Goal: Task Accomplishment & Management: Manage account settings

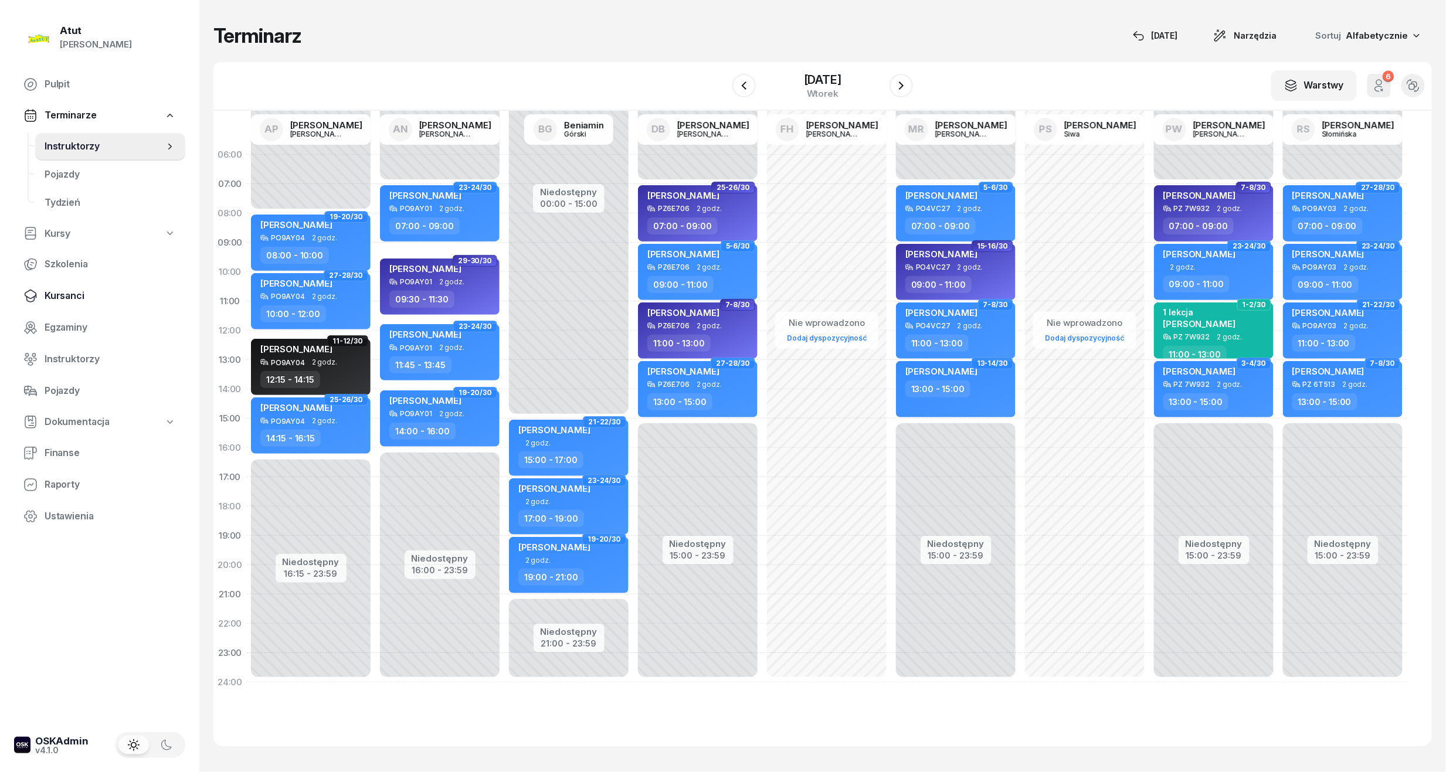
click at [42, 289] on link "Kursanci" at bounding box center [99, 296] width 171 height 28
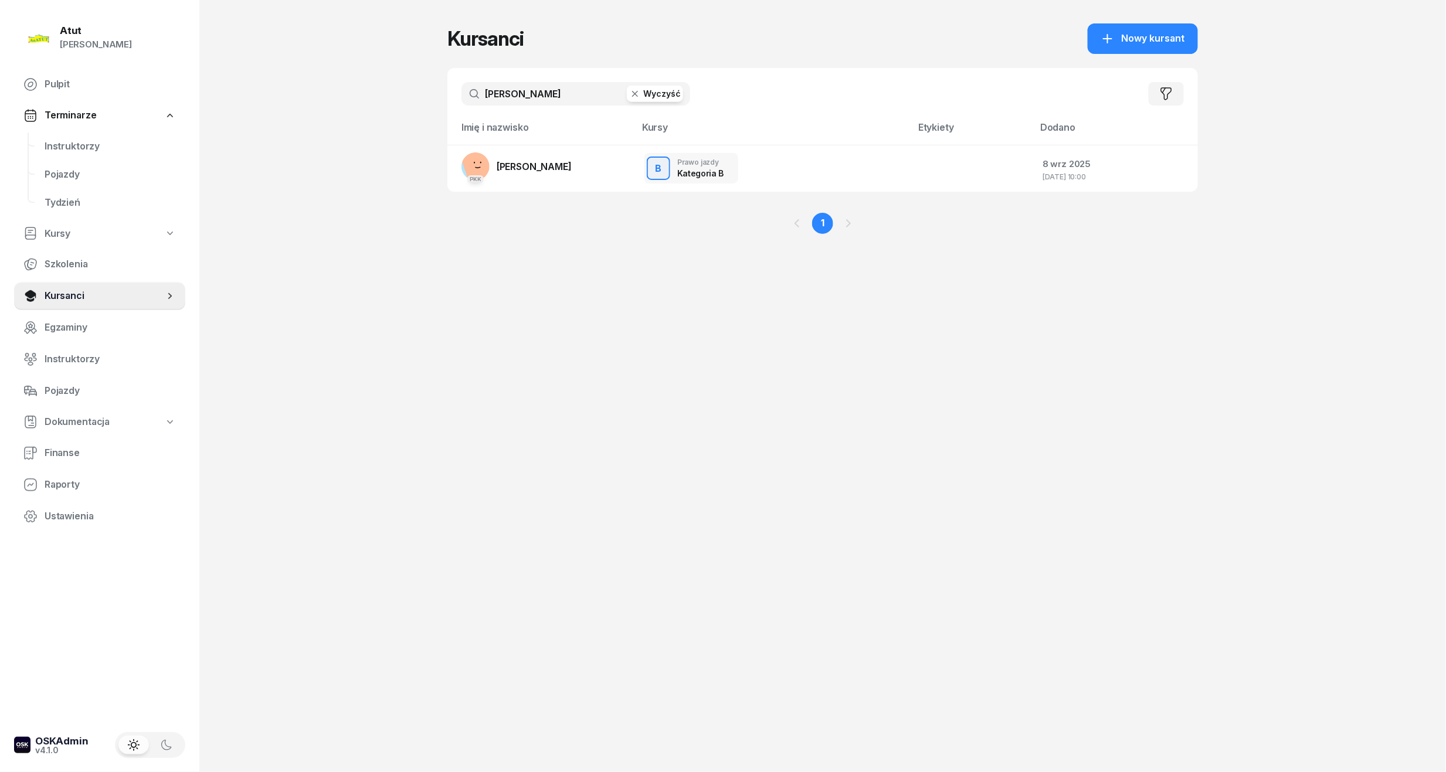
drag, startPoint x: 560, startPoint y: 93, endPoint x: 267, endPoint y: 30, distance: 299.6
click at [289, 64] on div "Atut [PERSON_NAME] Pulpit Terminarze Instruktorzy Pojazdy Tydzień Kursy Szkolen…" at bounding box center [723, 386] width 1446 height 772
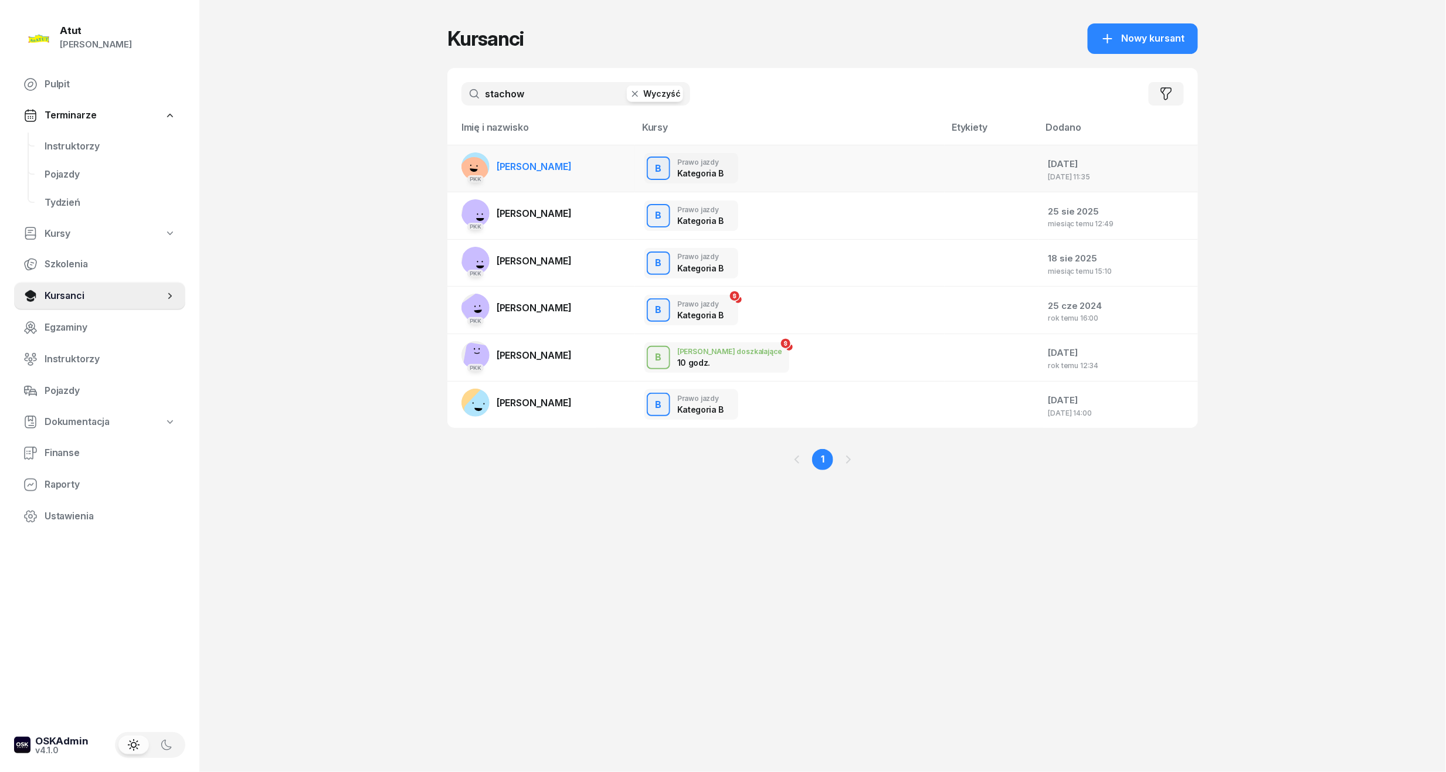
type input "stachow"
click at [563, 165] on span "[PERSON_NAME]" at bounding box center [534, 167] width 75 height 12
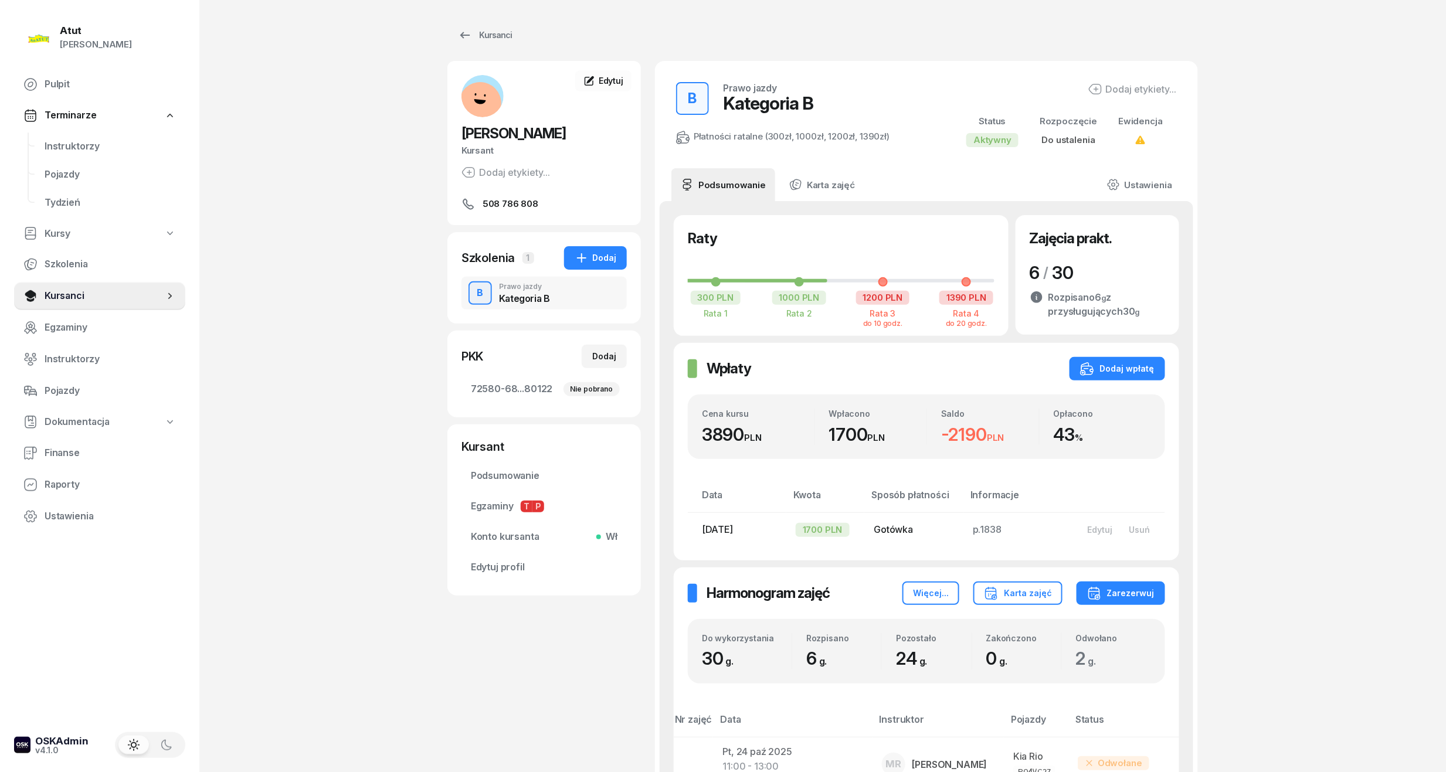
scroll to position [312, 0]
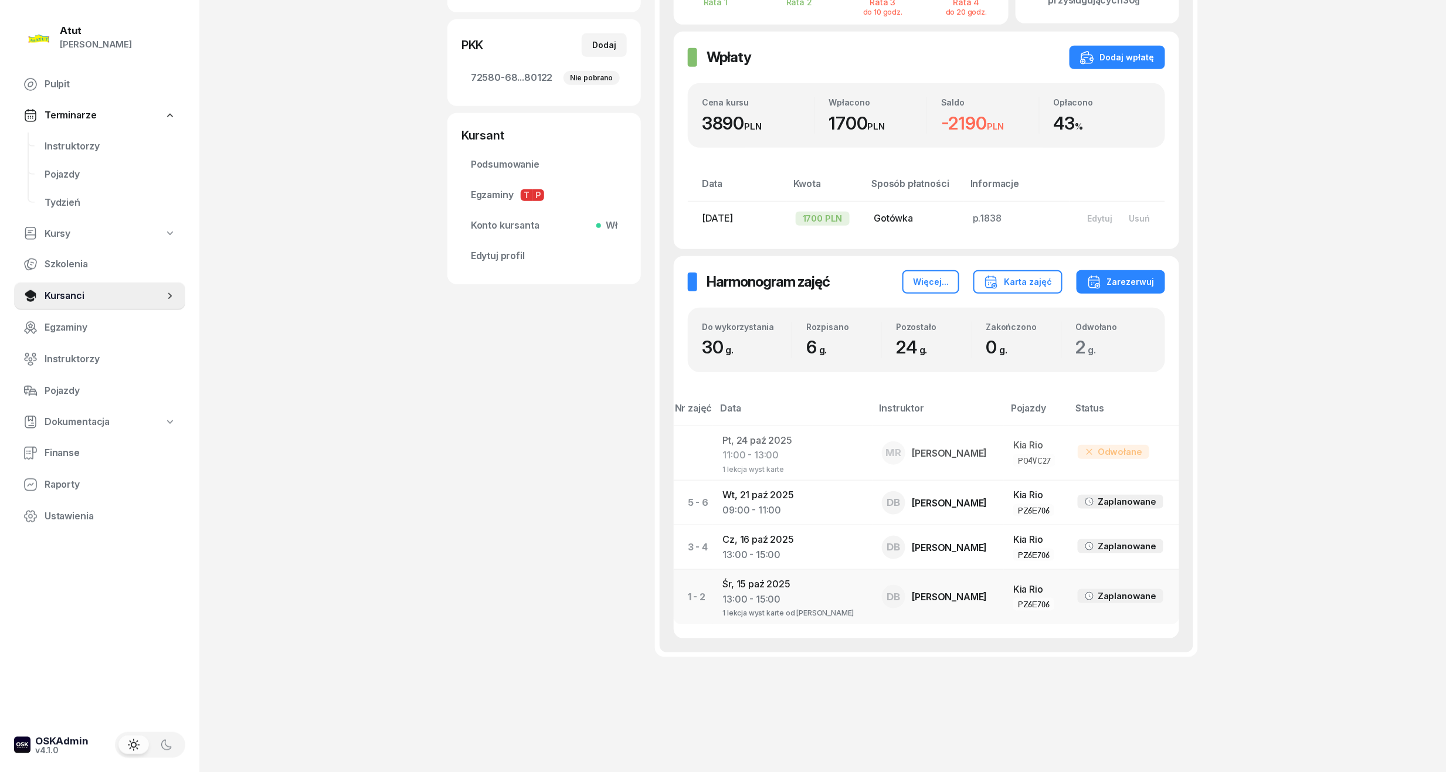
click at [775, 594] on div "13:00 - 15:00" at bounding box center [792, 599] width 140 height 15
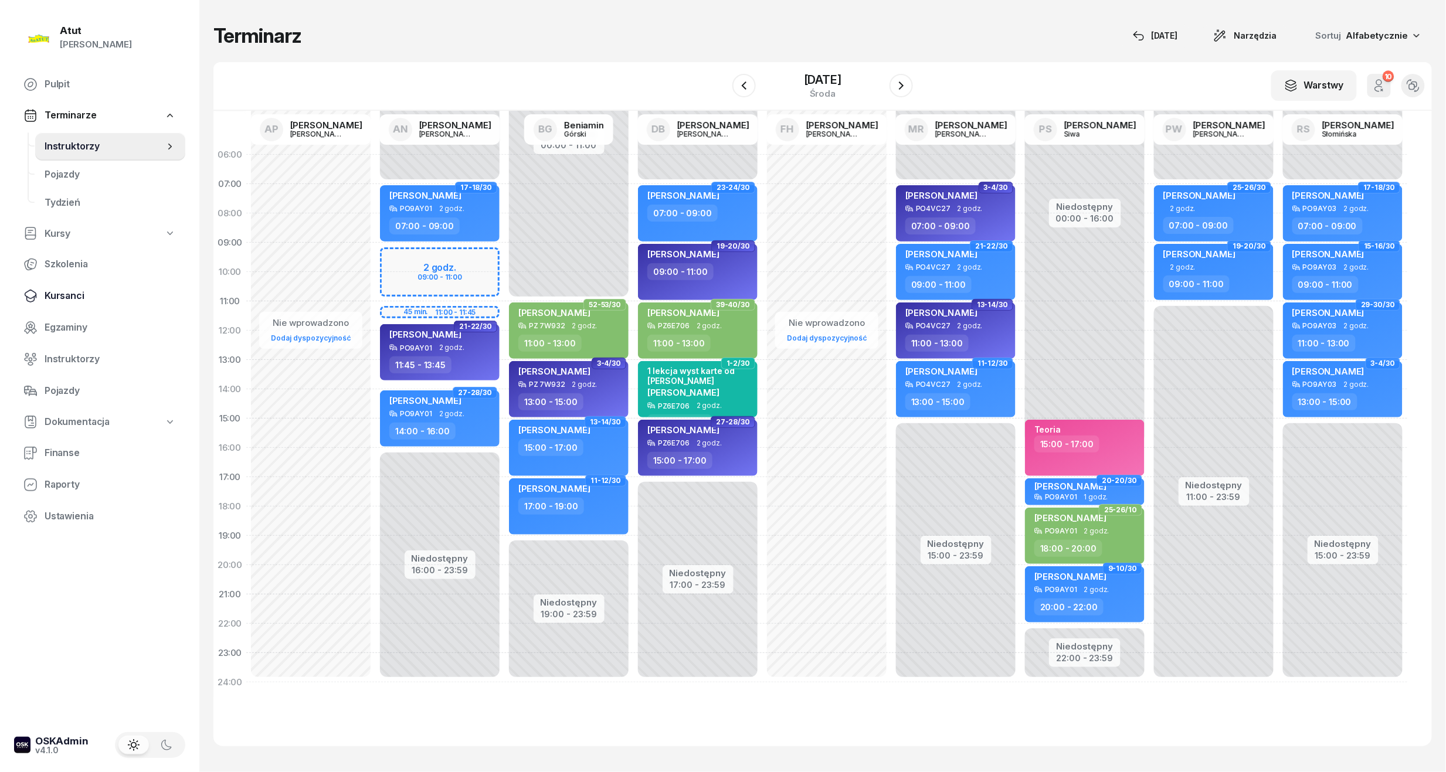
click at [42, 295] on link "Kursanci" at bounding box center [99, 296] width 171 height 28
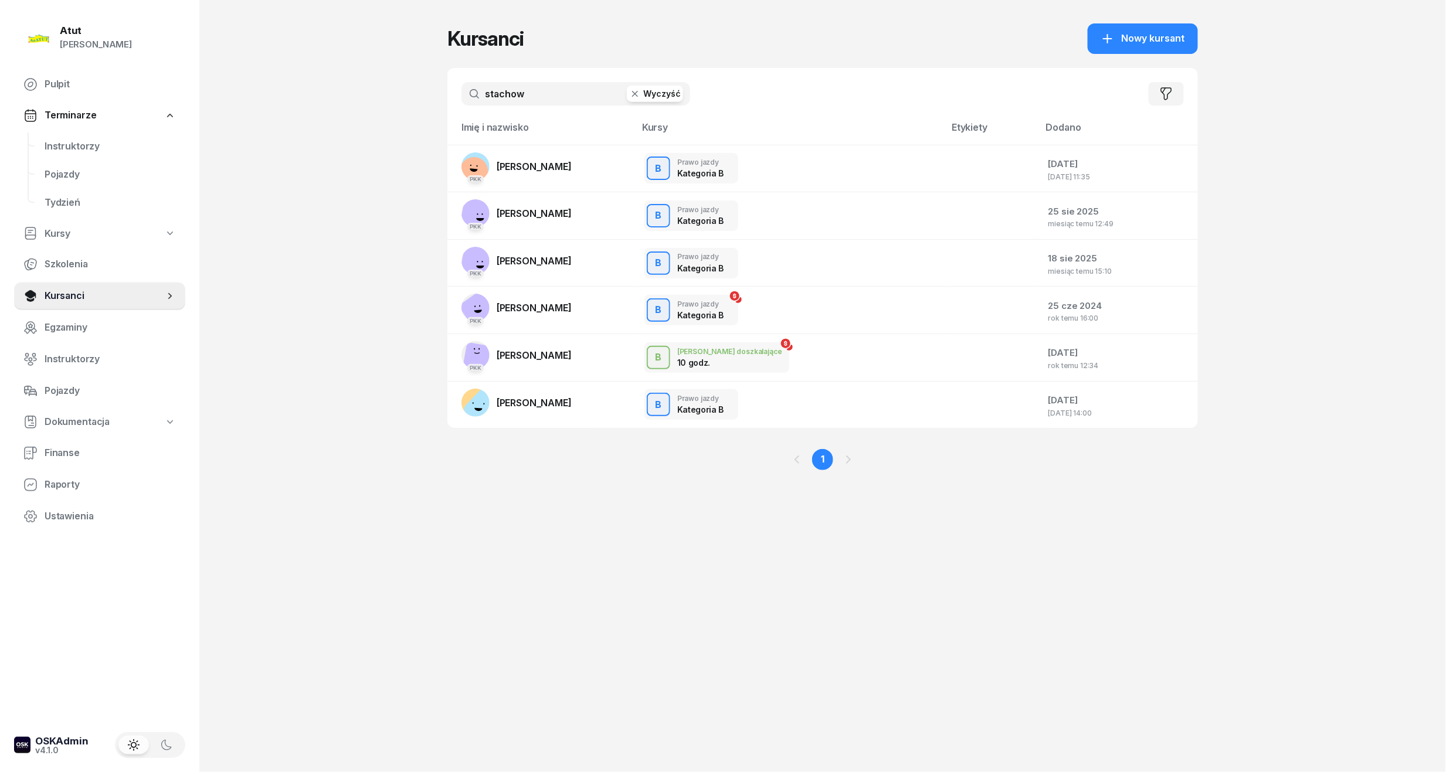
click at [552, 96] on input "stachow" at bounding box center [575, 93] width 229 height 23
click at [540, 161] on span "[PERSON_NAME]" at bounding box center [534, 167] width 75 height 12
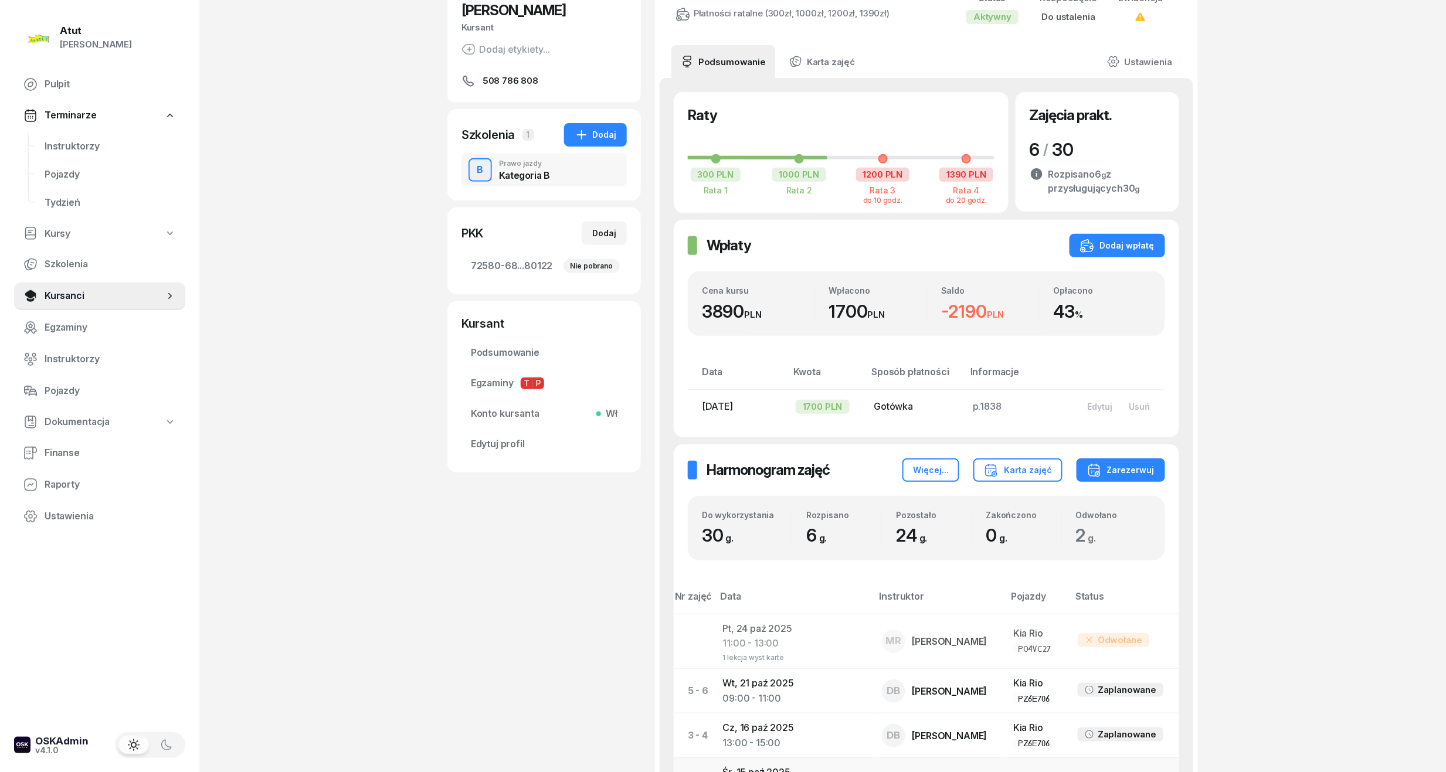
scroll to position [312, 0]
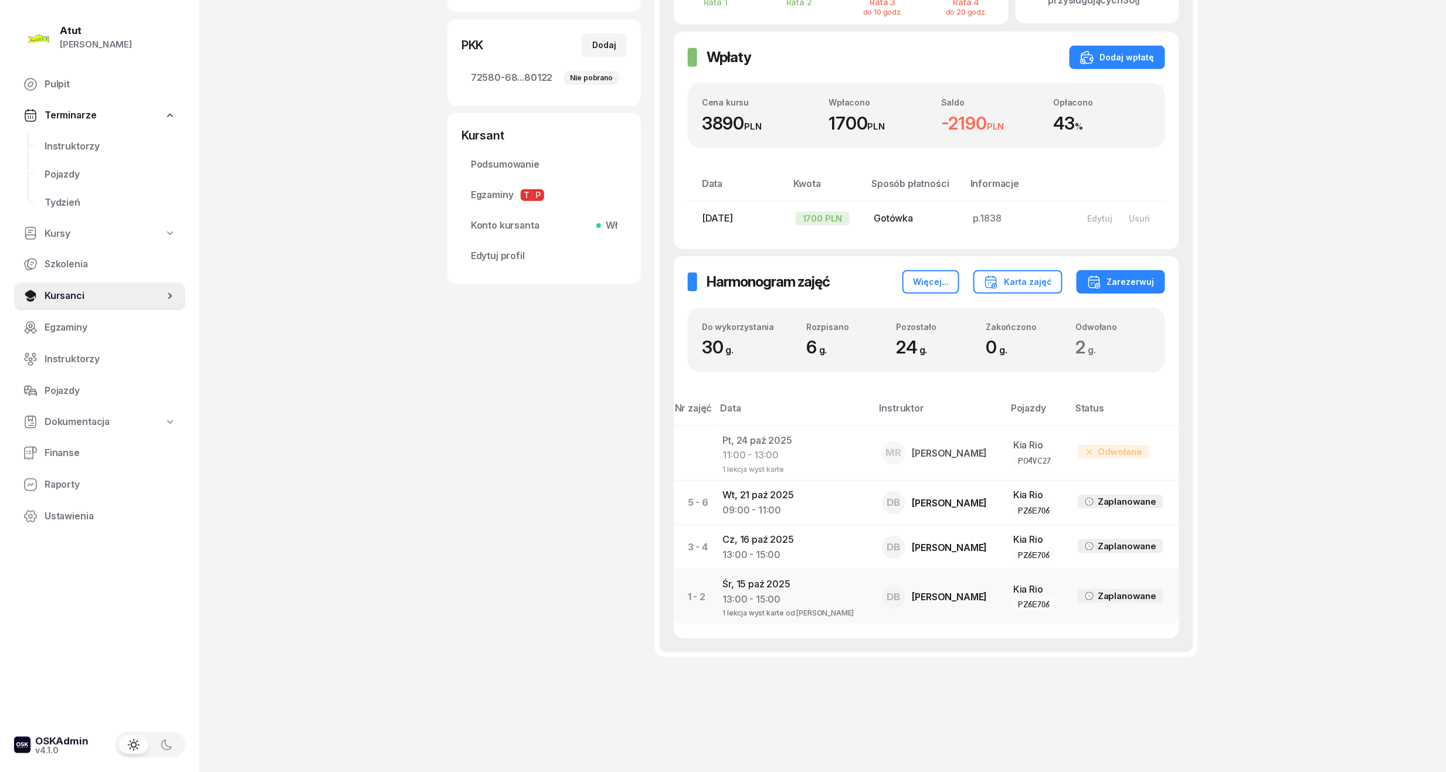
click at [777, 585] on td "[DATE] 13:00 - 15:00 1 lekcja wyst karte od [PERSON_NAME]" at bounding box center [792, 597] width 159 height 55
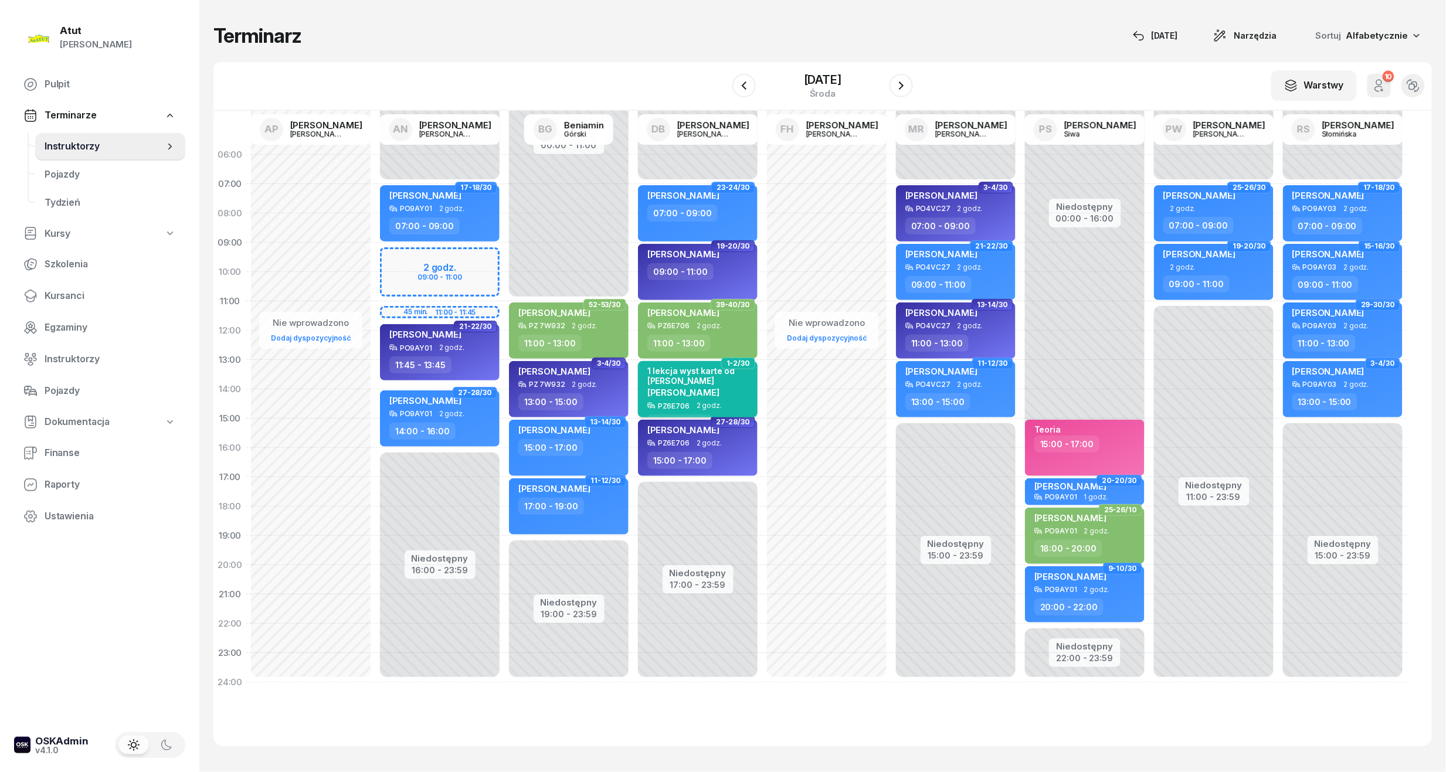
click at [709, 371] on div "1 lekcja wyst karte od [PERSON_NAME]" at bounding box center [698, 376] width 103 height 20
select select "13"
select select "15"
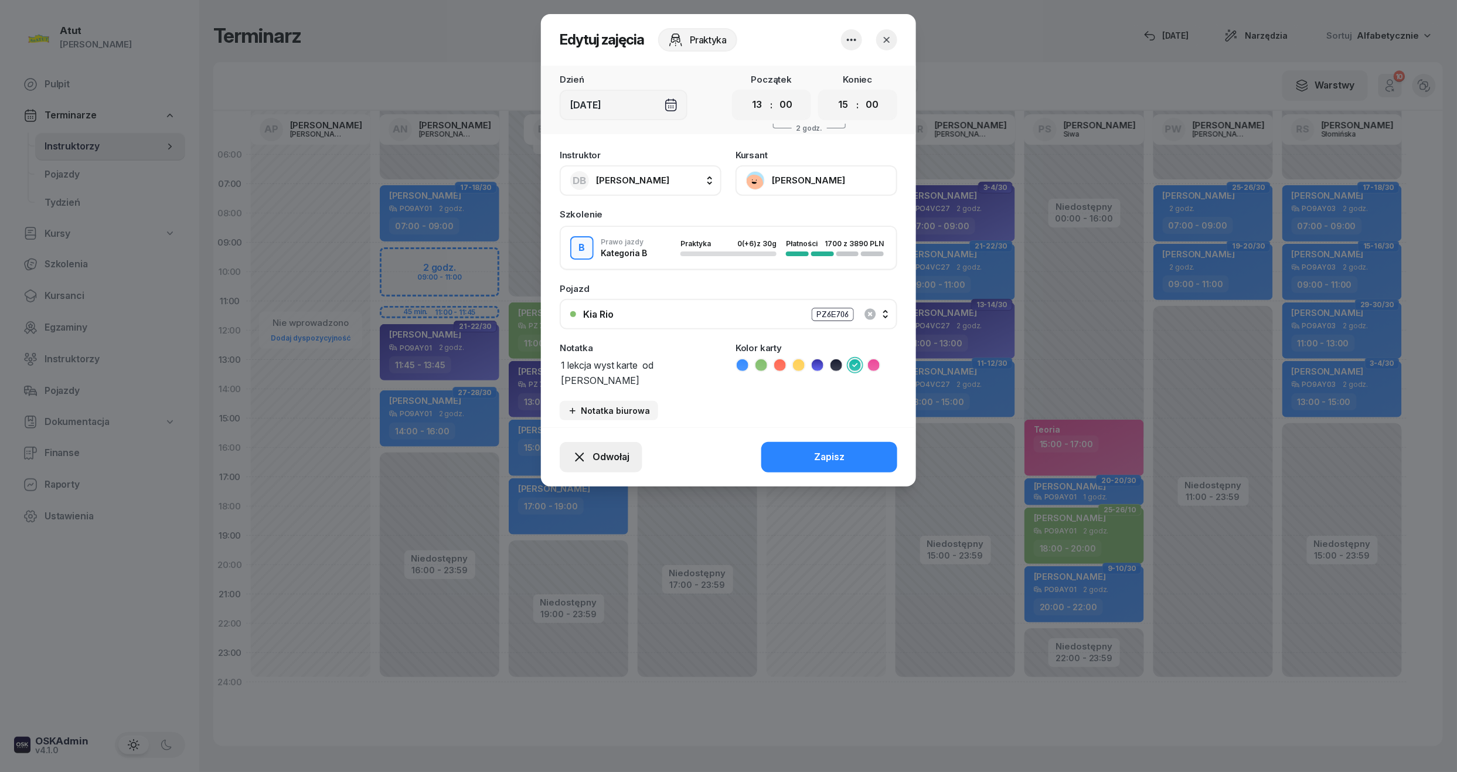
click at [592, 460] on div "Odwołaj" at bounding box center [601, 457] width 57 height 15
click at [562, 356] on div "My odwołaliśmy" at bounding box center [581, 356] width 71 height 15
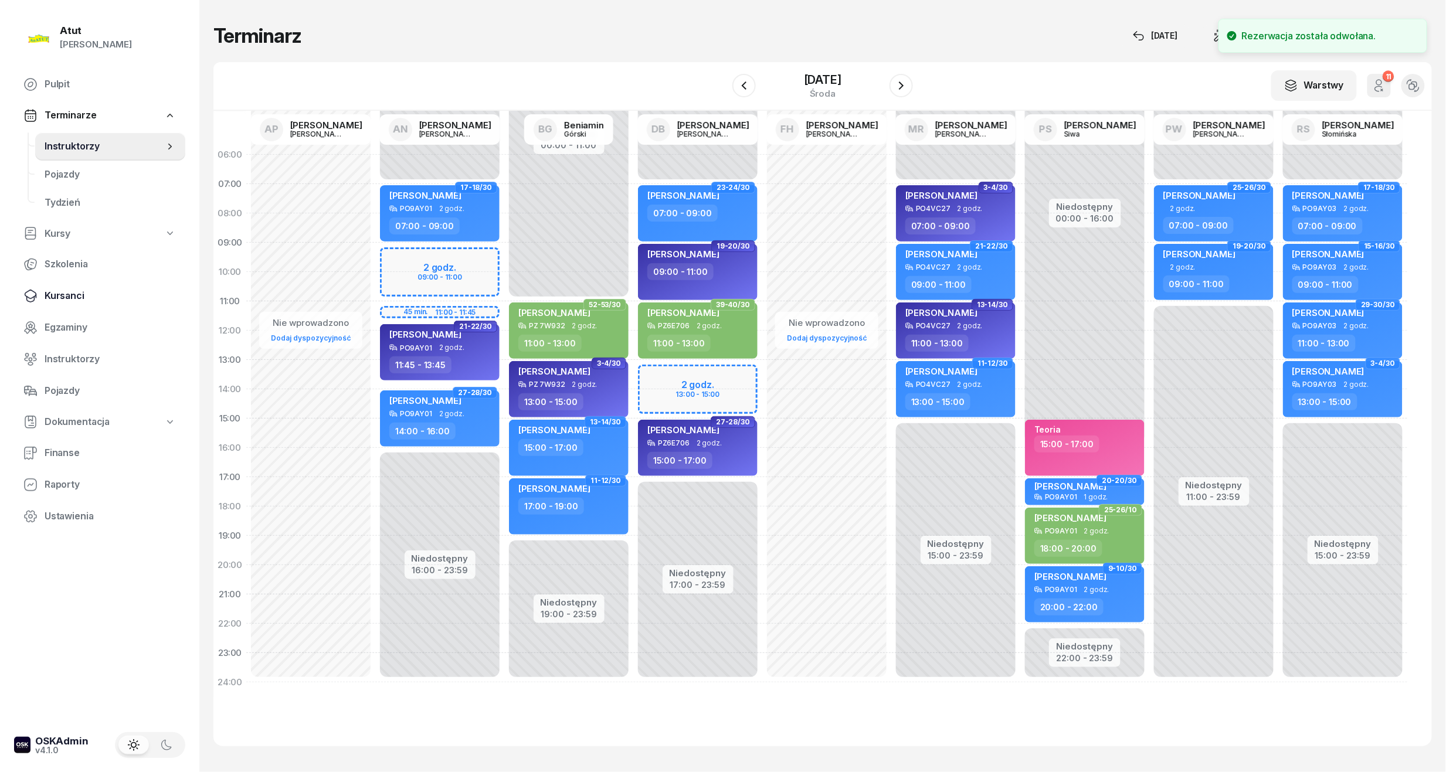
click at [79, 288] on span "Kursanci" at bounding box center [110, 295] width 131 height 15
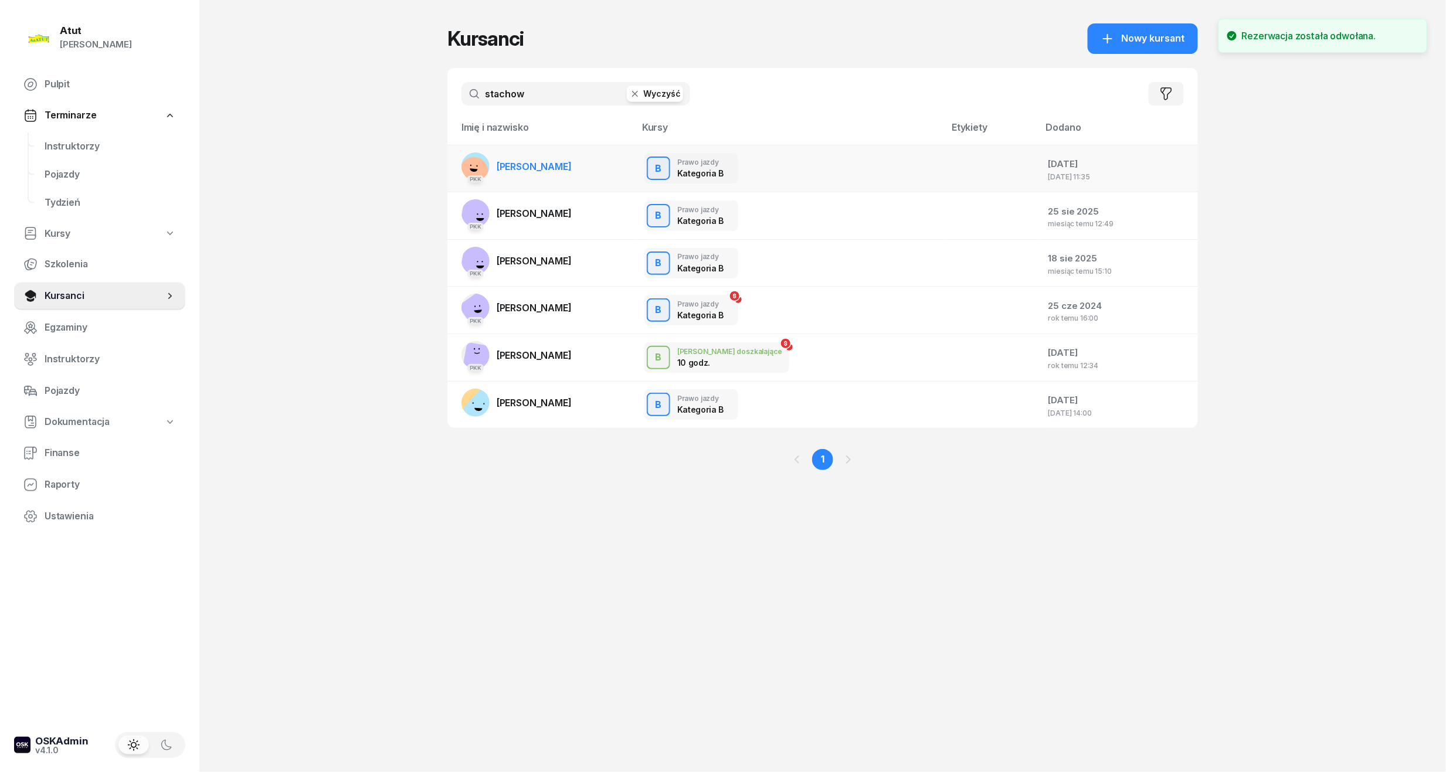
click at [524, 161] on span "[PERSON_NAME]" at bounding box center [534, 167] width 75 height 12
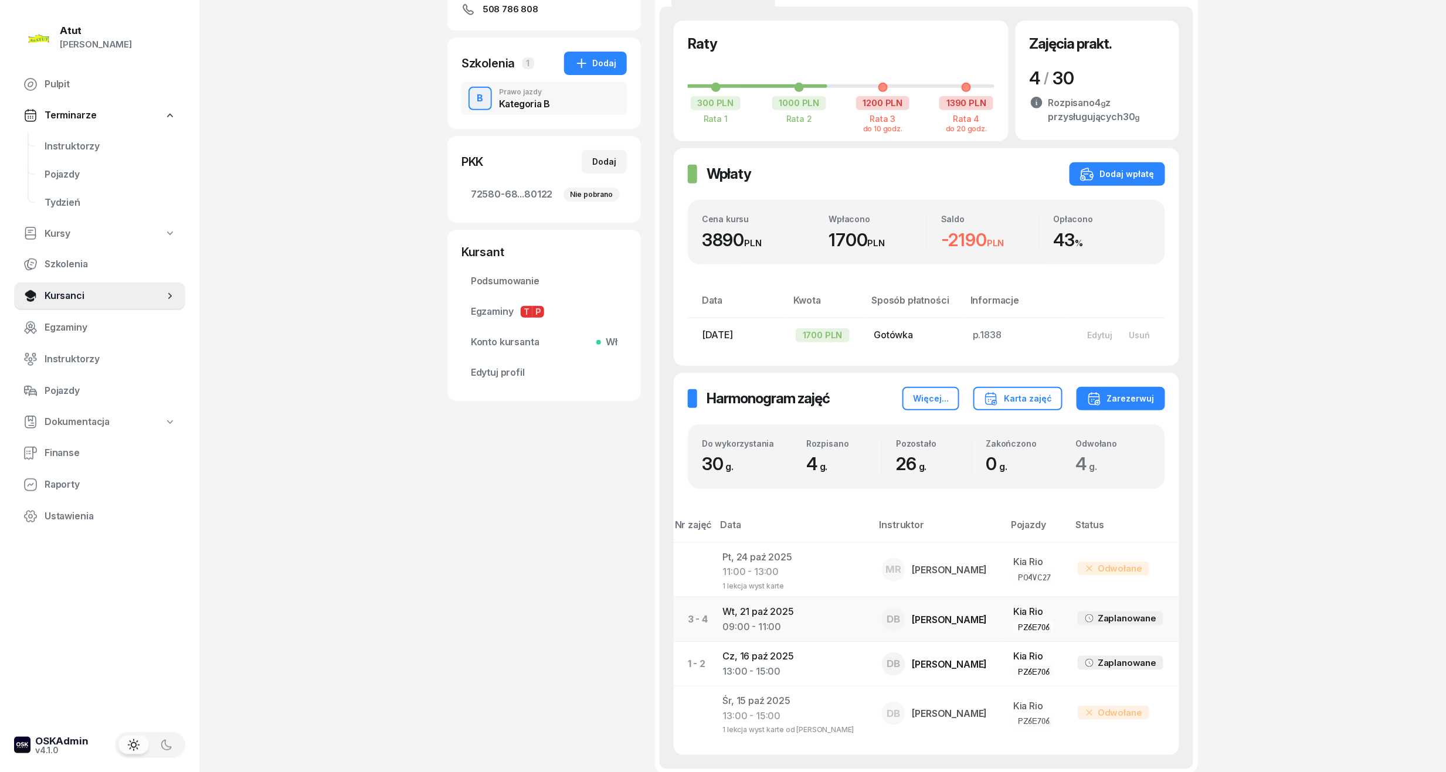
scroll to position [312, 0]
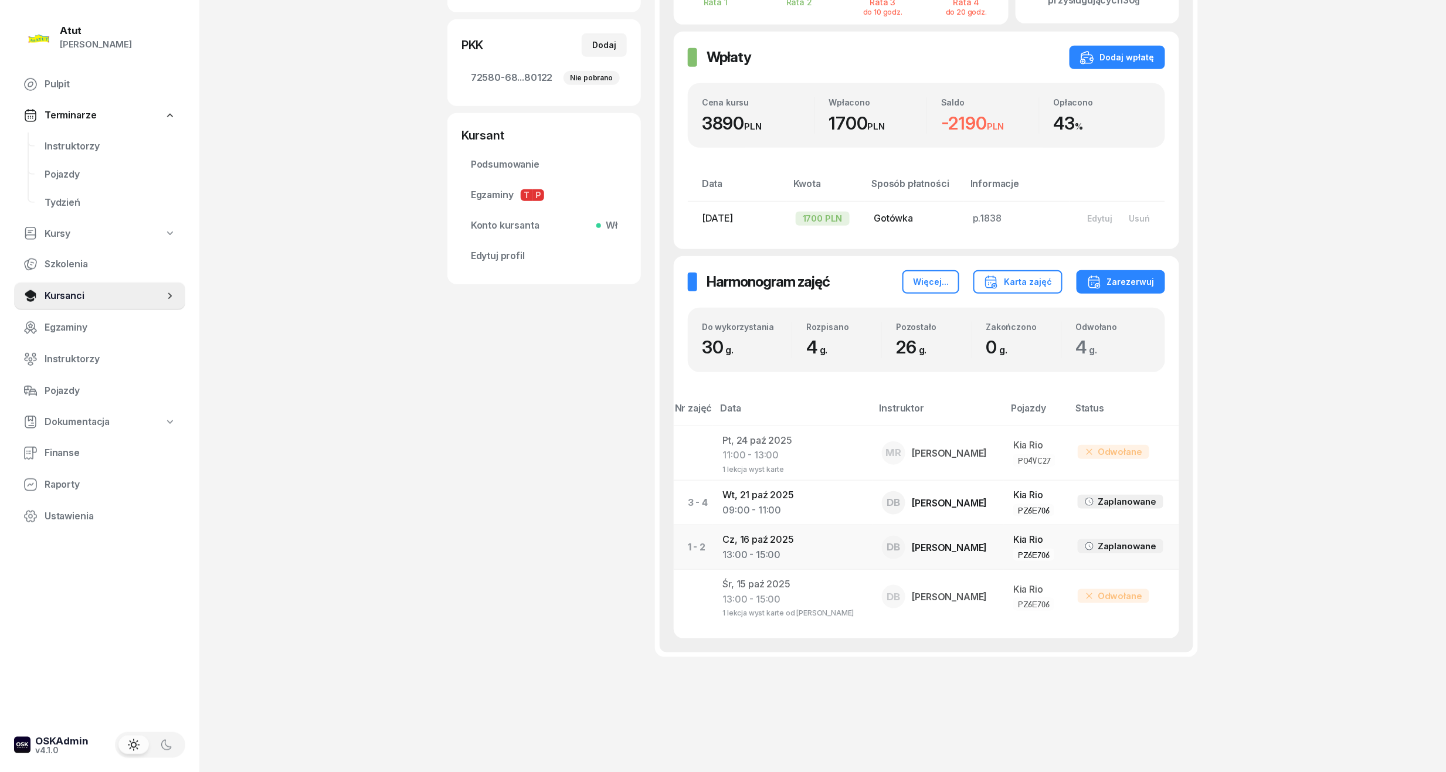
click at [729, 552] on div "13:00 - 15:00" at bounding box center [792, 555] width 140 height 15
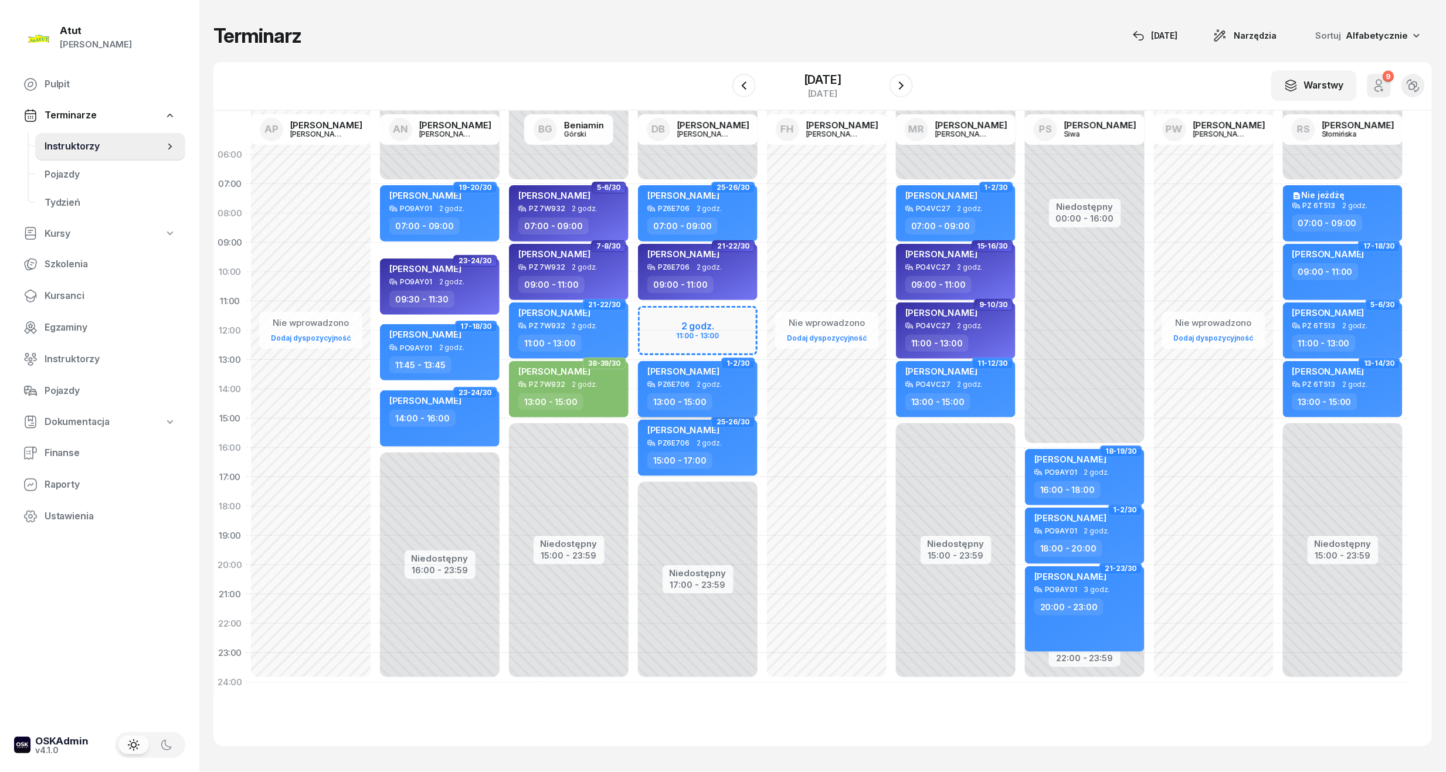
click at [715, 383] on span "2 godz." at bounding box center [708, 384] width 25 height 8
select select "13"
select select "15"
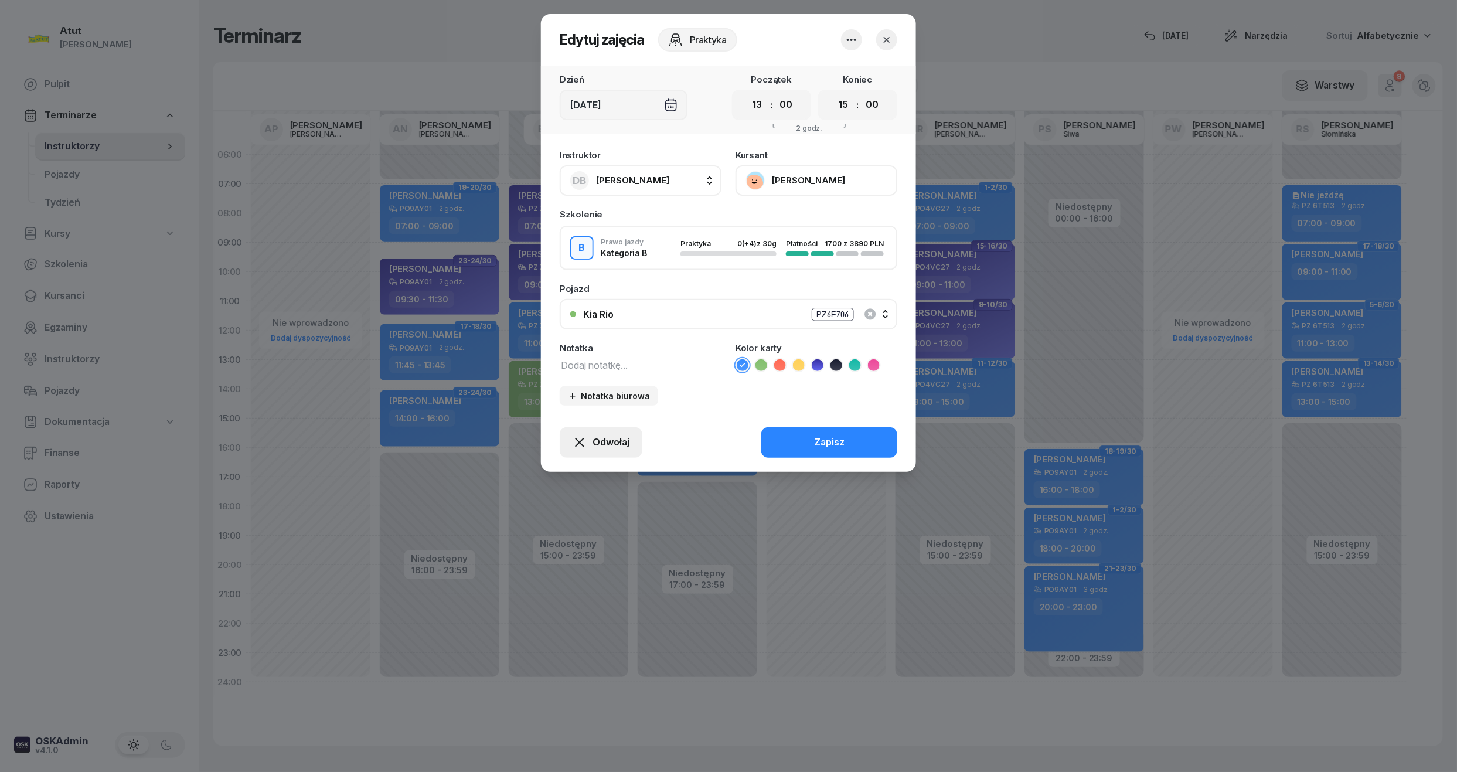
click at [624, 453] on button "Odwołaj" at bounding box center [601, 442] width 83 height 30
click at [592, 338] on div "My odwołaliśmy" at bounding box center [581, 341] width 71 height 15
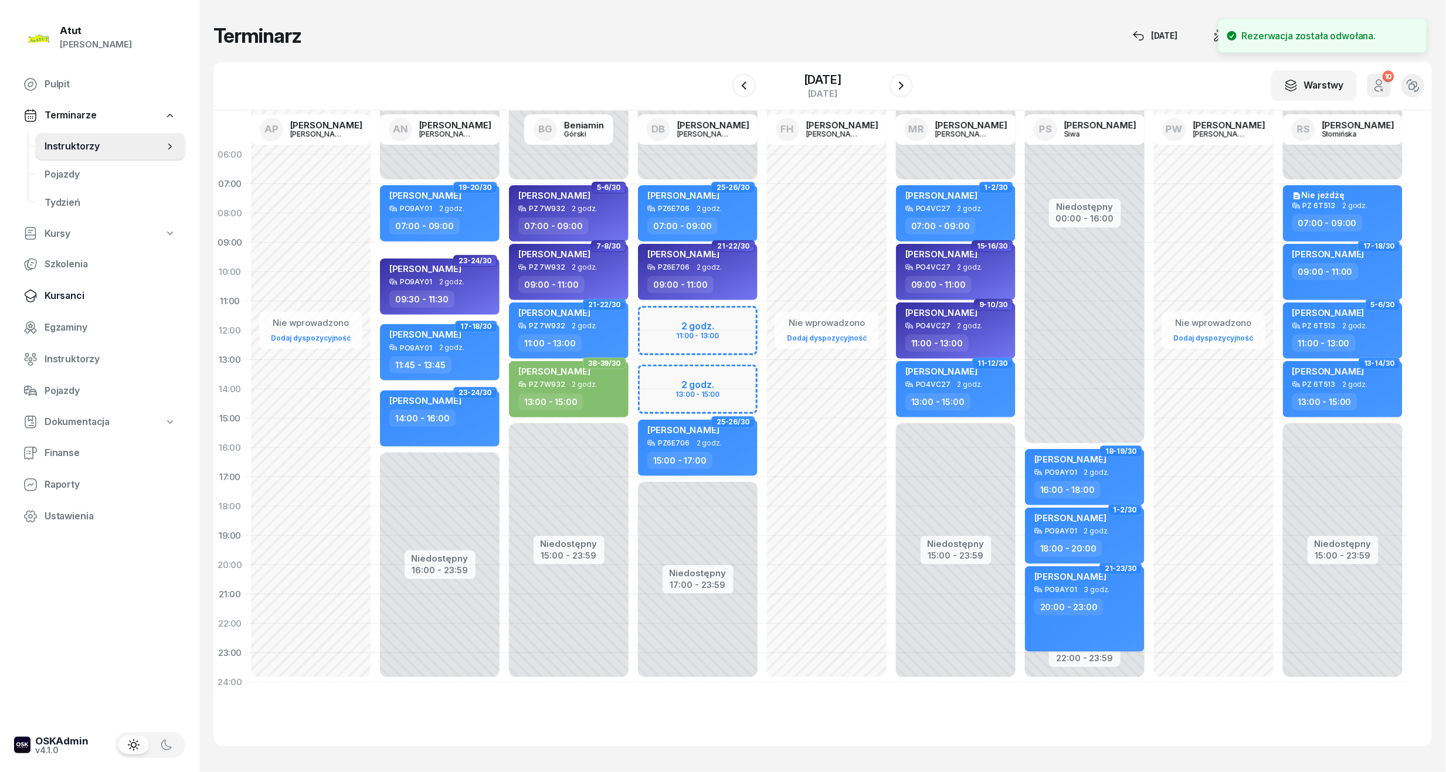
click at [73, 288] on span "Kursanci" at bounding box center [110, 295] width 131 height 15
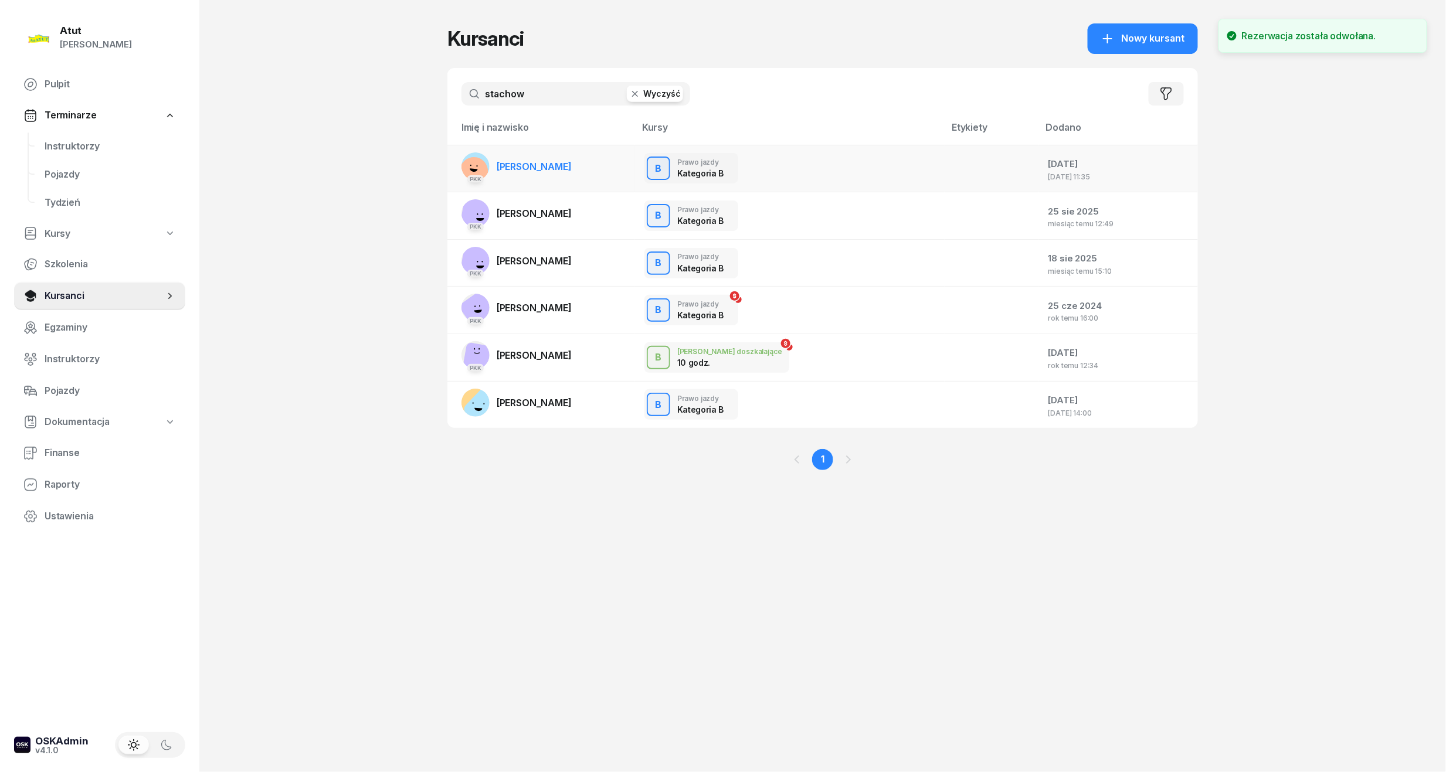
click at [521, 163] on span "[PERSON_NAME]" at bounding box center [534, 167] width 75 height 12
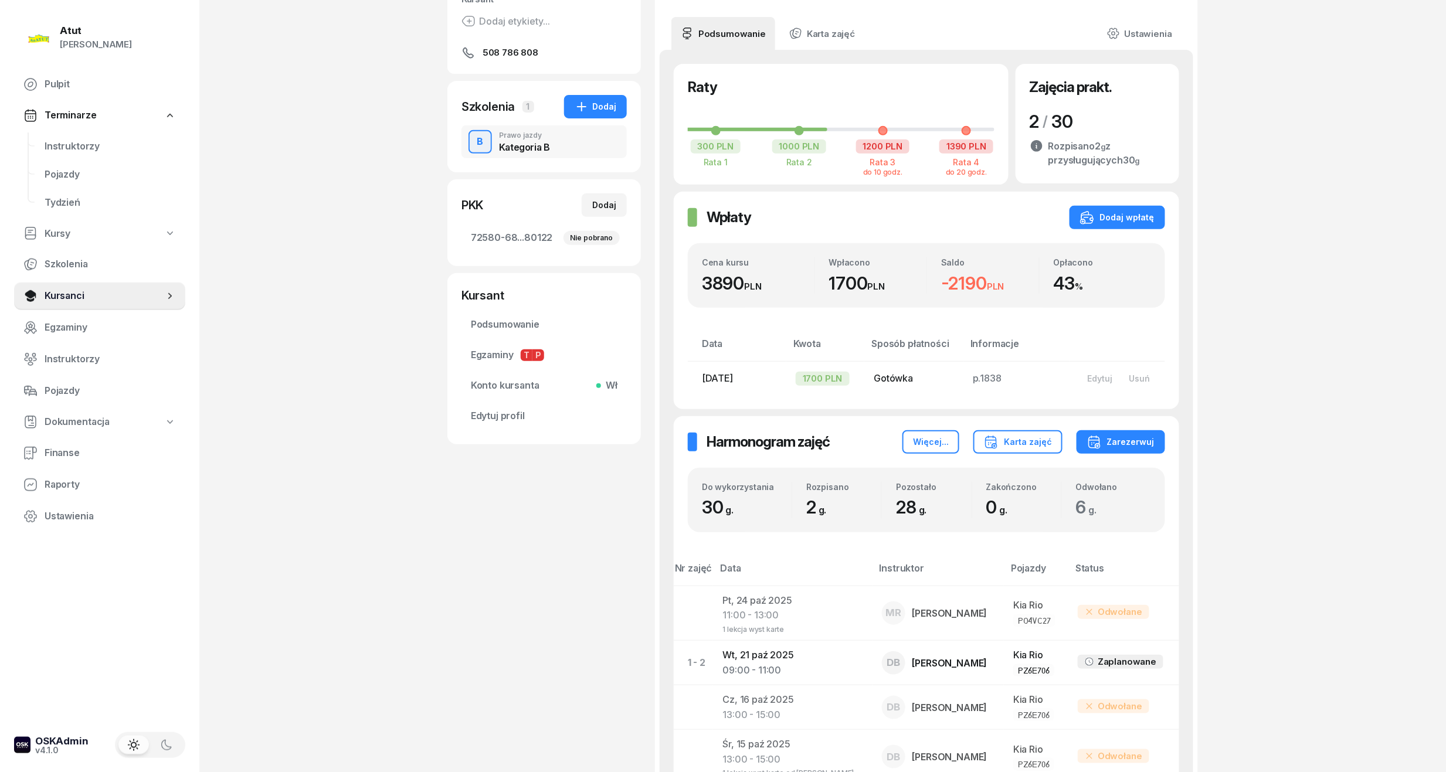
scroll to position [312, 0]
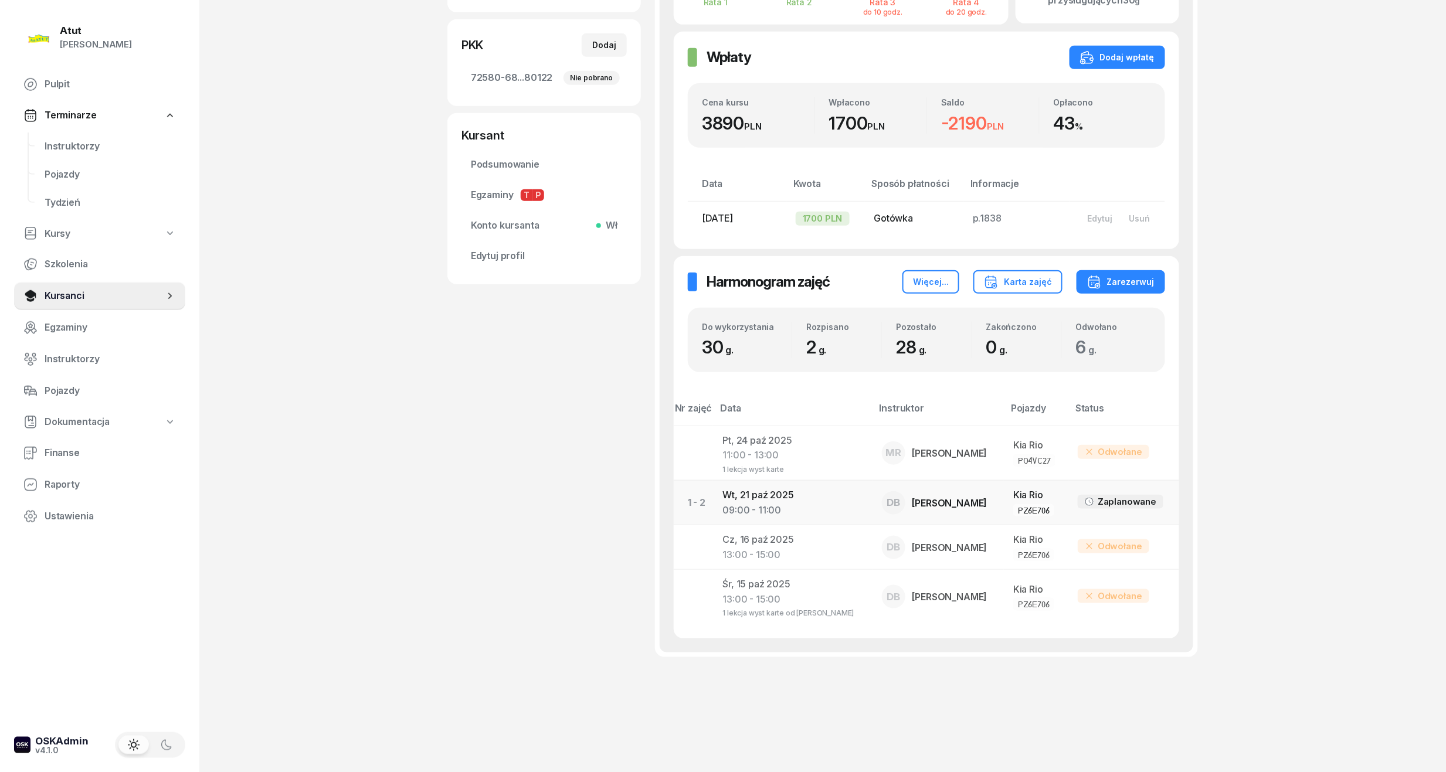
click at [708, 495] on td "1 - 2" at bounding box center [693, 502] width 39 height 45
click at [716, 491] on td "[DATE] 09:00 - 11:00" at bounding box center [792, 502] width 159 height 45
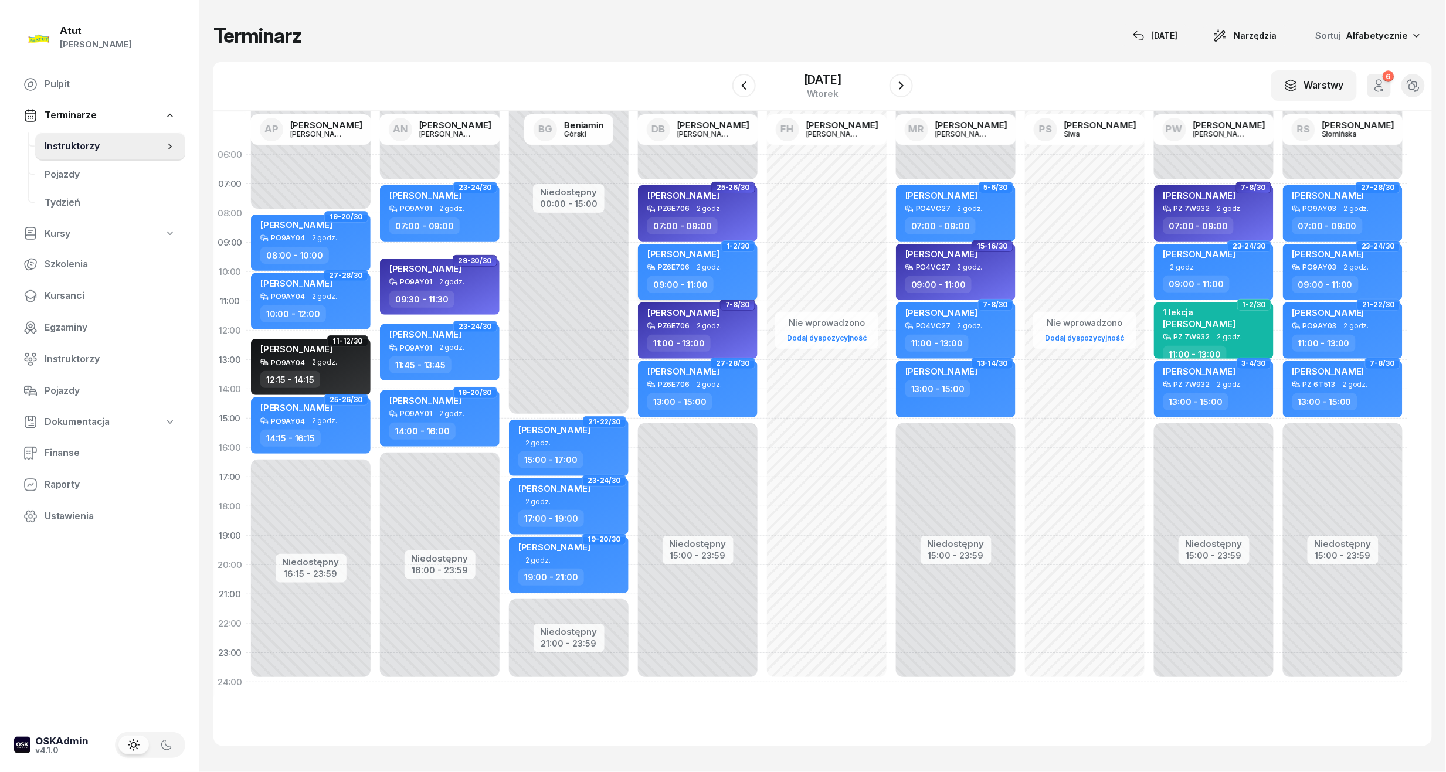
click at [664, 270] on div "PZ6E706" at bounding box center [674, 267] width 32 height 8
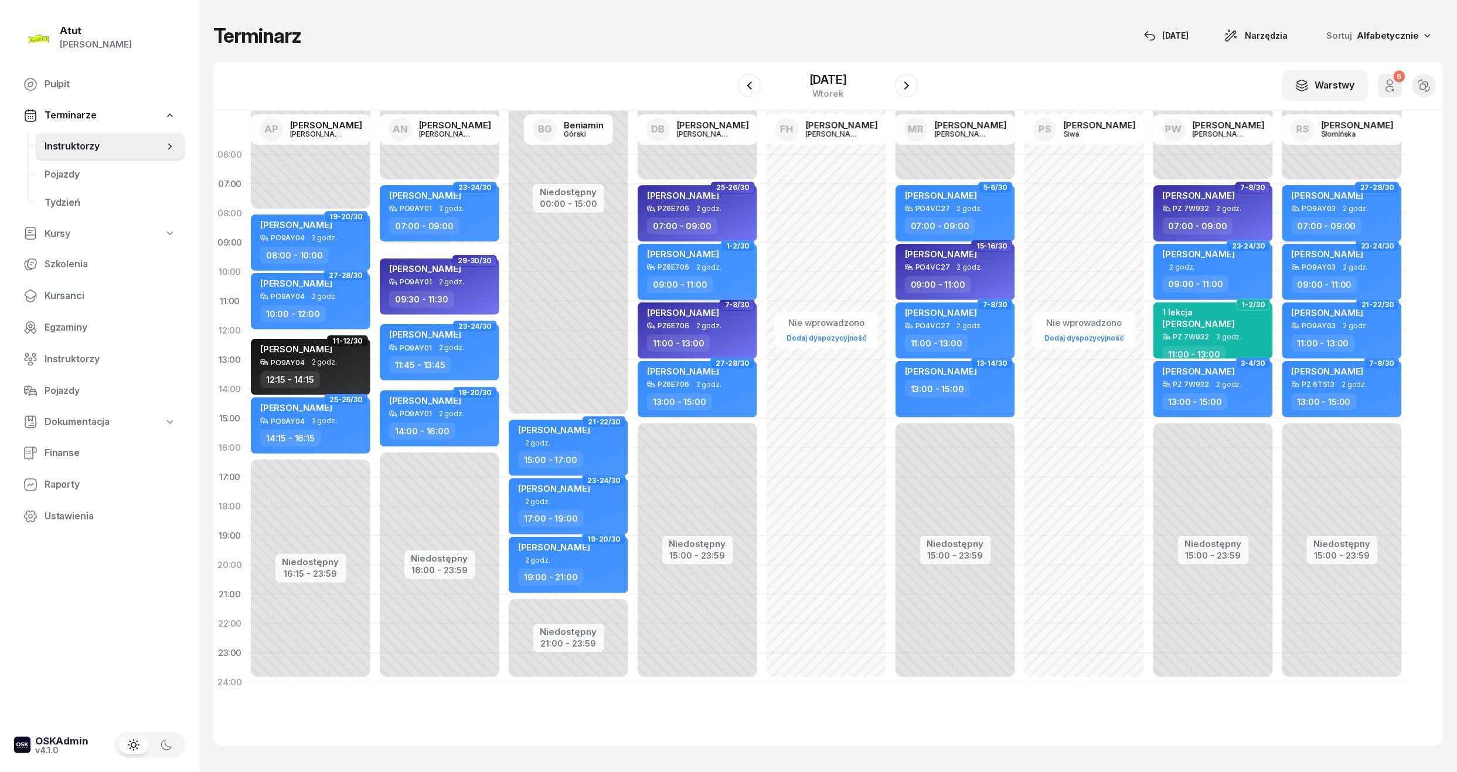
select select "09"
select select "11"
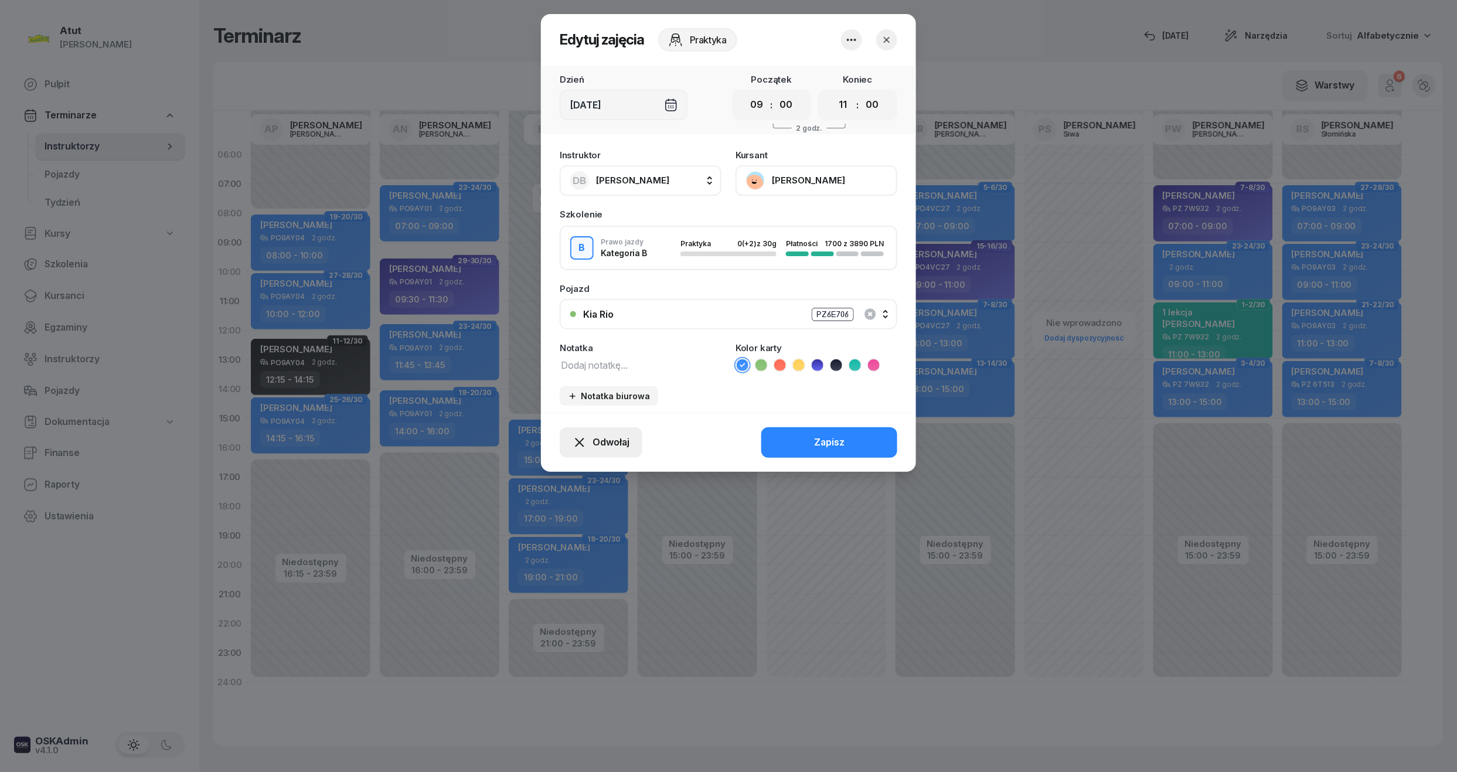
click at [619, 441] on span "Odwołaj" at bounding box center [611, 442] width 37 height 15
click at [584, 345] on div "My odwołaliśmy" at bounding box center [581, 341] width 71 height 15
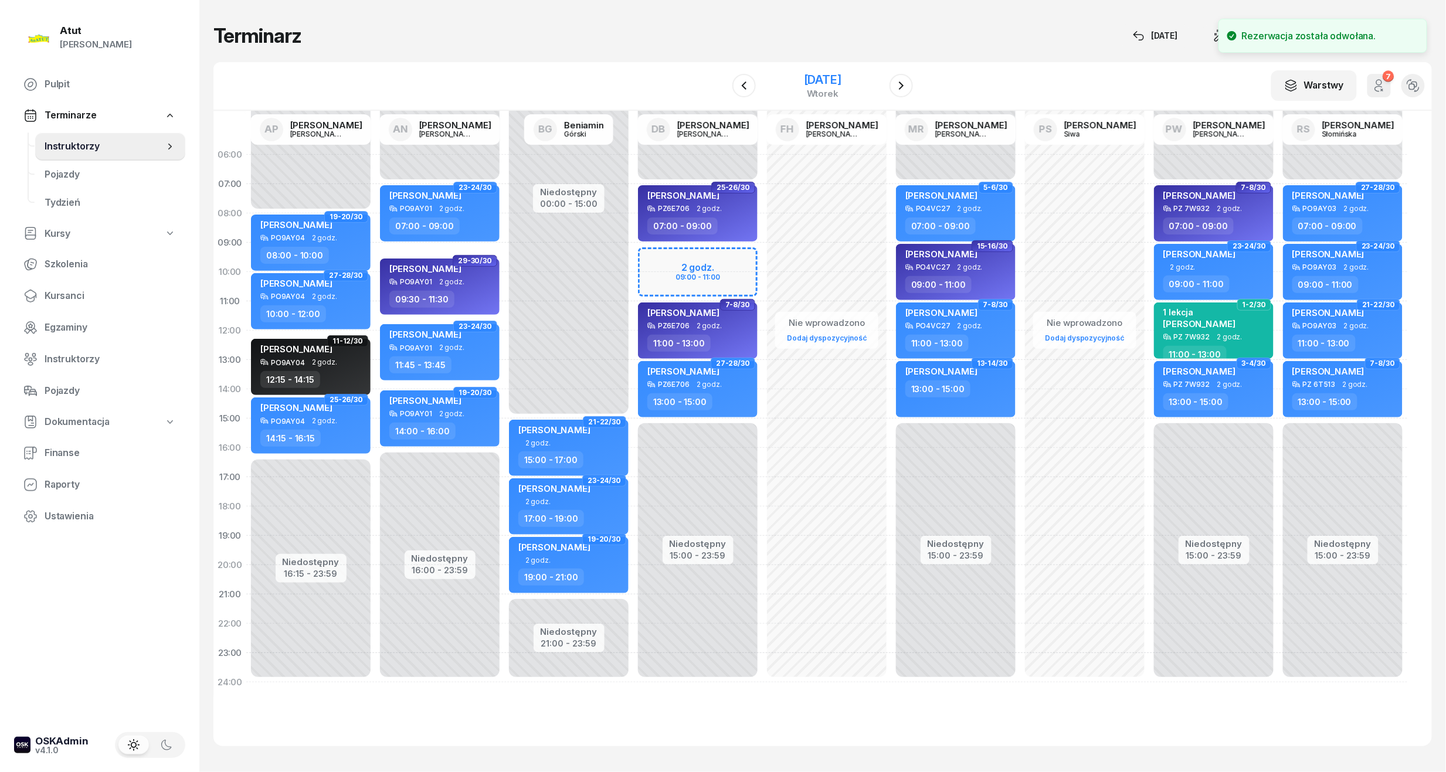
click at [804, 89] on div "wtorek" at bounding box center [823, 93] width 38 height 9
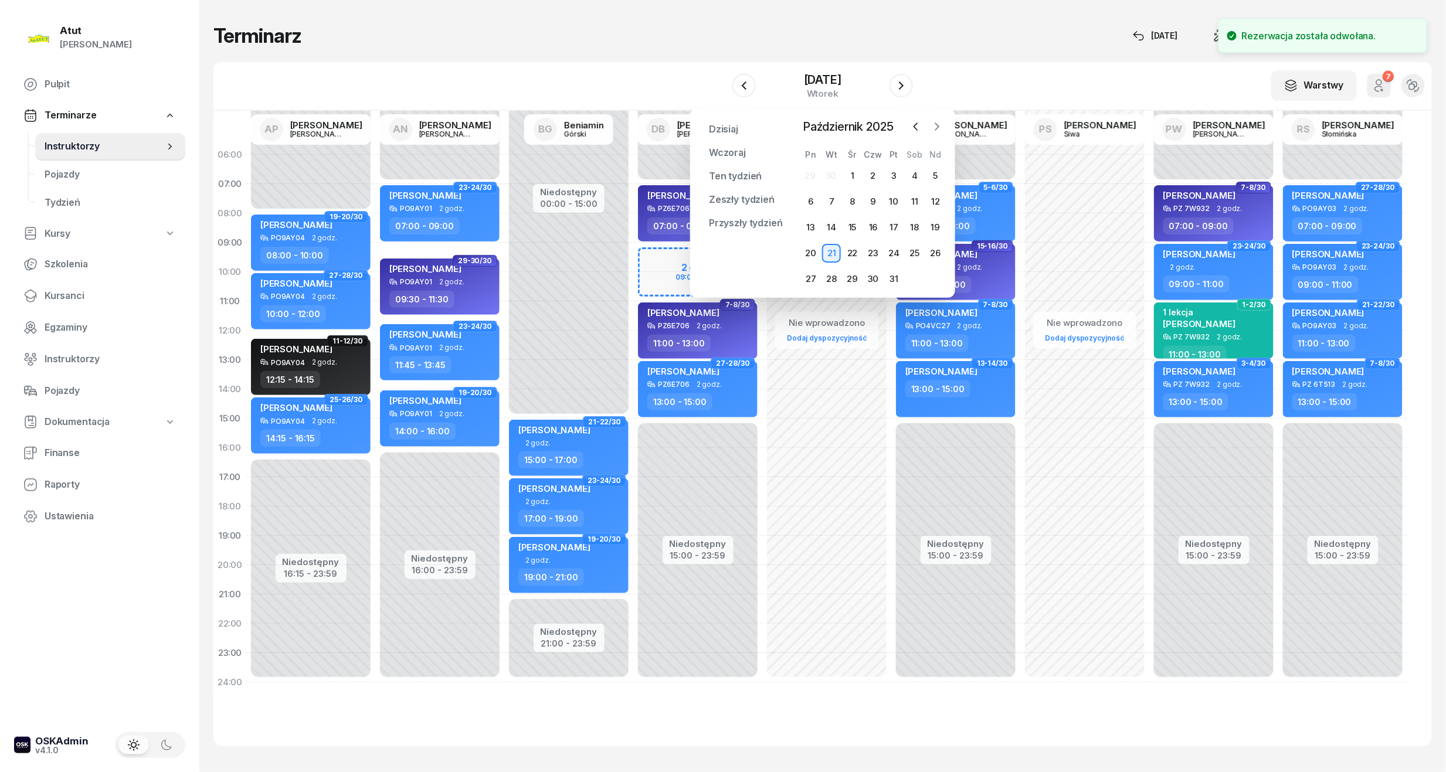
click at [937, 127] on icon "button" at bounding box center [937, 127] width 12 height 12
click at [817, 196] on div "3" at bounding box center [810, 201] width 19 height 19
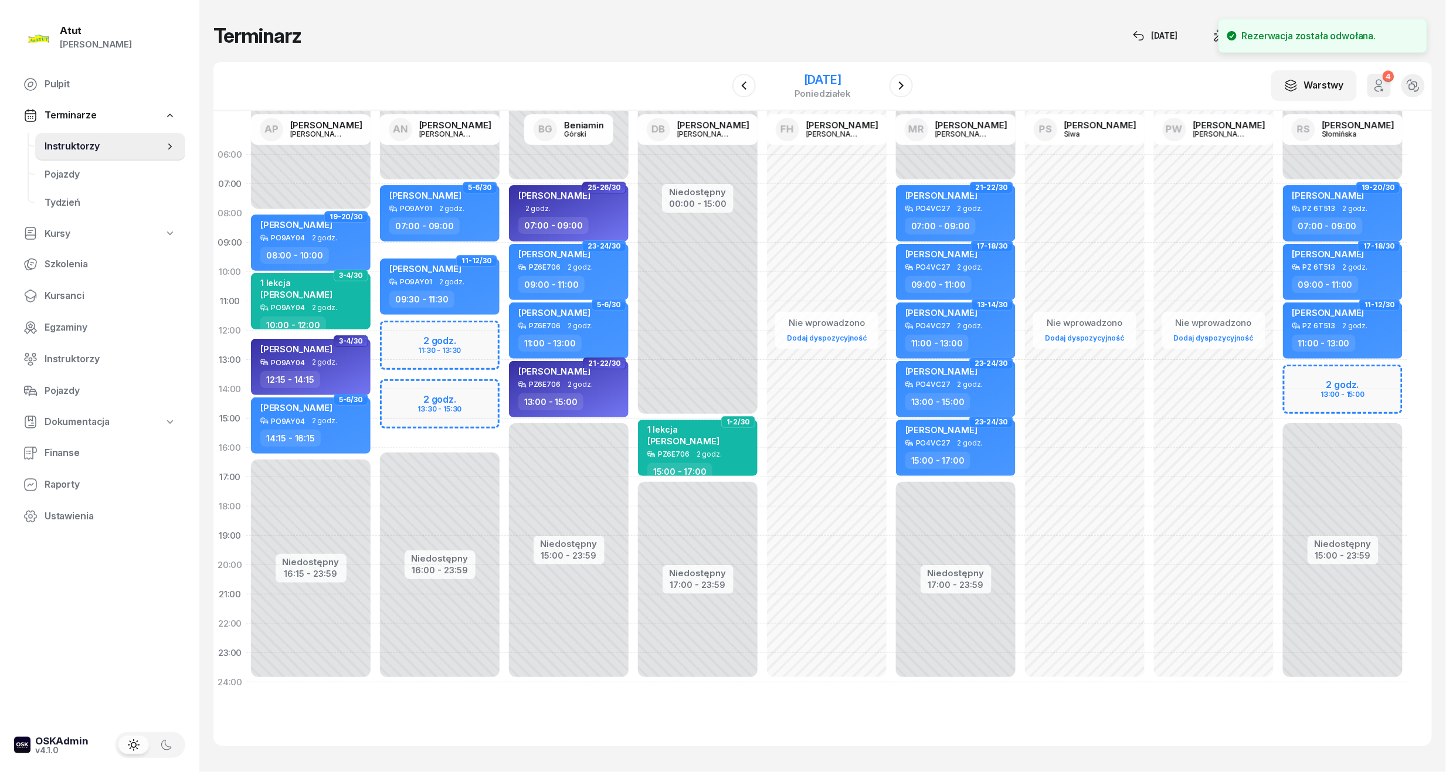
click at [794, 79] on div "[DATE]" at bounding box center [822, 80] width 56 height 12
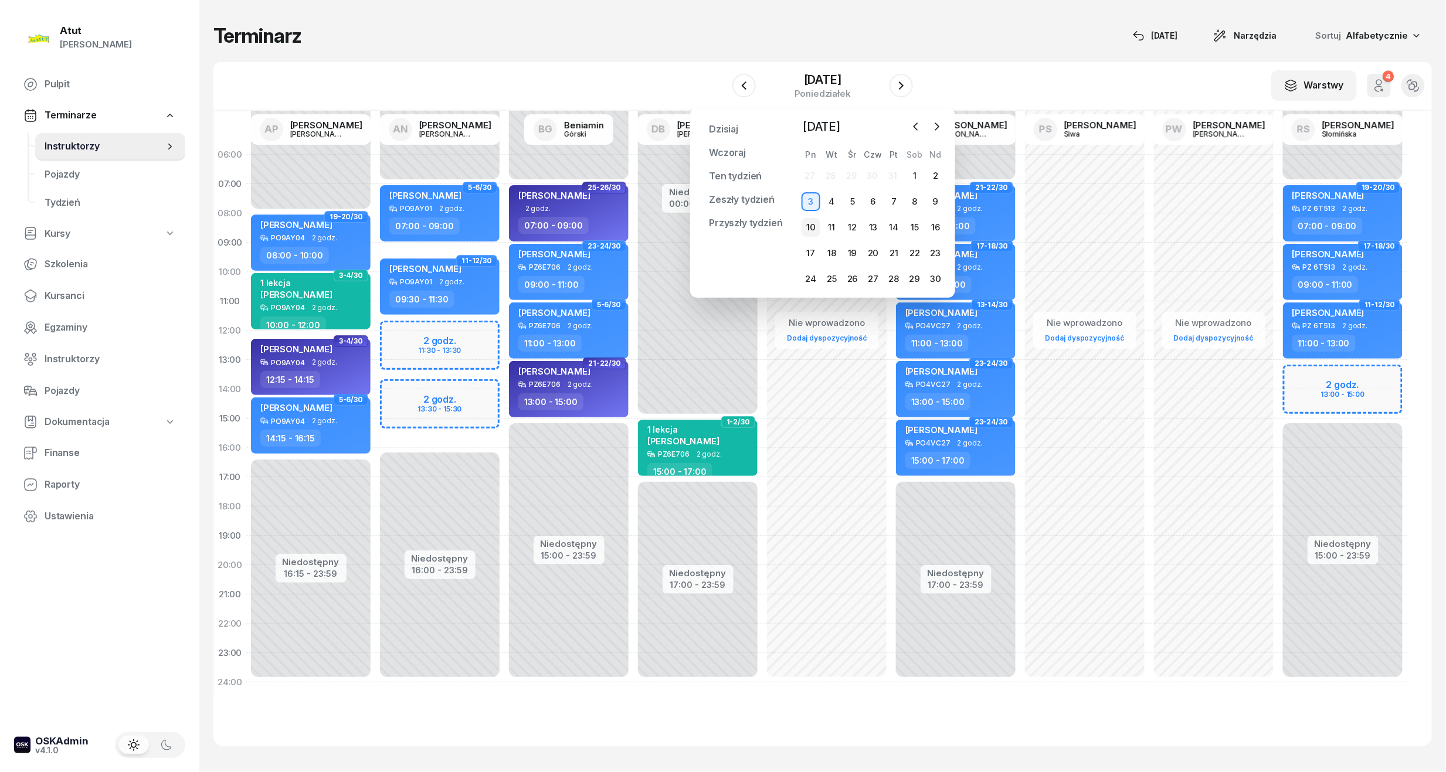
click at [814, 223] on div "10" at bounding box center [810, 227] width 19 height 19
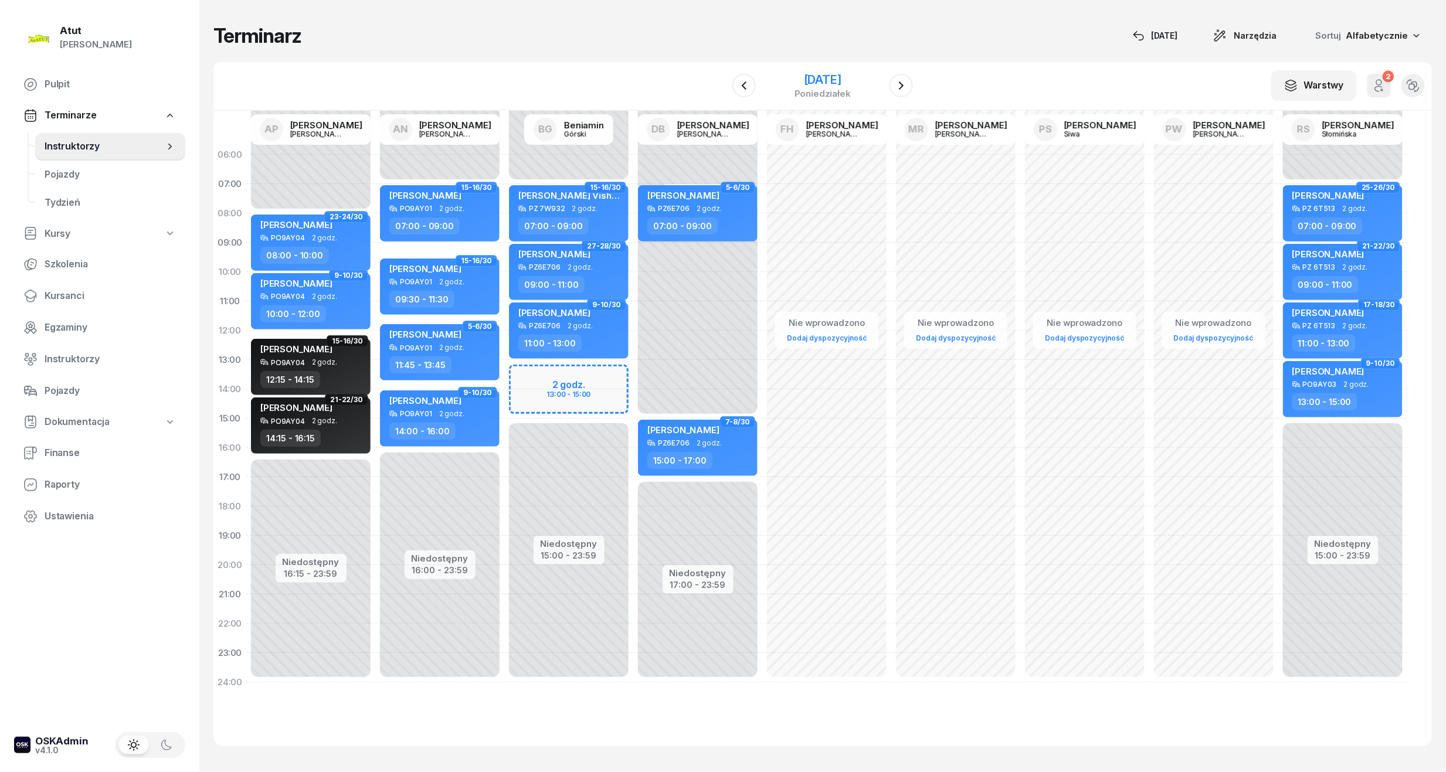
click at [814, 80] on div "[DATE]" at bounding box center [822, 80] width 56 height 12
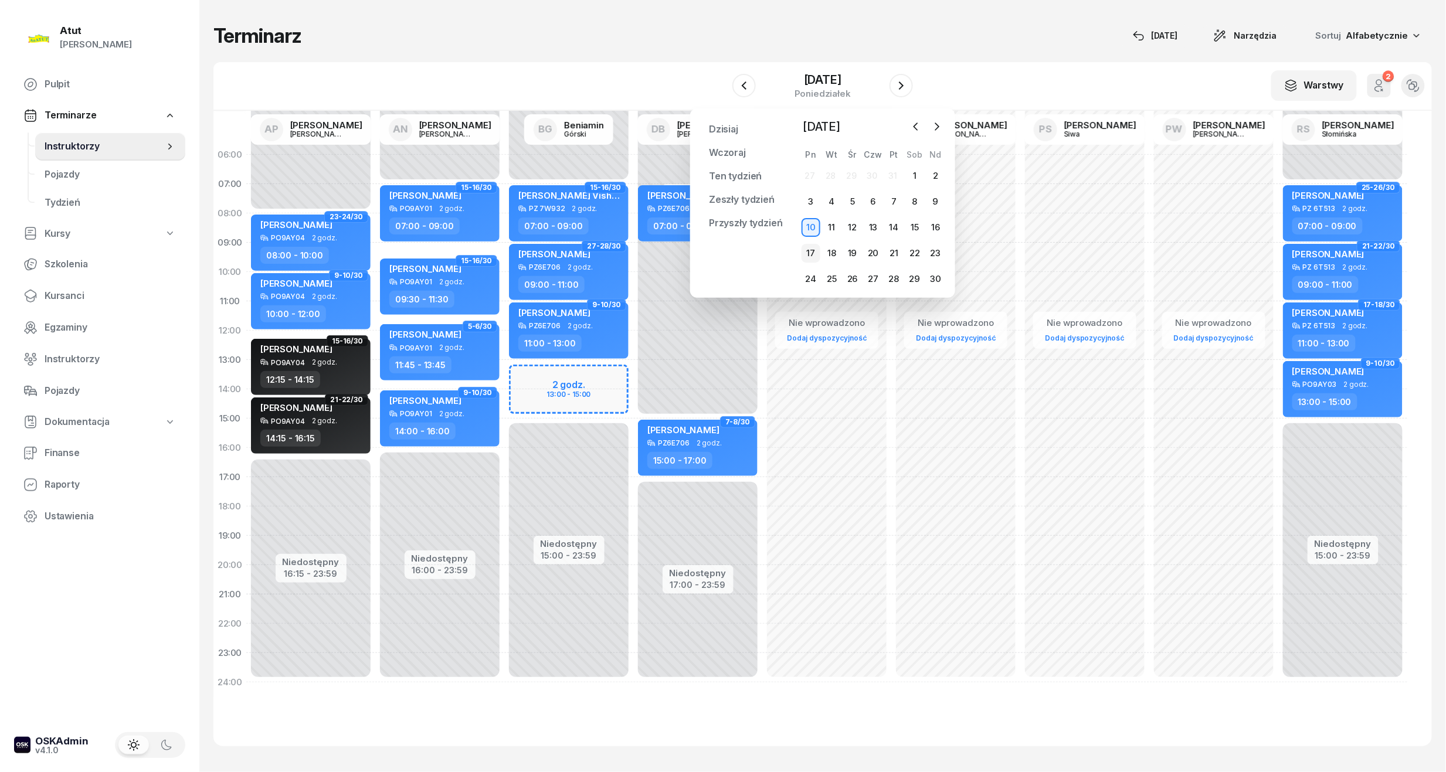
click at [807, 249] on div "17" at bounding box center [810, 253] width 19 height 19
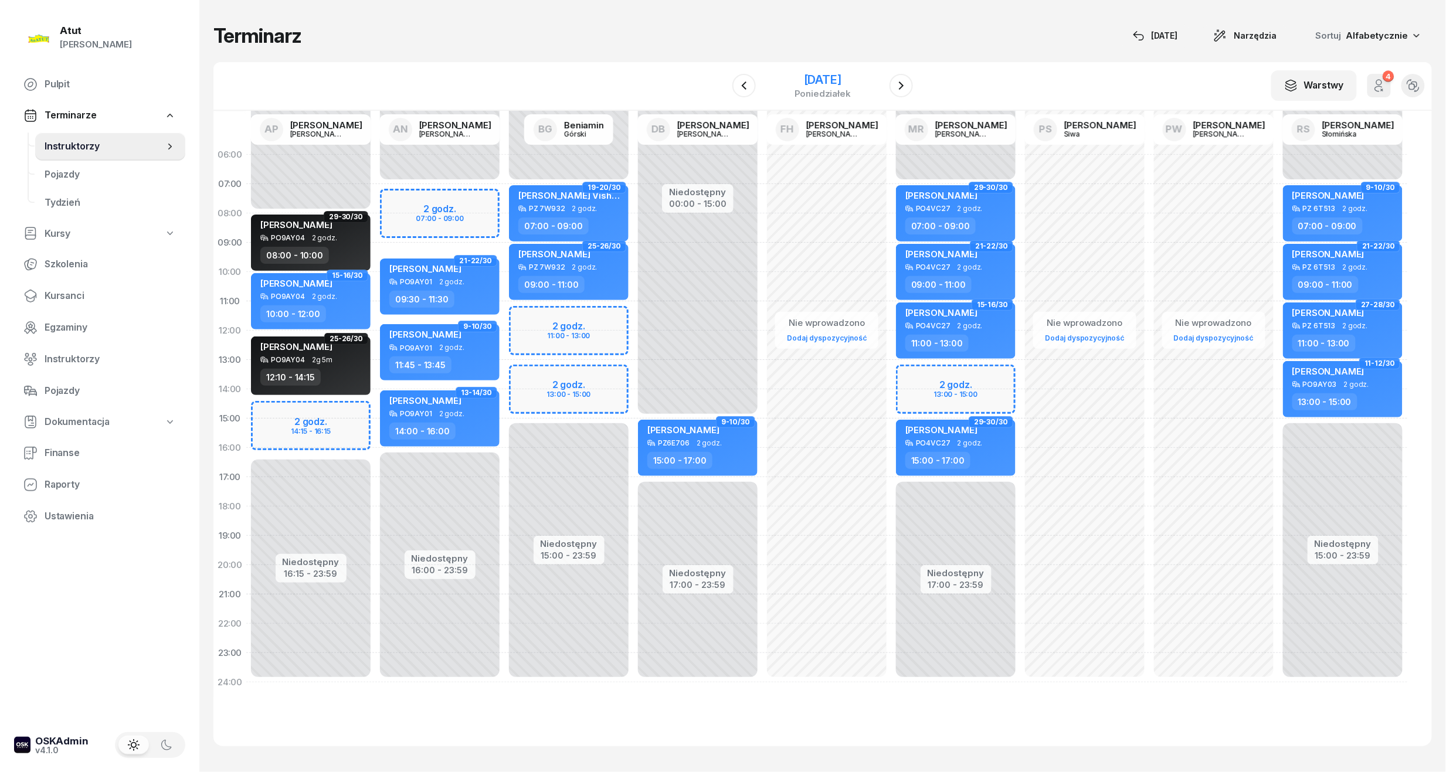
click at [806, 74] on div "[DATE]" at bounding box center [822, 80] width 56 height 12
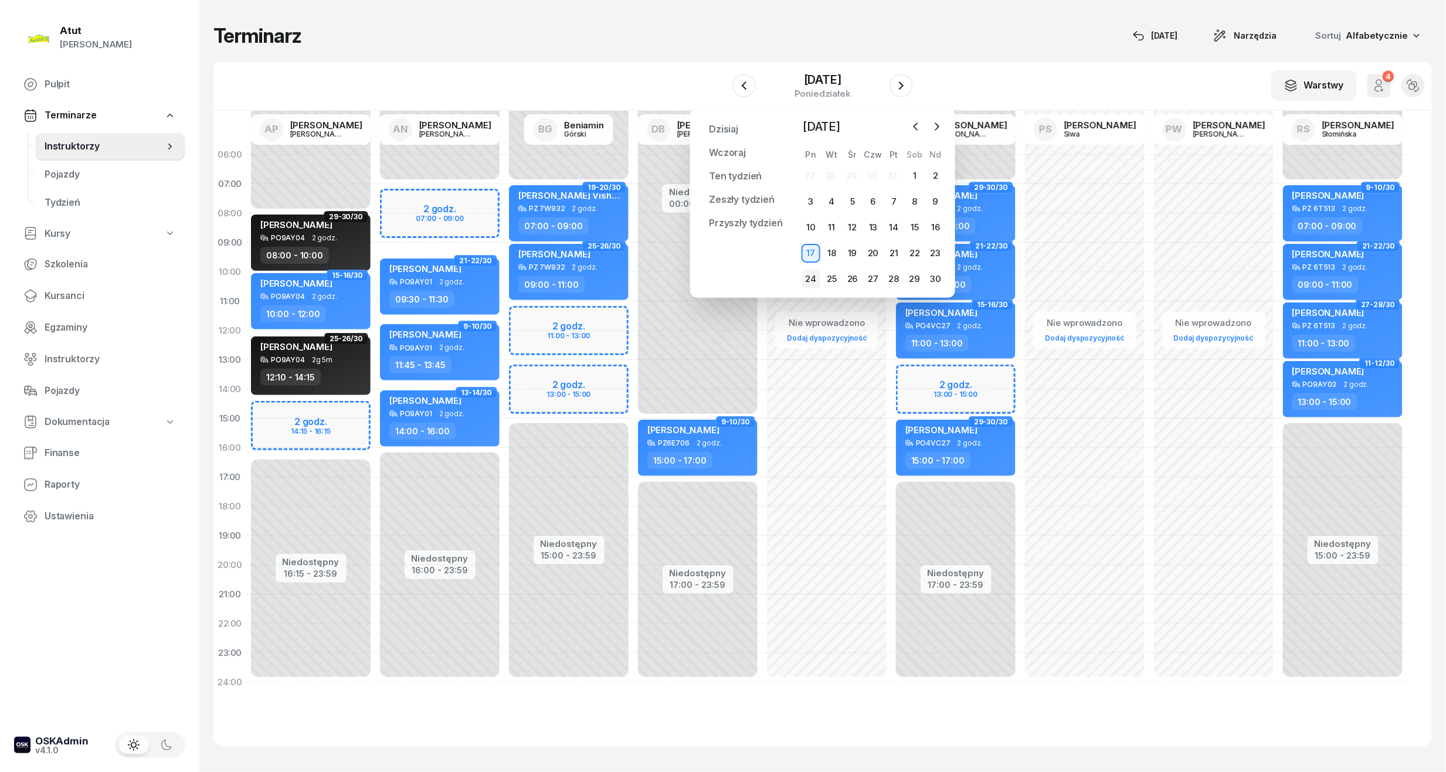
click at [809, 275] on div "24" at bounding box center [810, 279] width 19 height 19
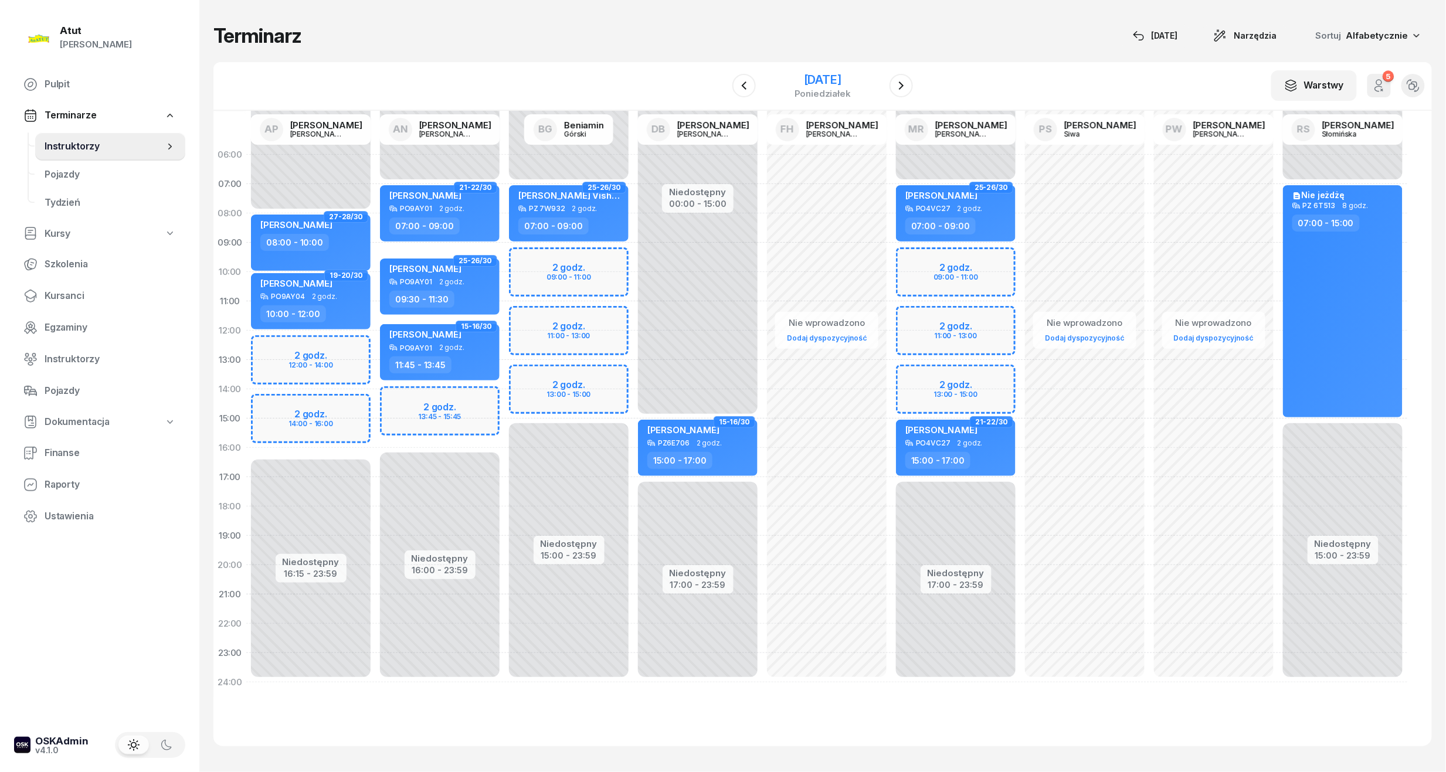
click at [838, 80] on div "[DATE]" at bounding box center [822, 80] width 56 height 12
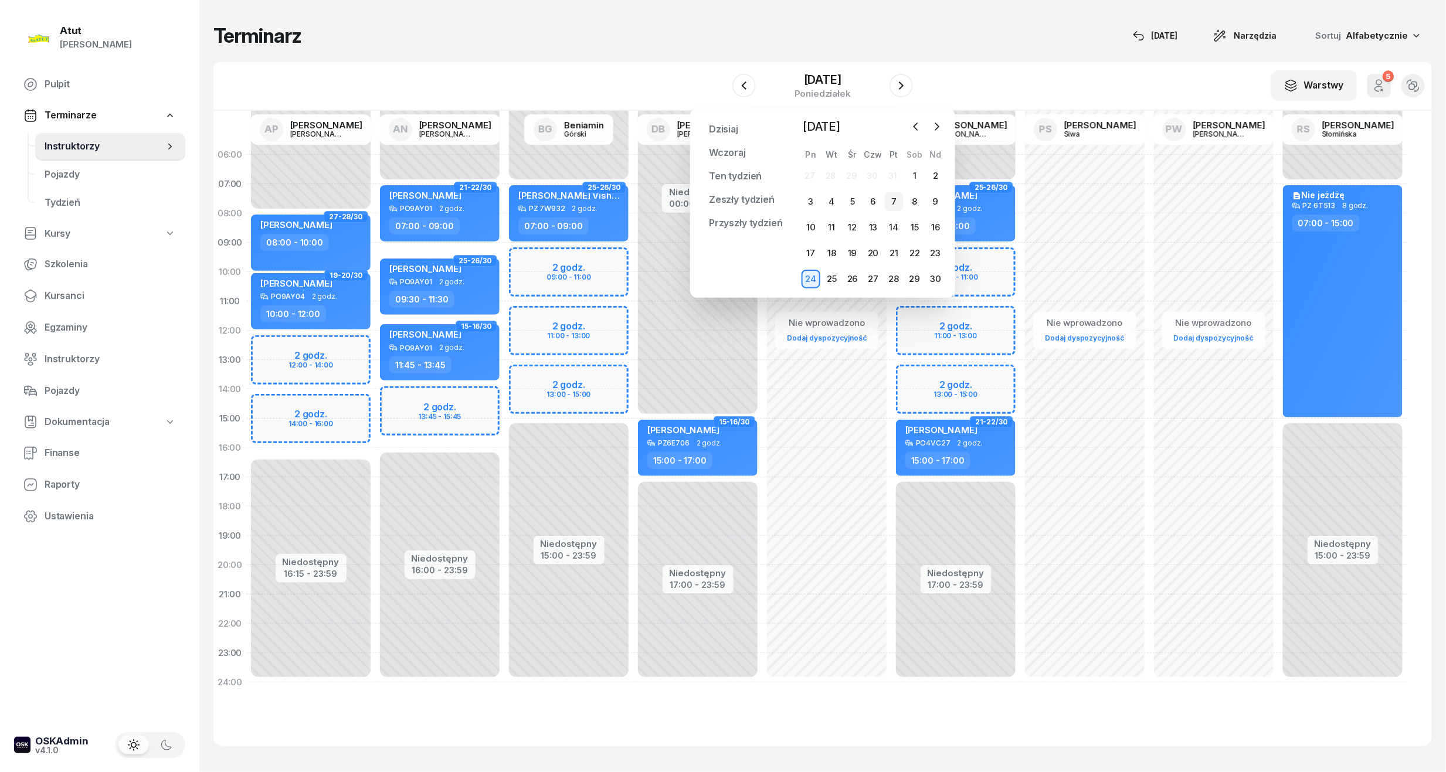
click at [893, 202] on div "7" at bounding box center [894, 201] width 19 height 19
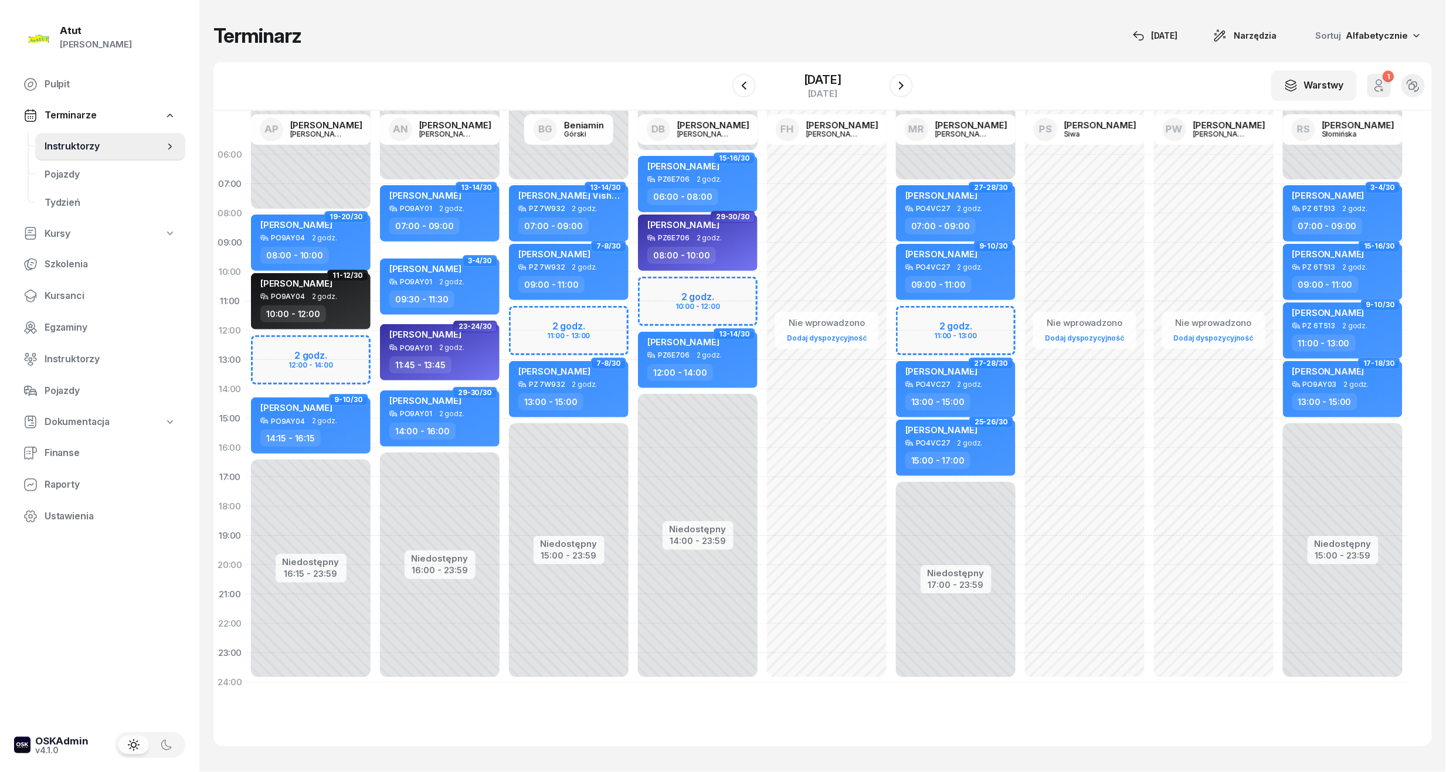
click at [702, 294] on div "Niedostępny 00:00 - 06:00 Niedostępny 14:00 - 23:59 2 godz. 10:00 - 12:00 15-16…" at bounding box center [697, 418] width 129 height 557
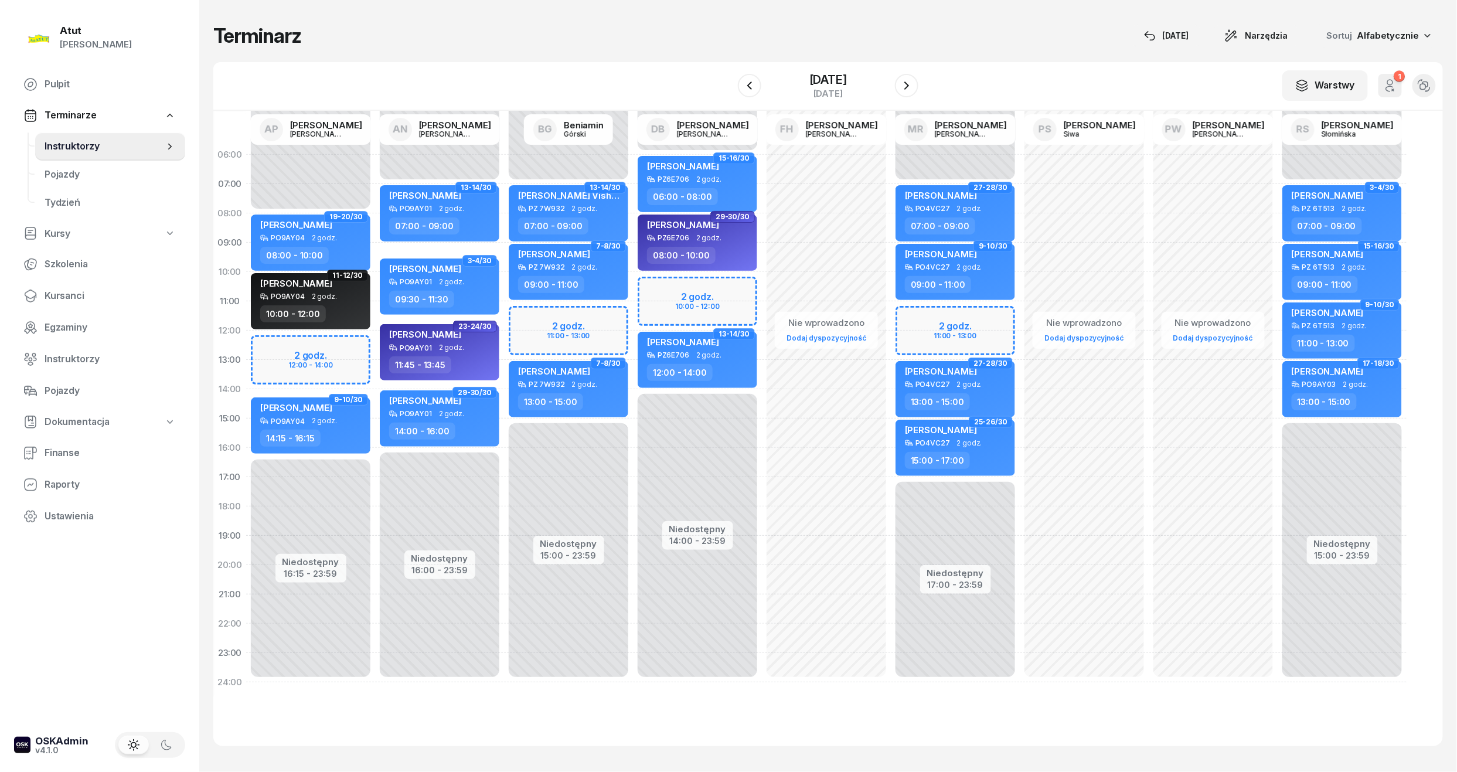
select select "10"
select select "12"
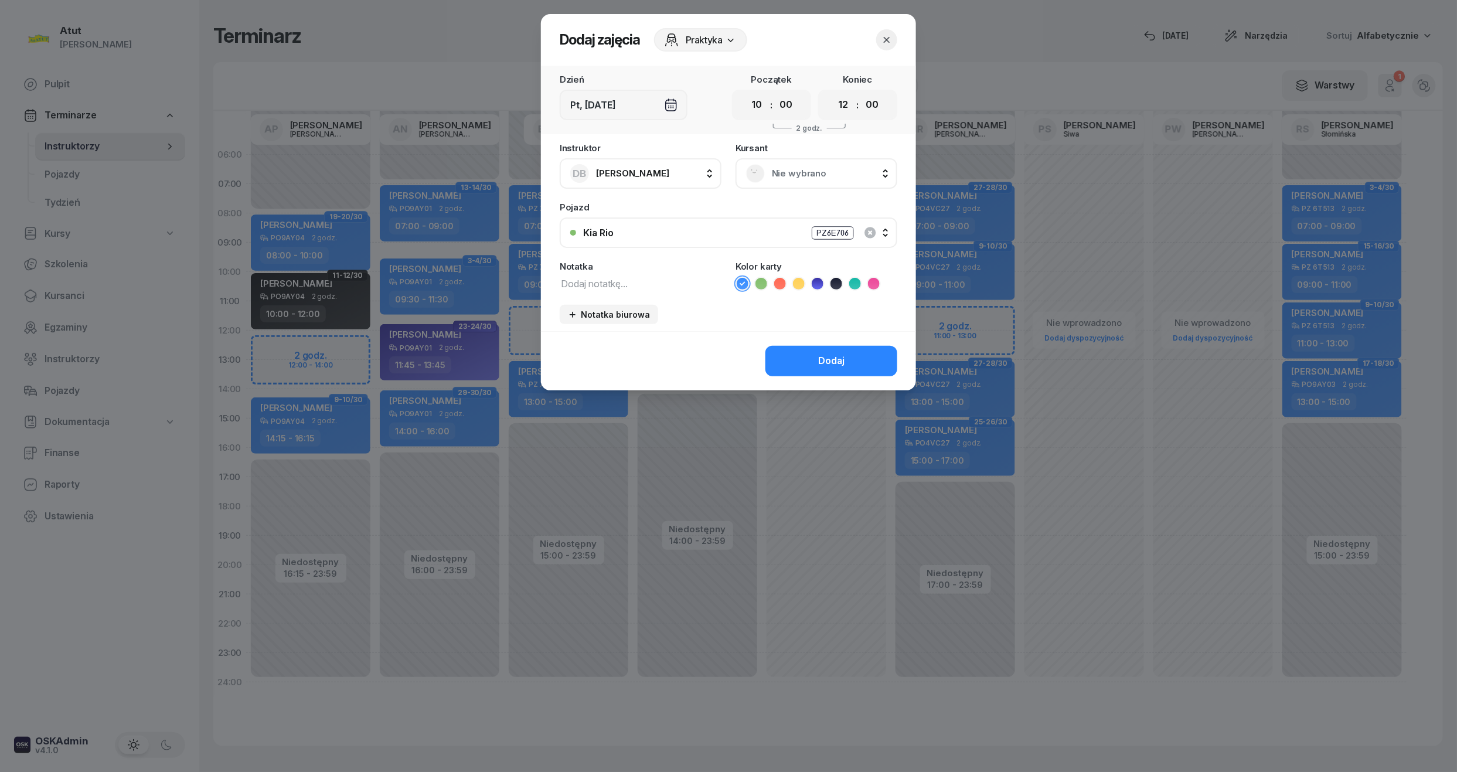
click at [780, 174] on span "Nie wybrano" at bounding box center [829, 173] width 115 height 15
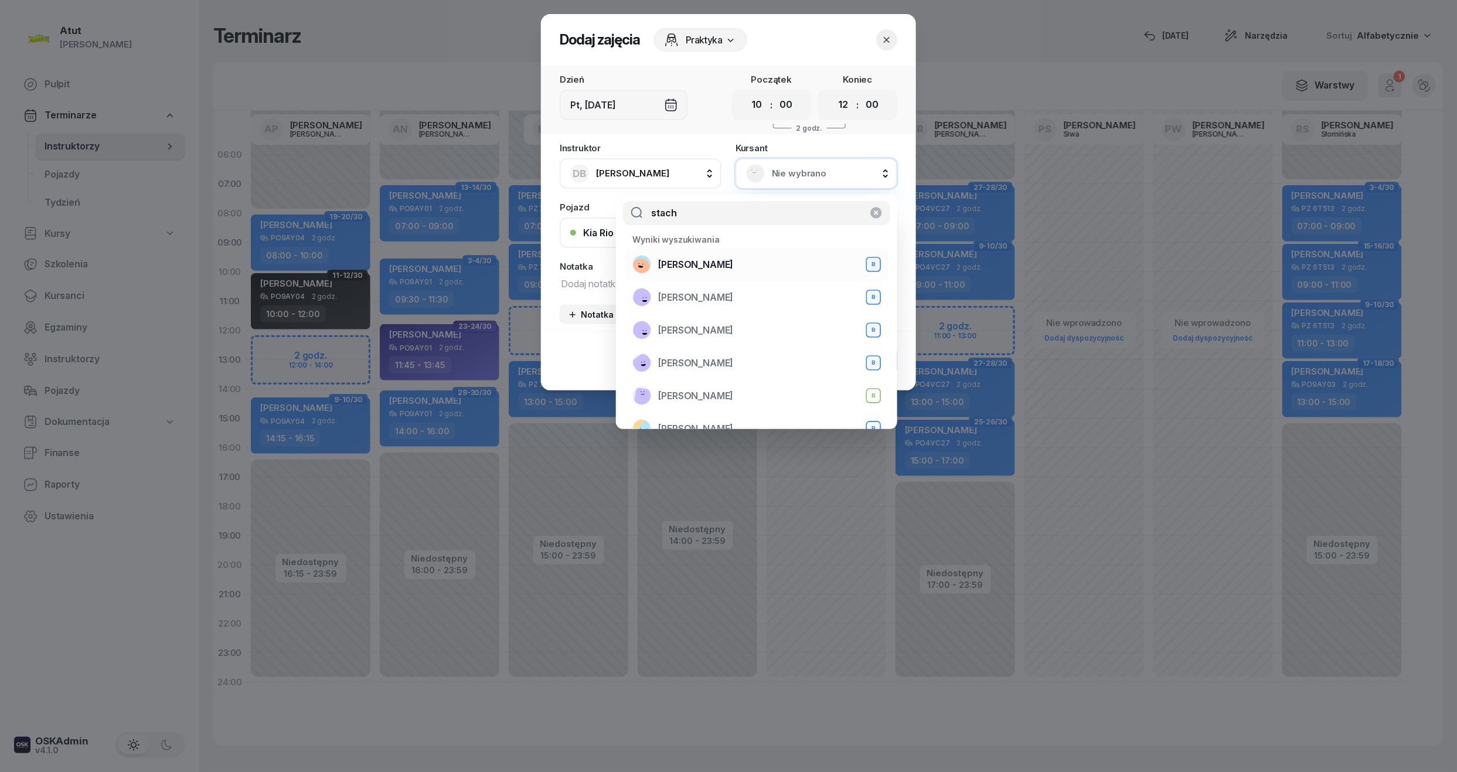
type input "stach"
click at [685, 266] on span "[PERSON_NAME]" at bounding box center [695, 264] width 75 height 15
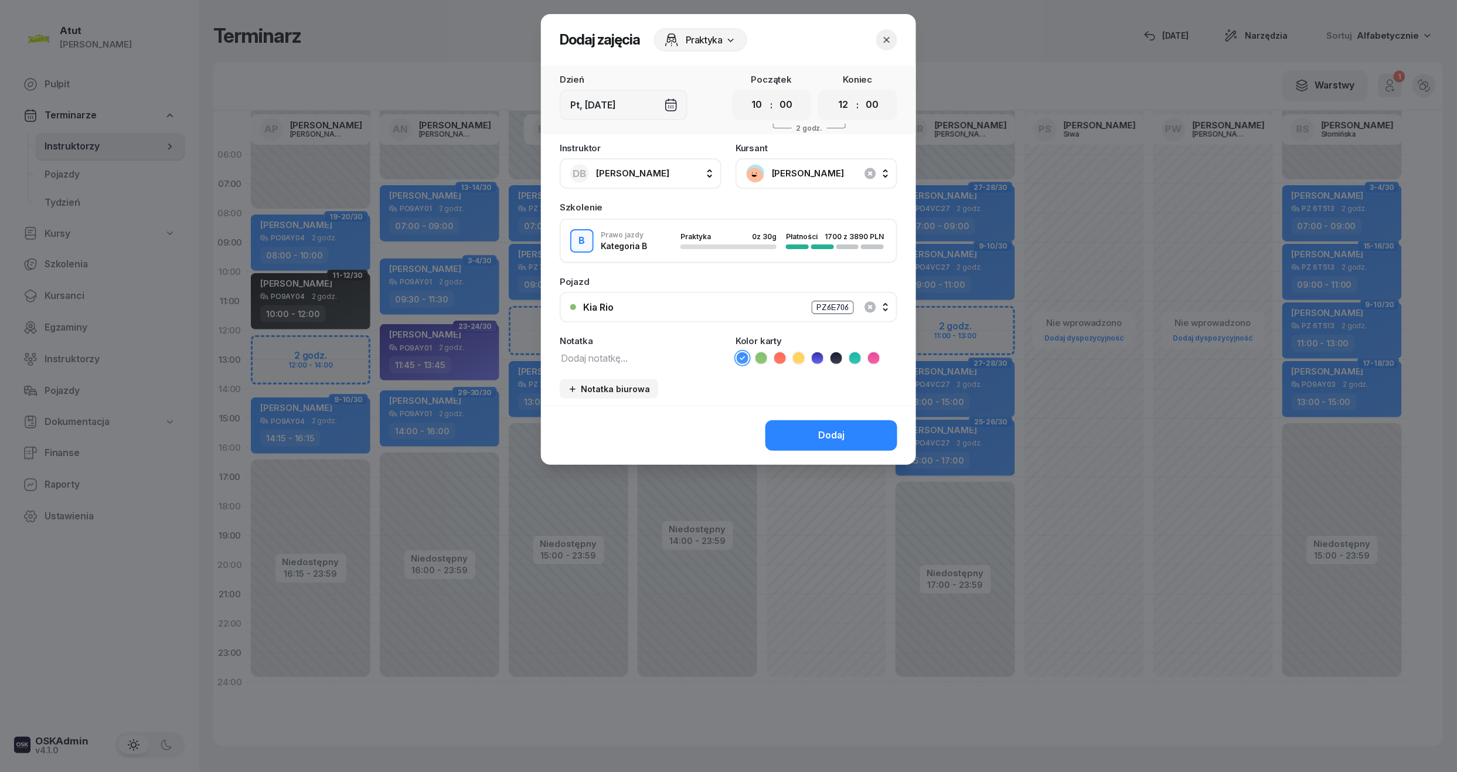
click at [641, 359] on textarea at bounding box center [641, 357] width 162 height 15
click at [854, 355] on icon at bounding box center [855, 358] width 12 height 12
click at [599, 355] on textarea at bounding box center [641, 357] width 162 height 15
type textarea "1 lekcja wyst karte"
click at [803, 427] on button "Dodaj" at bounding box center [832, 435] width 132 height 30
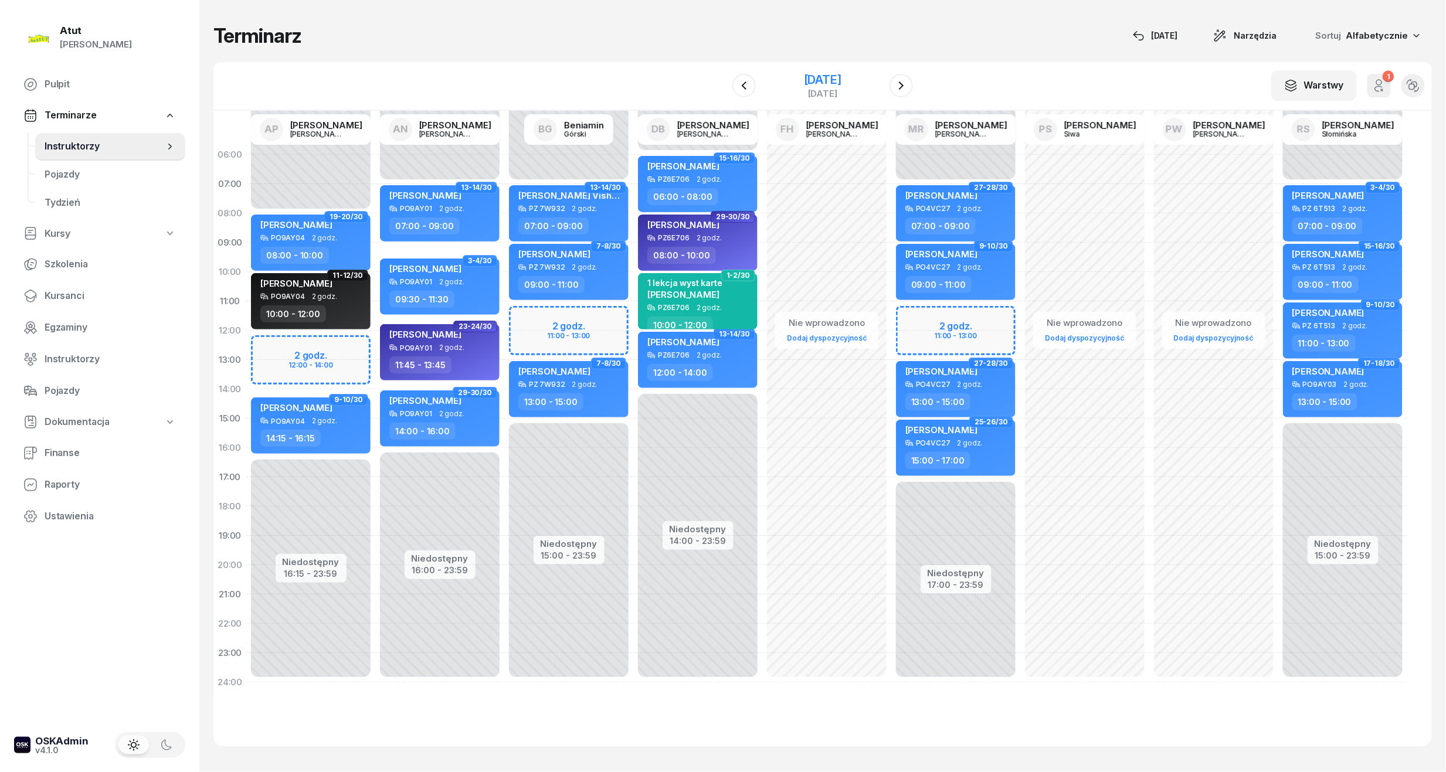
click at [804, 77] on div "[DATE]" at bounding box center [823, 80] width 38 height 12
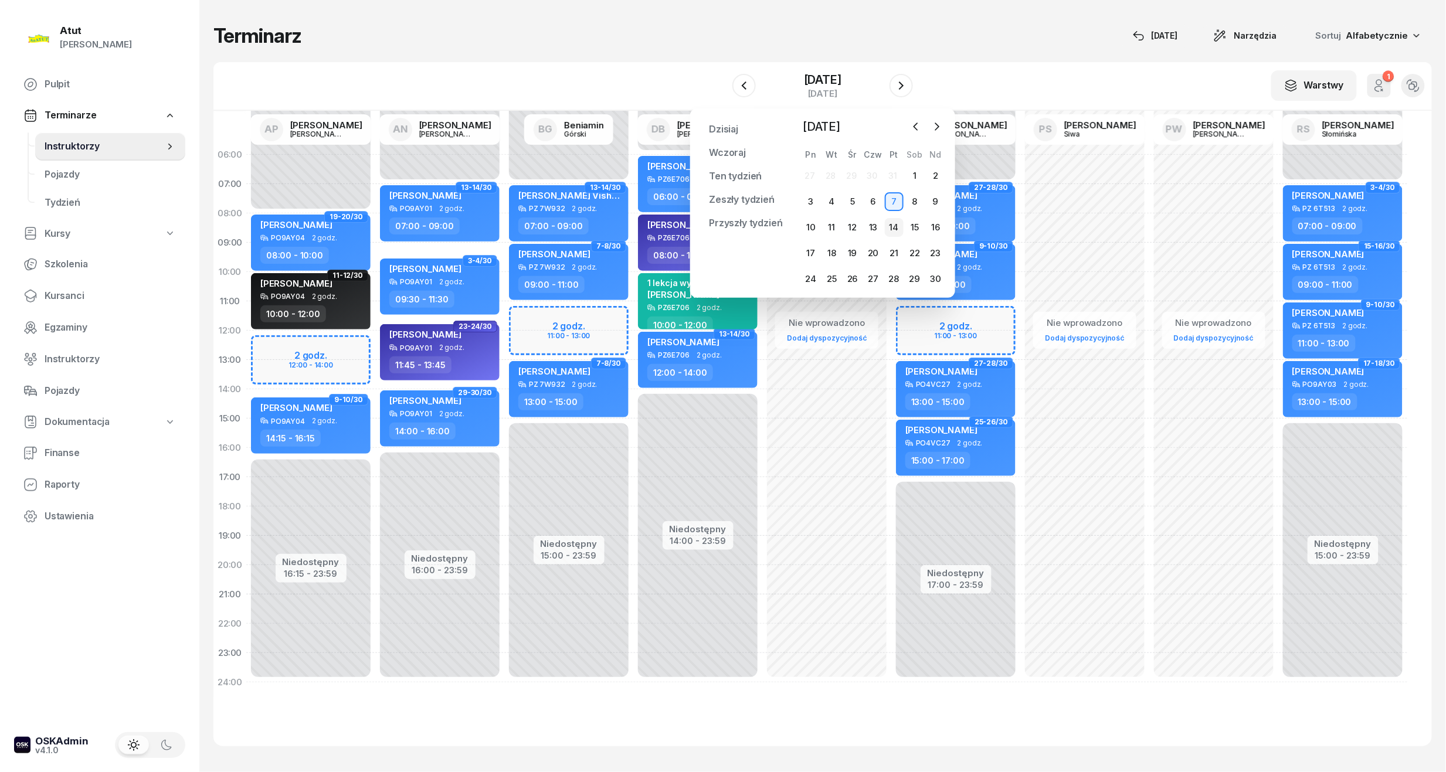
click at [897, 233] on div "14" at bounding box center [894, 227] width 19 height 19
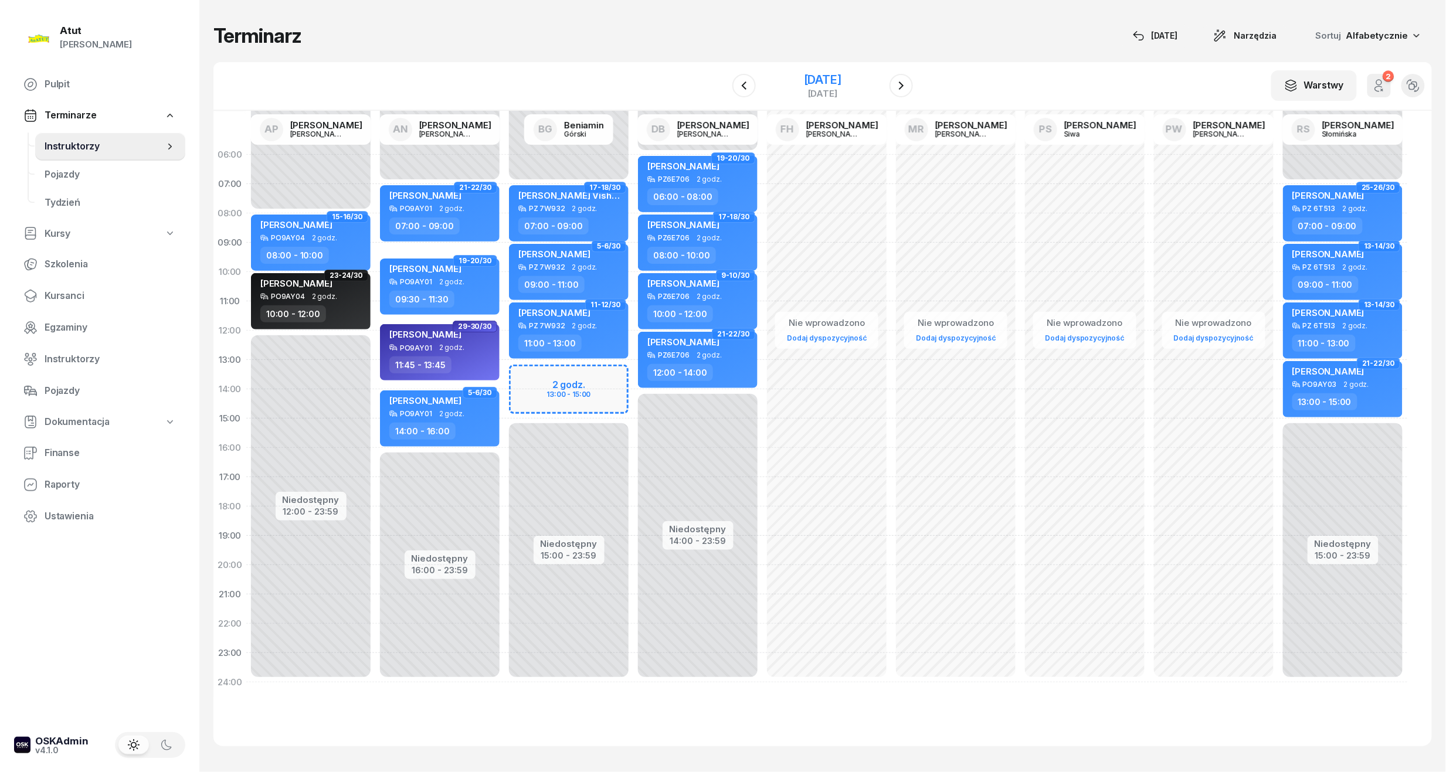
click at [826, 78] on div "[DATE]" at bounding box center [823, 80] width 38 height 12
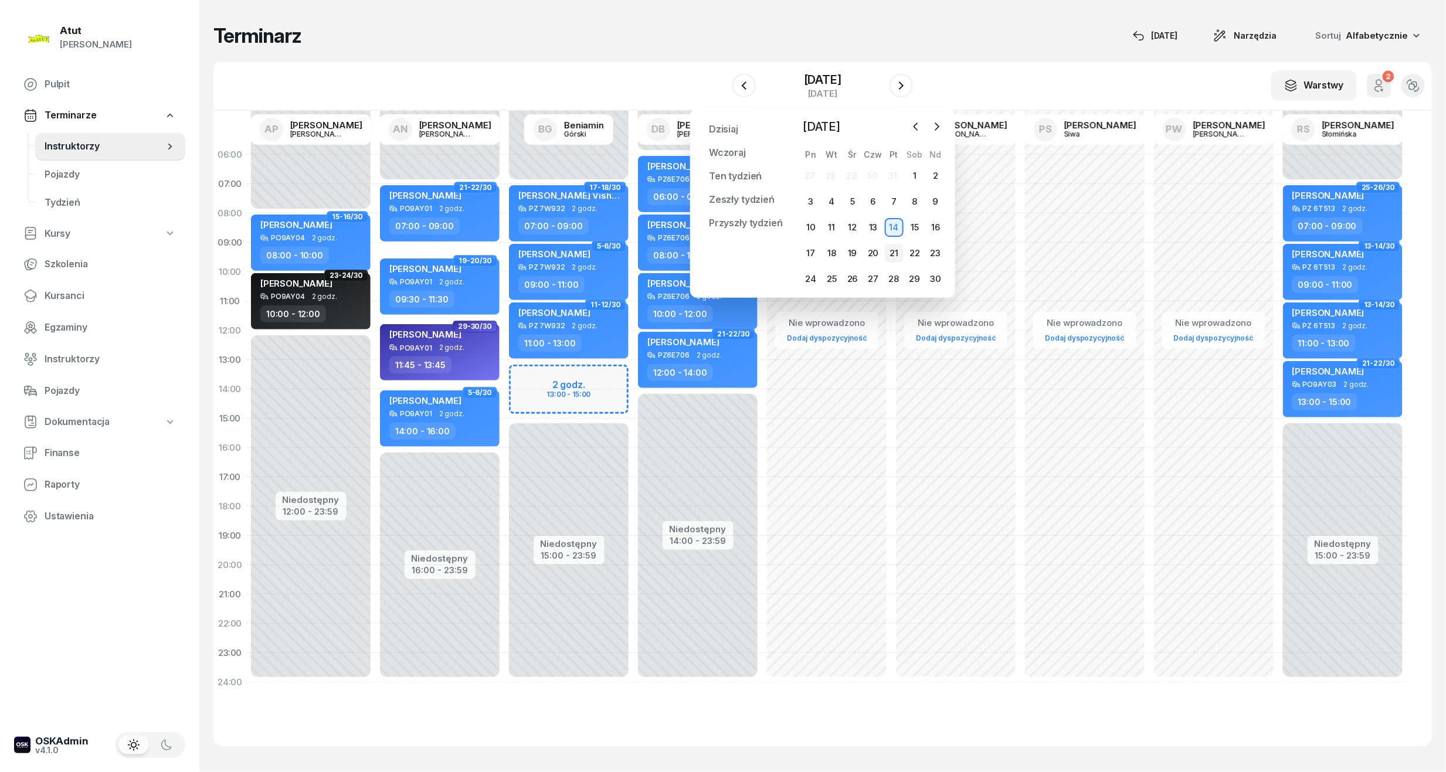
click at [896, 250] on div "21" at bounding box center [894, 253] width 19 height 19
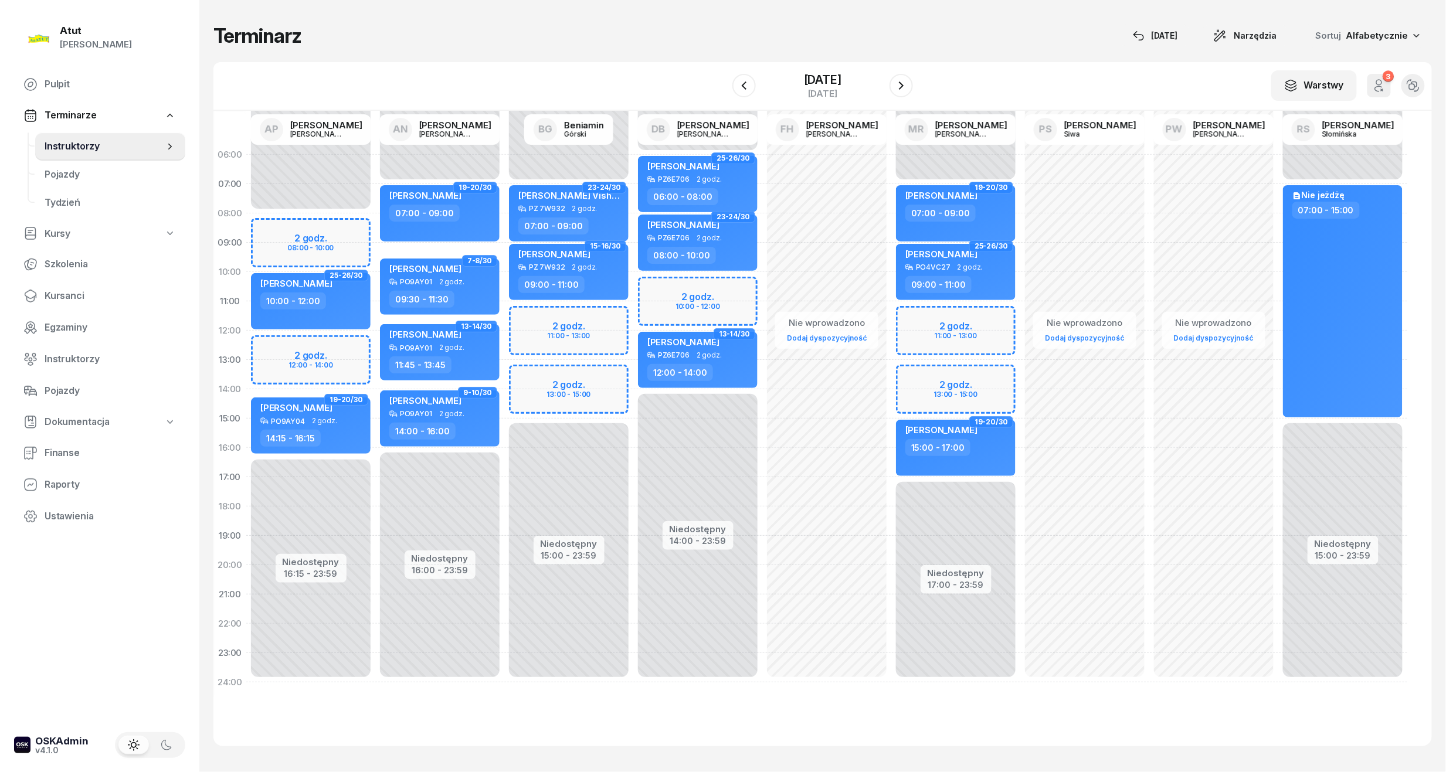
click at [695, 303] on div "Niedostępny 00:00 - 06:00 Niedostępny 14:00 - 23:59 2 godz. 10:00 - 12:00 25-26…" at bounding box center [697, 418] width 129 height 557
select select "11"
select select "12"
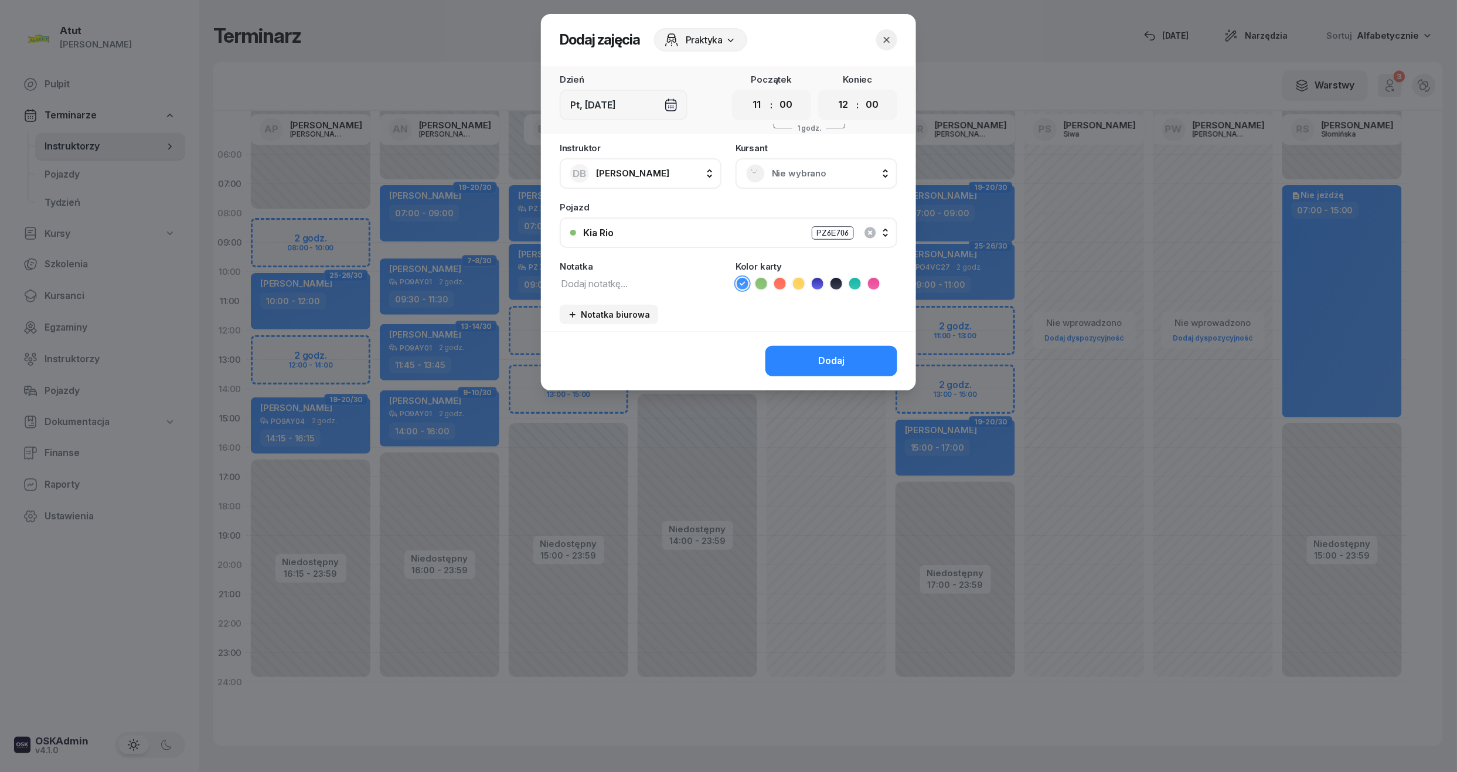
click at [803, 179] on span "Nie wybrano" at bounding box center [829, 173] width 115 height 15
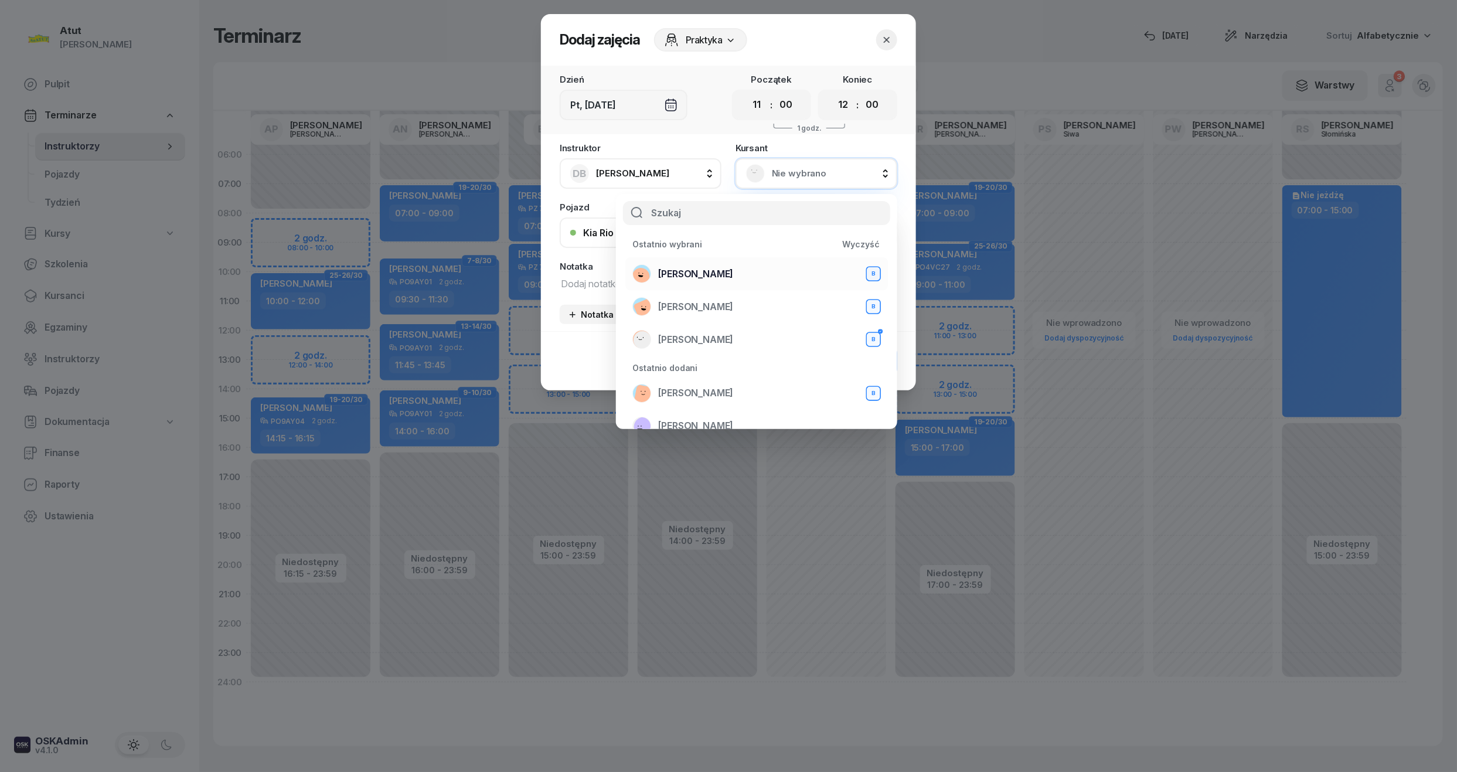
click at [699, 271] on span "[PERSON_NAME]" at bounding box center [695, 274] width 75 height 15
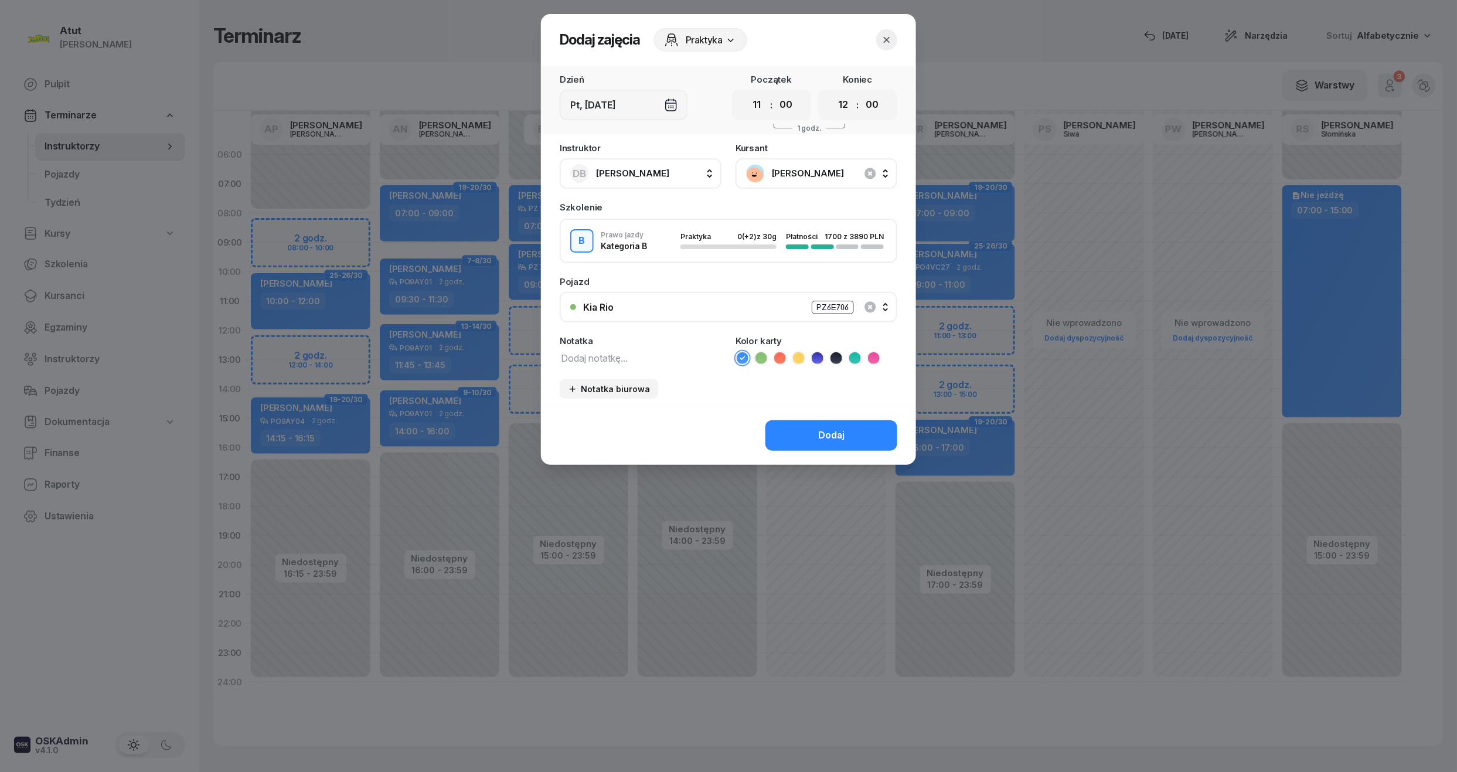
click at [821, 424] on button "Dodaj" at bounding box center [832, 435] width 132 height 30
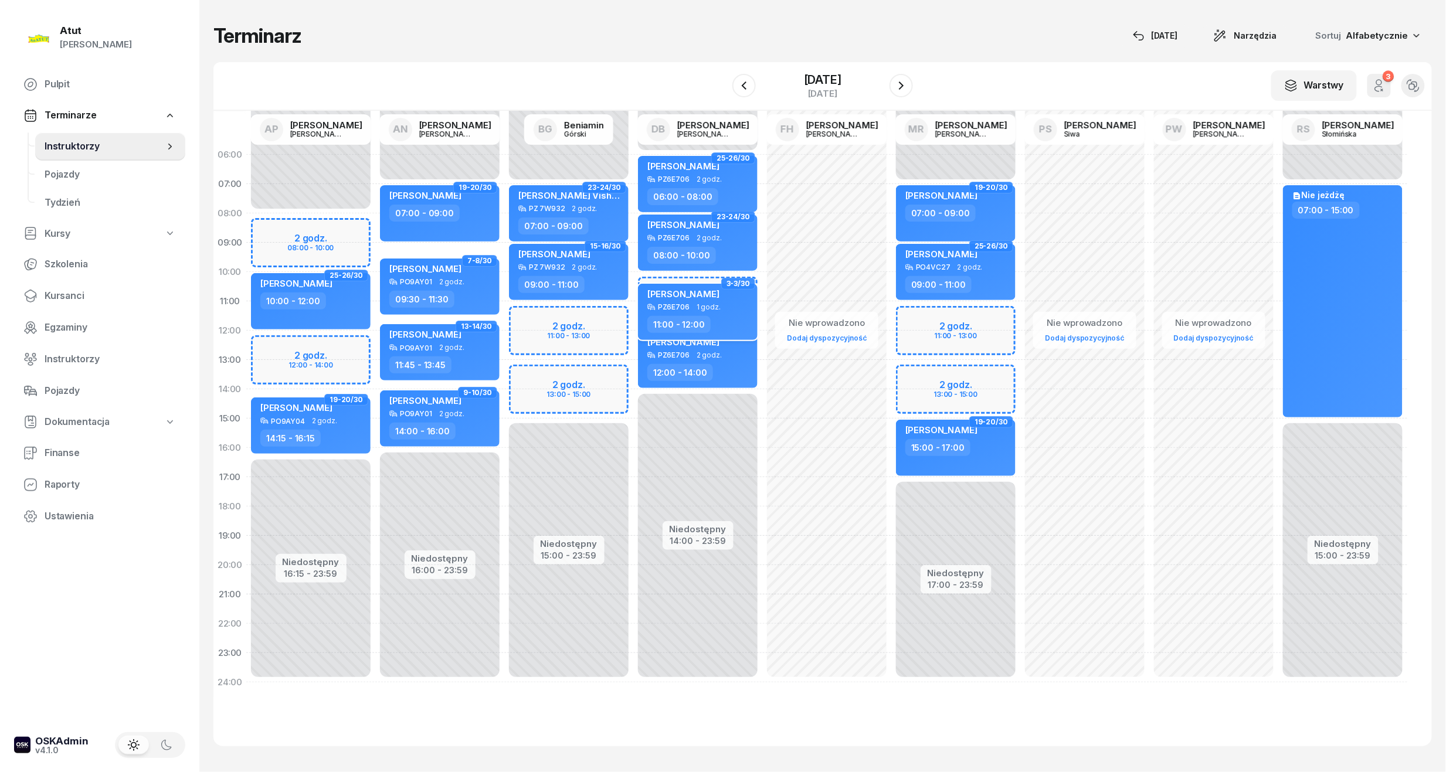
click at [718, 292] on span "[PERSON_NAME]" at bounding box center [683, 293] width 72 height 11
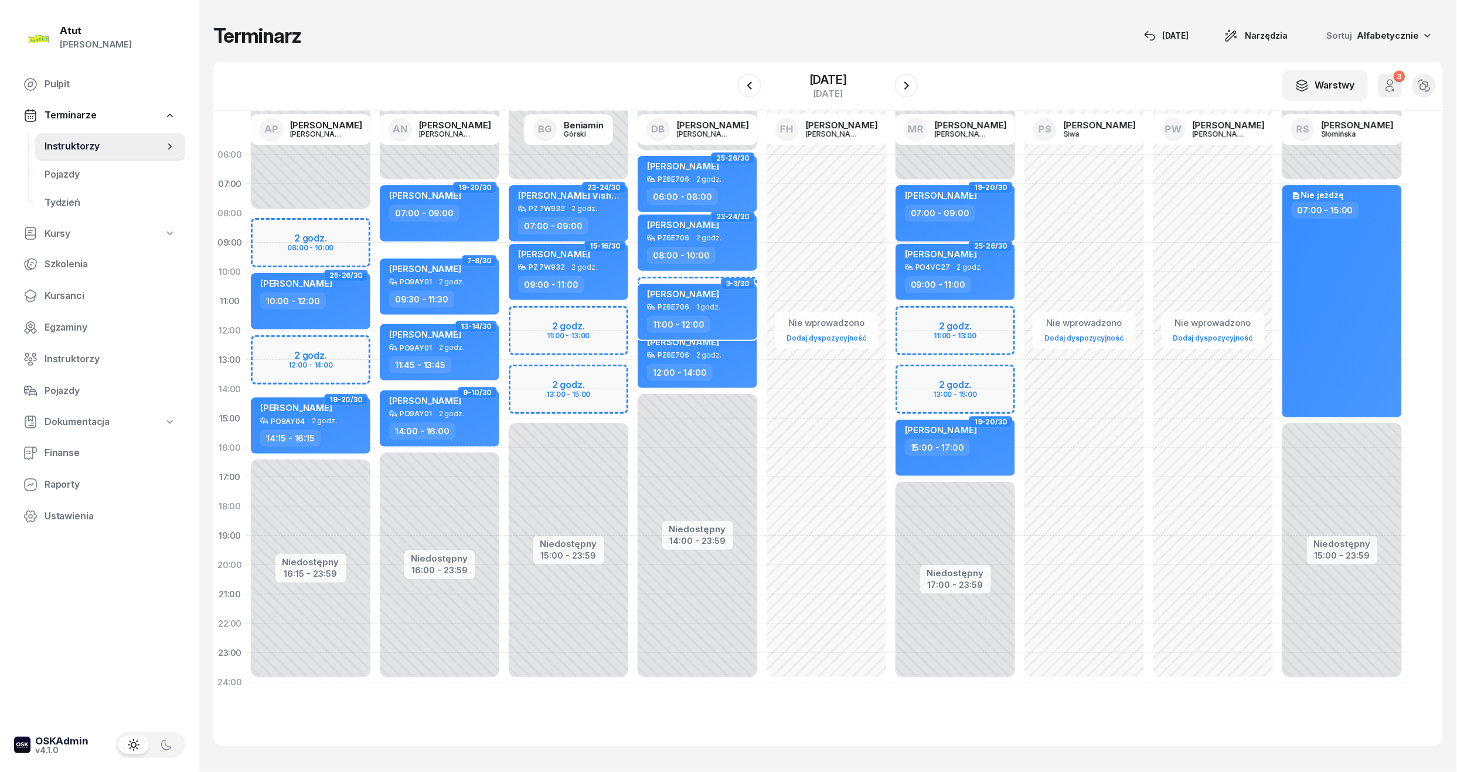
select select "11"
select select "12"
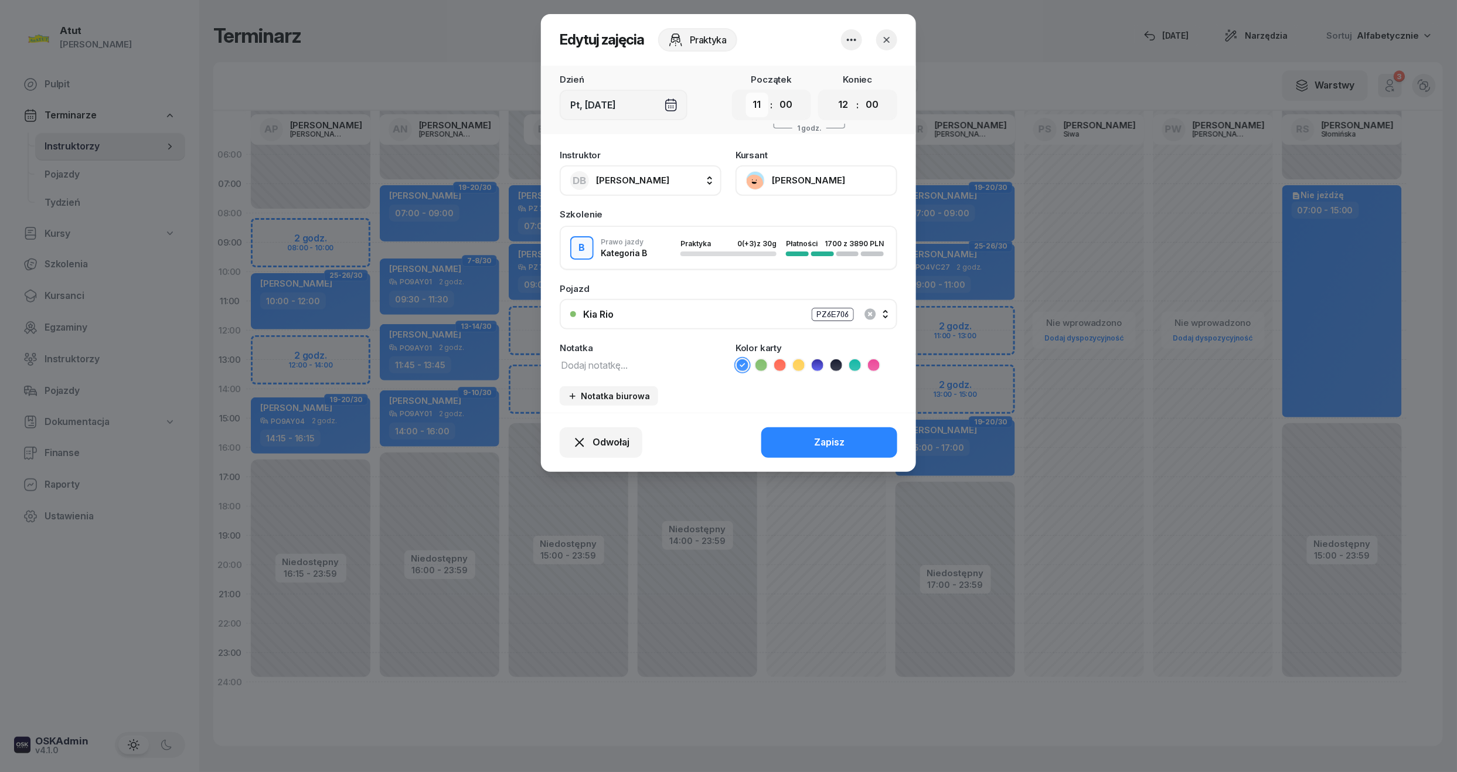
click at [753, 106] on select "00 01 02 03 04 05 06 07 08 09 10 11 12 13 14 15 16 17 18 19 20 21 22 23" at bounding box center [757, 105] width 22 height 25
select select "10"
click at [746, 93] on select "00 01 02 03 04 05 06 07 08 09 10 11 12 13 14 15 16 17 18 19 20 21 22 23" at bounding box center [757, 105] width 22 height 25
click at [816, 437] on div "Zapisz" at bounding box center [829, 442] width 30 height 15
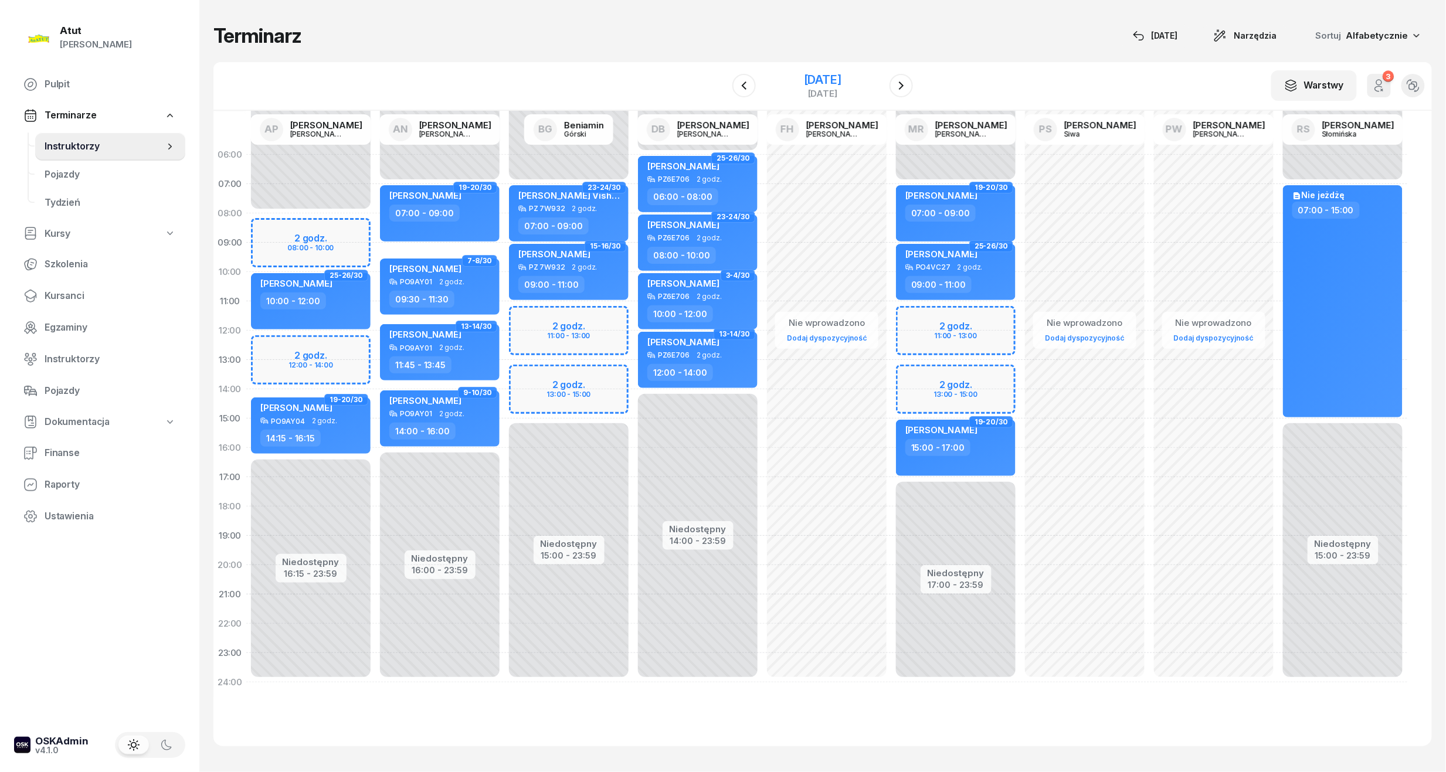
click at [828, 76] on div "[DATE]" at bounding box center [823, 80] width 38 height 12
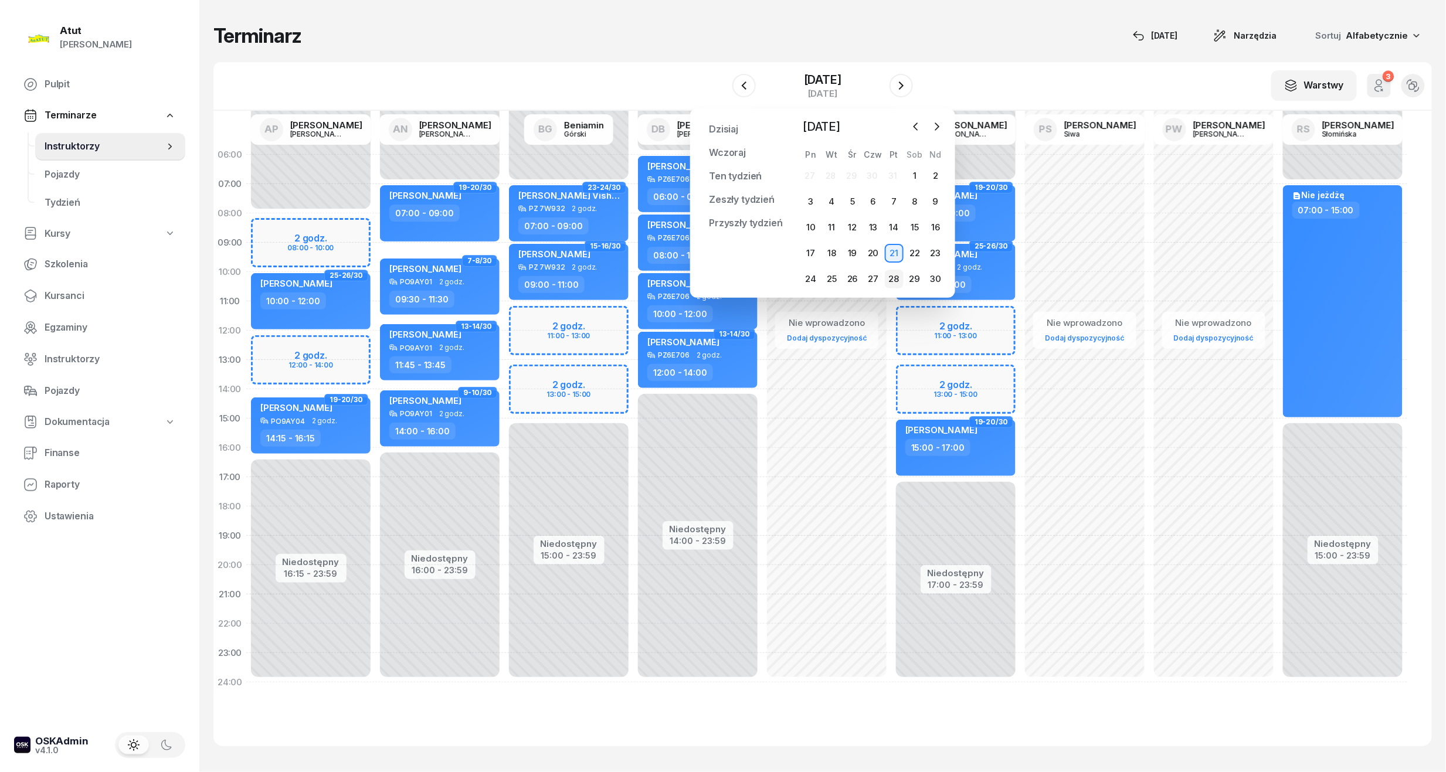
click at [885, 274] on div "28" at bounding box center [894, 279] width 19 height 19
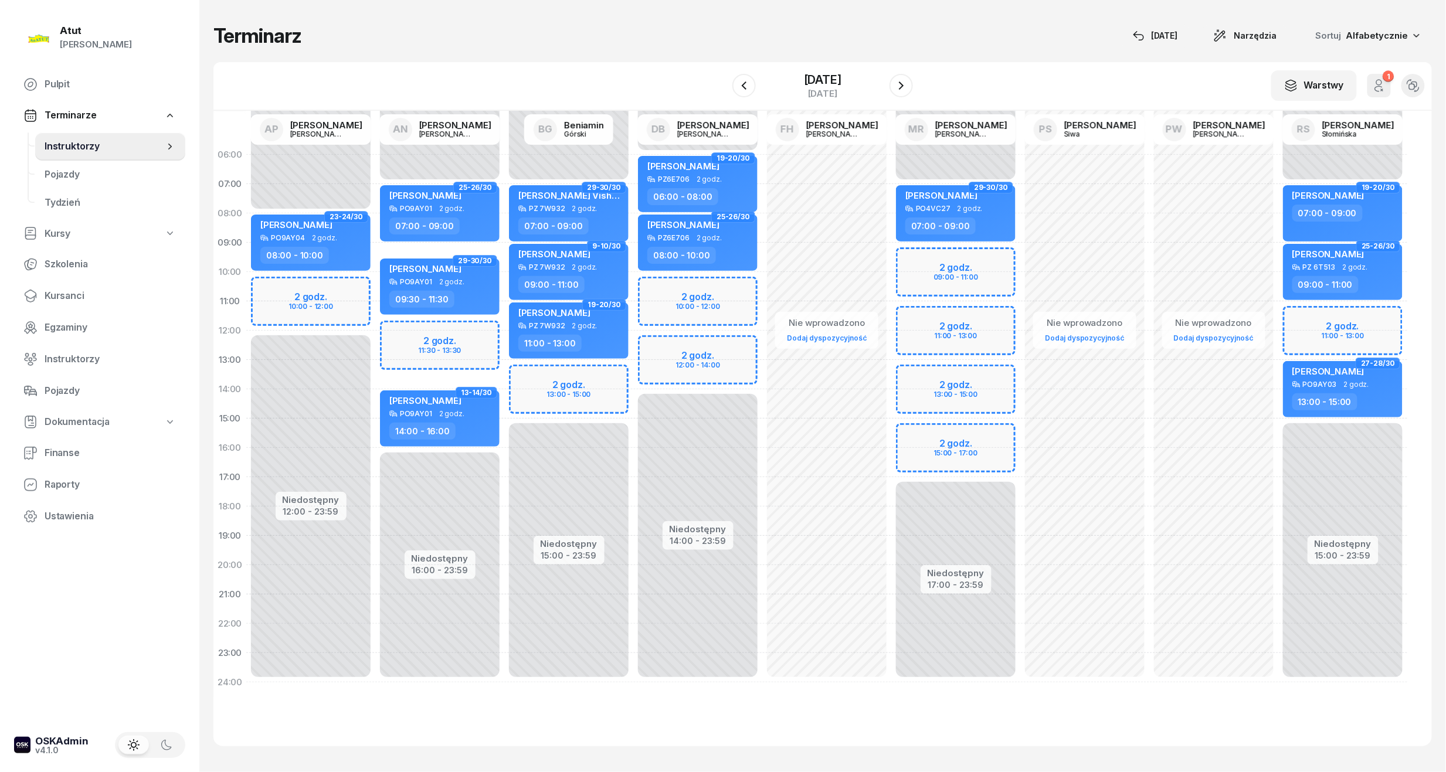
click at [682, 303] on div "Niedostępny 00:00 - 06:00 Niedostępny 14:00 - 23:59 2 godz. 10:00 - 12:00 2 god…" at bounding box center [697, 418] width 129 height 557
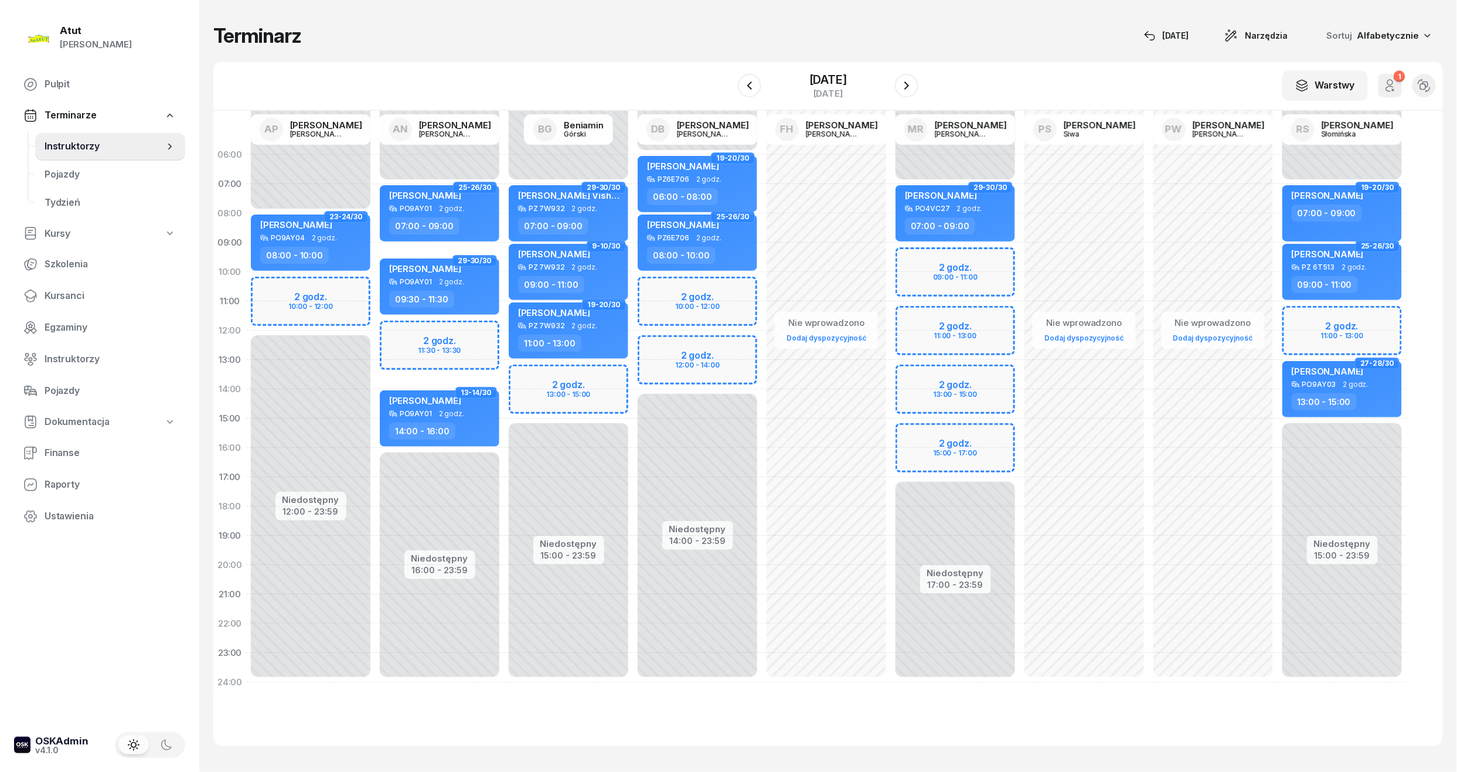
select select "11"
select select "13"
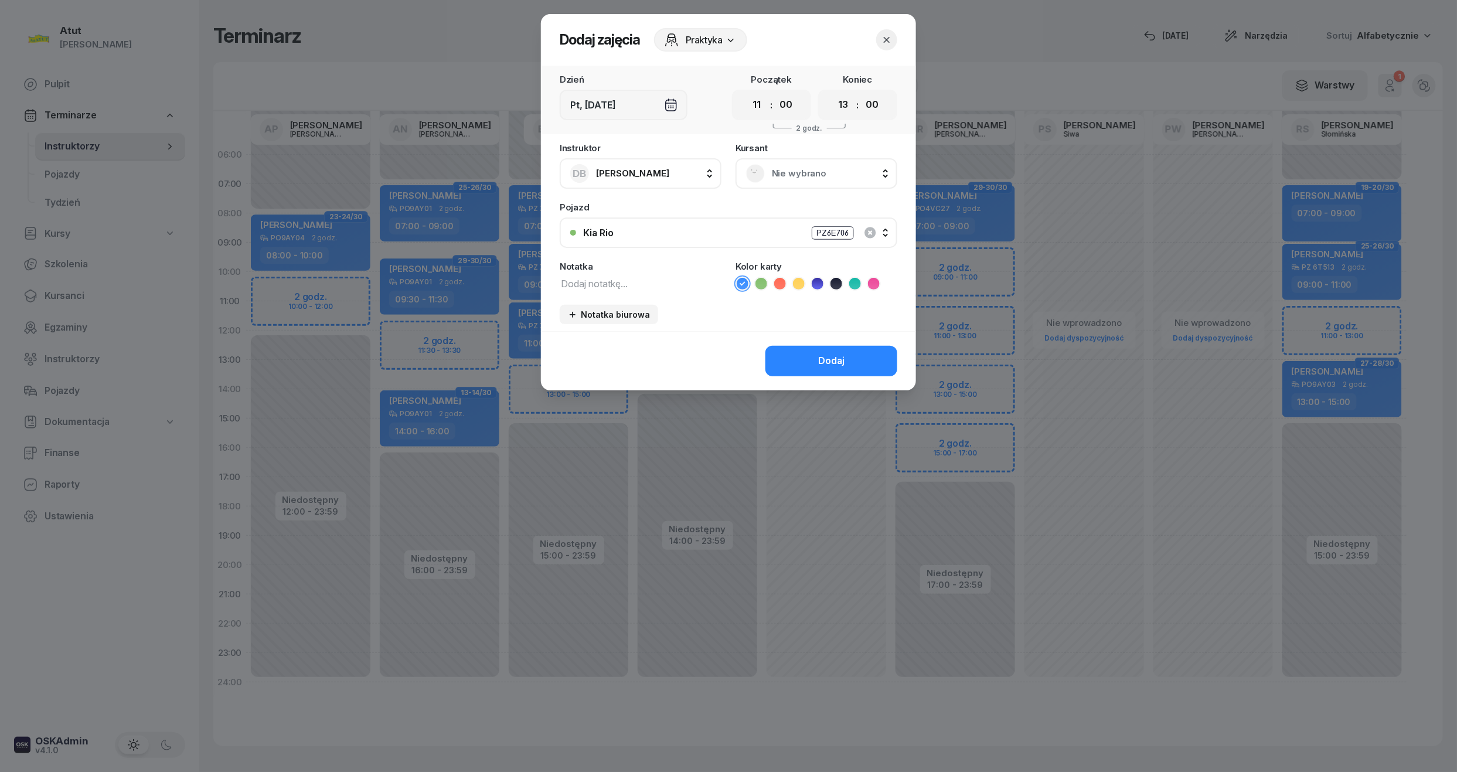
click at [810, 166] on span "Nie wybrano" at bounding box center [829, 173] width 115 height 15
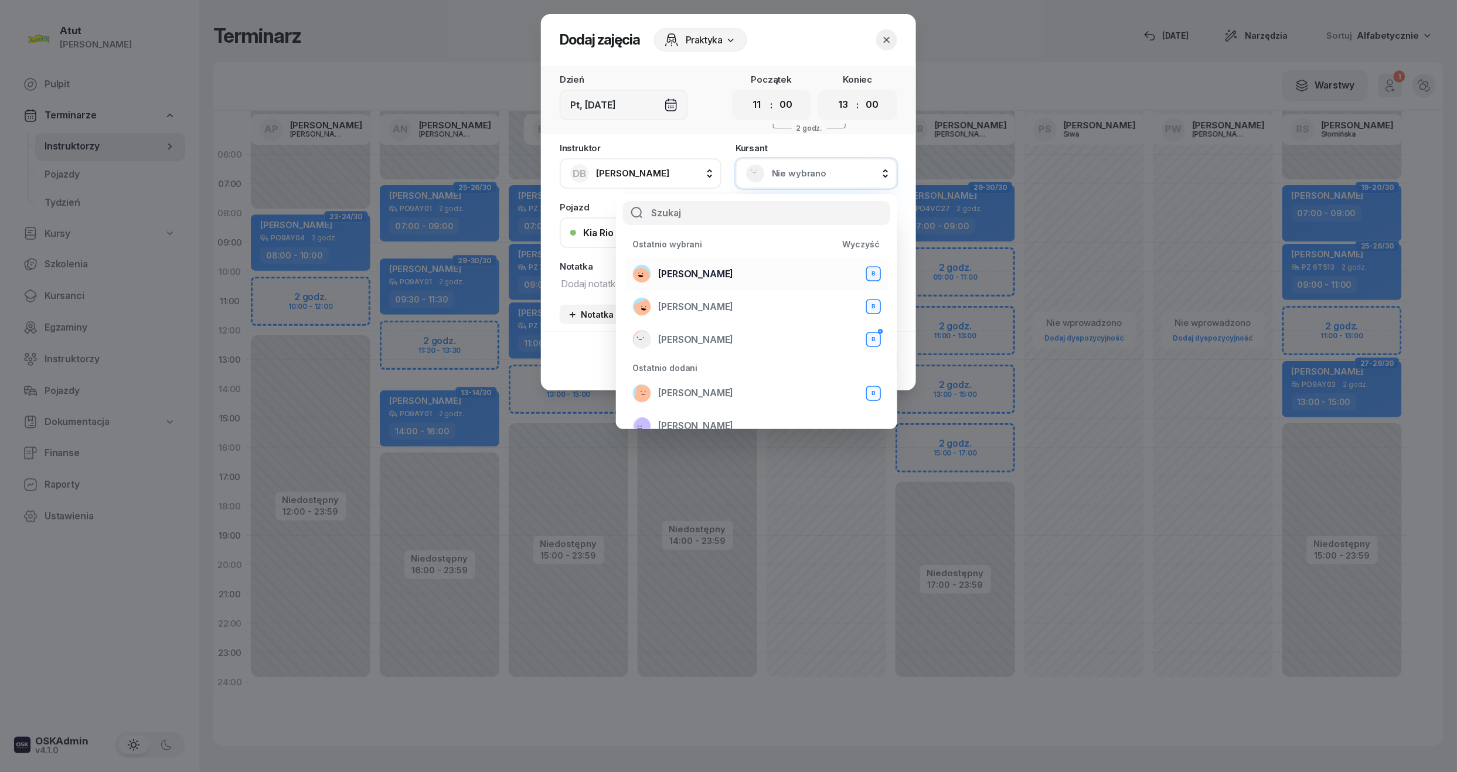
click at [732, 268] on span "[PERSON_NAME]" at bounding box center [695, 274] width 75 height 15
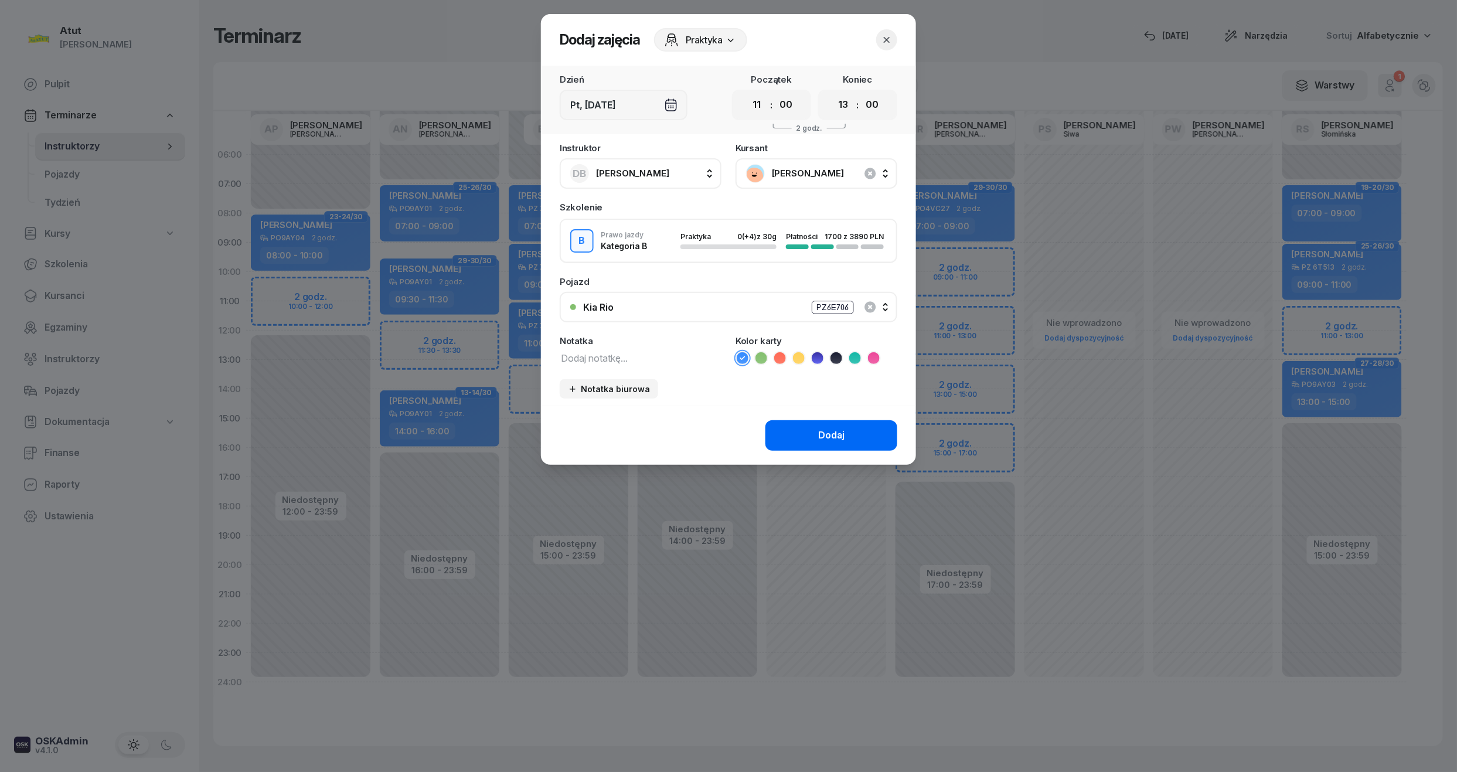
click at [837, 433] on div "Dodaj" at bounding box center [831, 435] width 26 height 15
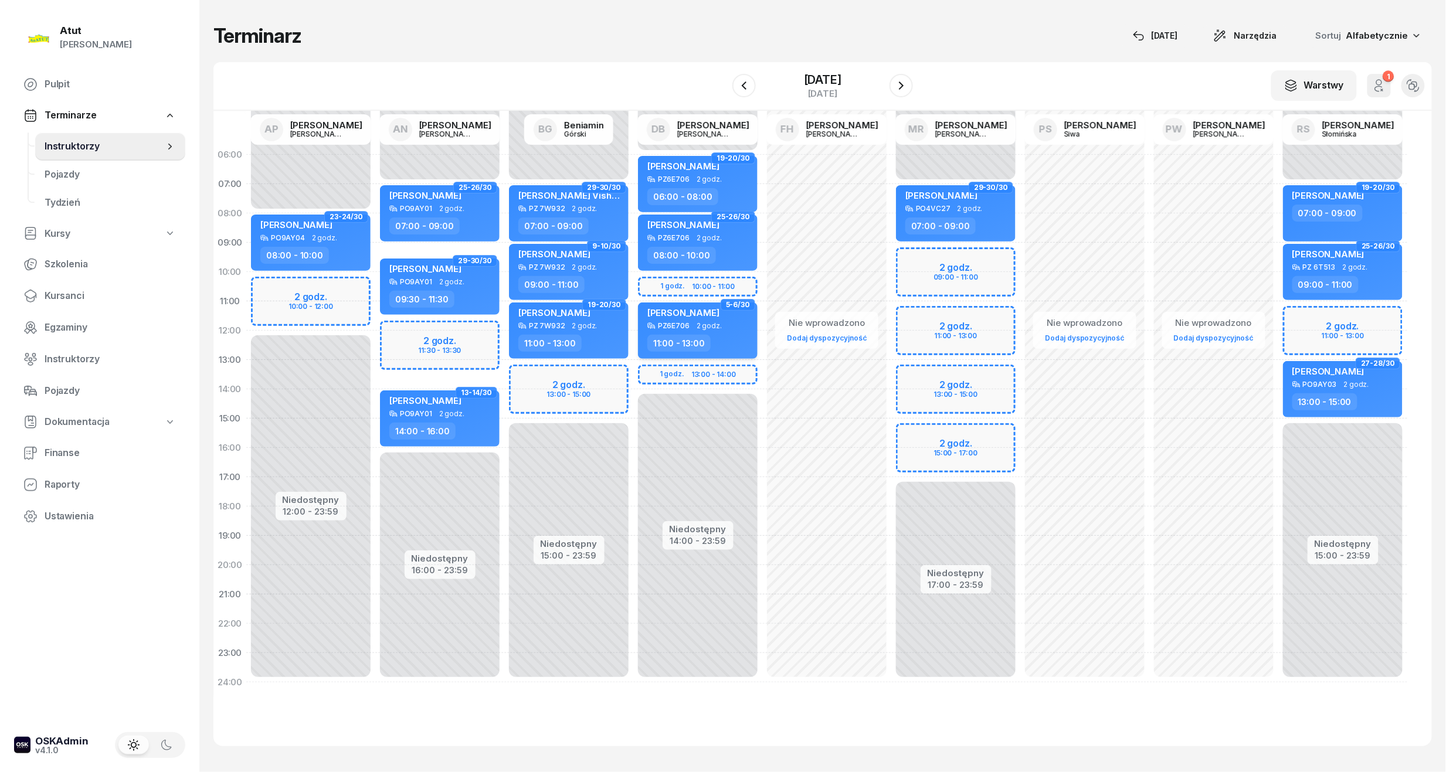
click at [678, 318] on div "[PERSON_NAME]" at bounding box center [683, 314] width 72 height 15
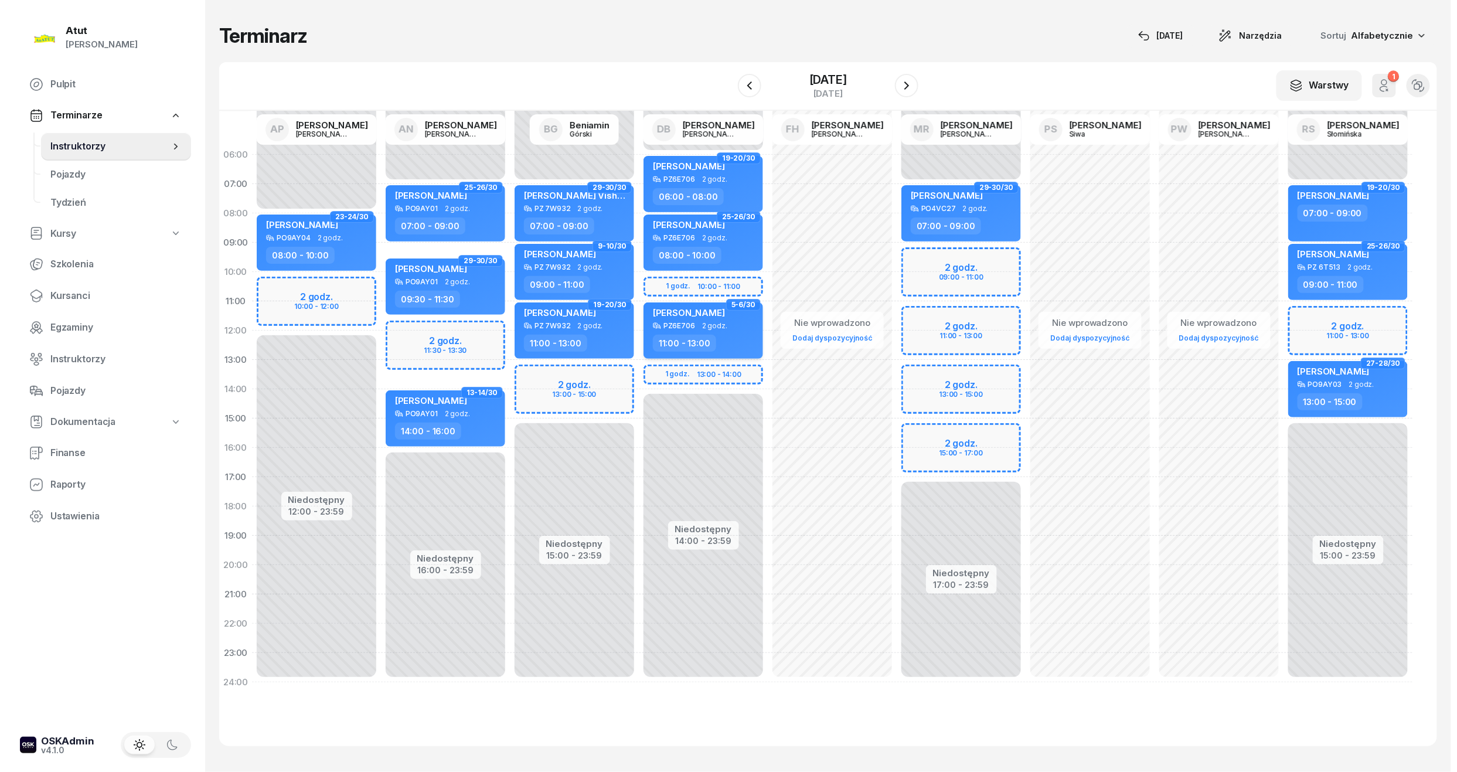
select select "11"
select select "13"
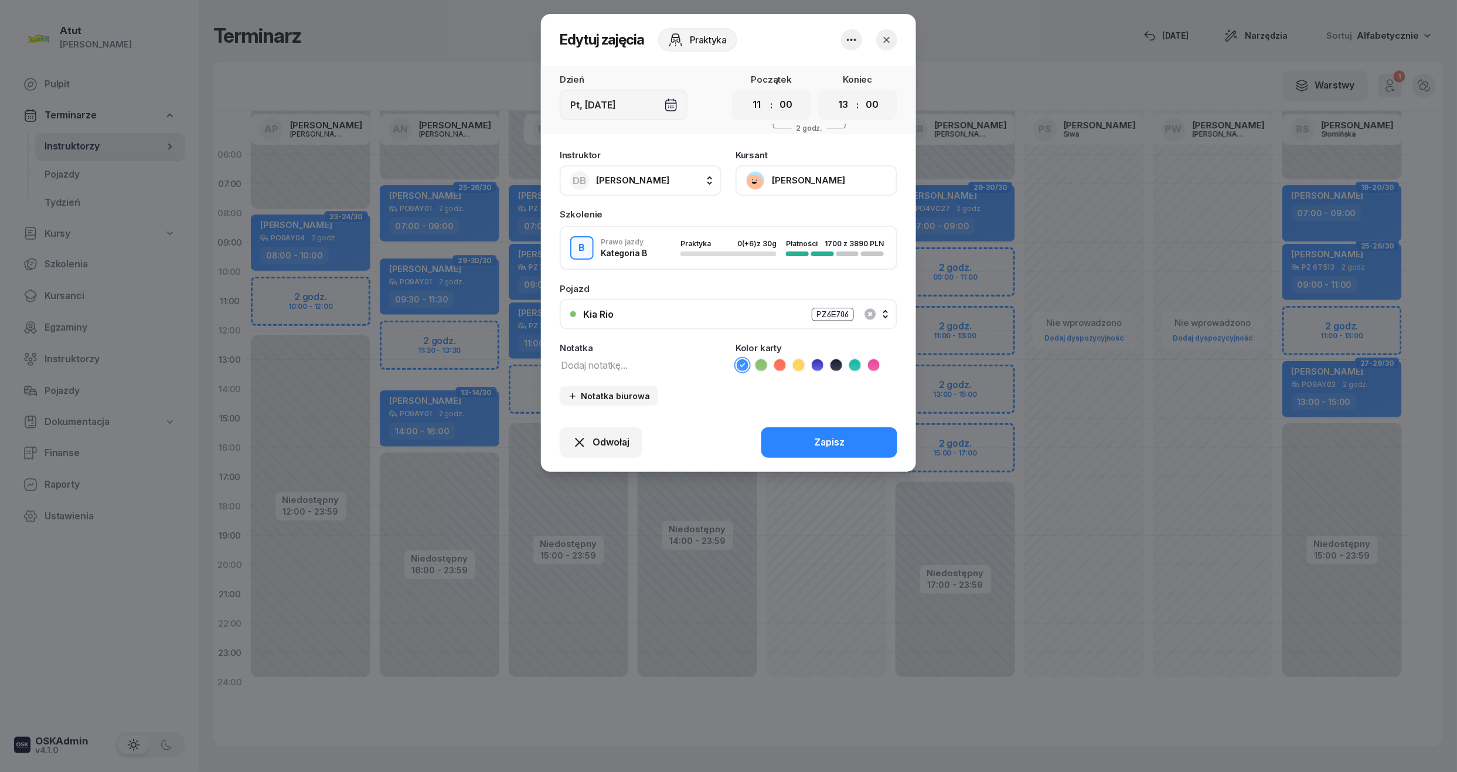
drag, startPoint x: 761, startPoint y: 108, endPoint x: 763, endPoint y: 117, distance: 9.5
click at [761, 108] on select "00 01 02 03 04 05 06 07 08 09 10 11 12 13 14 15 16 17 18 19 20 21 22 23" at bounding box center [757, 105] width 22 height 25
select select "10"
click at [746, 93] on select "00 01 02 03 04 05 06 07 08 09 10 11 12 13 14 15 16 17 18 19 20 21 22 23" at bounding box center [757, 105] width 22 height 25
click at [841, 103] on select "00 01 02 03 04 05 06 07 08 09 10 11 12 13 14 15 16 17 18 19 20 21 22 23" at bounding box center [843, 105] width 22 height 25
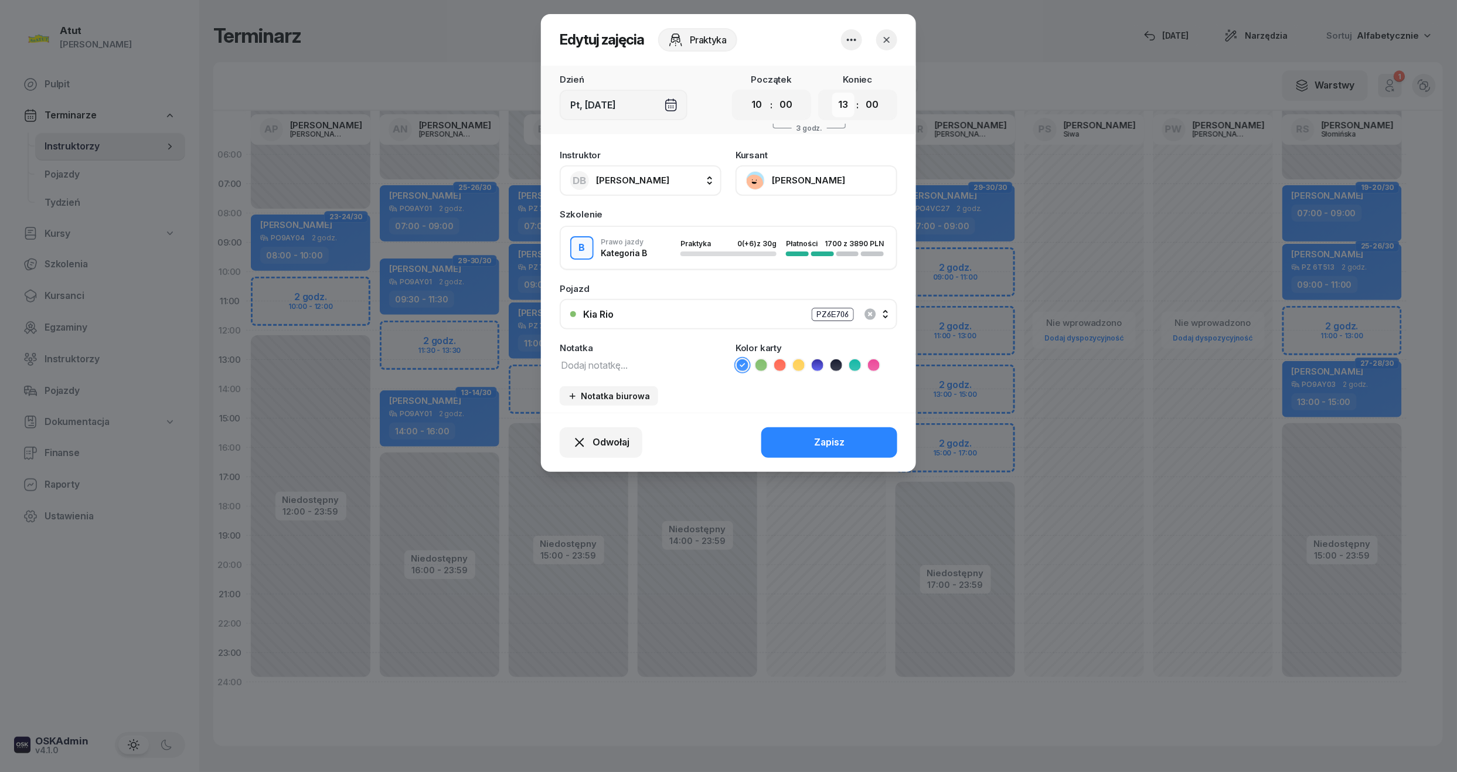
select select "12"
click at [832, 93] on select "00 01 02 03 04 05 06 07 08 09 10 11 12 13 14 15 16 17 18 19 20 21 22 23" at bounding box center [843, 105] width 22 height 25
click at [824, 439] on div "Zapisz" at bounding box center [829, 442] width 30 height 15
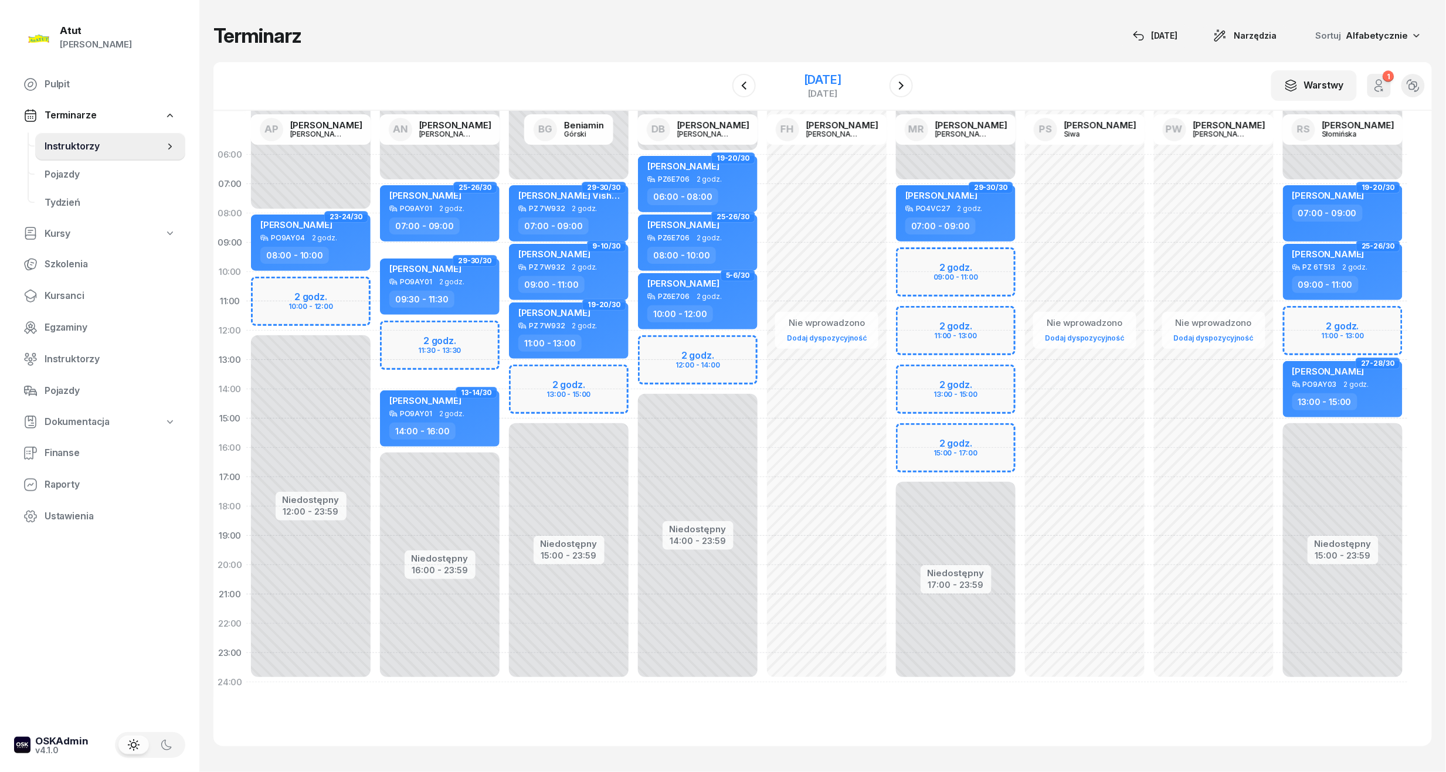
click at [807, 81] on div "[DATE]" at bounding box center [823, 80] width 38 height 12
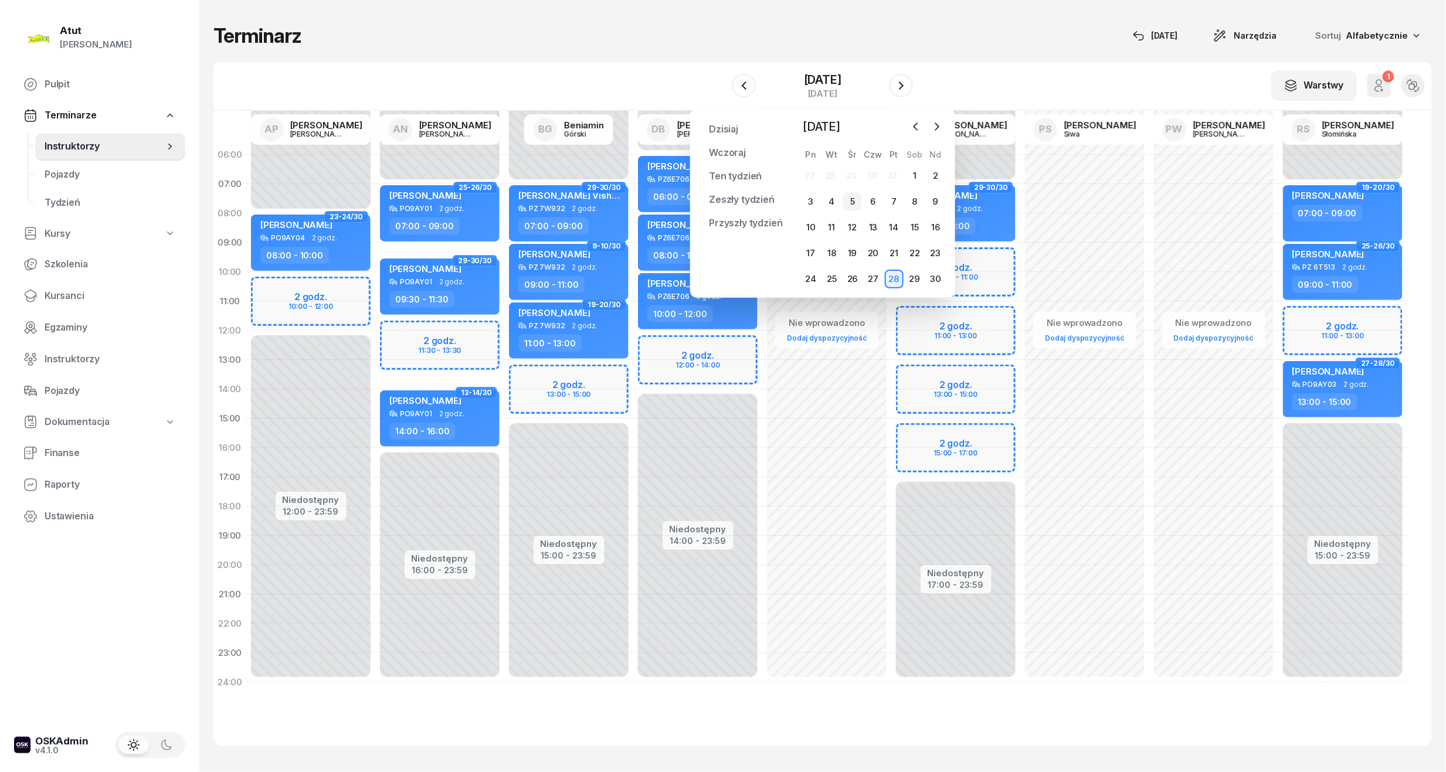
click at [847, 202] on div "5" at bounding box center [852, 201] width 19 height 19
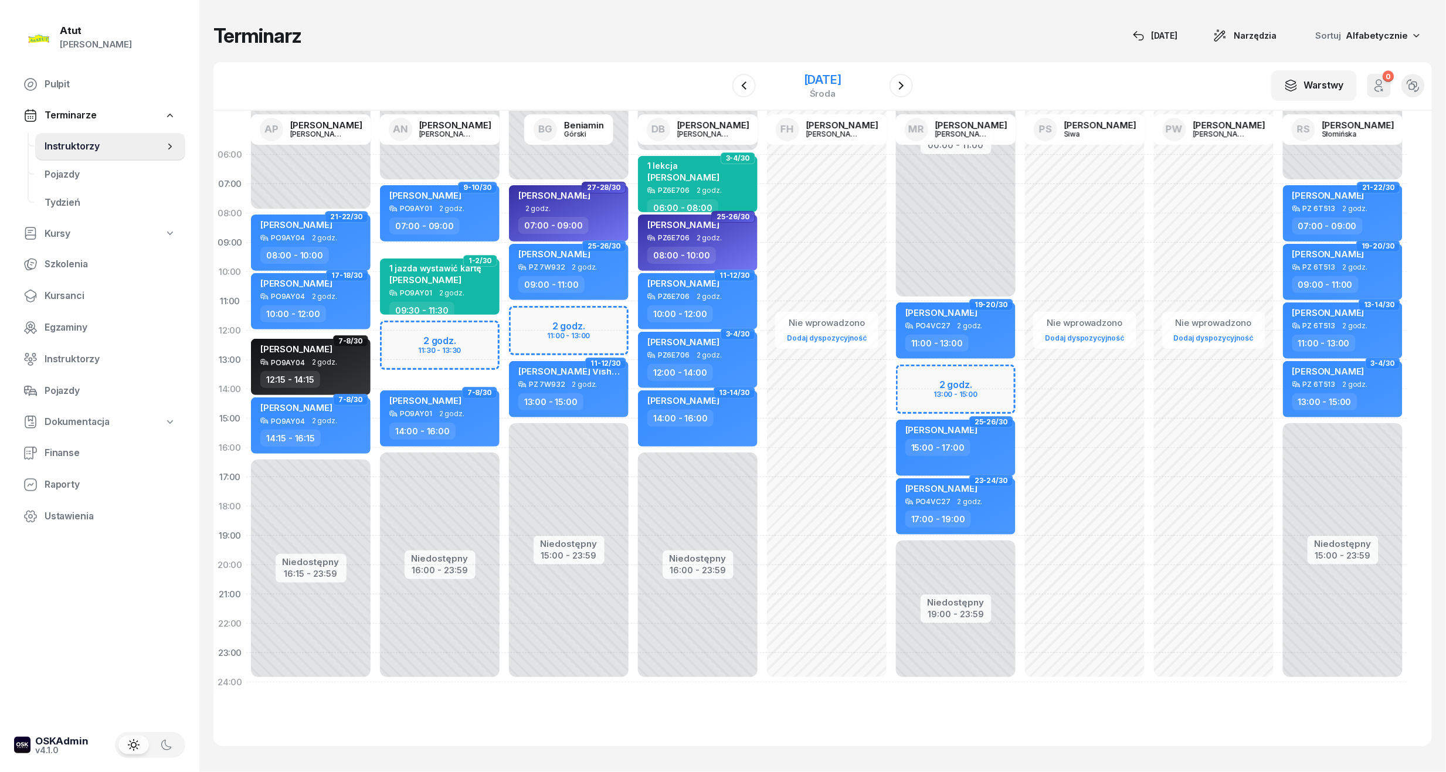
click at [804, 78] on div "[DATE]" at bounding box center [823, 80] width 38 height 12
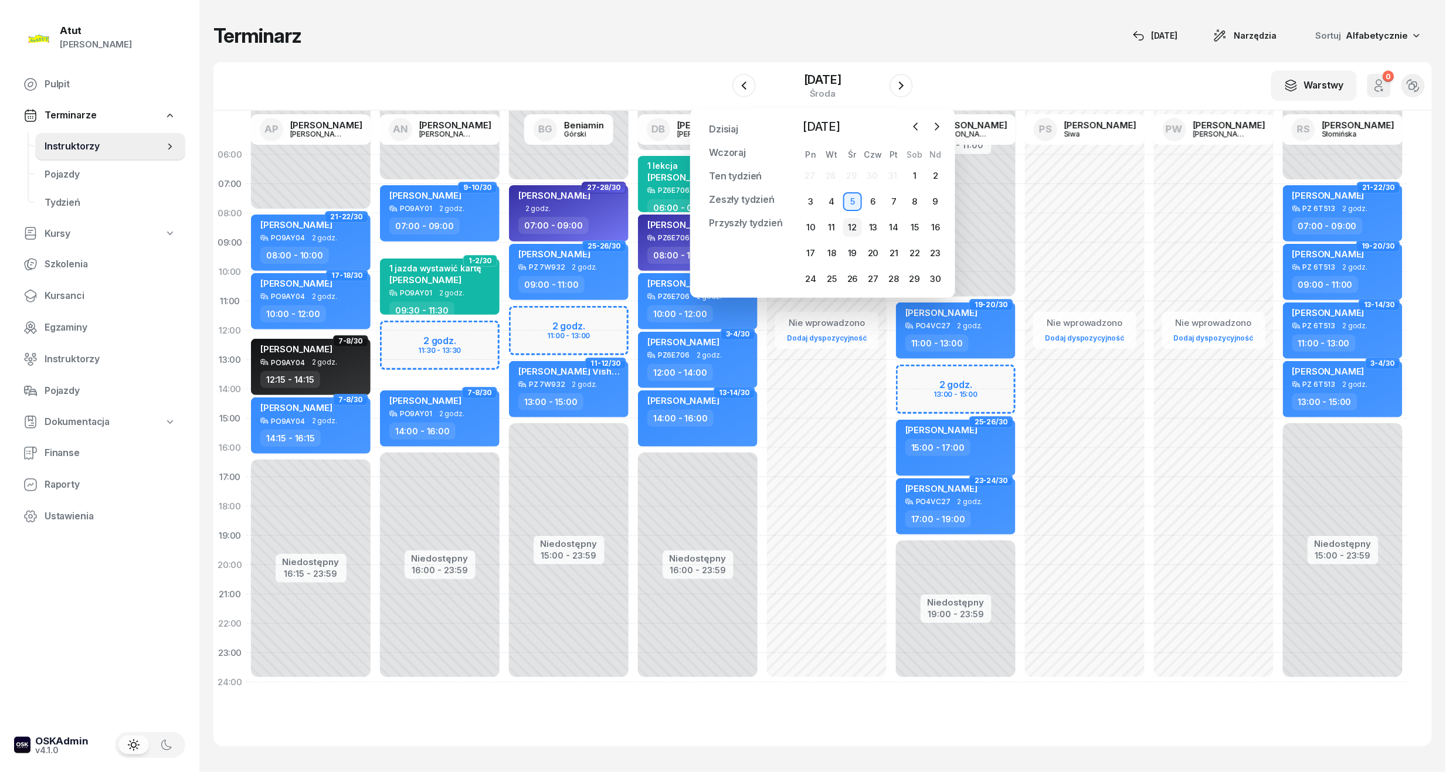
click at [849, 221] on div "12" at bounding box center [852, 227] width 19 height 19
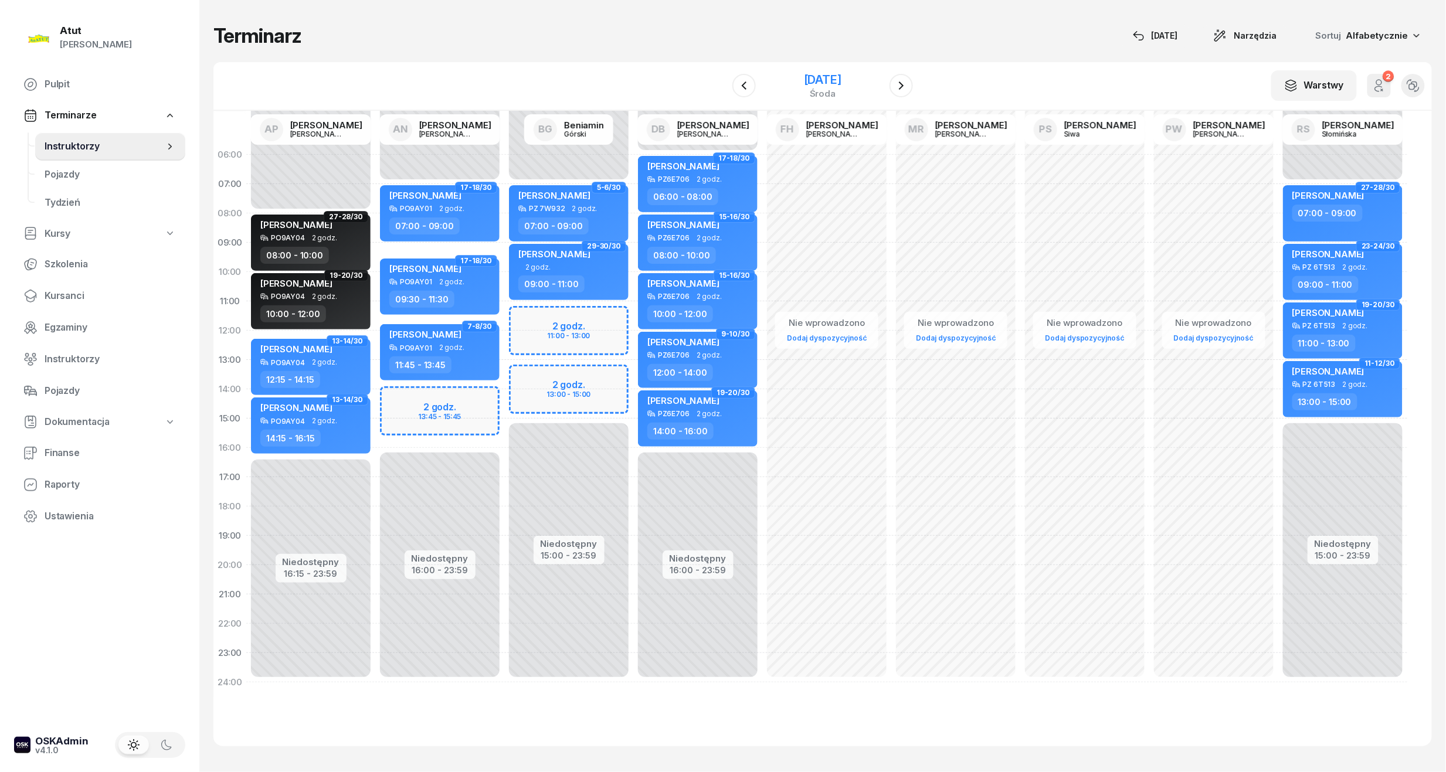
click at [841, 78] on div "[DATE]" at bounding box center [823, 80] width 38 height 12
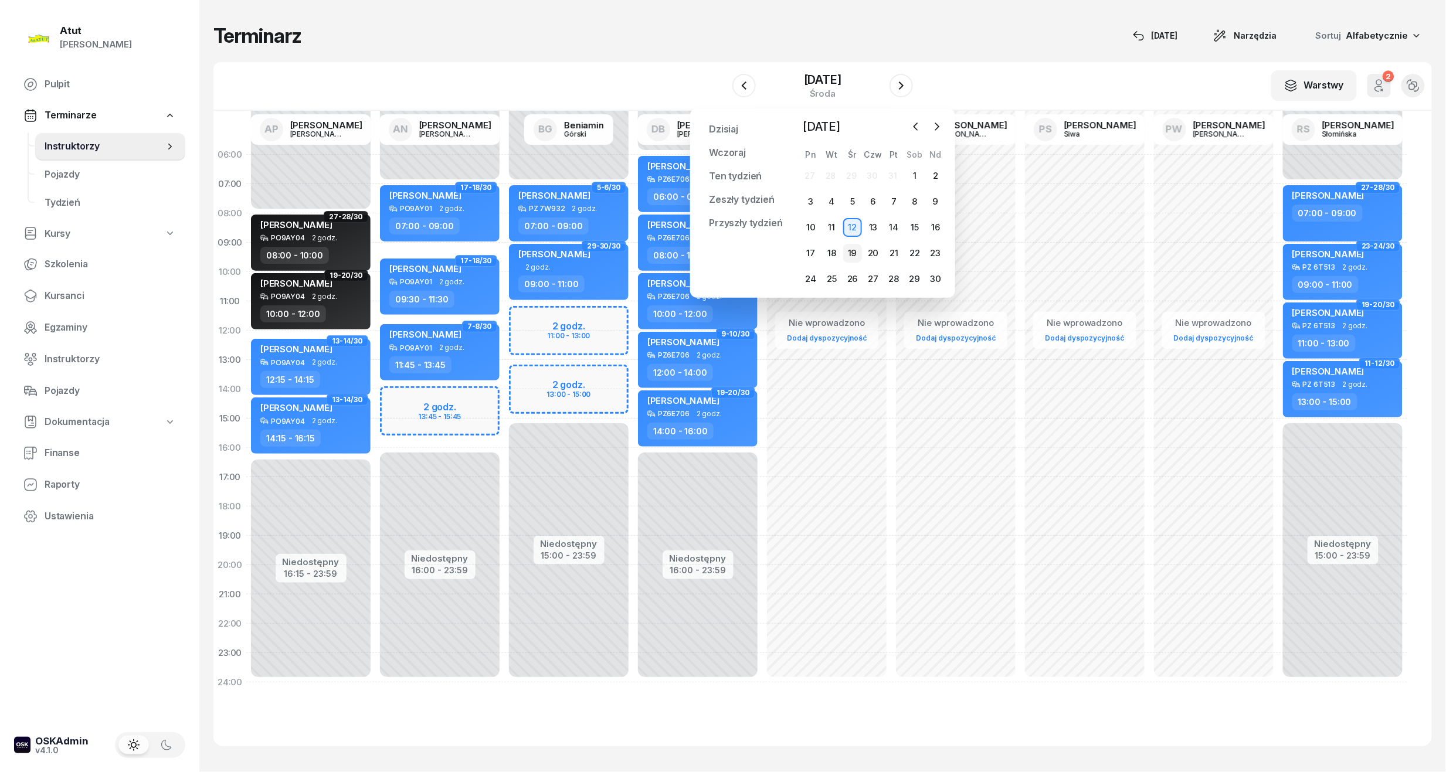
click at [851, 256] on div "19" at bounding box center [852, 253] width 19 height 19
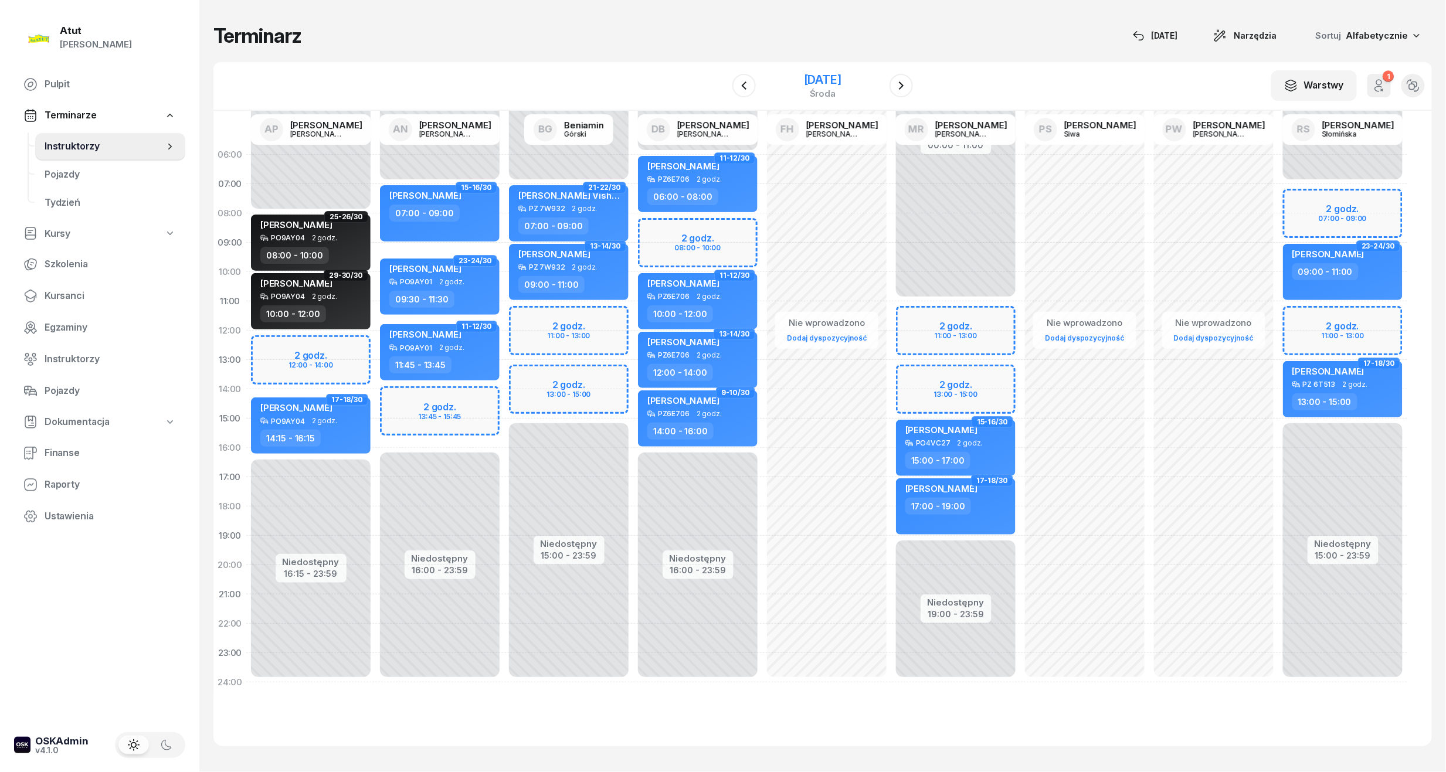
click at [836, 83] on div "[DATE]" at bounding box center [823, 80] width 38 height 12
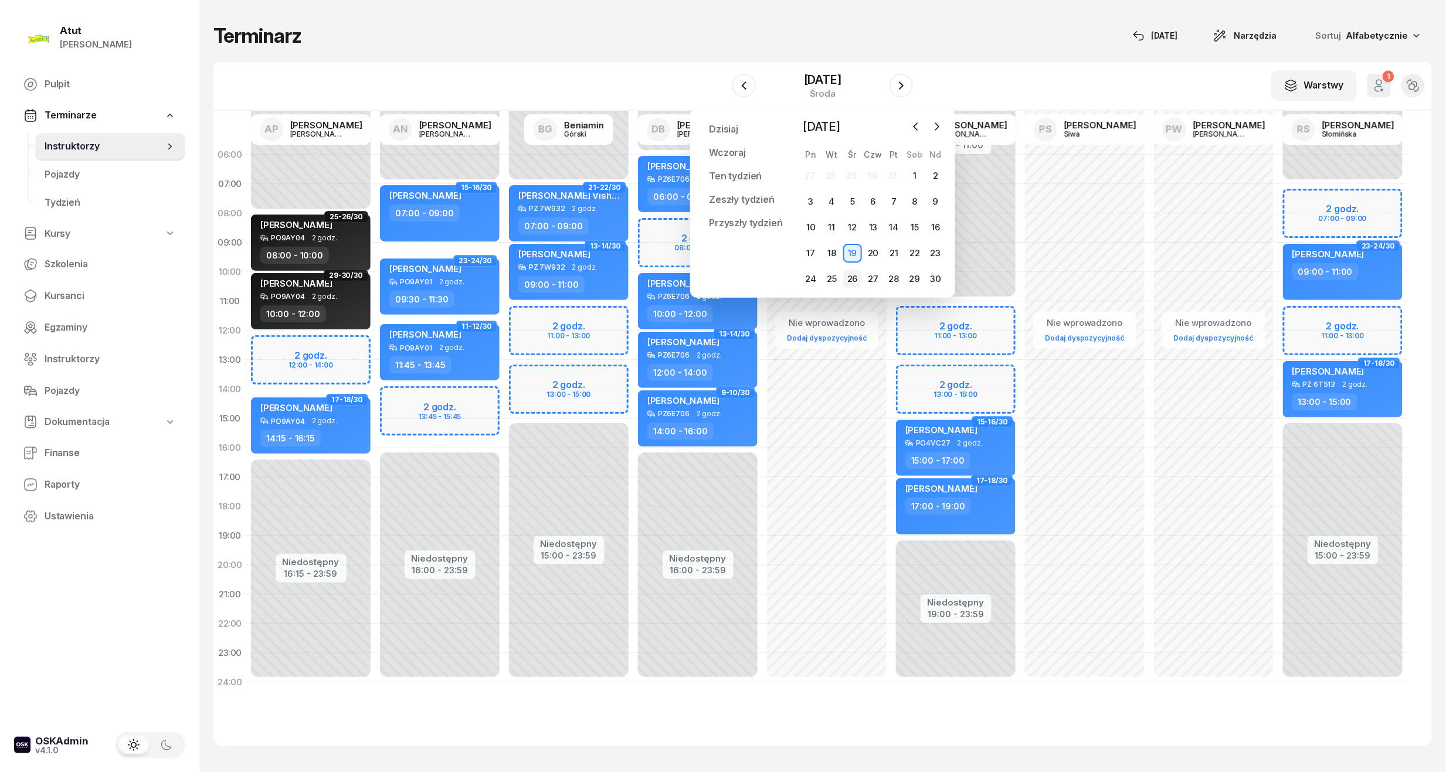
click at [852, 270] on div "26" at bounding box center [852, 279] width 19 height 19
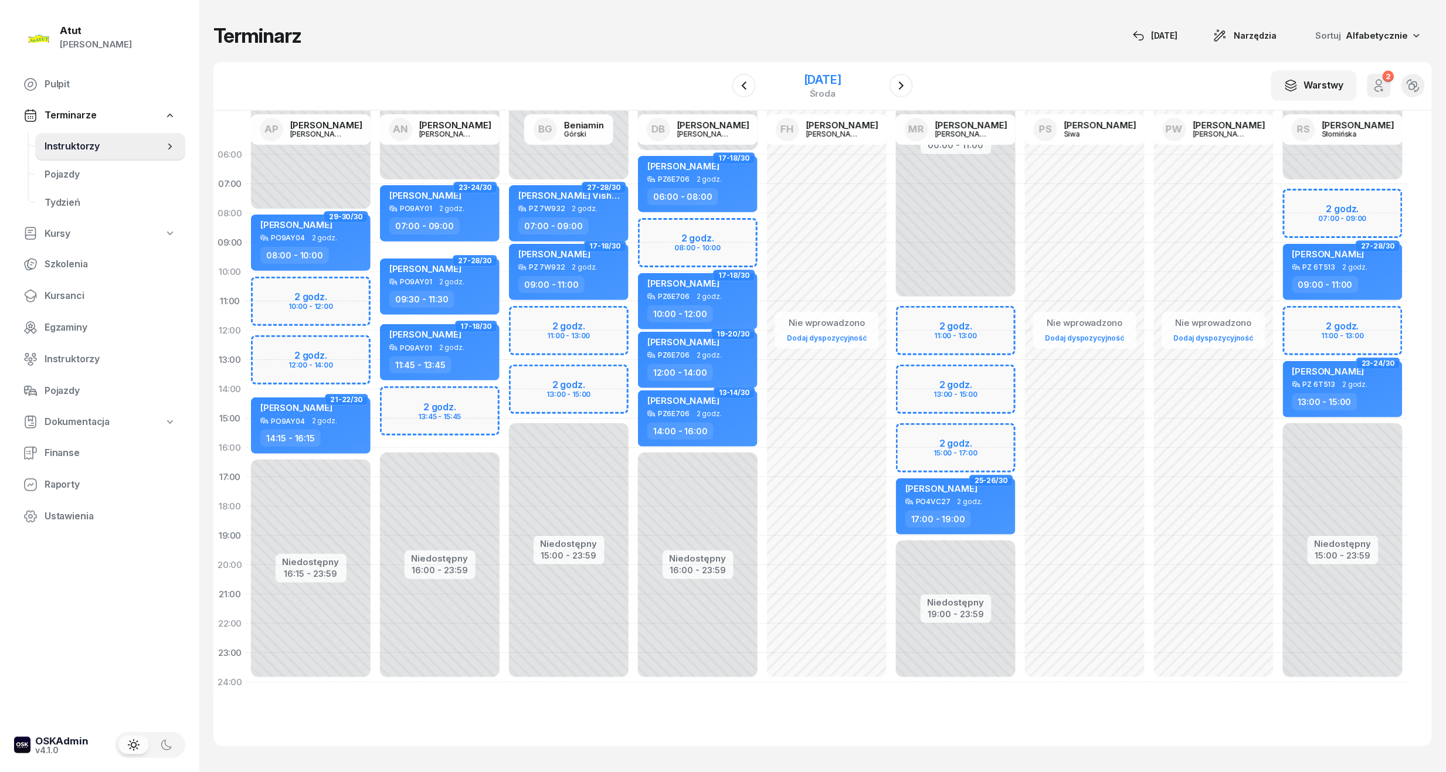
click at [813, 74] on div "[DATE]" at bounding box center [823, 80] width 38 height 12
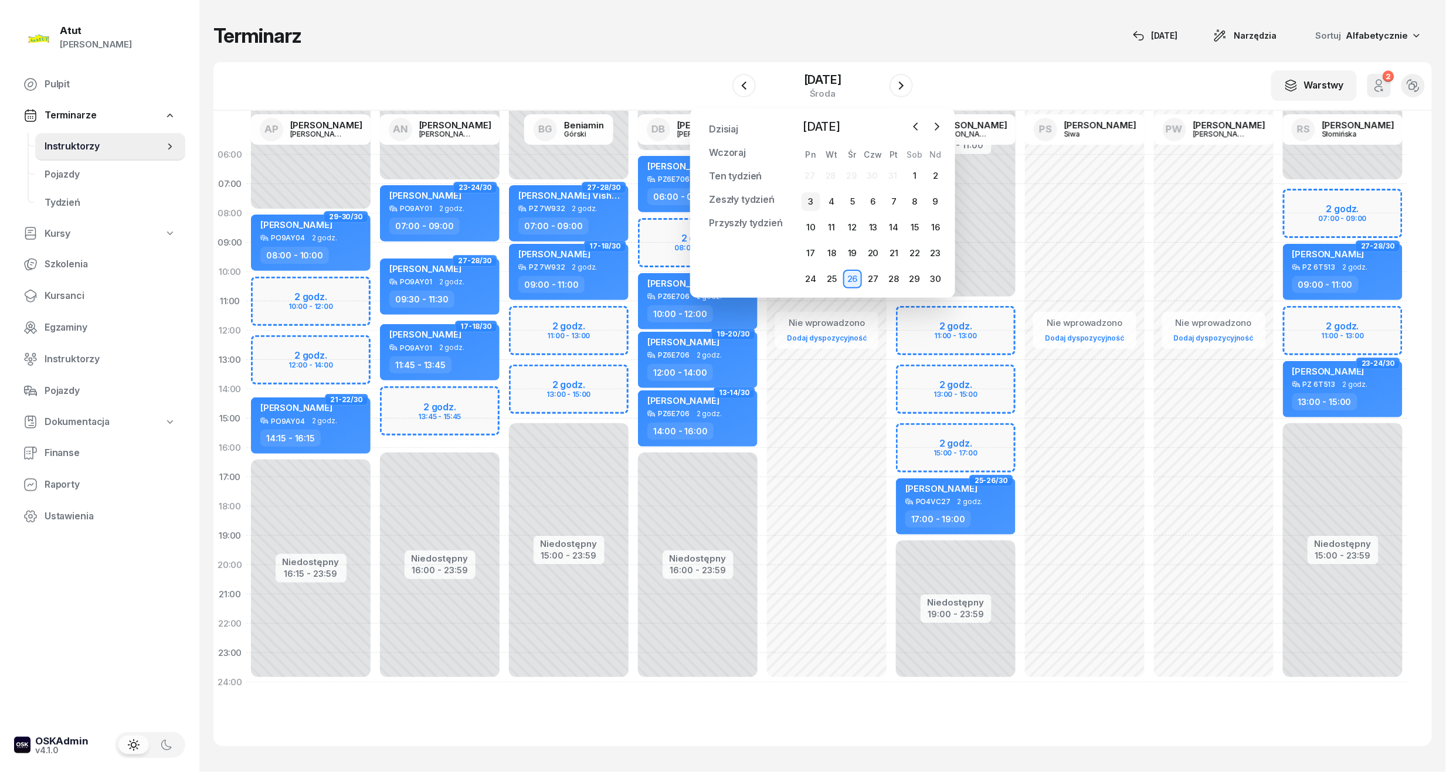
click at [811, 203] on div "3" at bounding box center [810, 201] width 19 height 19
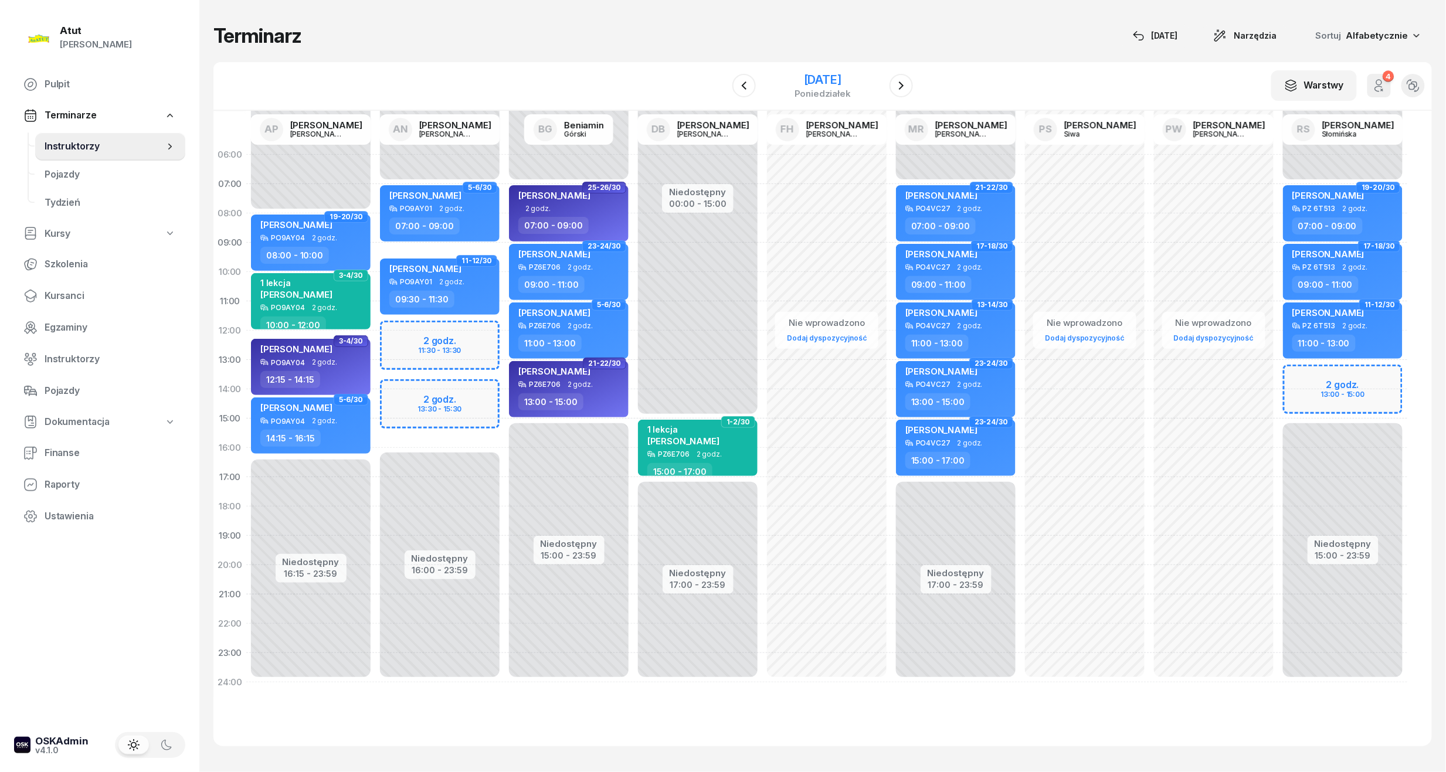
click at [814, 78] on div "[DATE]" at bounding box center [822, 80] width 56 height 12
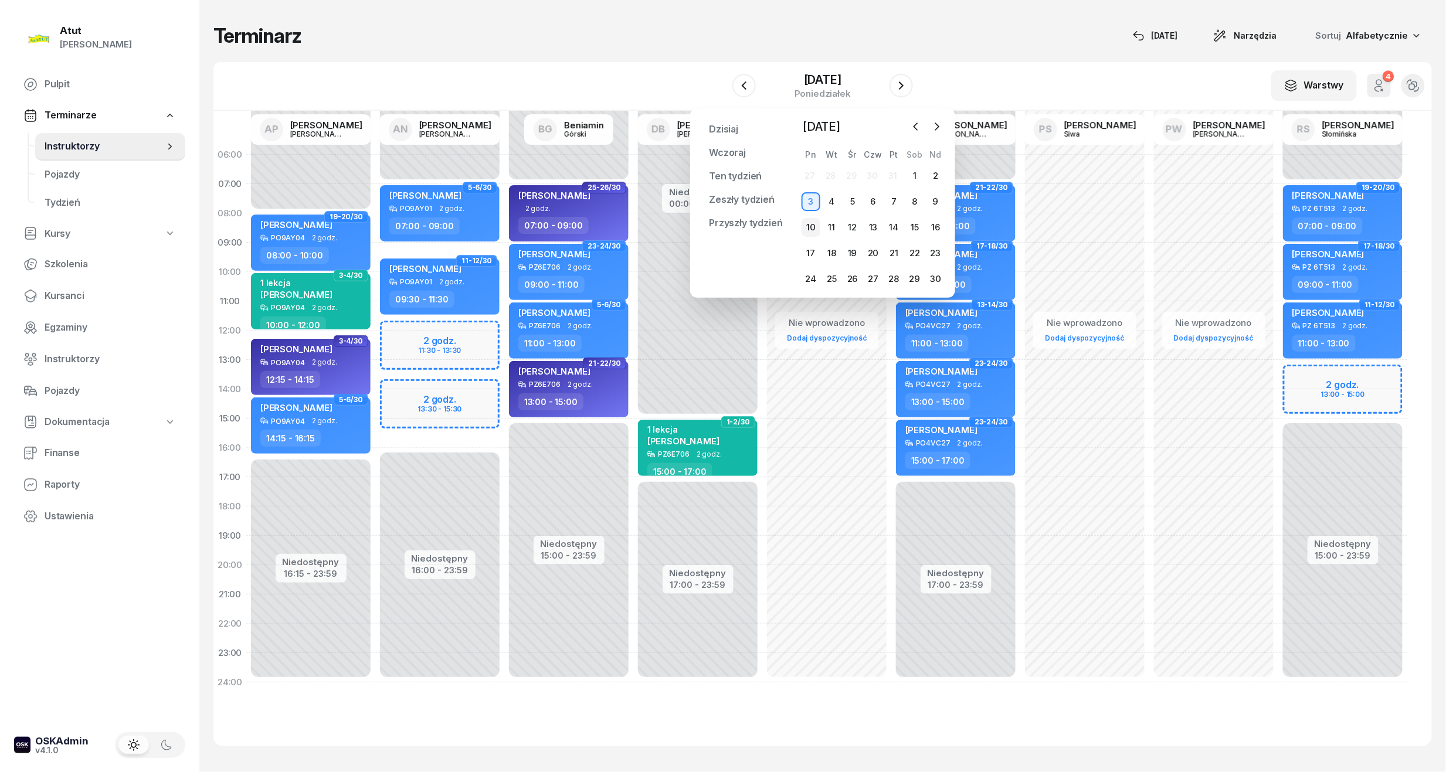
click at [811, 218] on div "10" at bounding box center [810, 227] width 19 height 19
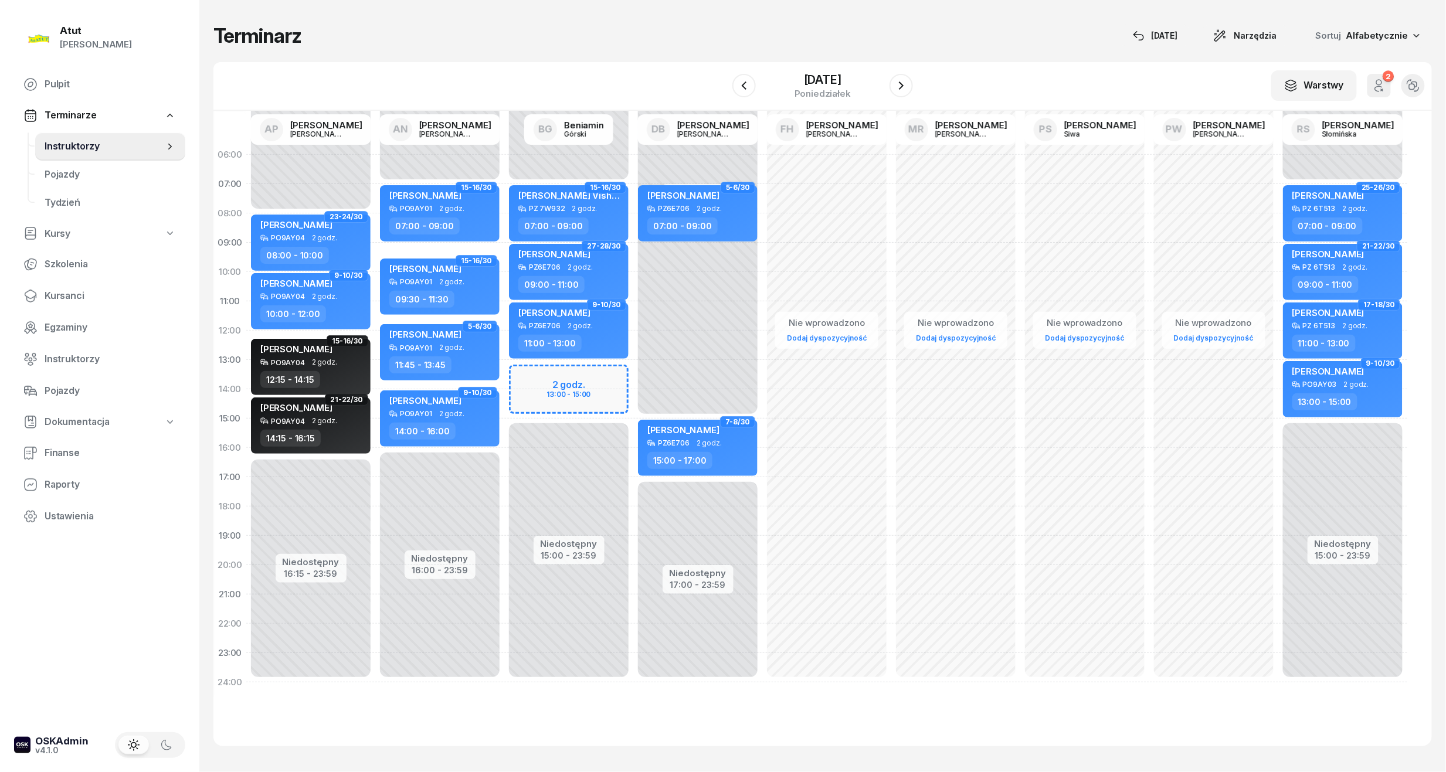
click at [563, 388] on div "Niedostępny 00:00 - 07:00 Niedostępny 15:00 - 23:59 2 godz. 13:00 - 15:00 15-16…" at bounding box center [568, 418] width 129 height 557
select select "13"
select select "15"
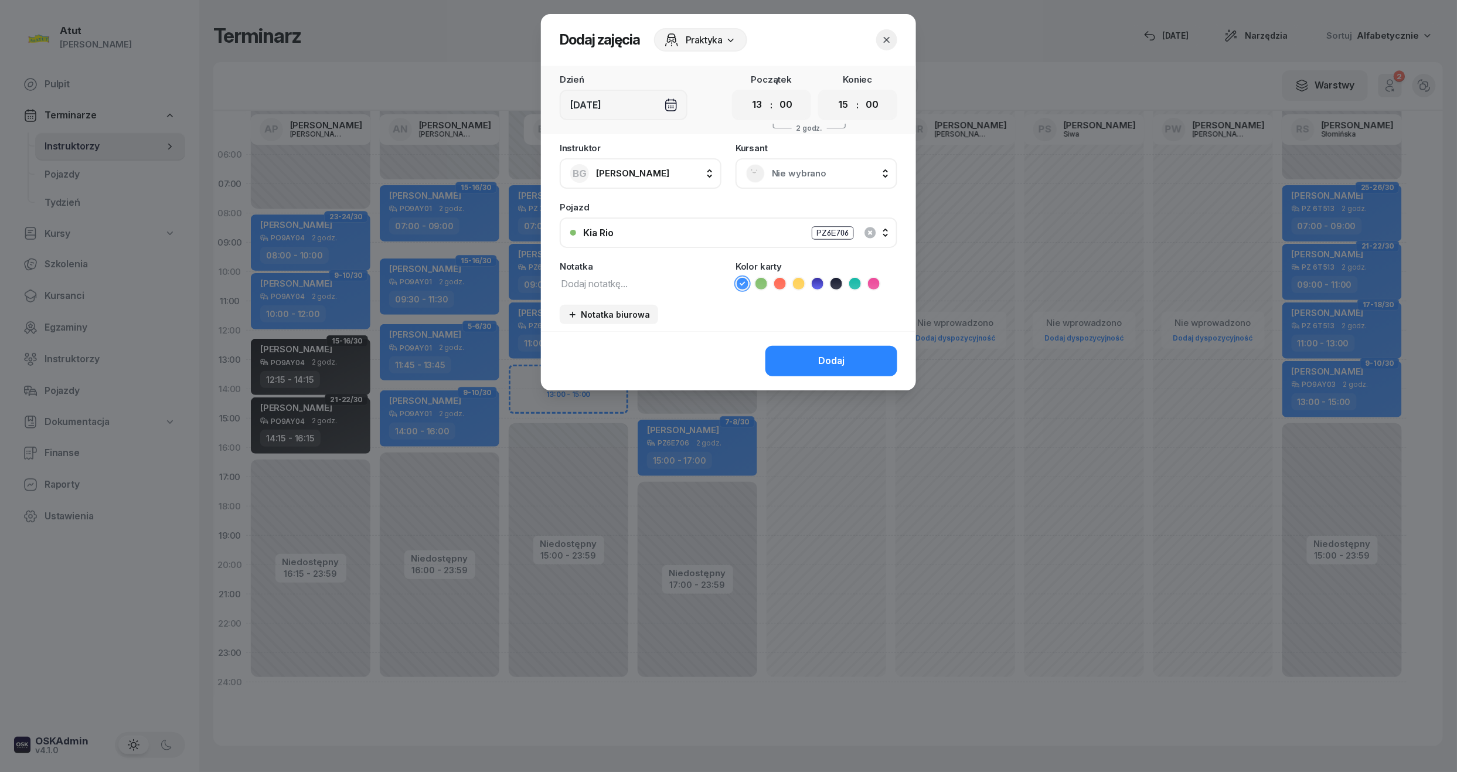
click at [797, 175] on span "Nie wybrano" at bounding box center [829, 173] width 115 height 15
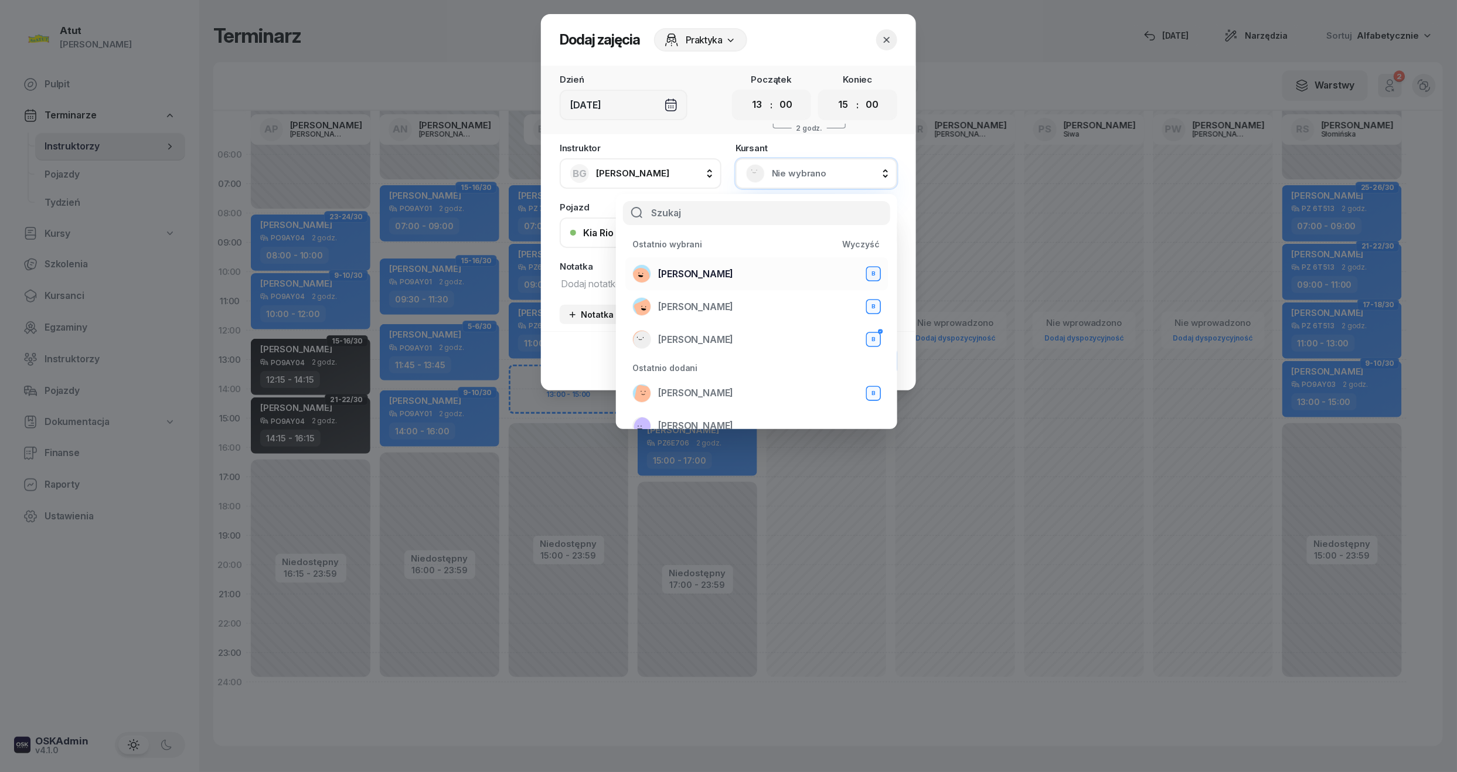
click at [708, 270] on span "[PERSON_NAME]" at bounding box center [695, 274] width 75 height 15
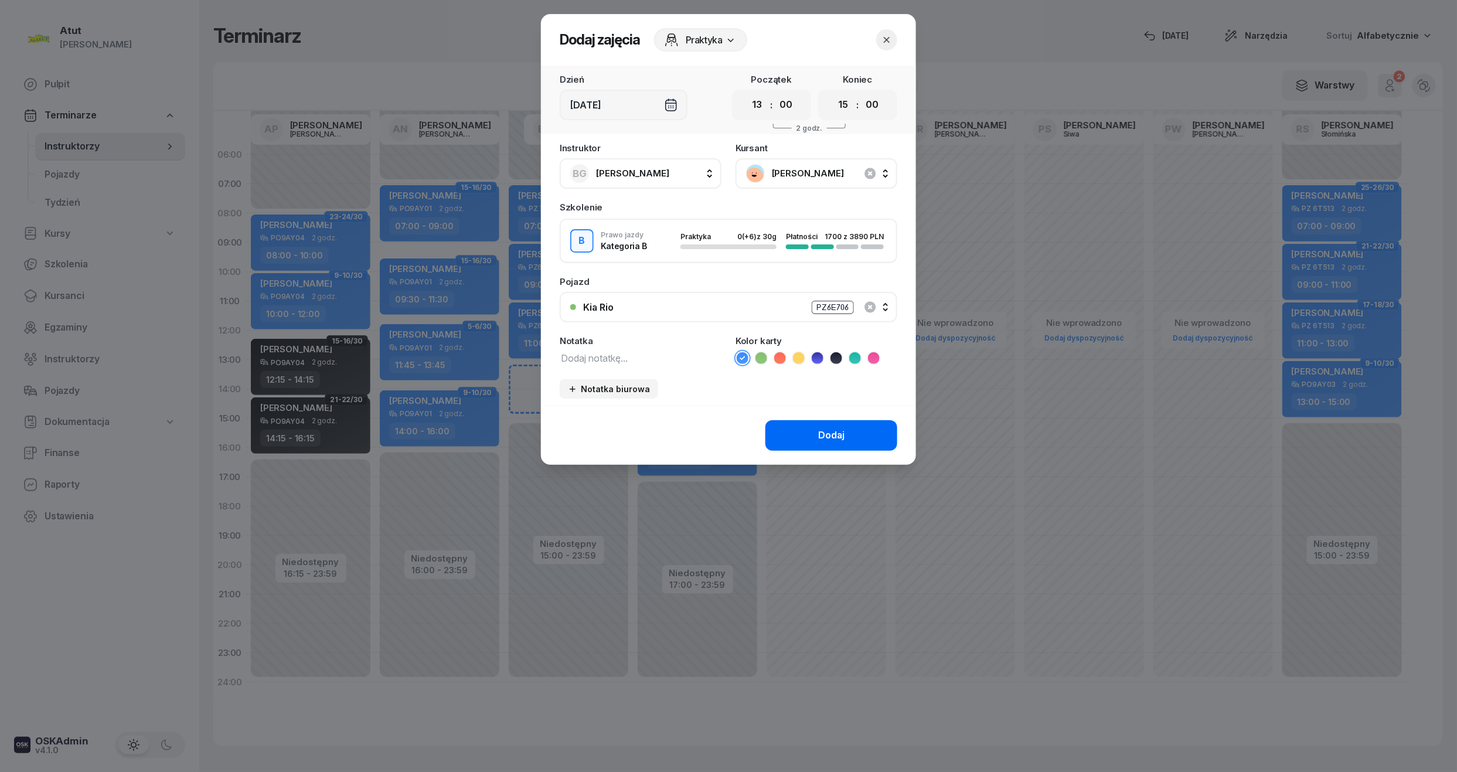
click at [824, 446] on button "Dodaj" at bounding box center [832, 435] width 132 height 30
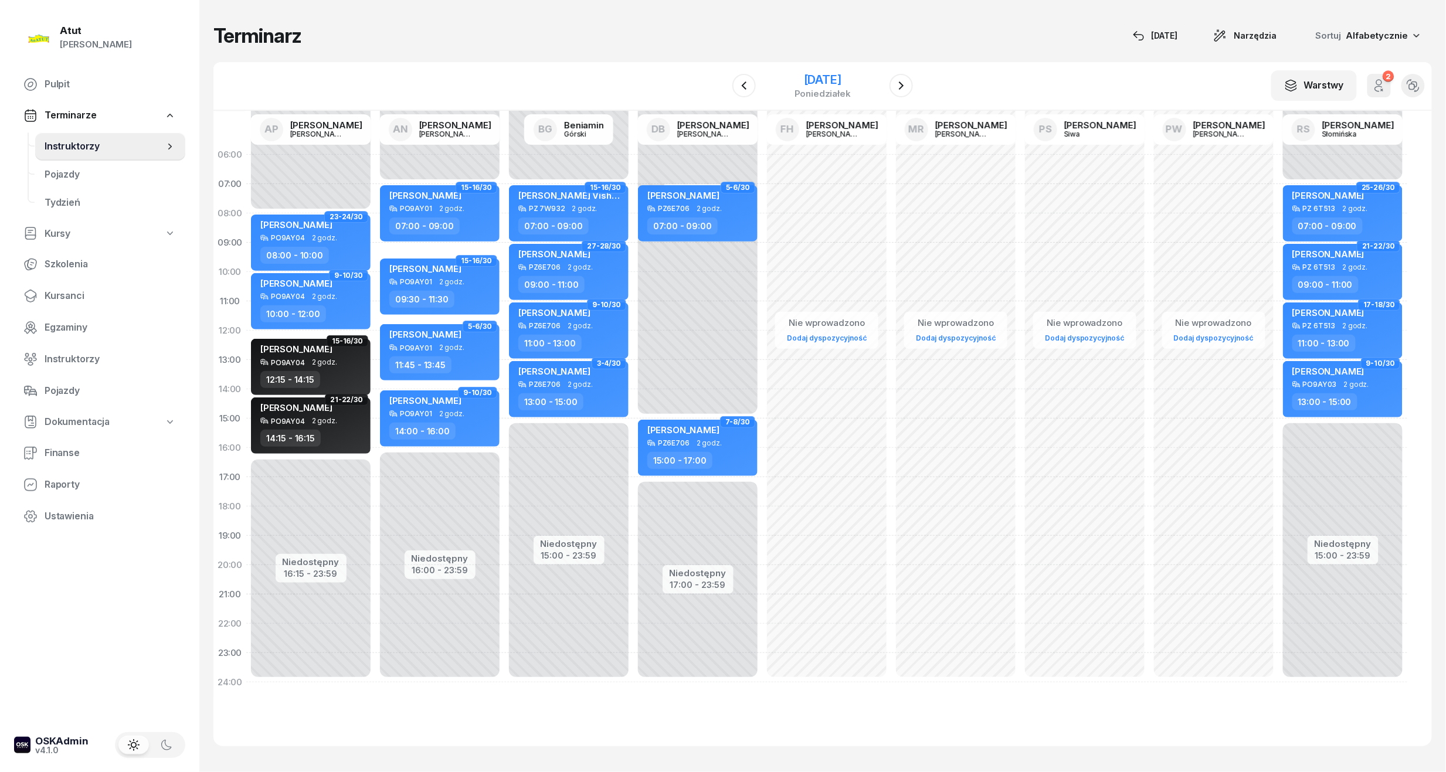
click at [810, 77] on div "[DATE]" at bounding box center [822, 80] width 56 height 12
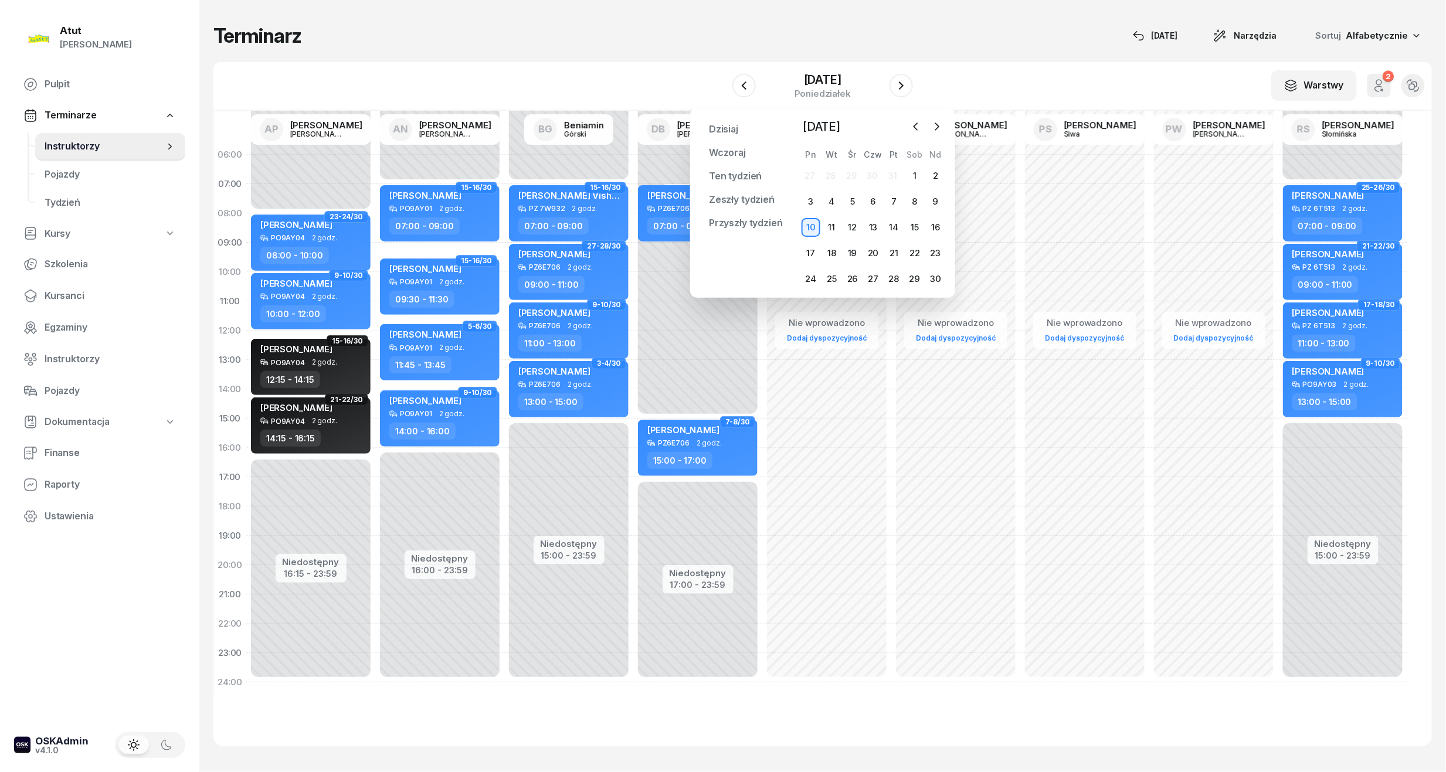
click at [811, 240] on div "27 28 29 30 31 1 2 3 4 5 6 7 8 9 10 11 12 13 14 15 16 17 18 19 20 21 22 23 24 2…" at bounding box center [872, 227] width 145 height 122
click at [808, 245] on div "17" at bounding box center [810, 253] width 19 height 19
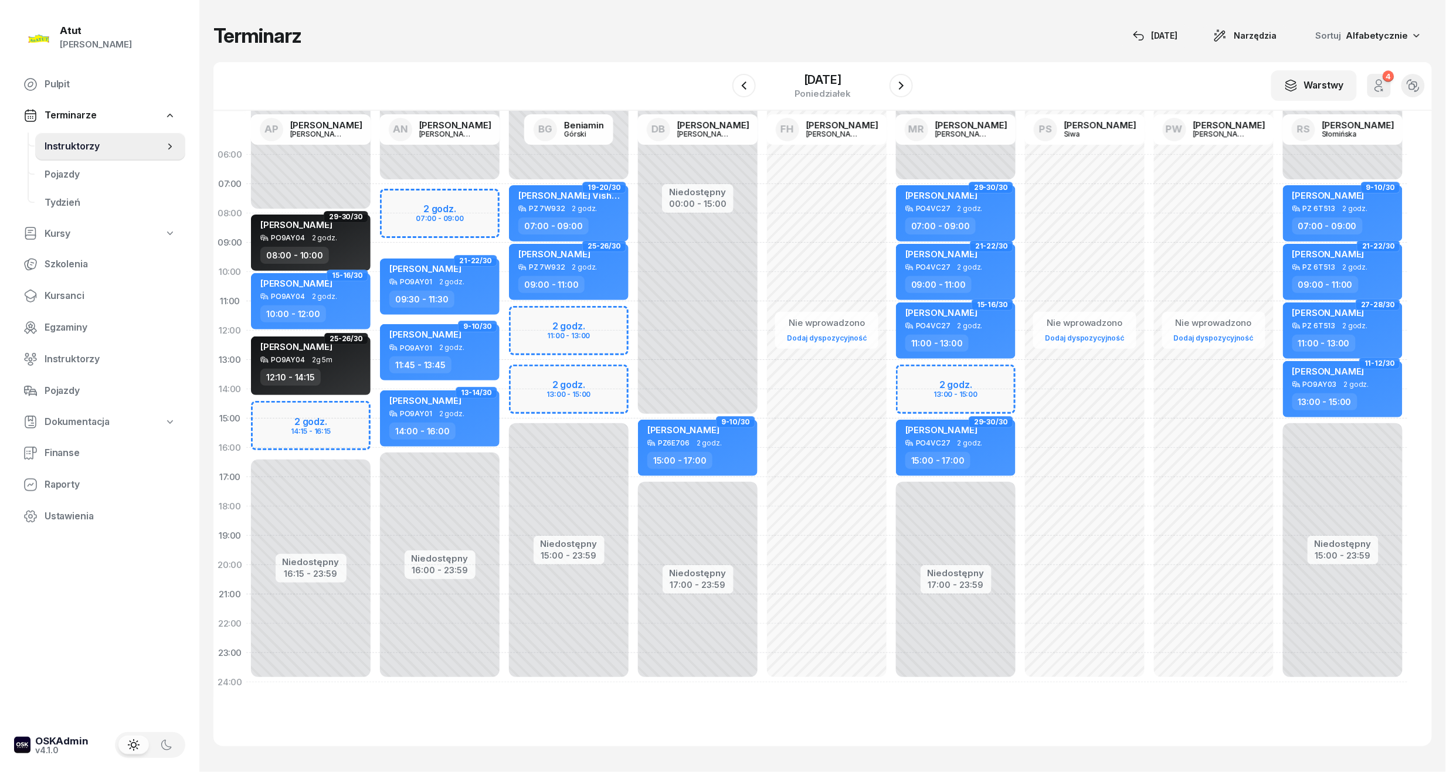
click at [586, 321] on div "Niedostępny 00:00 - 07:00 Niedostępny 15:00 - 23:59 2 godz. 11:00 - 13:00 2 god…" at bounding box center [568, 418] width 129 height 557
select select "11"
select select "13"
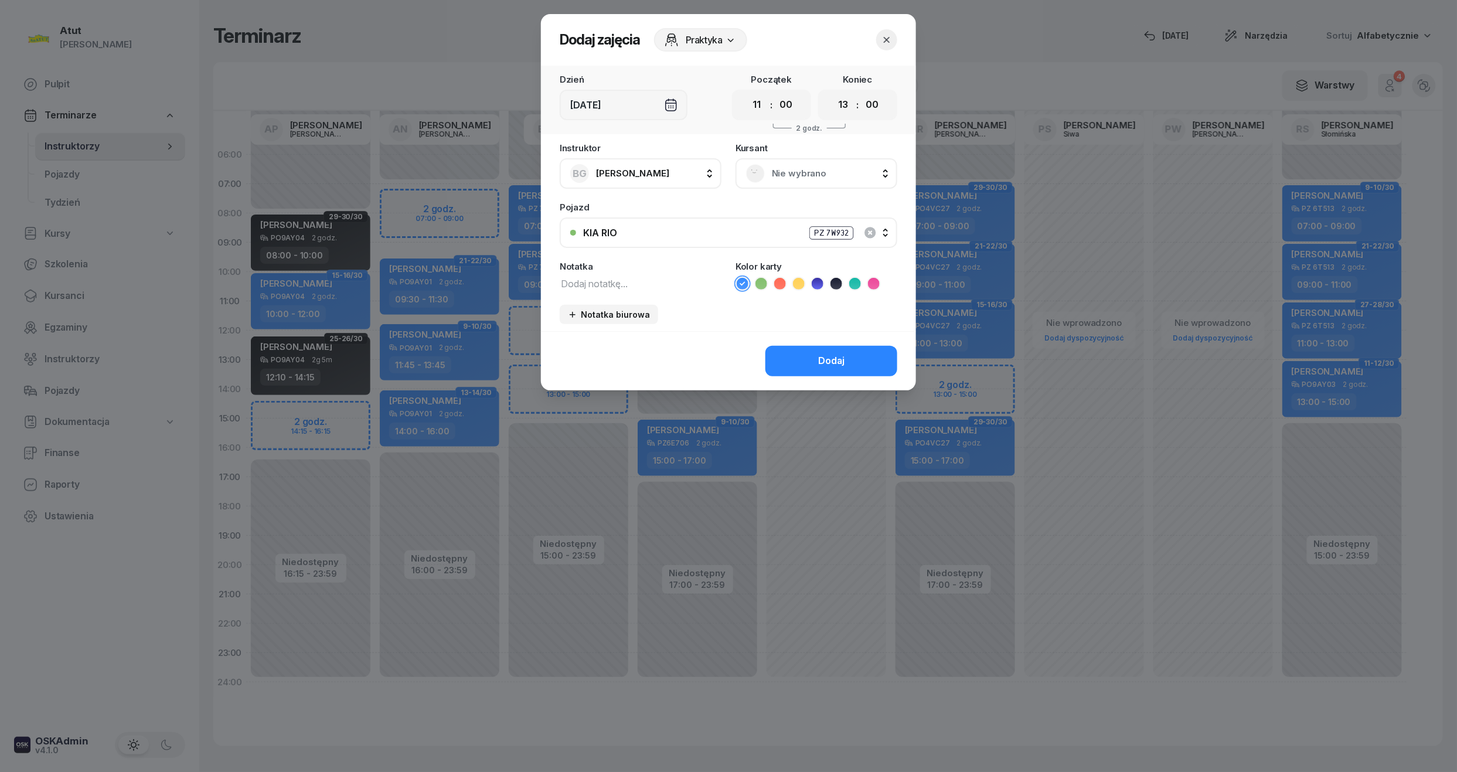
click at [810, 169] on span "Nie wybrano" at bounding box center [829, 173] width 115 height 15
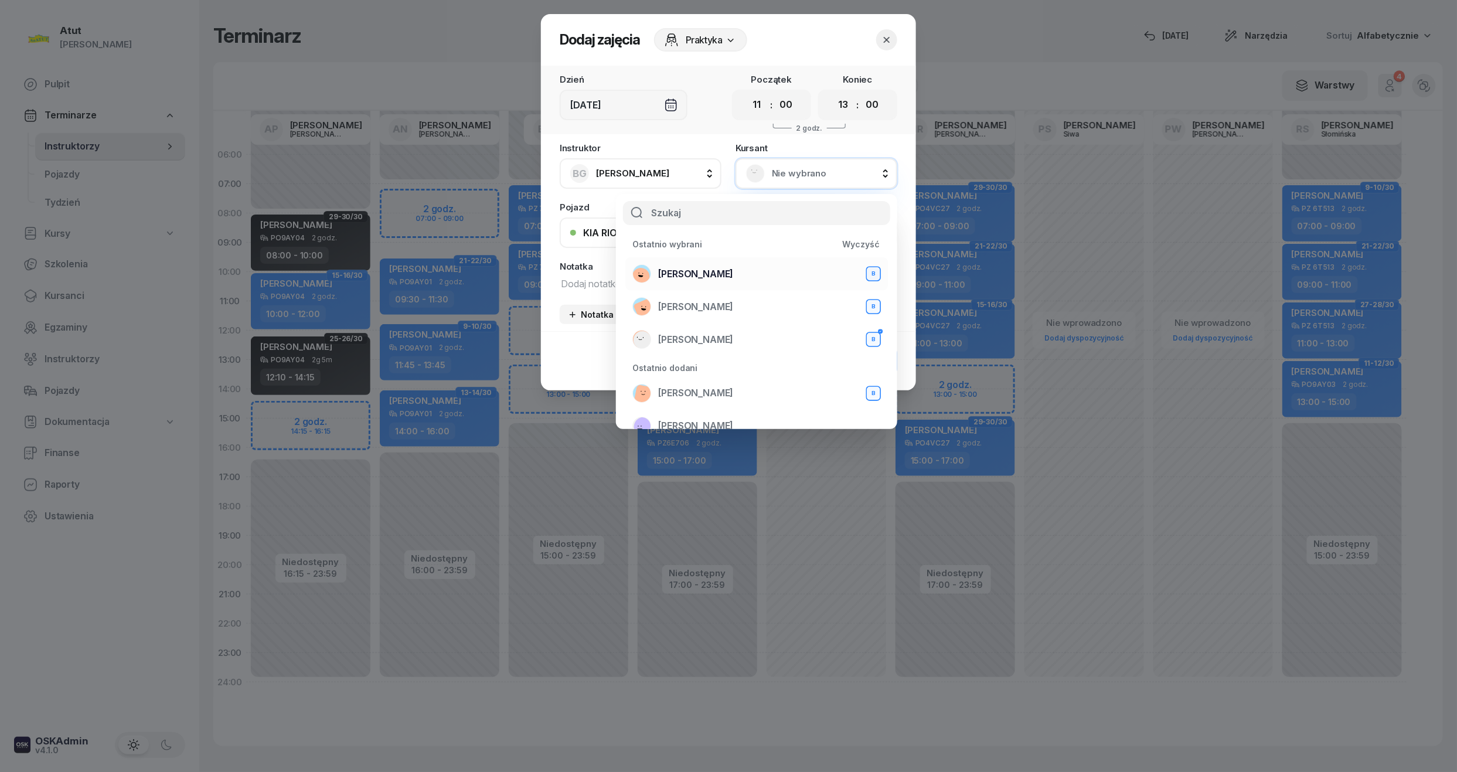
click at [684, 273] on span "[PERSON_NAME]" at bounding box center [695, 274] width 75 height 15
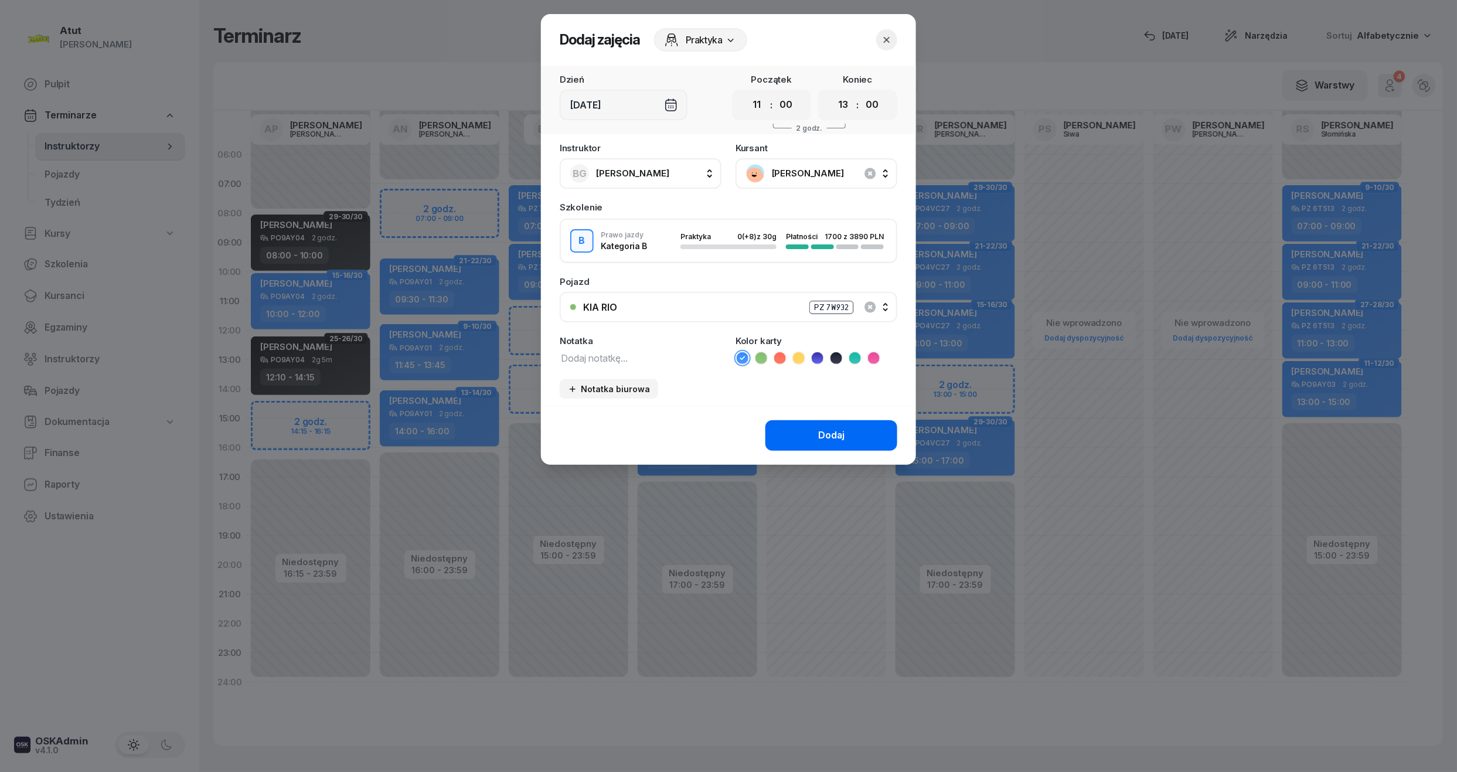
click at [805, 433] on button "Dodaj" at bounding box center [832, 435] width 132 height 30
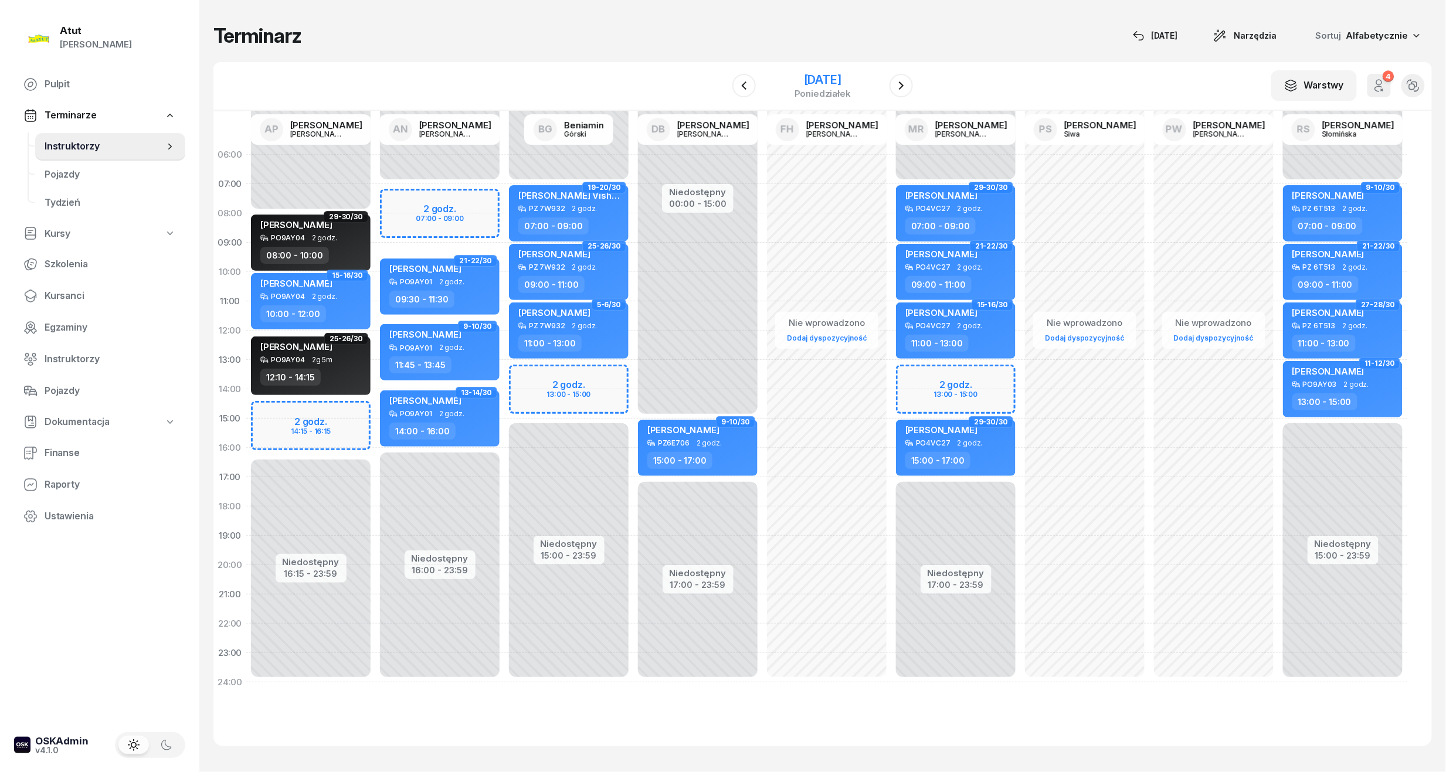
click at [806, 92] on div "poniedziałek" at bounding box center [822, 93] width 56 height 9
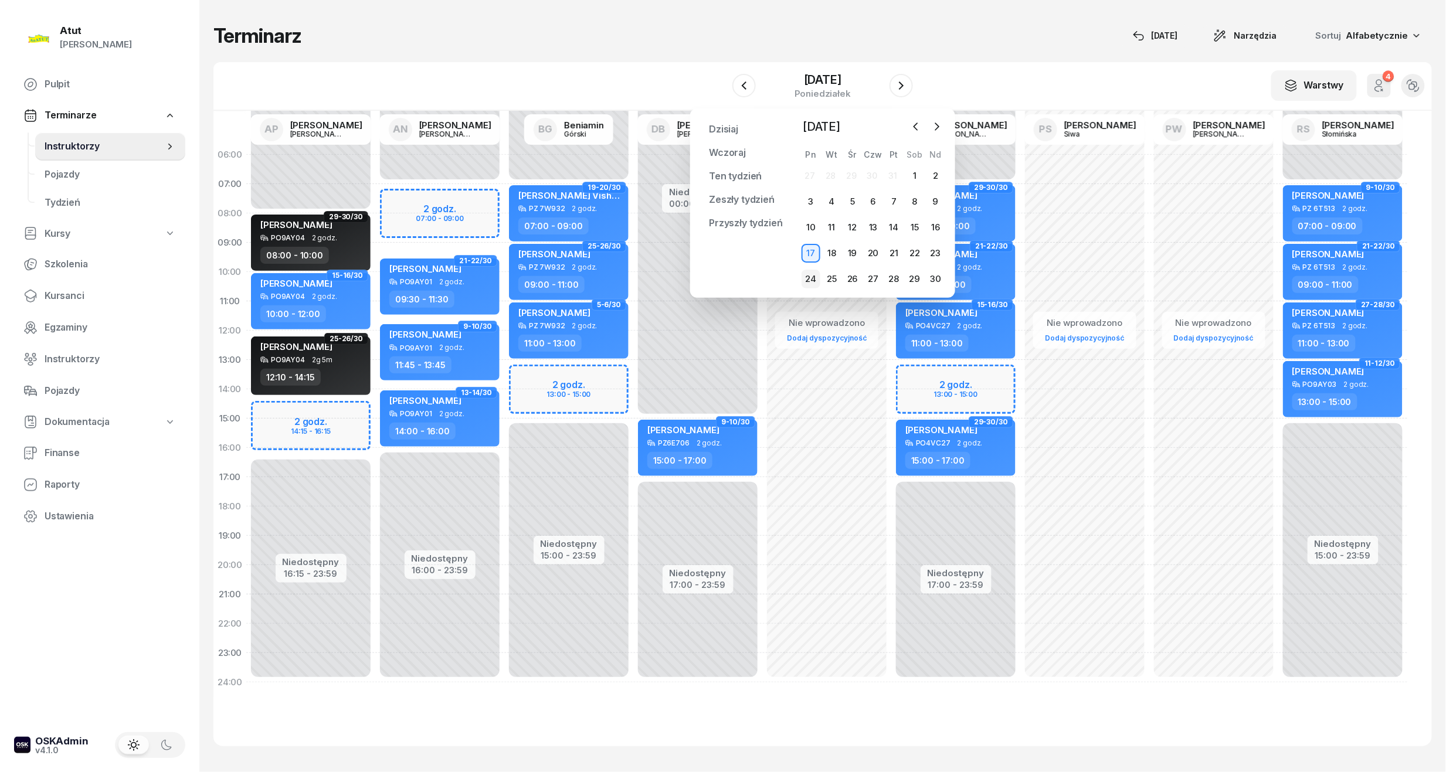
click at [807, 281] on div "24" at bounding box center [810, 279] width 19 height 19
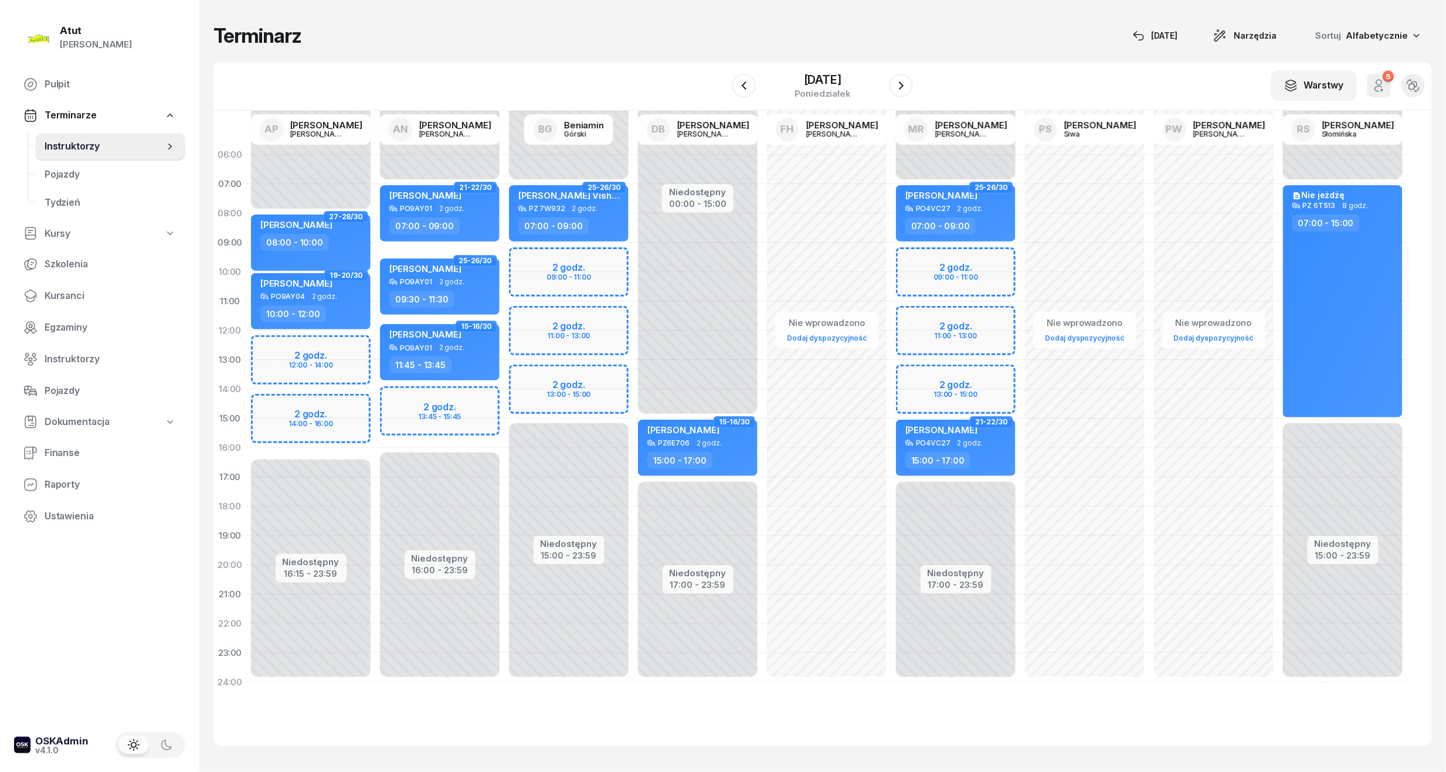
click at [573, 271] on div "Niedostępny 00:00 - 07:00 Niedostępny 15:00 - 23:59 2 godz. 09:00 - 11:00 2 god…" at bounding box center [568, 418] width 129 height 557
select select "09"
select select "11"
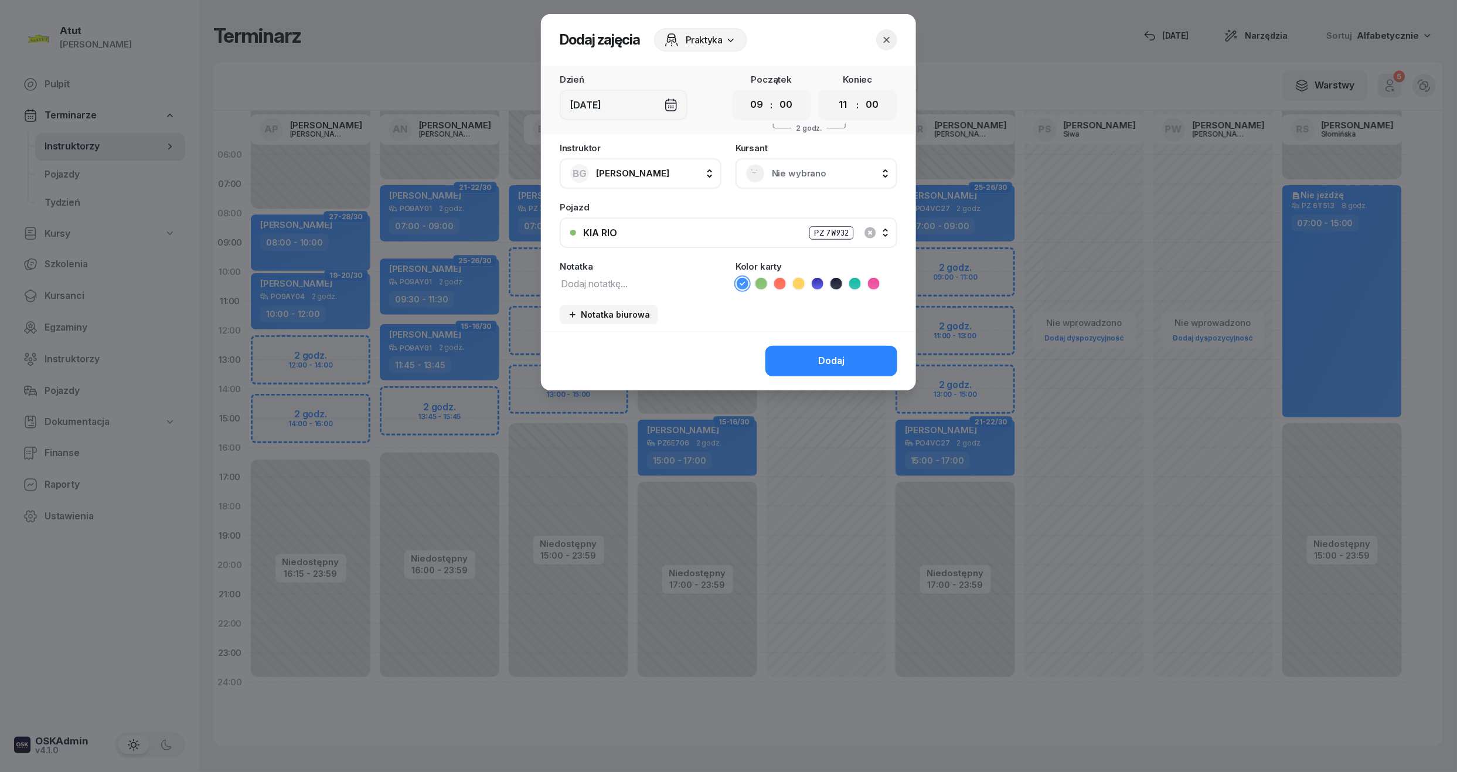
click at [828, 160] on div "Nie wybrano" at bounding box center [817, 173] width 162 height 30
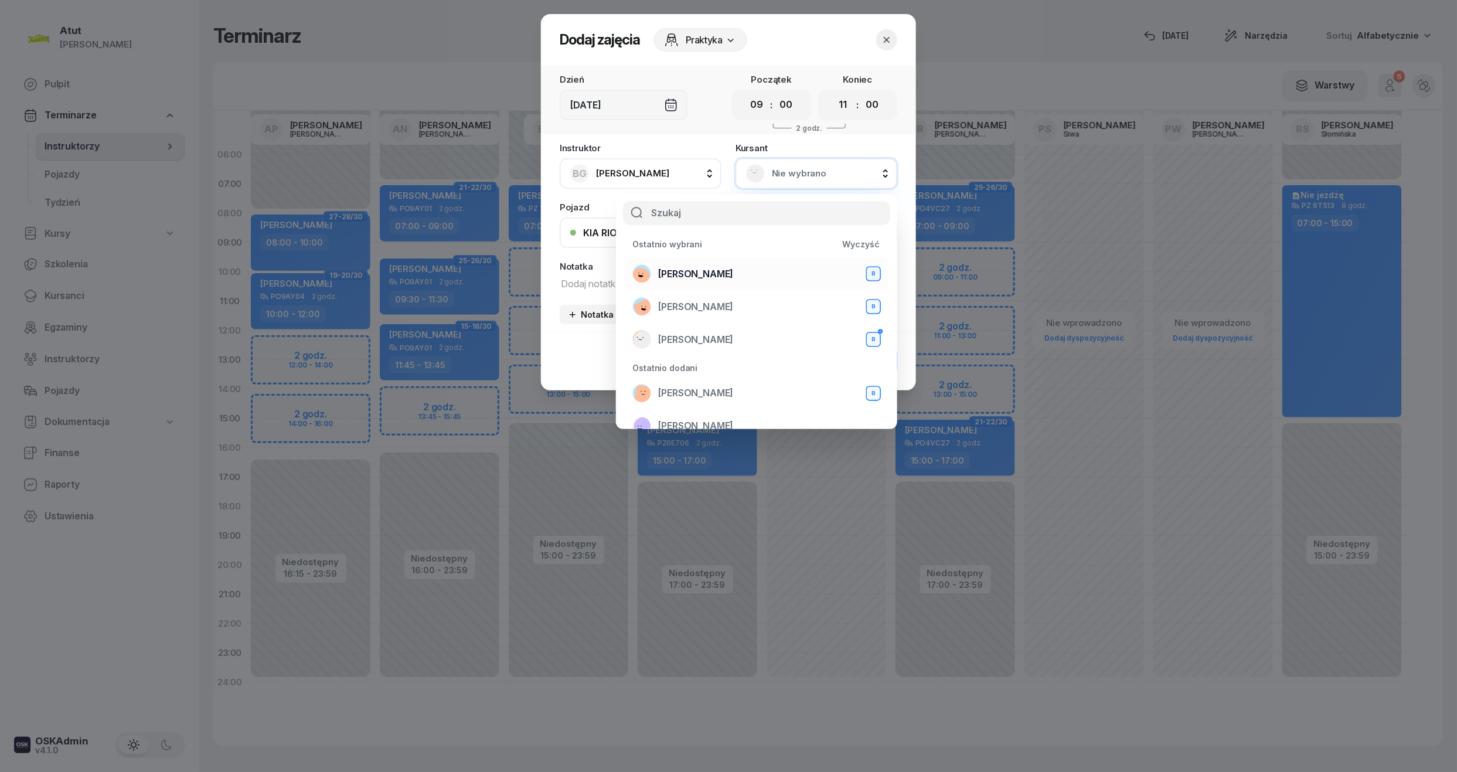
click at [738, 260] on li "[PERSON_NAME] B" at bounding box center [757, 273] width 263 height 33
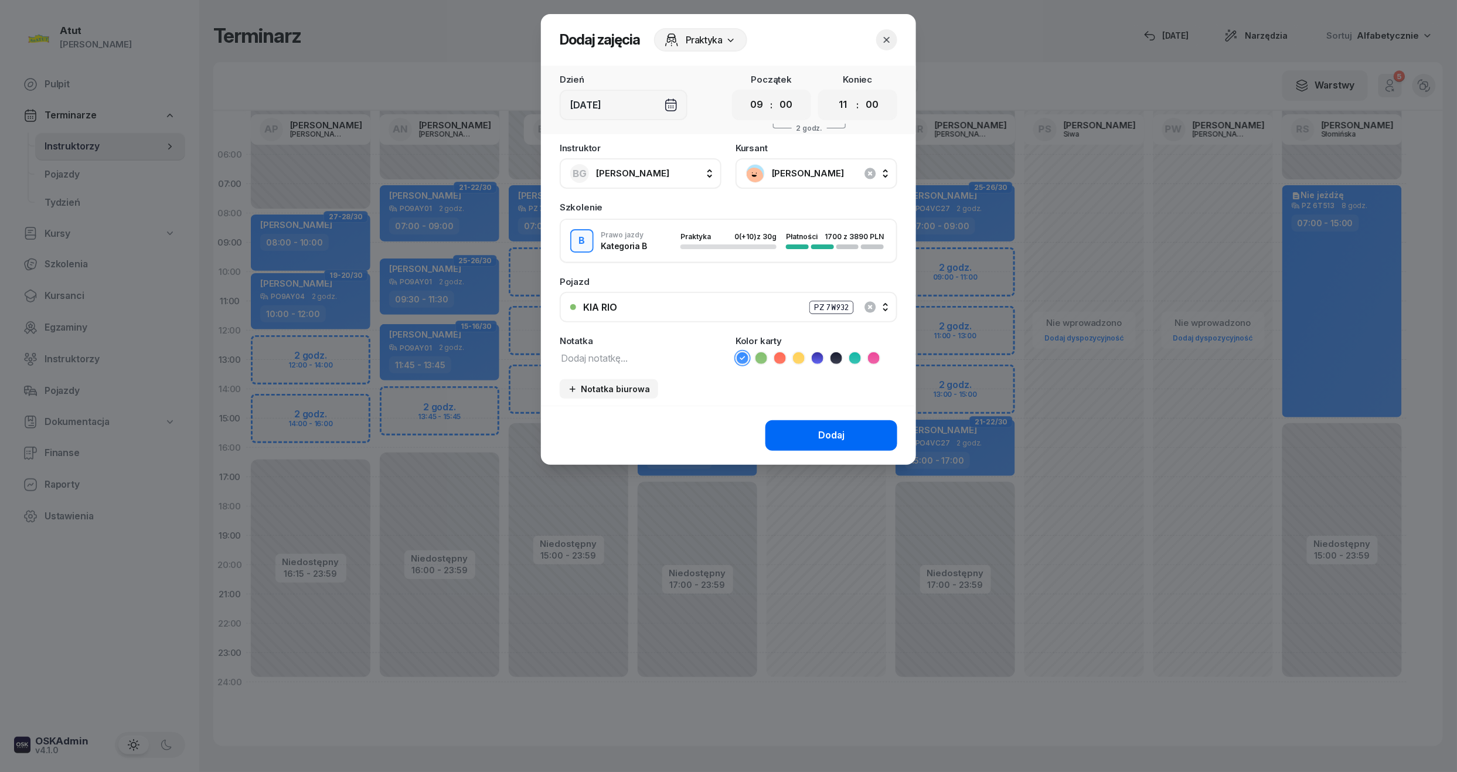
click at [838, 439] on div "Dodaj" at bounding box center [831, 435] width 26 height 15
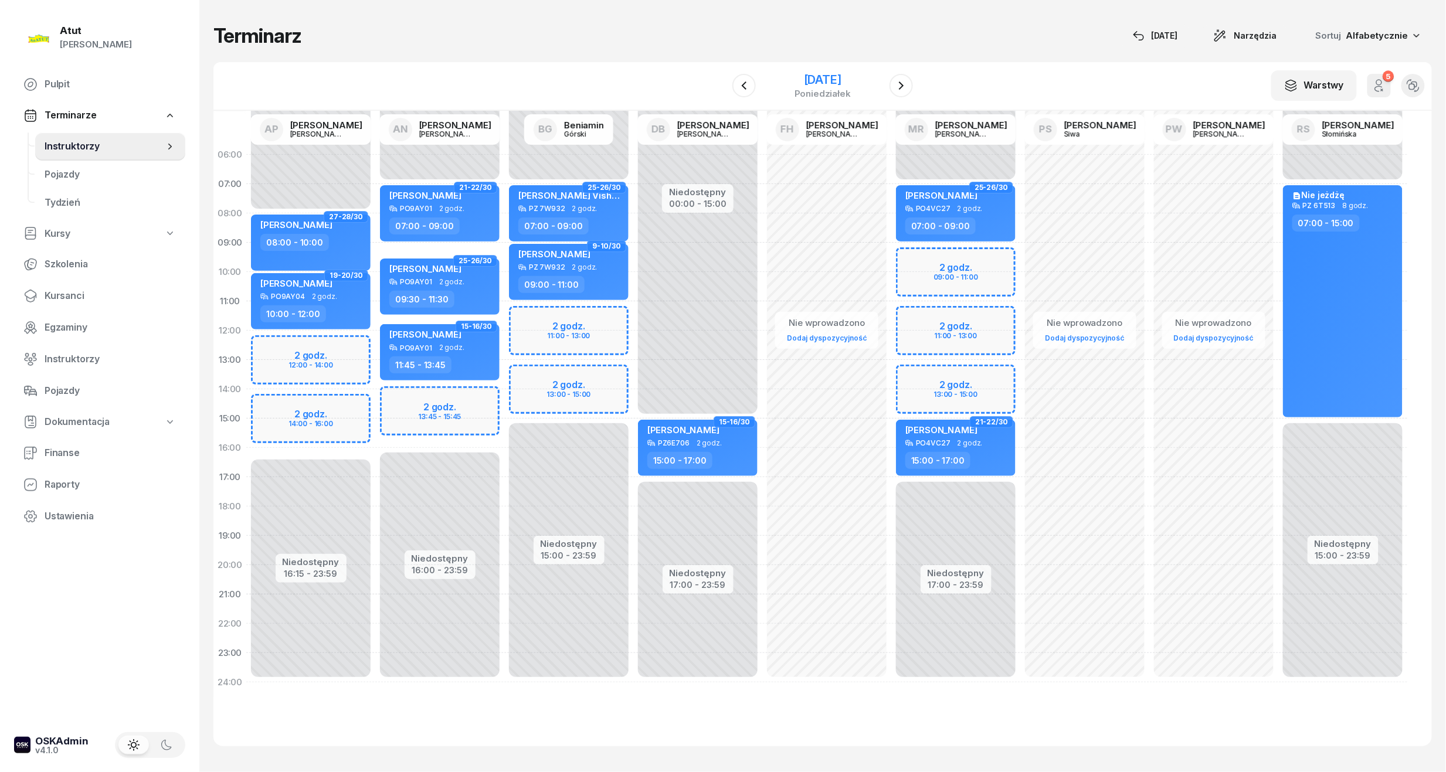
click at [828, 76] on div "[DATE]" at bounding box center [822, 80] width 56 height 12
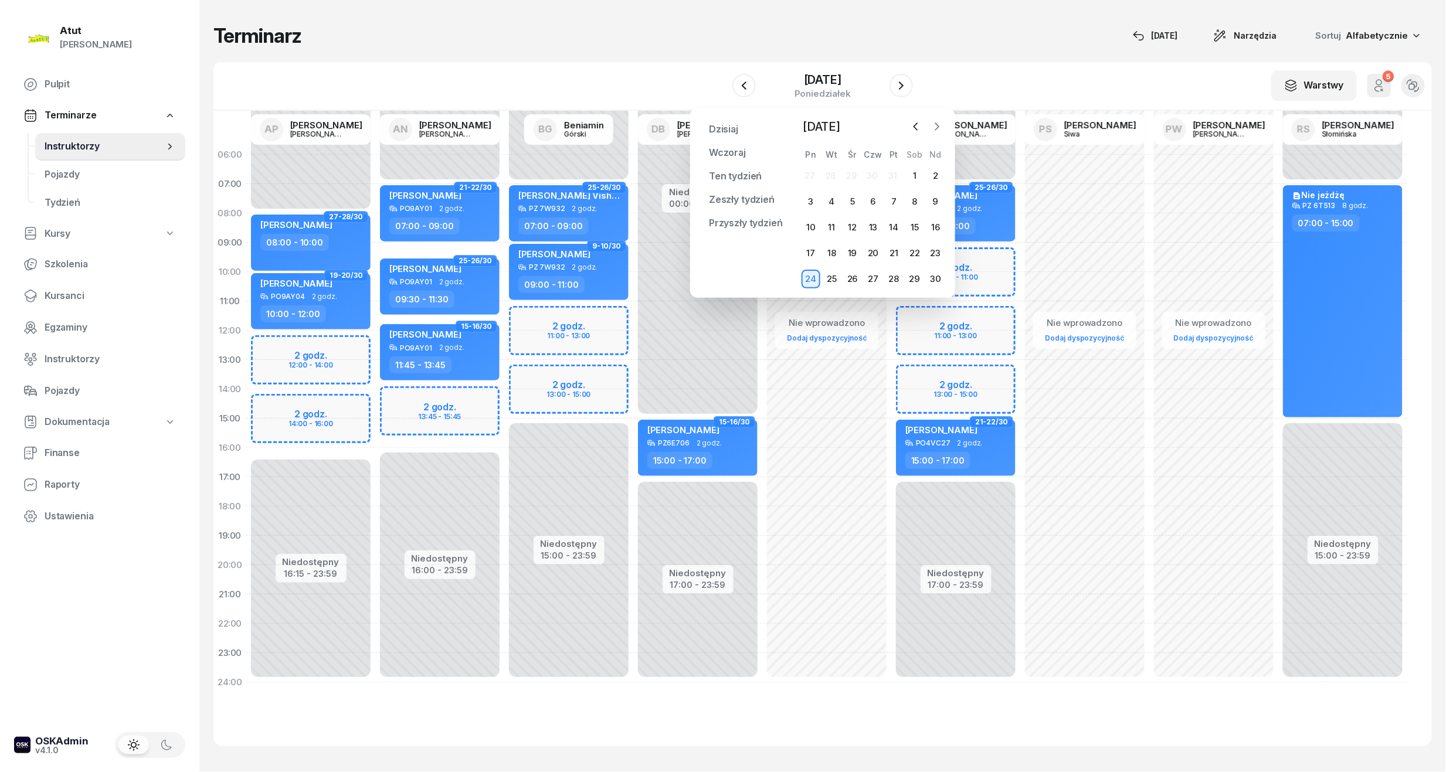
click at [932, 121] on icon "button" at bounding box center [937, 127] width 12 height 12
click at [808, 174] on div "1" at bounding box center [810, 175] width 19 height 19
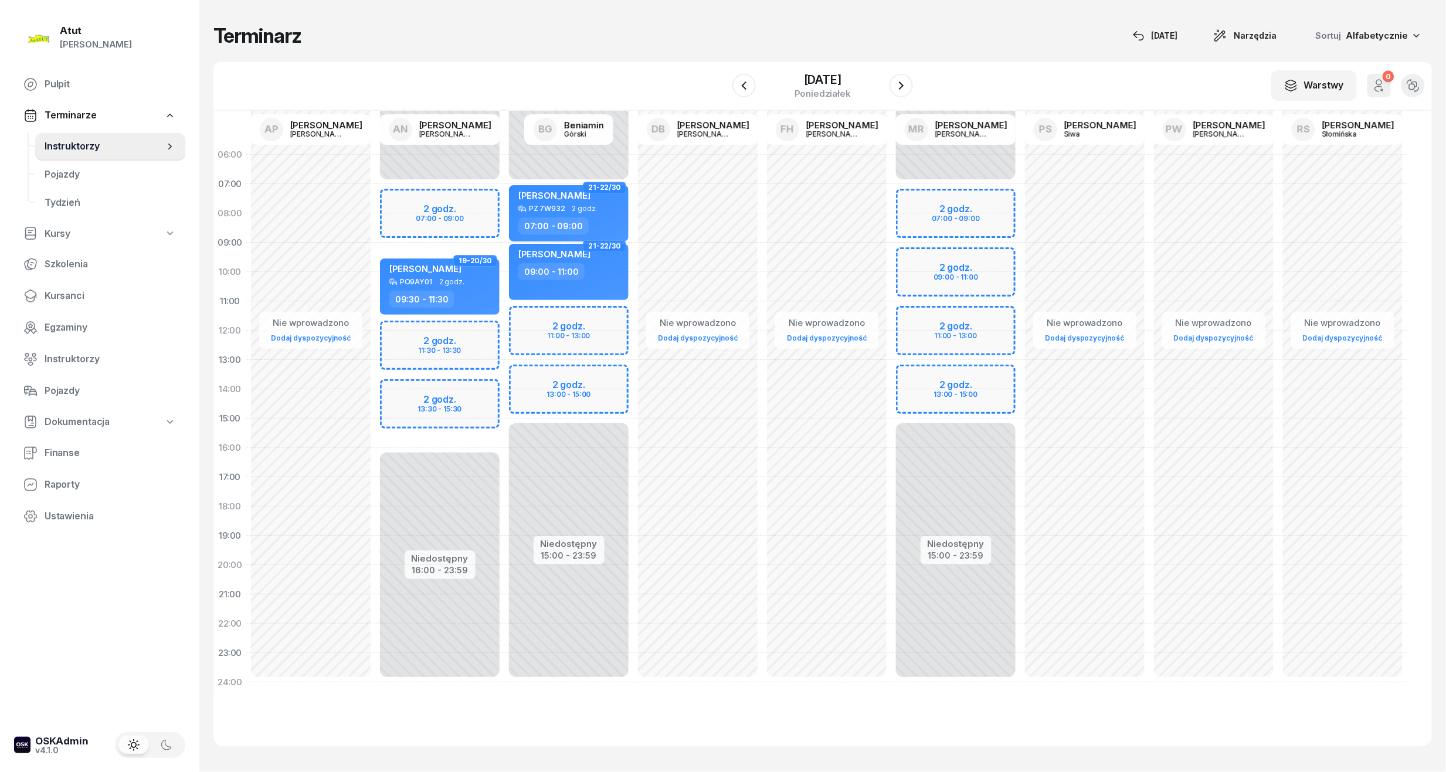
click at [565, 327] on div "Niedostępny 00:00 - 07:00 Niedostępny 15:00 - 23:59 2 godz. 11:00 - 13:00 2 god…" at bounding box center [568, 418] width 129 height 557
select select "11"
select select "13"
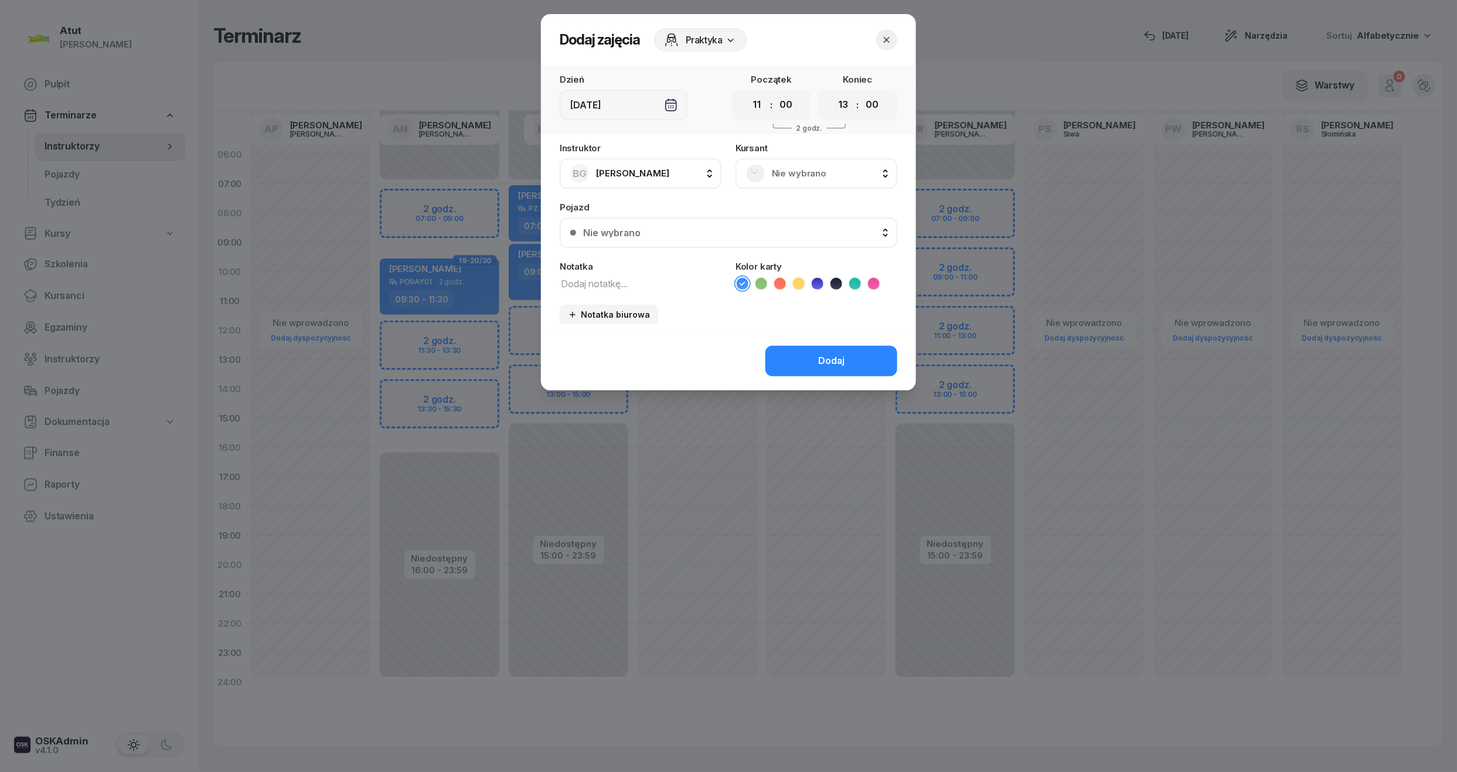
click at [781, 168] on span "Nie wybrano" at bounding box center [829, 173] width 115 height 15
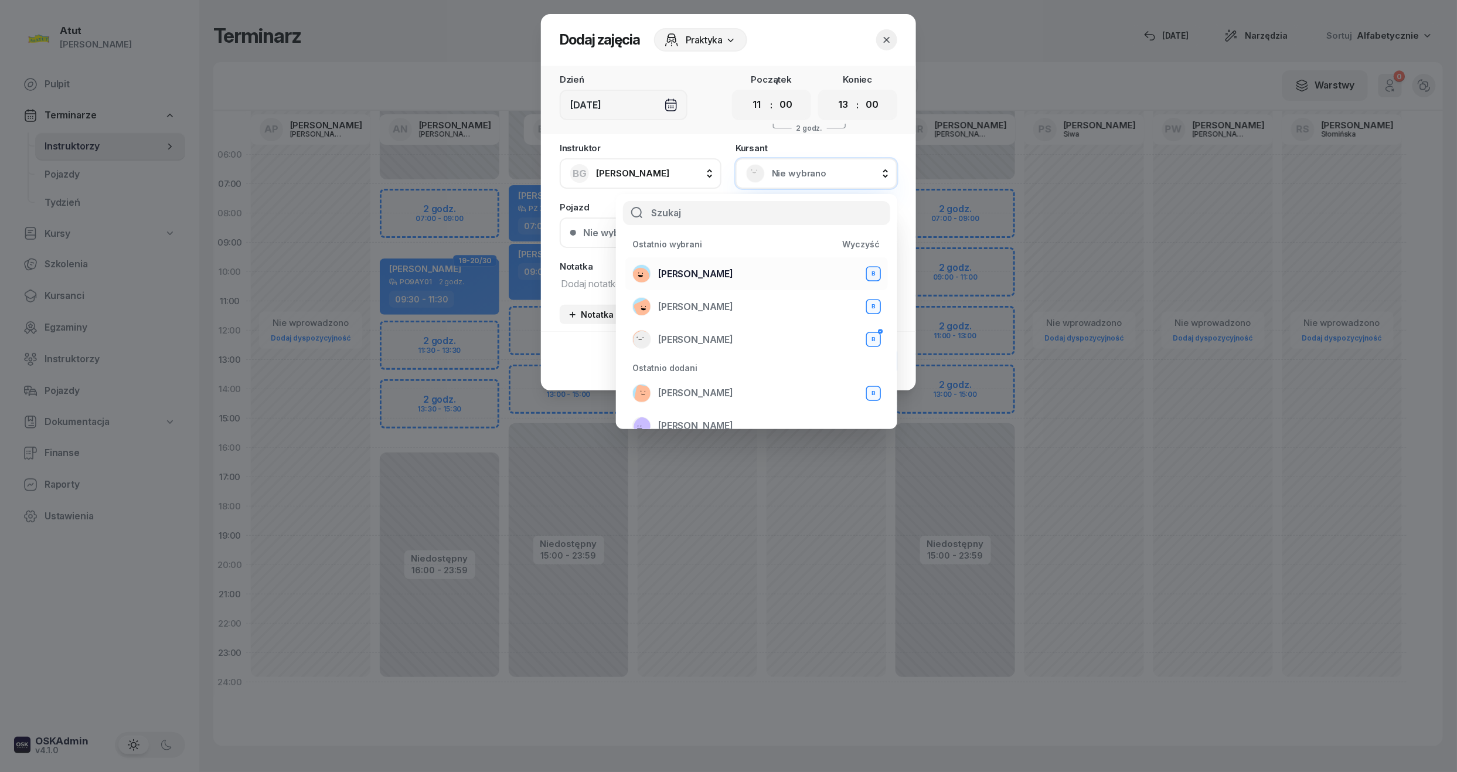
click at [704, 269] on span "[PERSON_NAME]" at bounding box center [695, 274] width 75 height 15
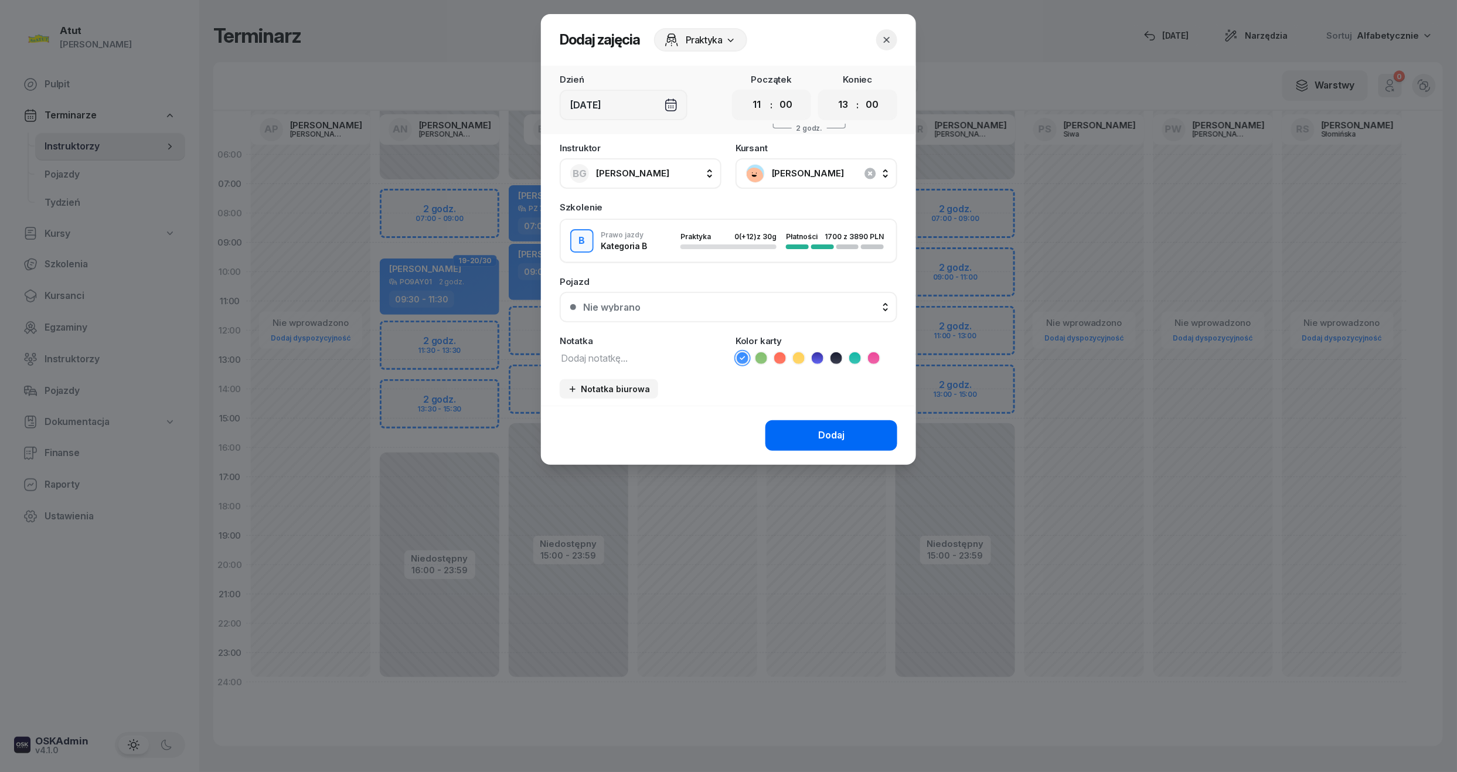
click at [874, 437] on button "Dodaj" at bounding box center [832, 435] width 132 height 30
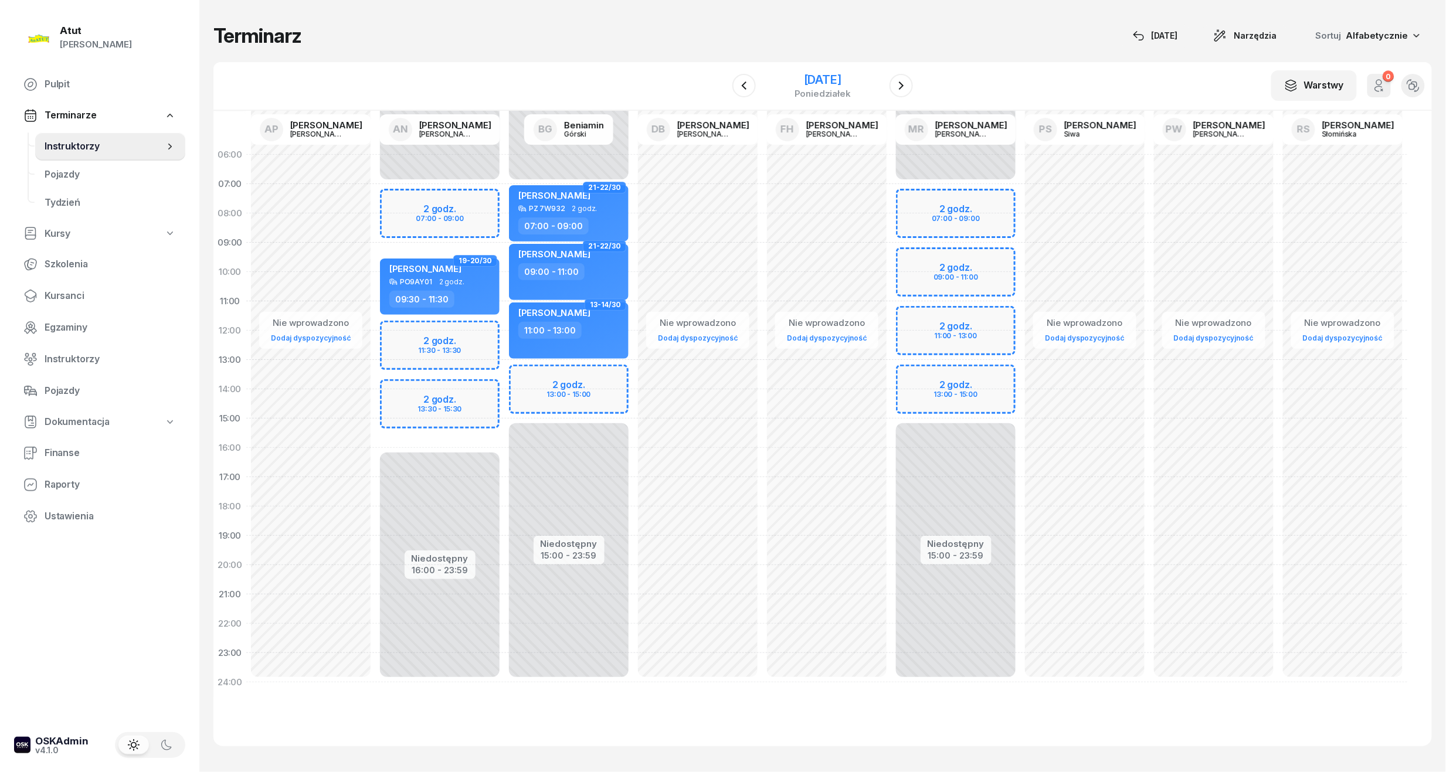
click at [821, 80] on div "[DATE]" at bounding box center [822, 80] width 56 height 12
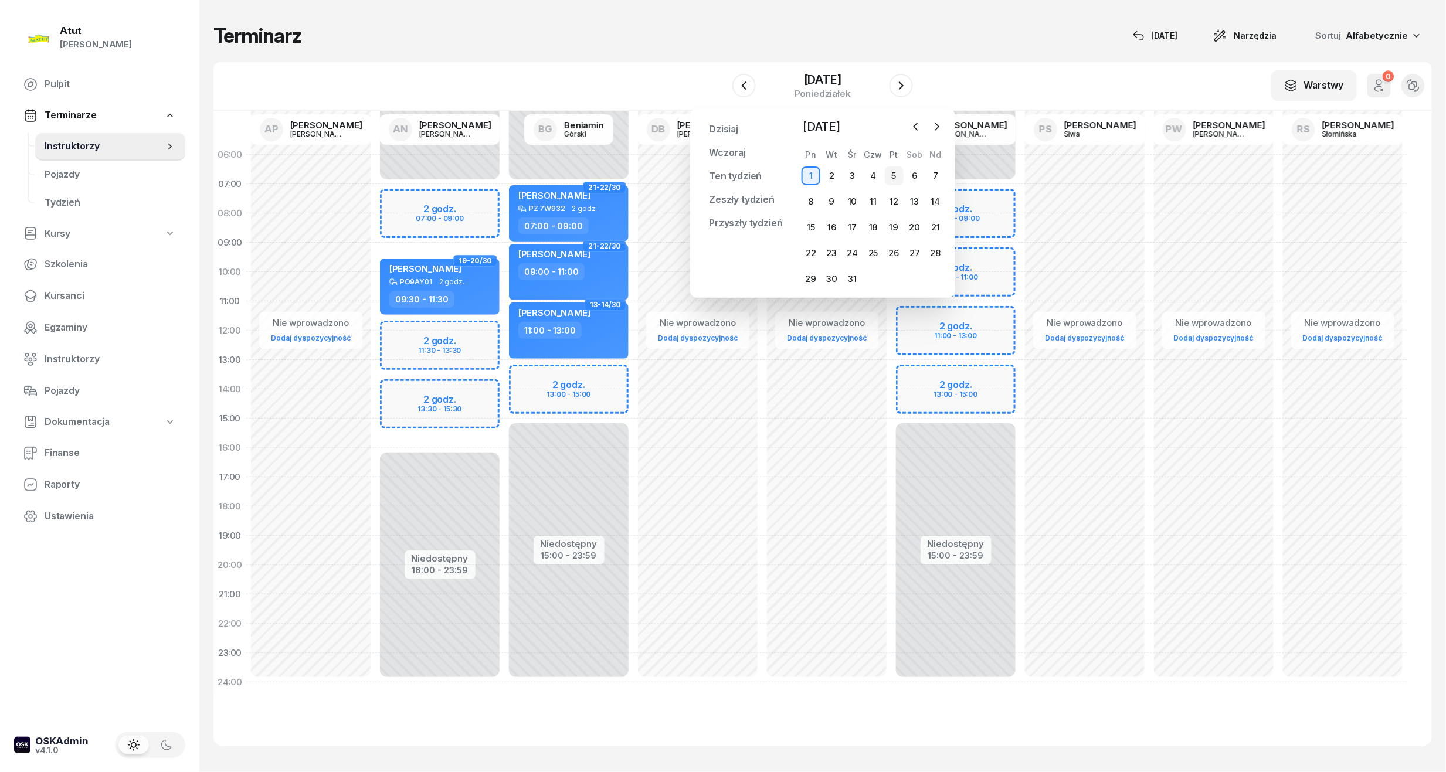
click at [891, 176] on div "5" at bounding box center [894, 175] width 19 height 19
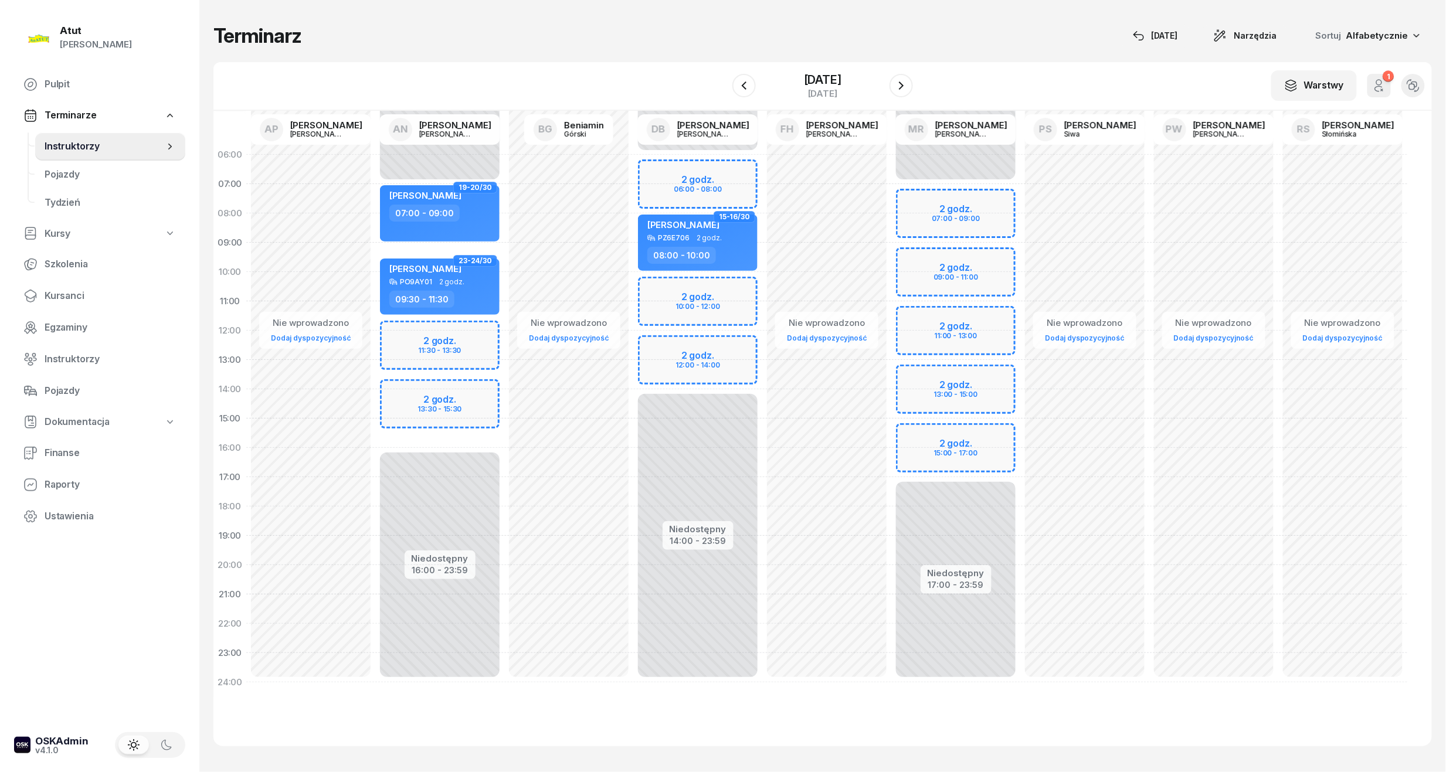
click at [695, 294] on div "Niedostępny 00:00 - 06:00 Niedostępny 14:00 - 23:59 2 godz. 06:00 - 08:00 2 god…" at bounding box center [697, 418] width 129 height 557
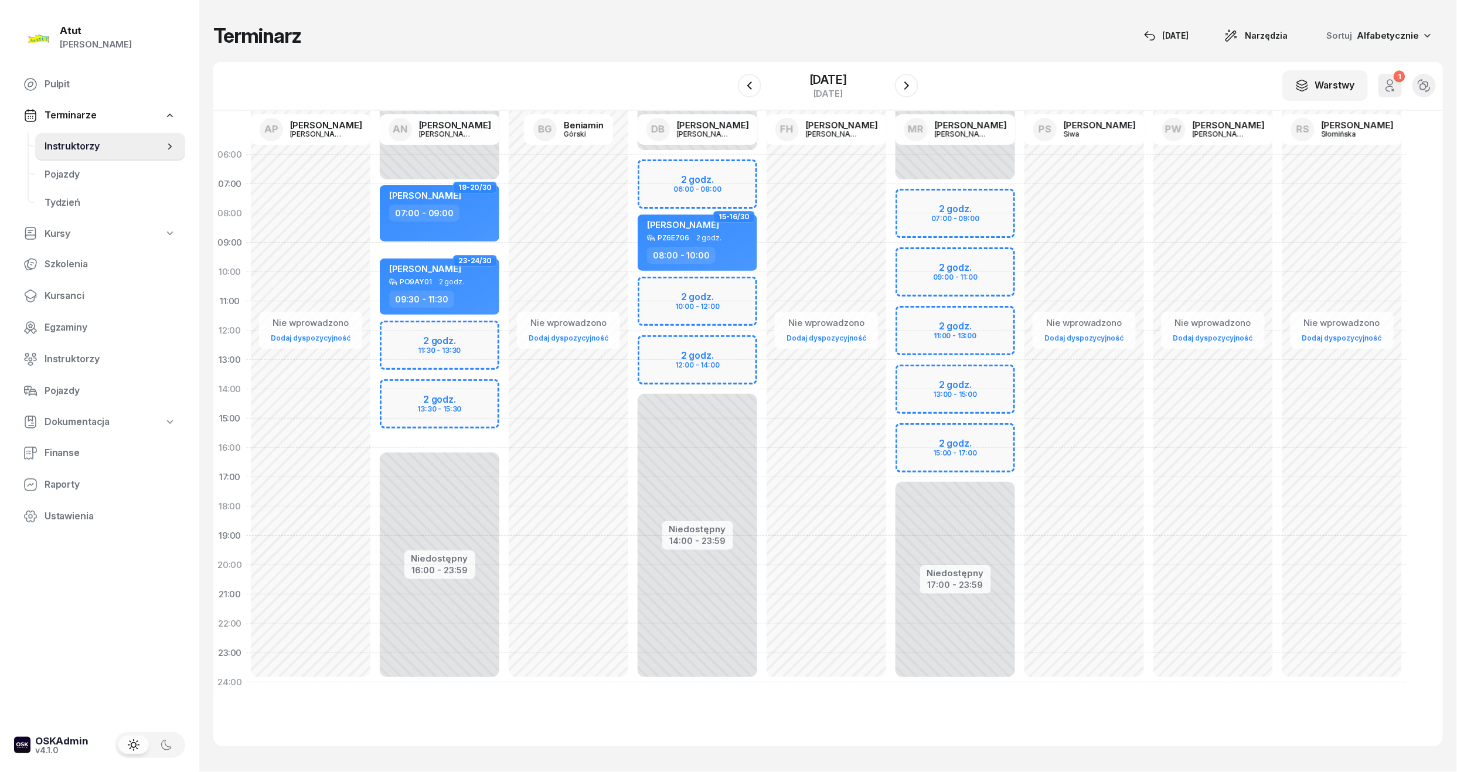
select select "10"
select select "12"
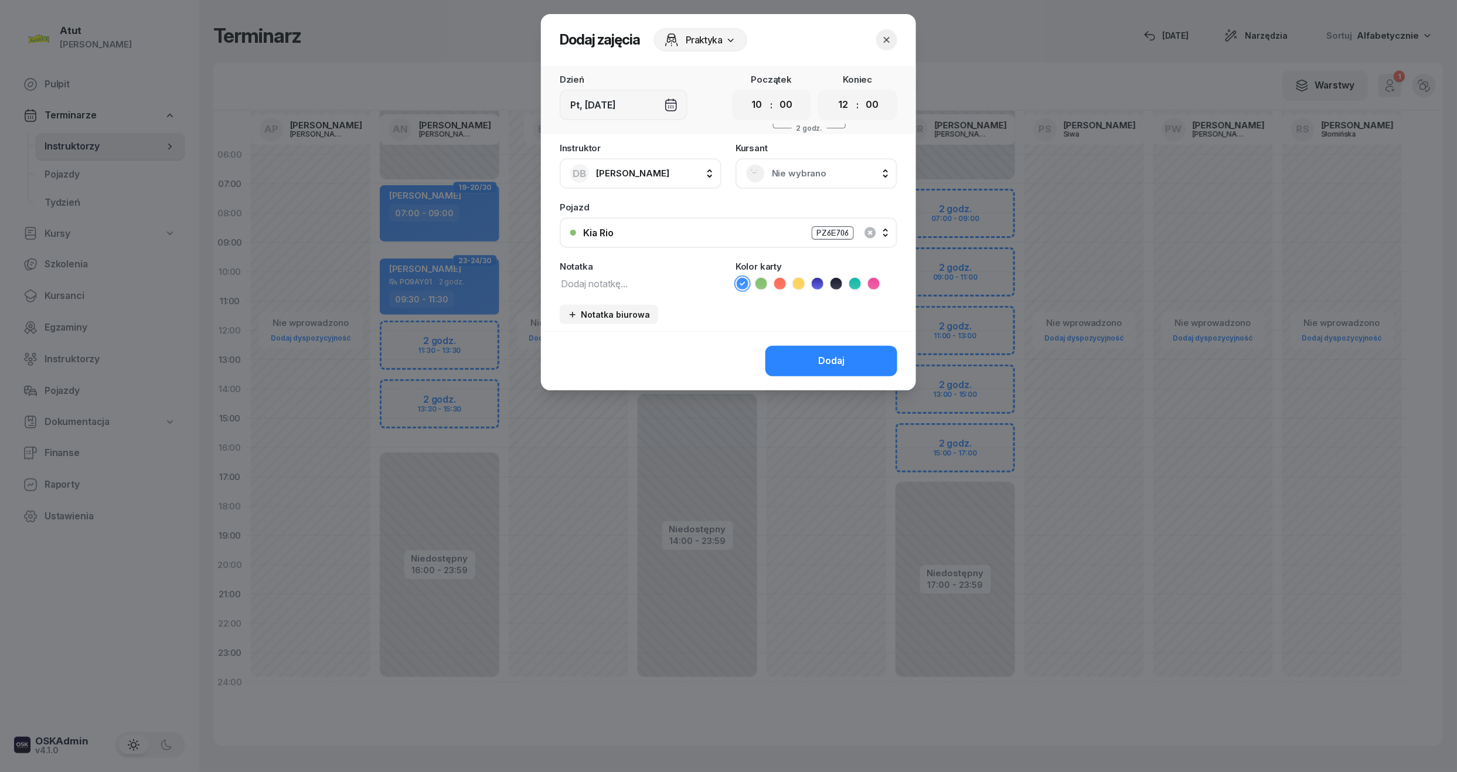
click at [786, 168] on span "Nie wybrano" at bounding box center [829, 173] width 115 height 15
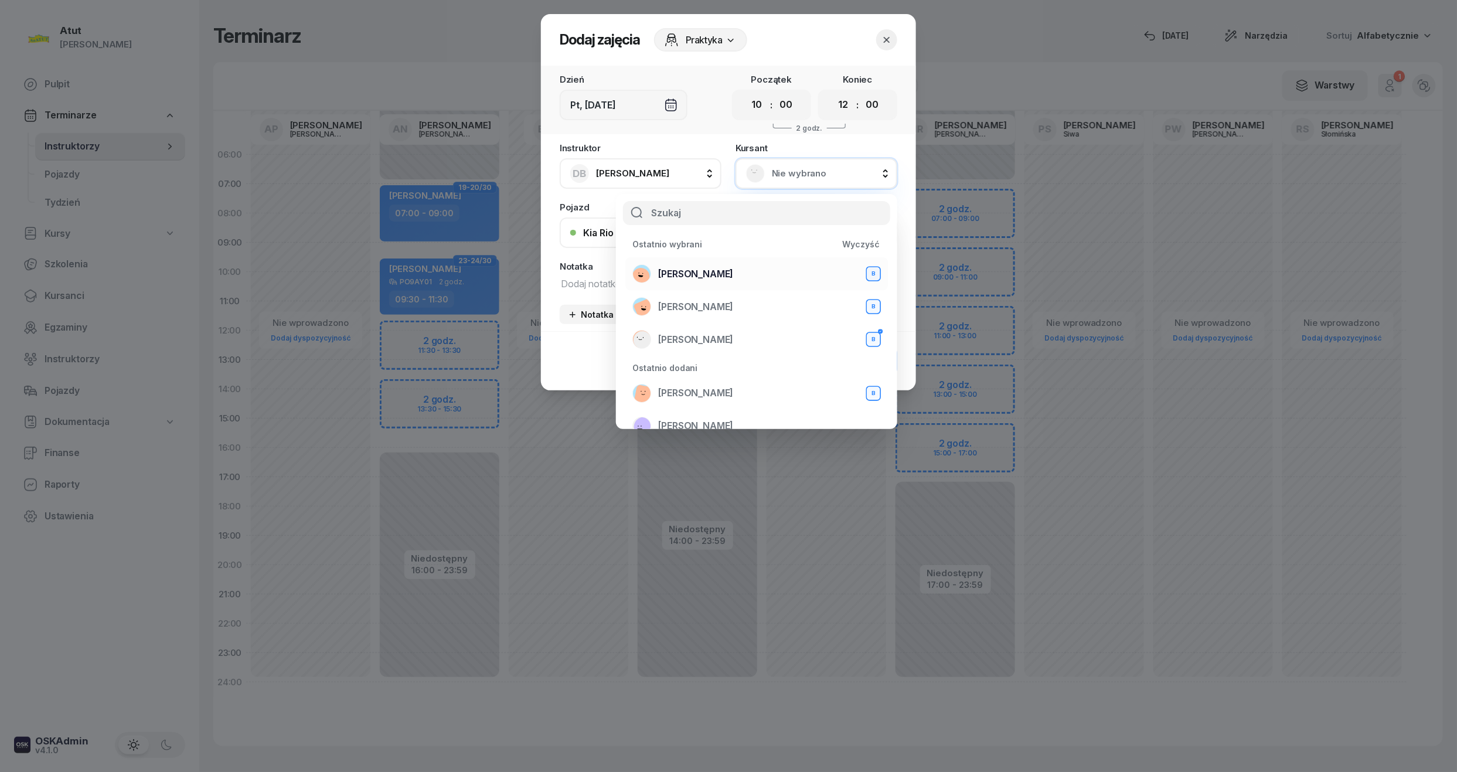
click at [714, 264] on div "[PERSON_NAME] B" at bounding box center [757, 273] width 249 height 19
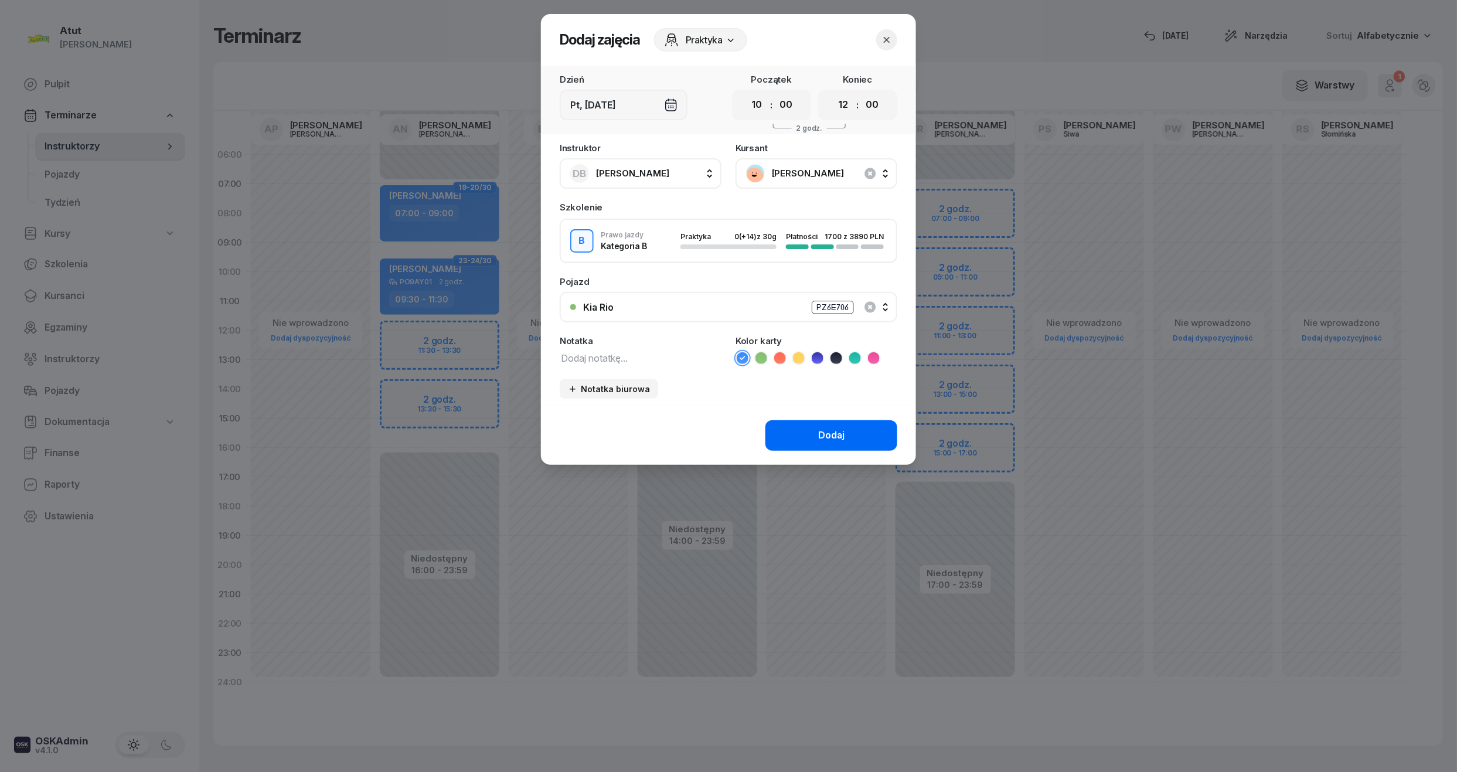
click at [852, 437] on button "Dodaj" at bounding box center [832, 435] width 132 height 30
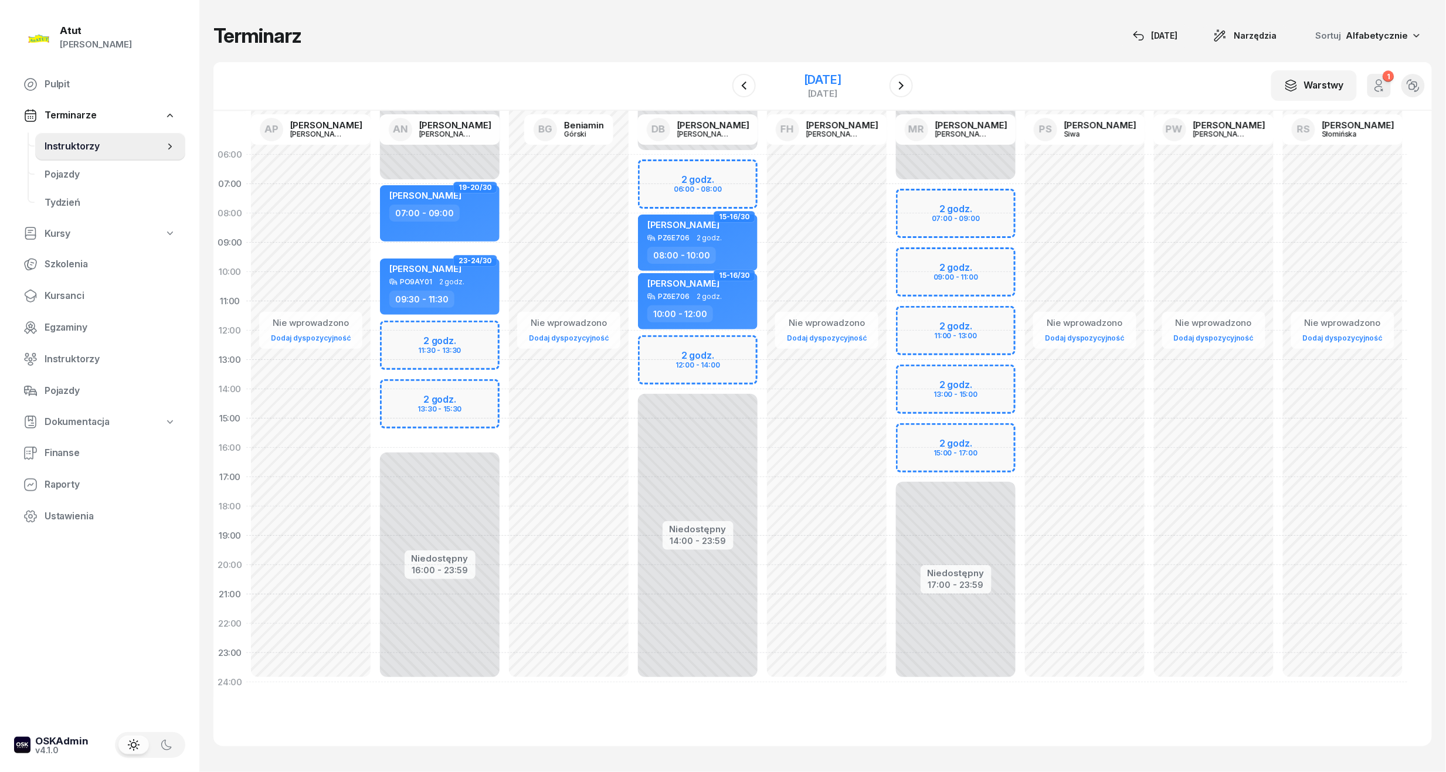
click at [820, 78] on div "[DATE]" at bounding box center [823, 80] width 38 height 12
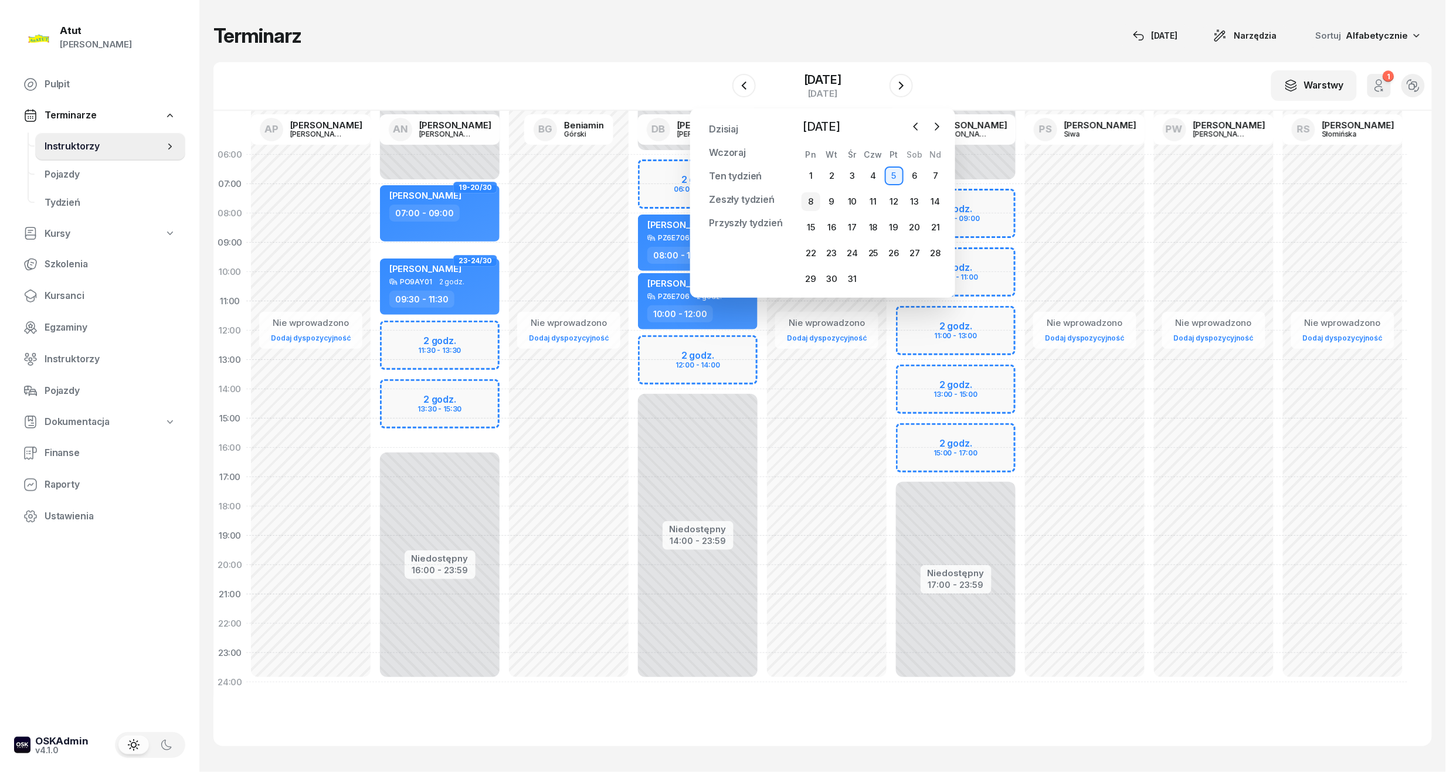
click at [808, 193] on div "8" at bounding box center [810, 201] width 19 height 19
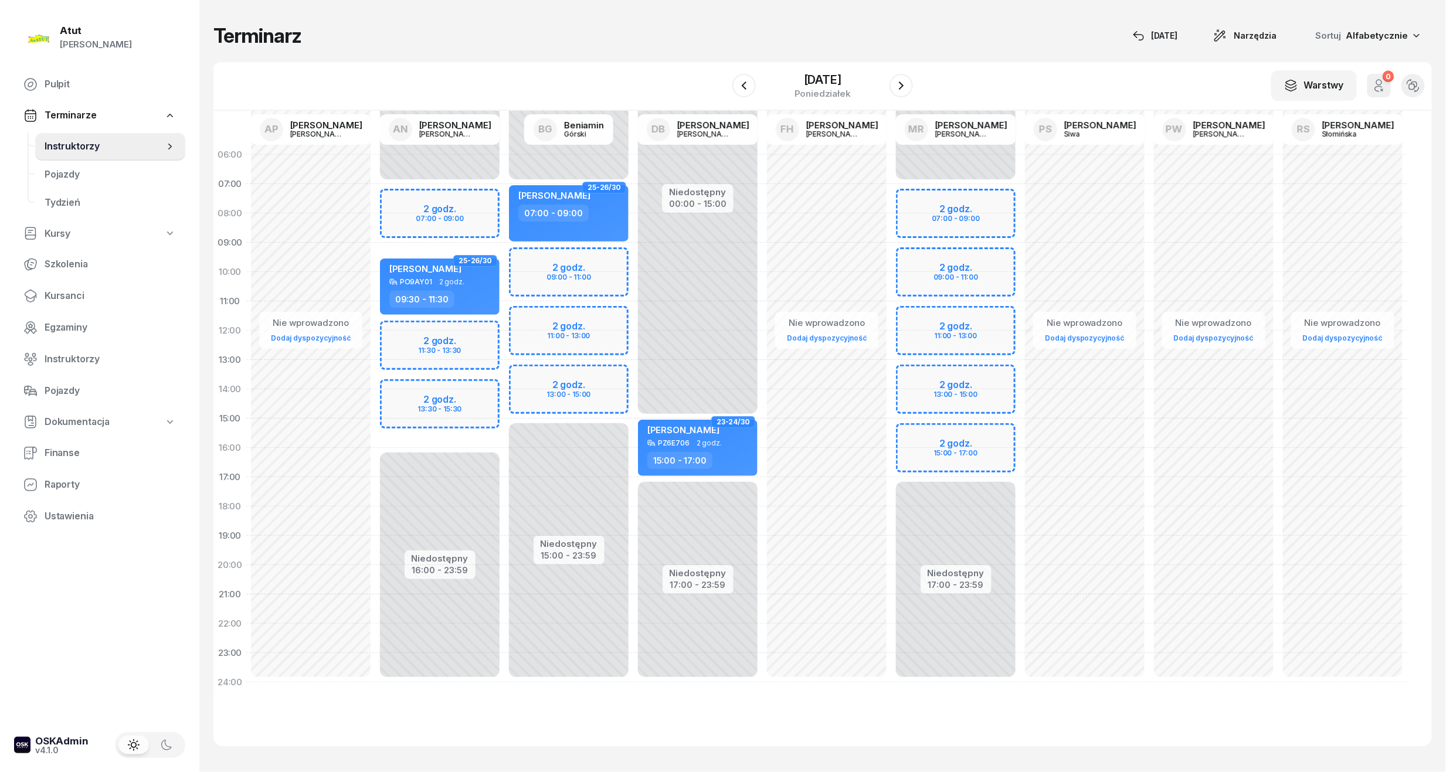
click at [580, 256] on div "Niedostępny 00:00 - 07:00 Niedostępny 15:00 - 23:59 2 godz. 09:00 - 11:00 2 god…" at bounding box center [568, 418] width 129 height 557
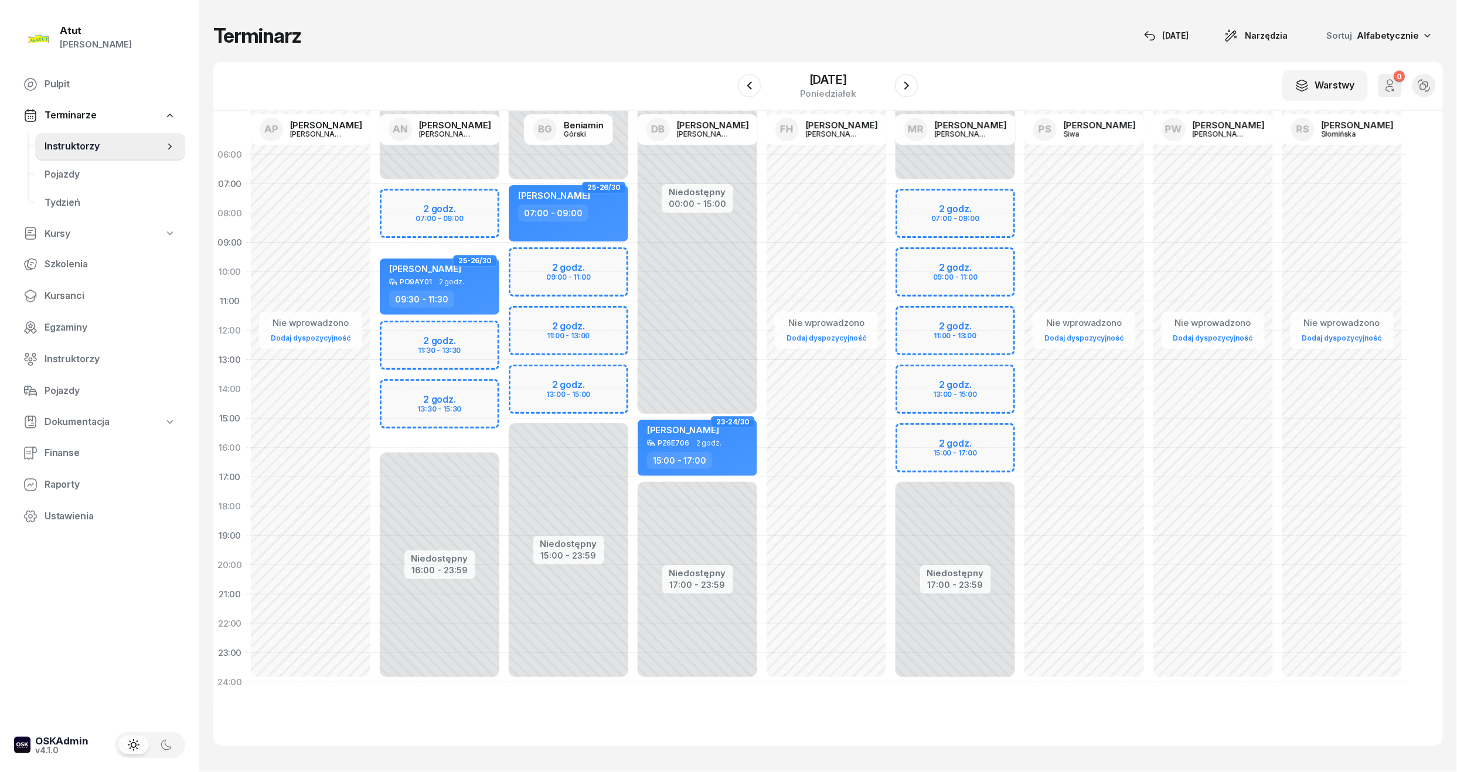
select select "09"
select select "11"
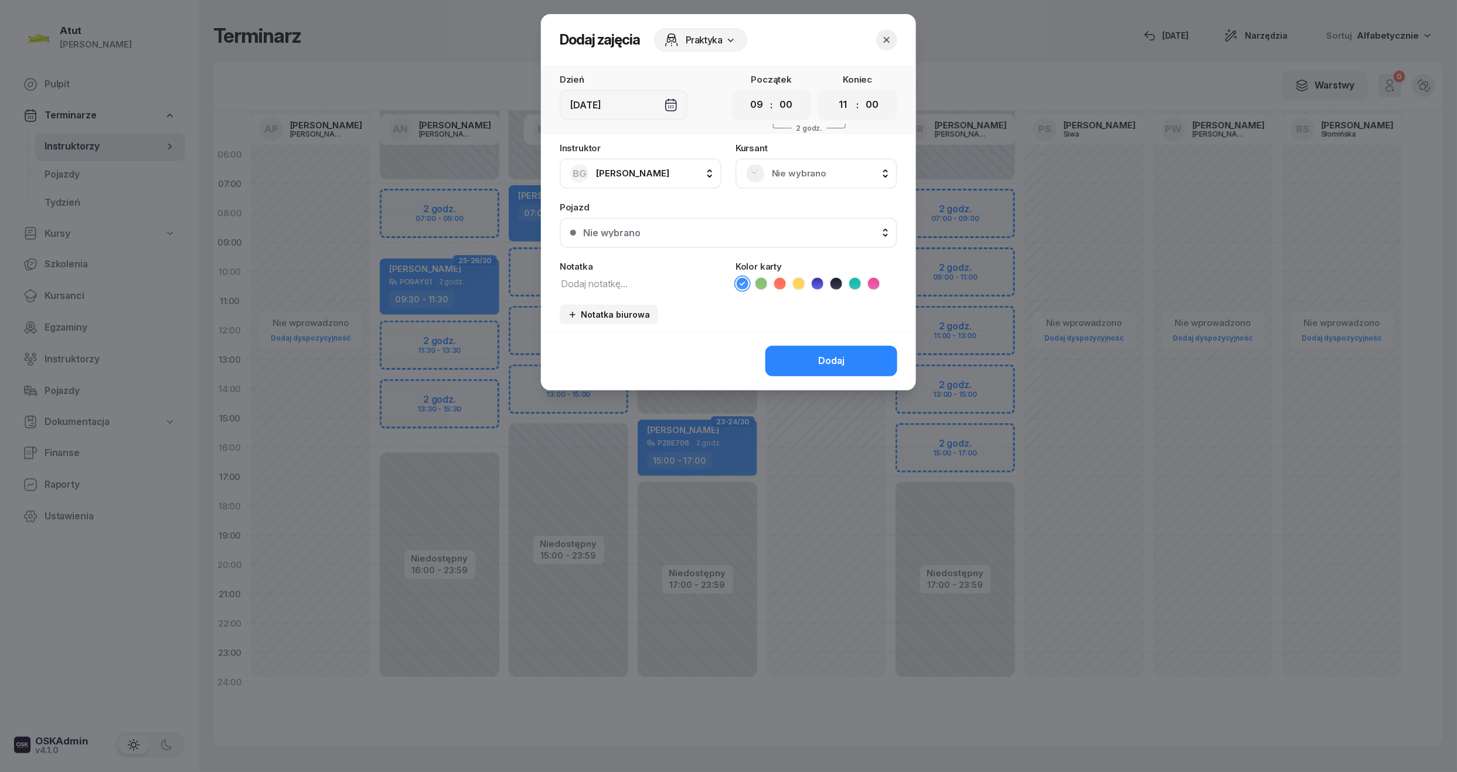
click at [821, 170] on span "Nie wybrano" at bounding box center [829, 173] width 115 height 15
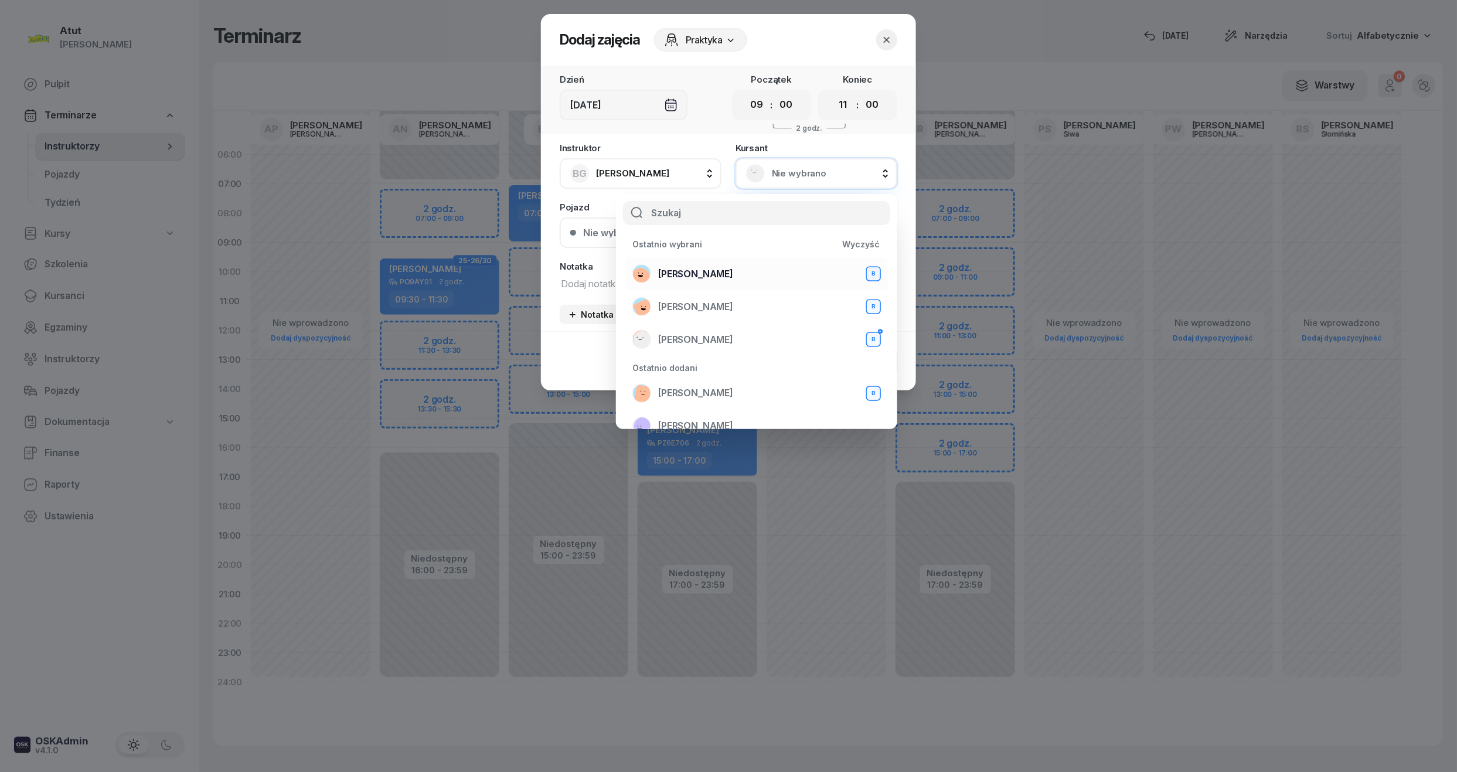
click at [698, 274] on span "[PERSON_NAME]" at bounding box center [695, 274] width 75 height 15
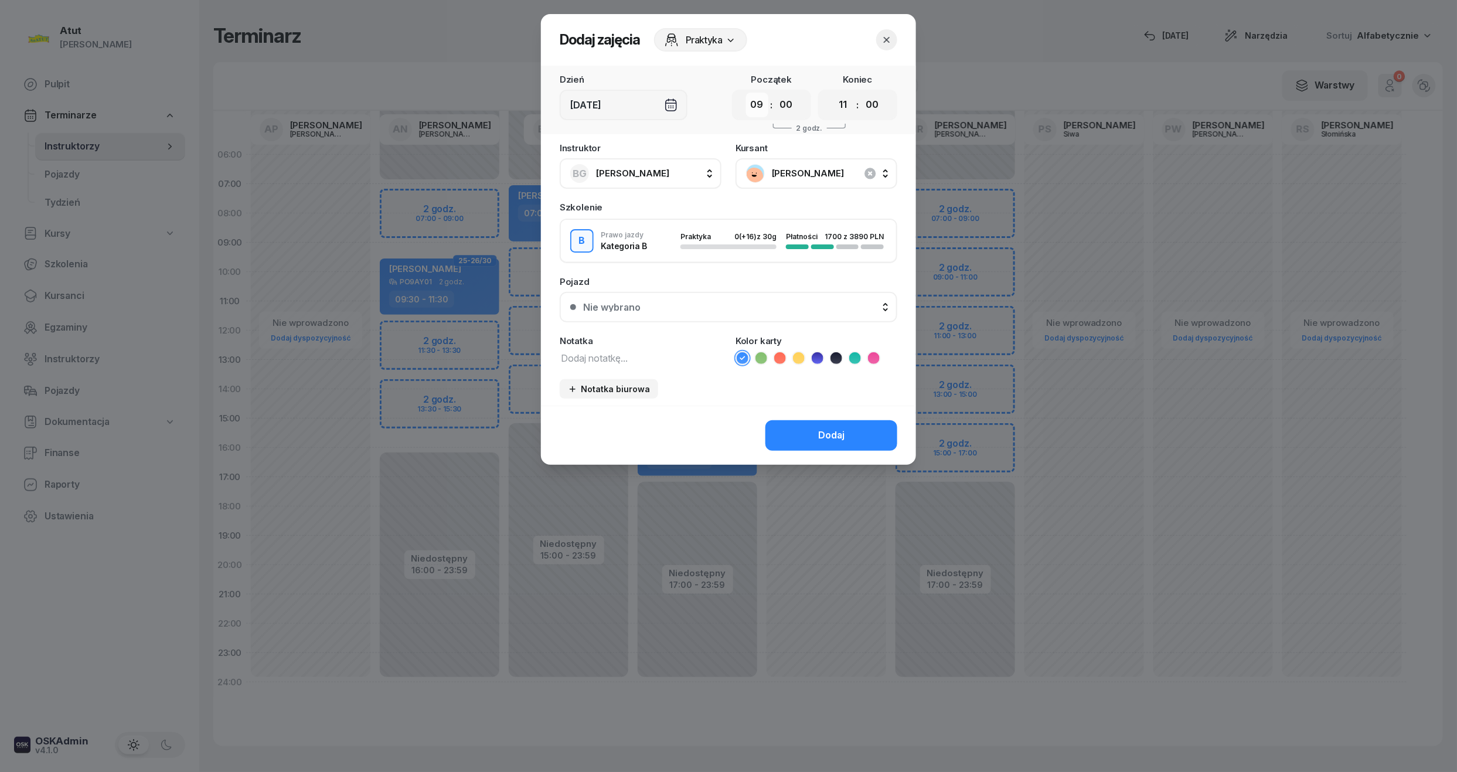
click at [757, 102] on select "00 01 02 03 04 05 06 07 08 09 10 11 12 13 14 15 16 17 18 19 20 21 22 23" at bounding box center [757, 105] width 22 height 25
select select "08"
click at [746, 93] on select "00 01 02 03 04 05 06 07 08 09 10 11 12 13 14 15 16 17 18 19 20 21 22 23" at bounding box center [757, 105] width 22 height 25
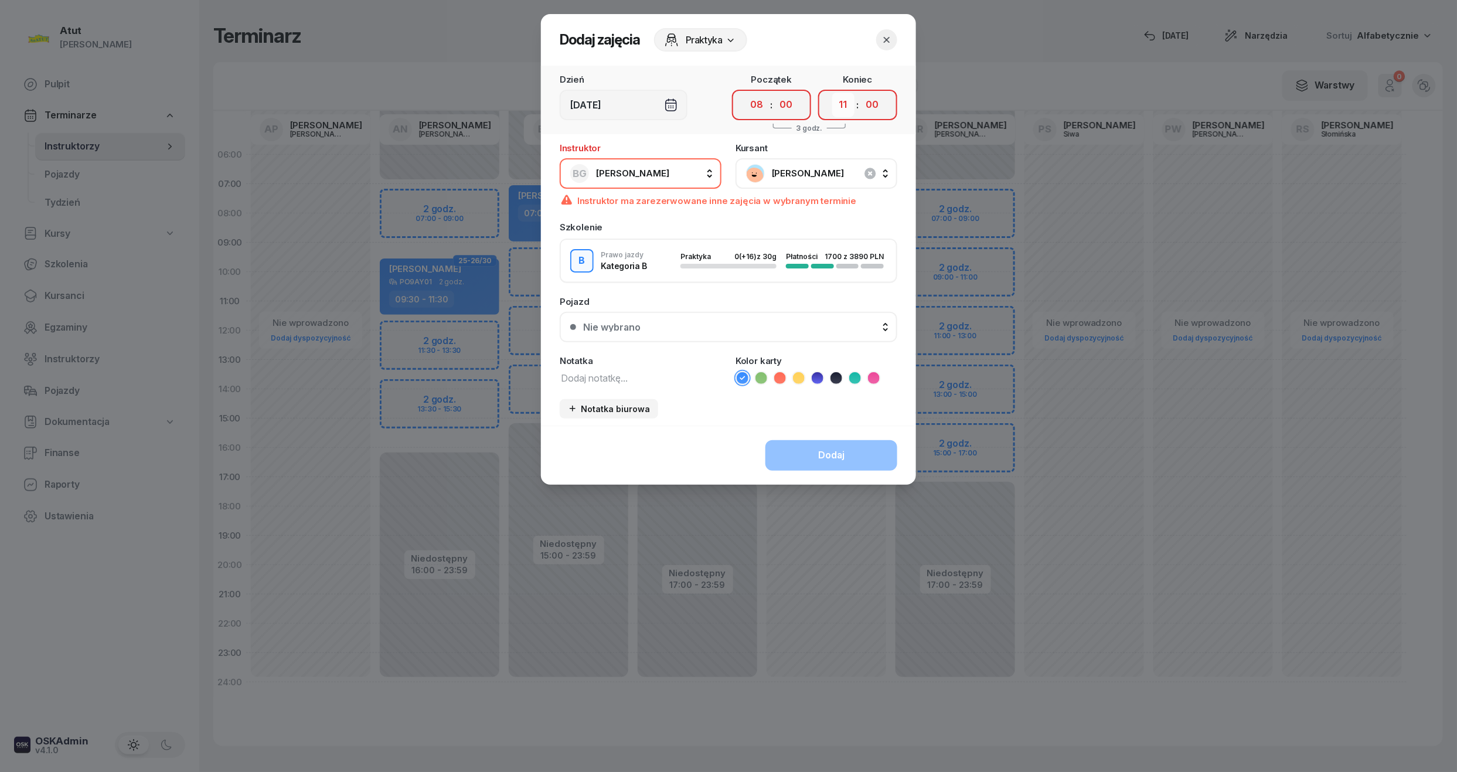
drag, startPoint x: 838, startPoint y: 108, endPoint x: 852, endPoint y: 115, distance: 16.0
click at [838, 108] on select "00 01 02 03 04 05 06 07 08 09 10 11 12 13 14 15 16 17 18 19 20 21 22 23" at bounding box center [843, 105] width 22 height 25
select select "10"
click at [832, 93] on select "00 01 02 03 04 05 06 07 08 09 10 11 12 13 14 15 16 17 18 19 20 21 22 23" at bounding box center [843, 105] width 22 height 25
click at [878, 39] on button "button" at bounding box center [886, 39] width 21 height 21
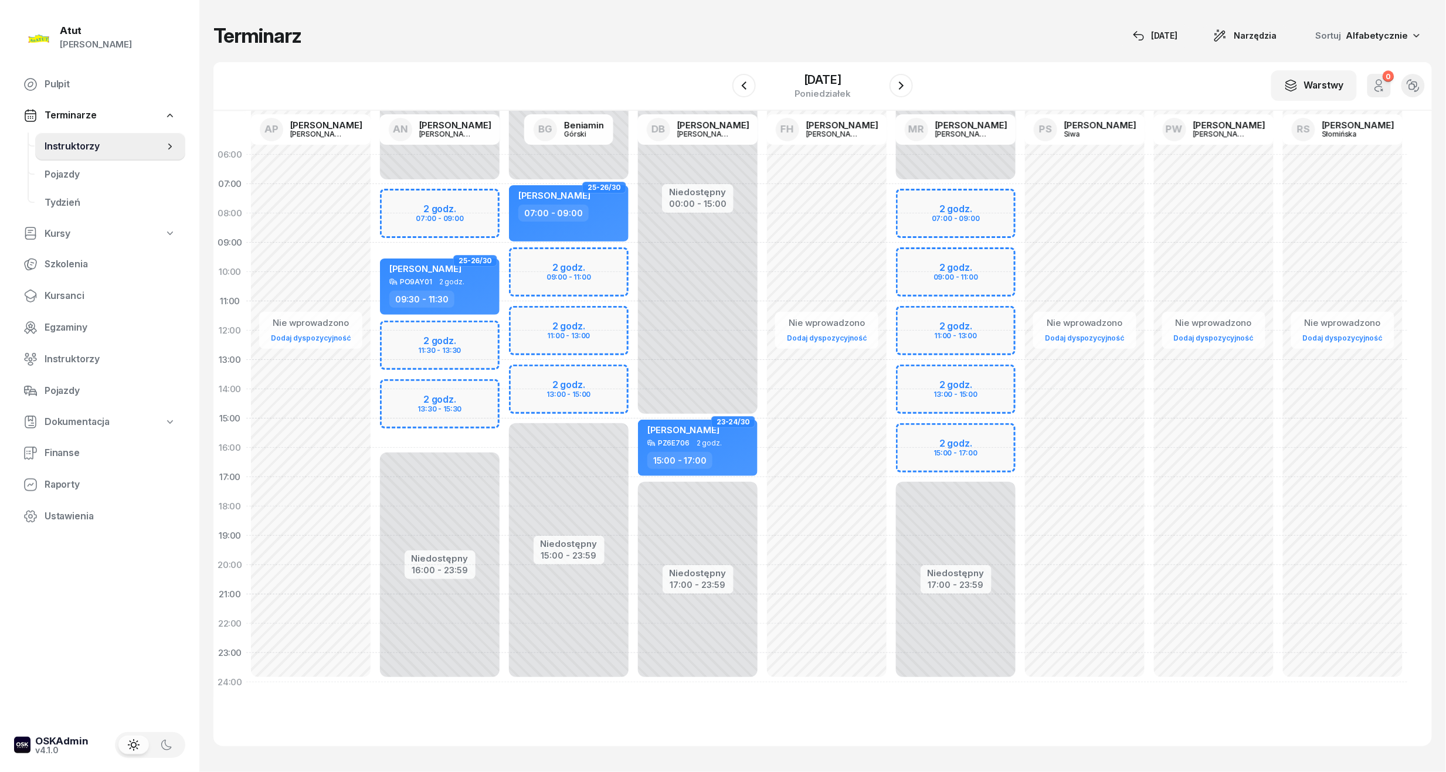
click at [551, 275] on div "Niedostępny 00:00 - 07:00 Niedostępny 15:00 - 23:59 2 godz. 09:00 - 11:00 2 god…" at bounding box center [568, 418] width 129 height 557
select select "10"
select select "12"
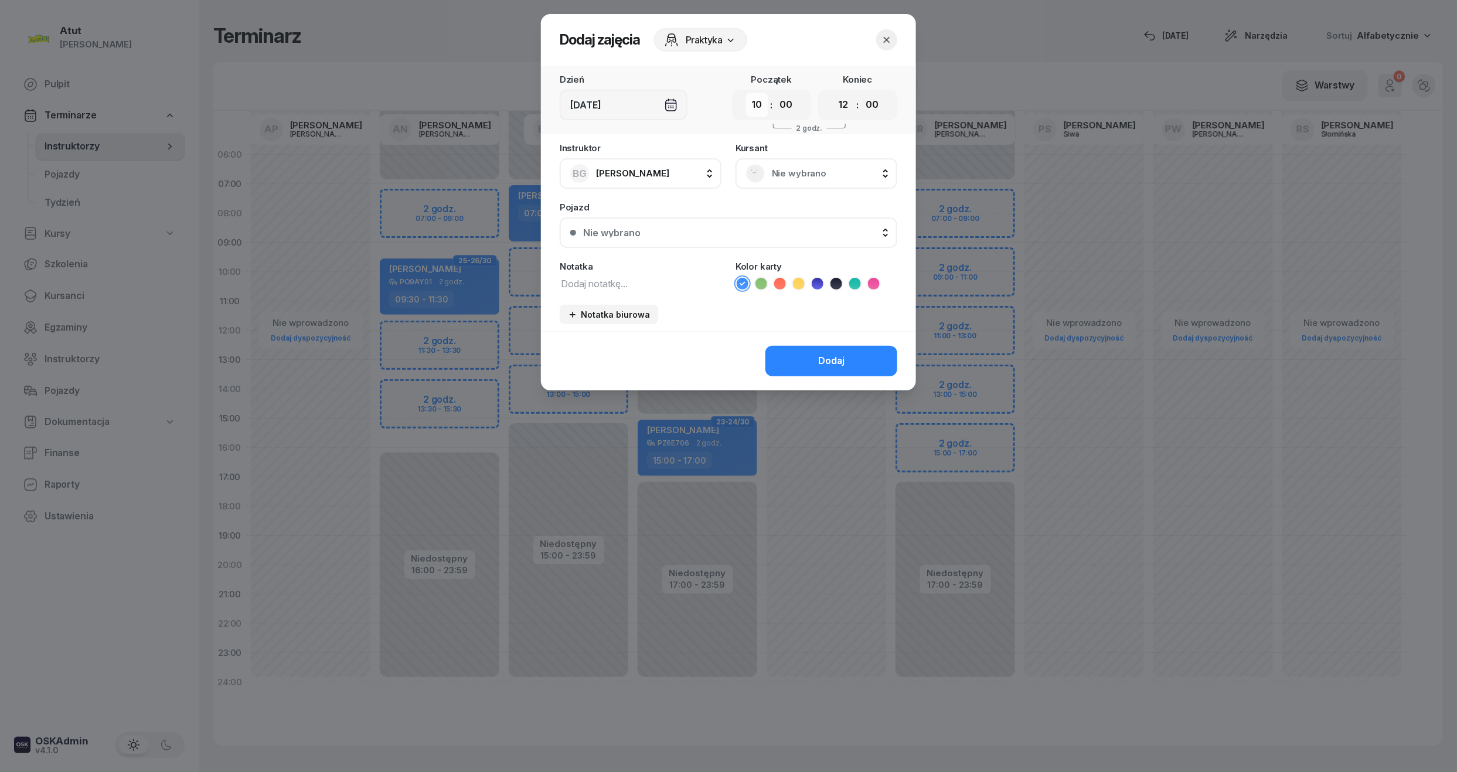
click at [758, 104] on select "00 01 02 03 04 05 06 07 08 09 10 11 12 13 14 15 16 17 18 19 20 21 22 23" at bounding box center [757, 105] width 22 height 25
select select "09"
click at [746, 93] on select "00 01 02 03 04 05 06 07 08 09 10 11 12 13 14 15 16 17 18 19 20 21 22 23" at bounding box center [757, 105] width 22 height 25
drag, startPoint x: 847, startPoint y: 104, endPoint x: 842, endPoint y: 113, distance: 10.0
click at [847, 104] on select "00 01 02 03 04 05 06 07 08 09 10 11 12 13 14 15 16 17 18 19 20 21 22 23" at bounding box center [843, 105] width 22 height 25
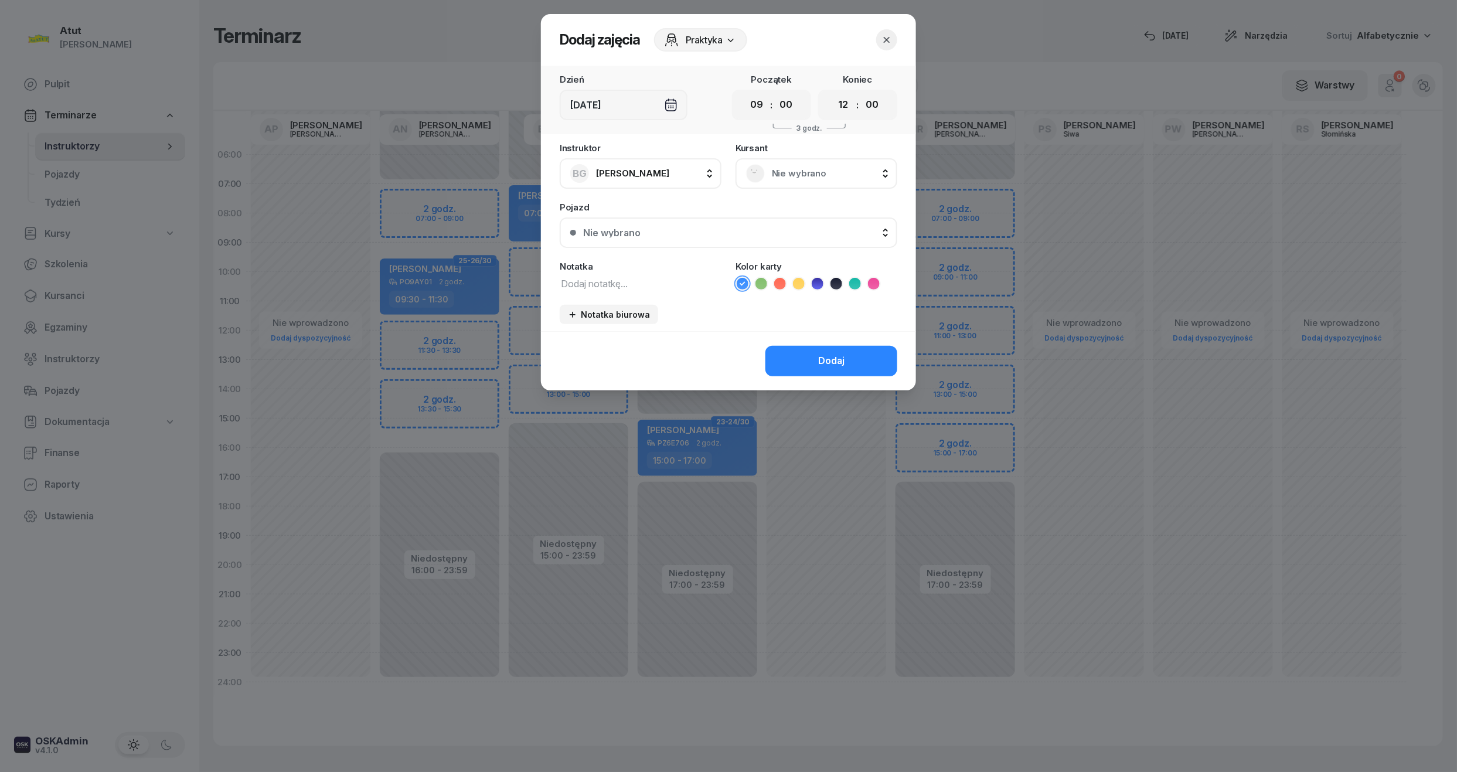
select select "11"
click at [832, 93] on select "00 01 02 03 04 05 06 07 08 09 10 11 12 13 14 15 16 17 18 19 20 21 22 23" at bounding box center [843, 105] width 22 height 25
click at [836, 369] on button "Dodaj" at bounding box center [832, 361] width 132 height 30
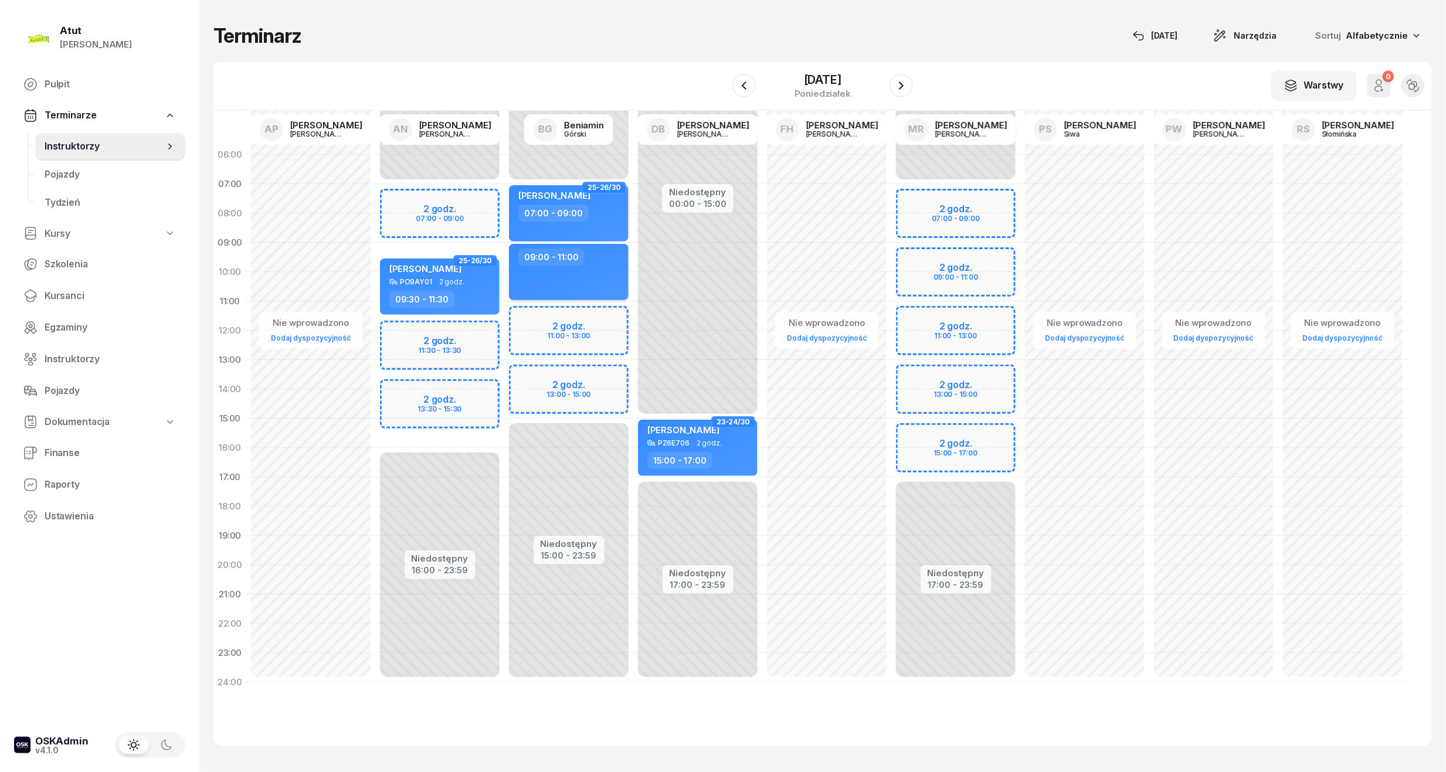
click at [584, 268] on div "09:00 - 11:00" at bounding box center [569, 272] width 120 height 56
select select "09"
select select "11"
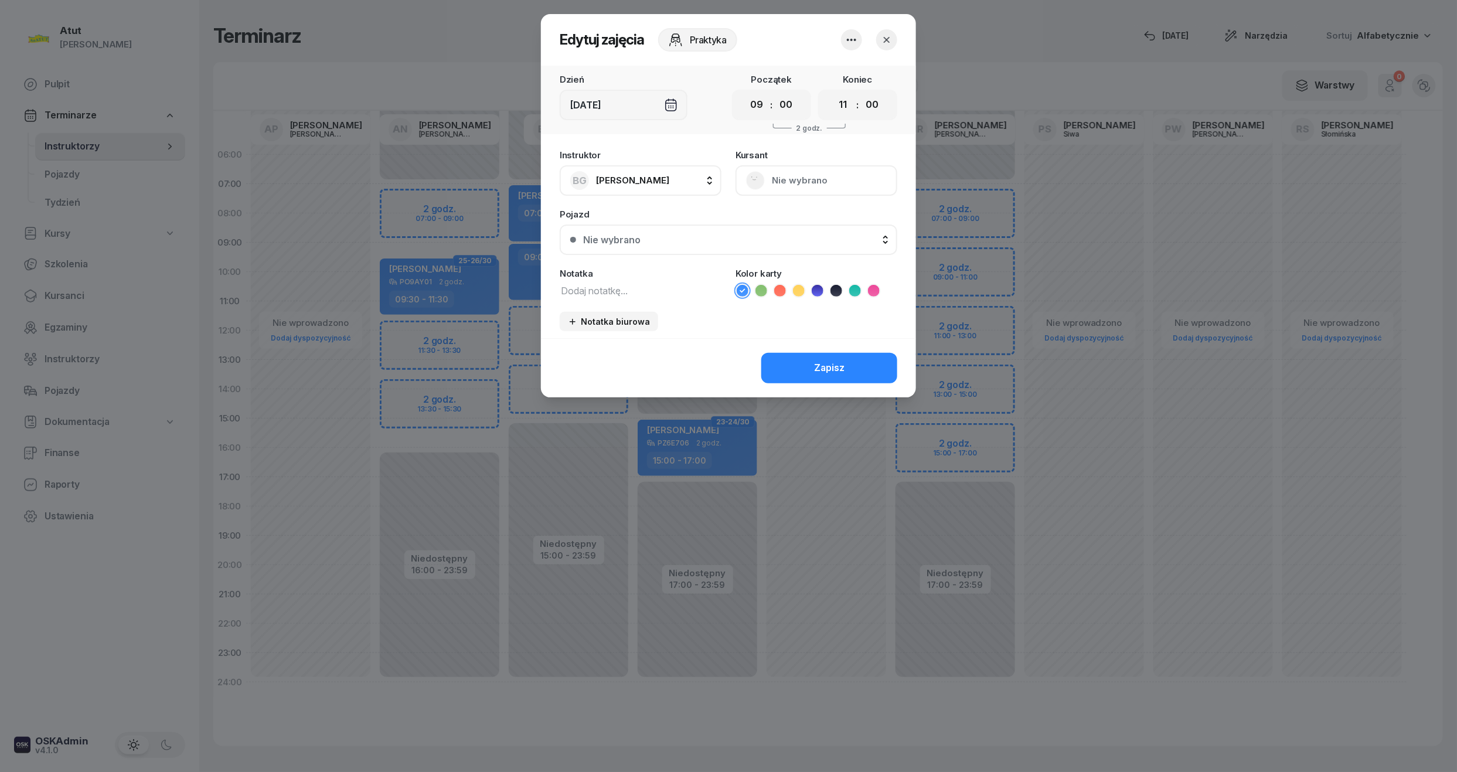
click at [856, 45] on icon "button" at bounding box center [852, 40] width 14 height 14
click at [831, 80] on link "Usuń" at bounding box center [846, 75] width 155 height 29
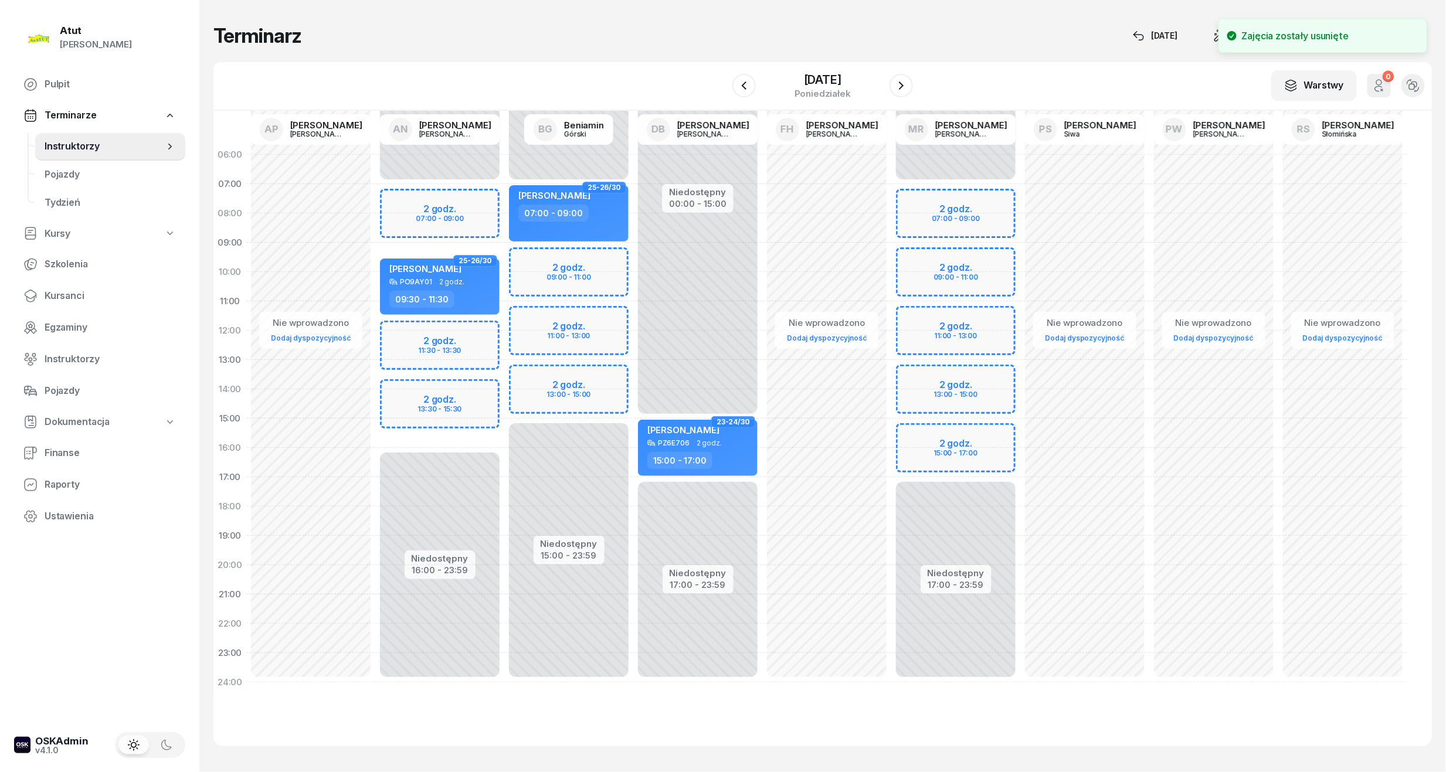
click at [589, 268] on div "Niedostępny 00:00 - 07:00 Niedostępny 15:00 - 23:59 25-26/30 [PERSON_NAME] 07:0…" at bounding box center [568, 418] width 129 height 557
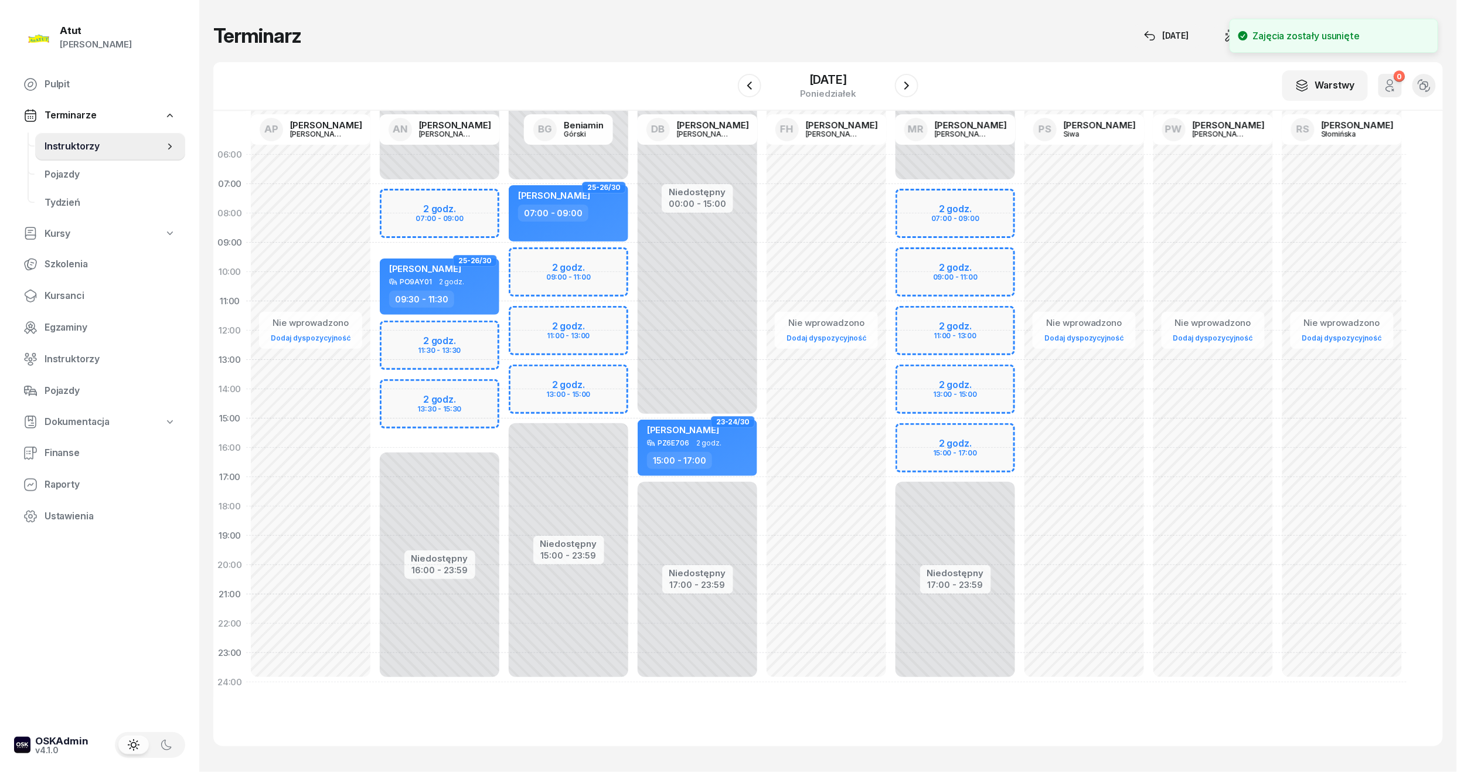
select select "09"
select select "11"
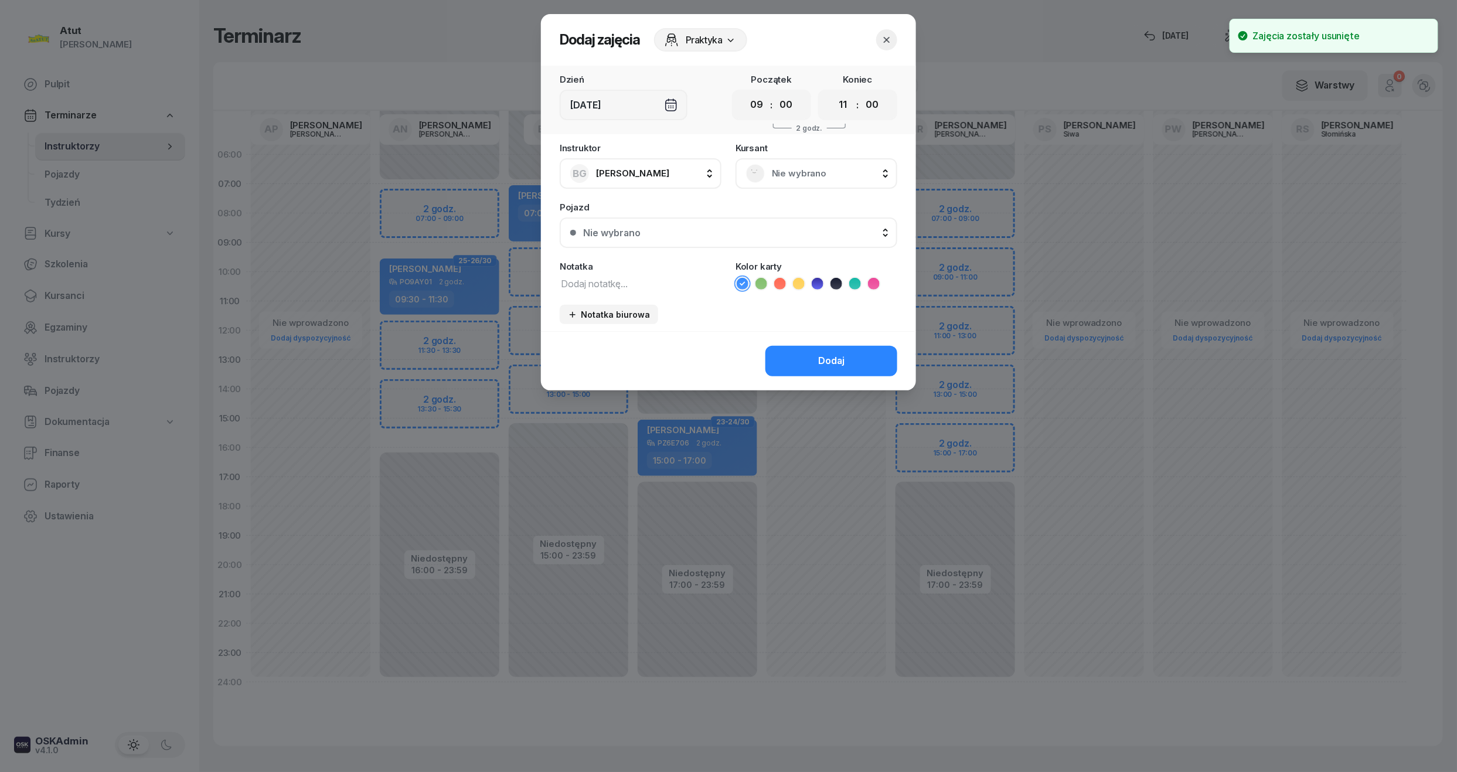
click at [775, 167] on span "Nie wybrano" at bounding box center [829, 173] width 115 height 15
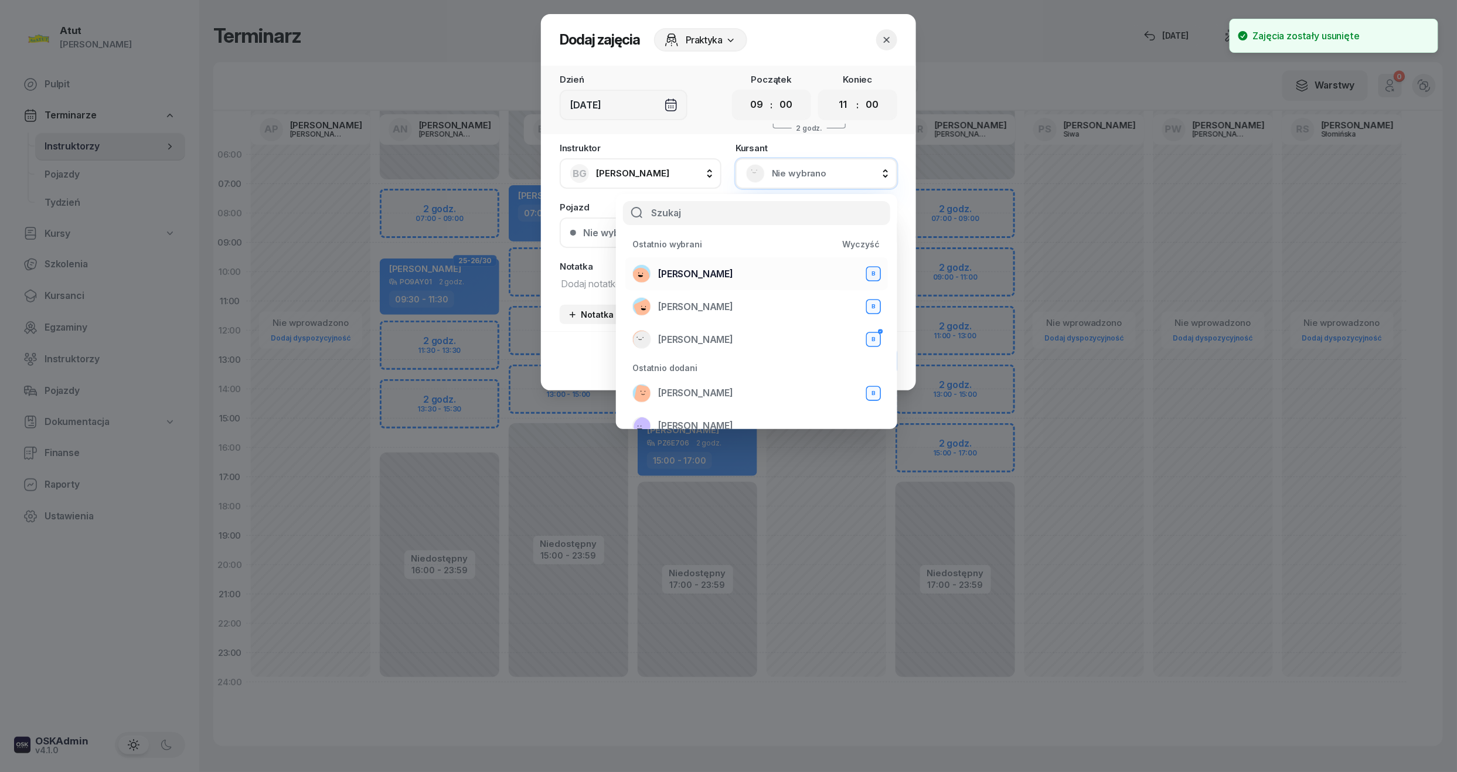
click at [697, 263] on li "[PERSON_NAME] B" at bounding box center [757, 273] width 263 height 33
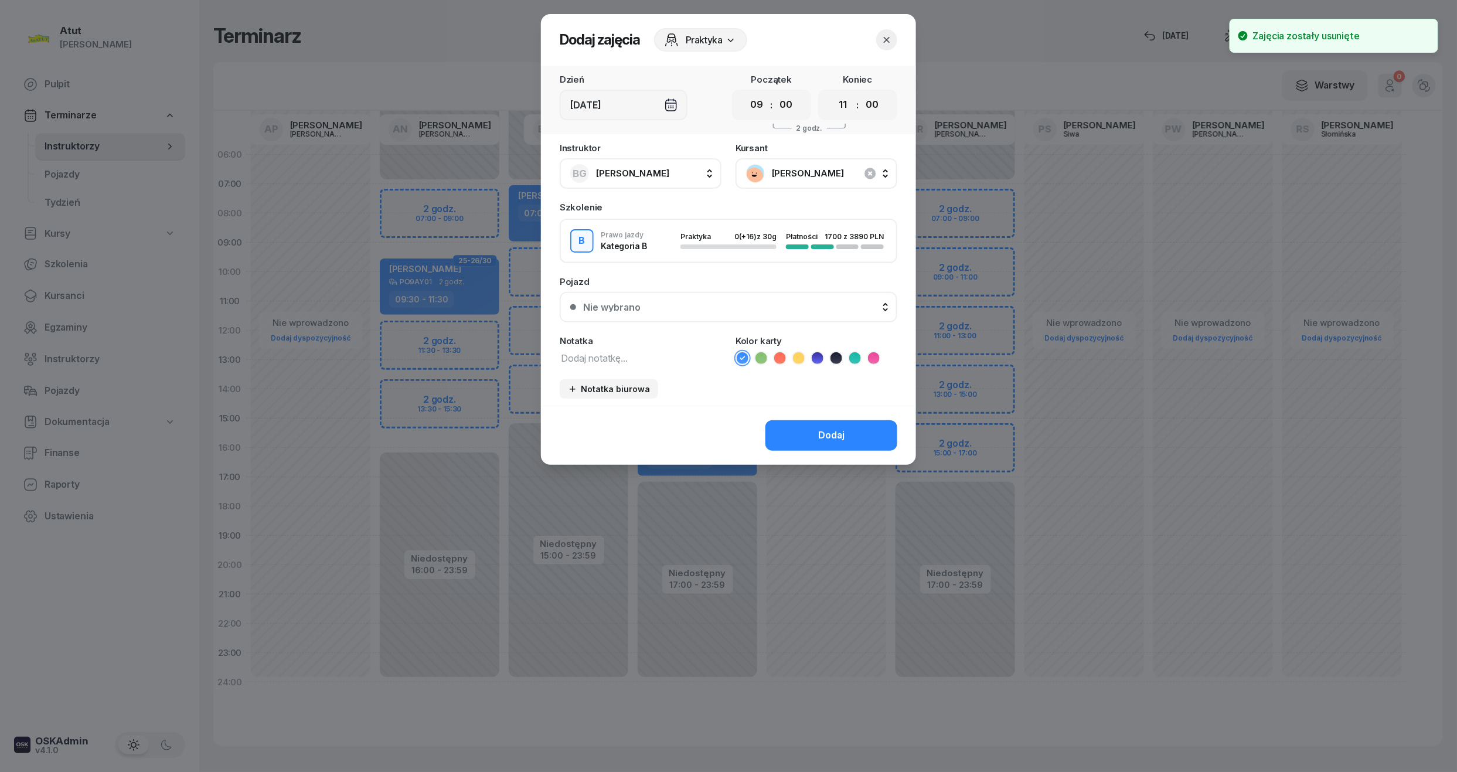
click at [776, 319] on button "Nie wybrano" at bounding box center [729, 307] width 338 height 30
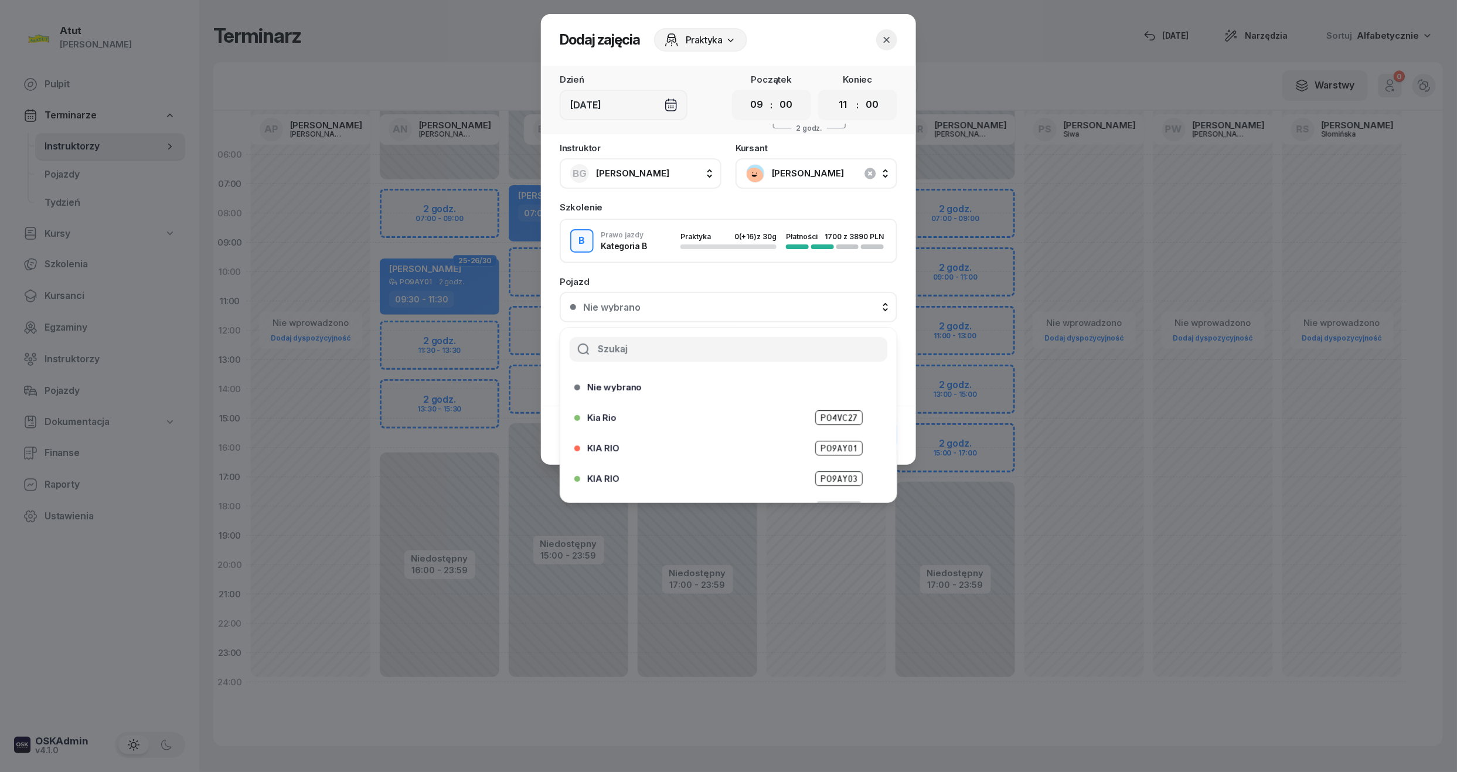
click at [772, 279] on div "Pojazd" at bounding box center [729, 281] width 338 height 9
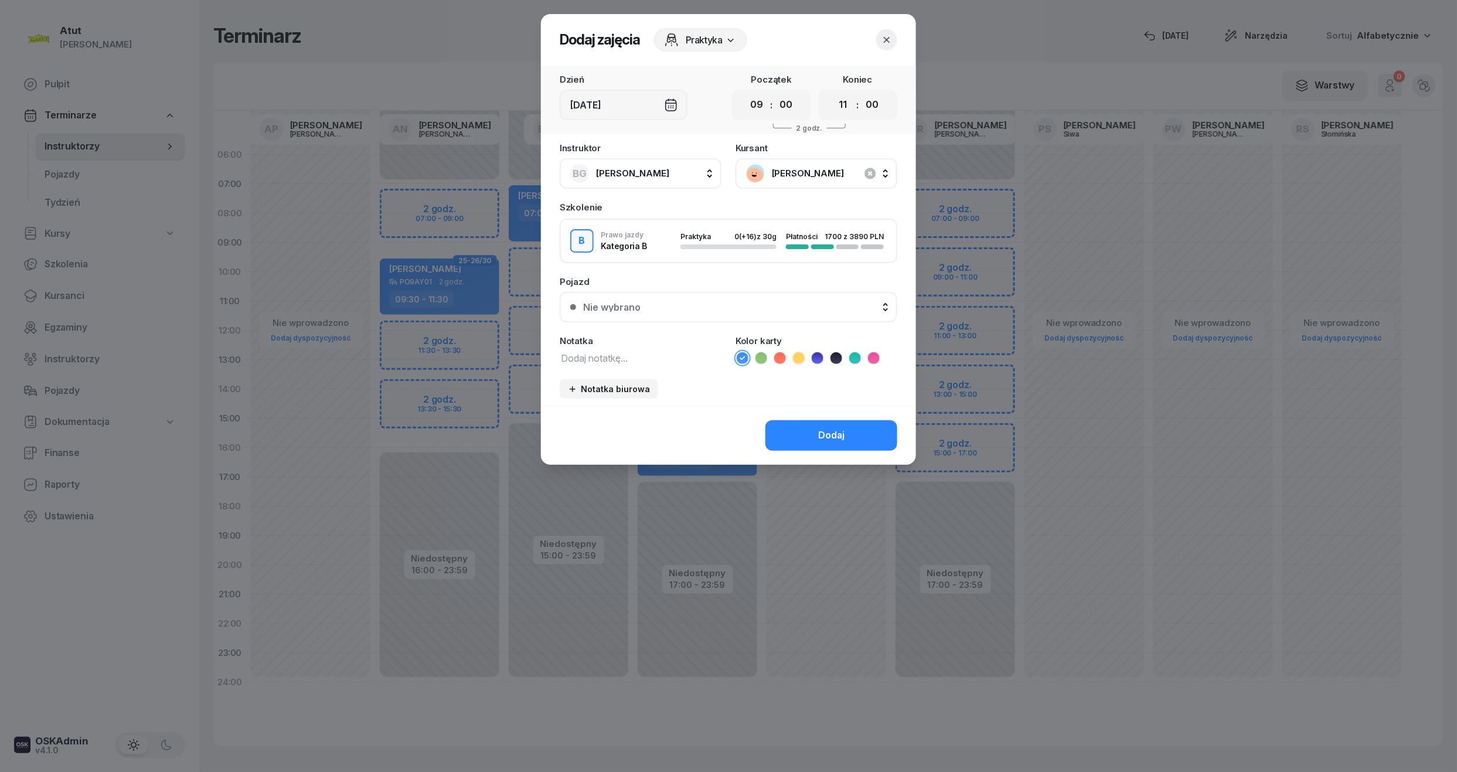
click at [824, 432] on div "Dodaj" at bounding box center [831, 435] width 26 height 15
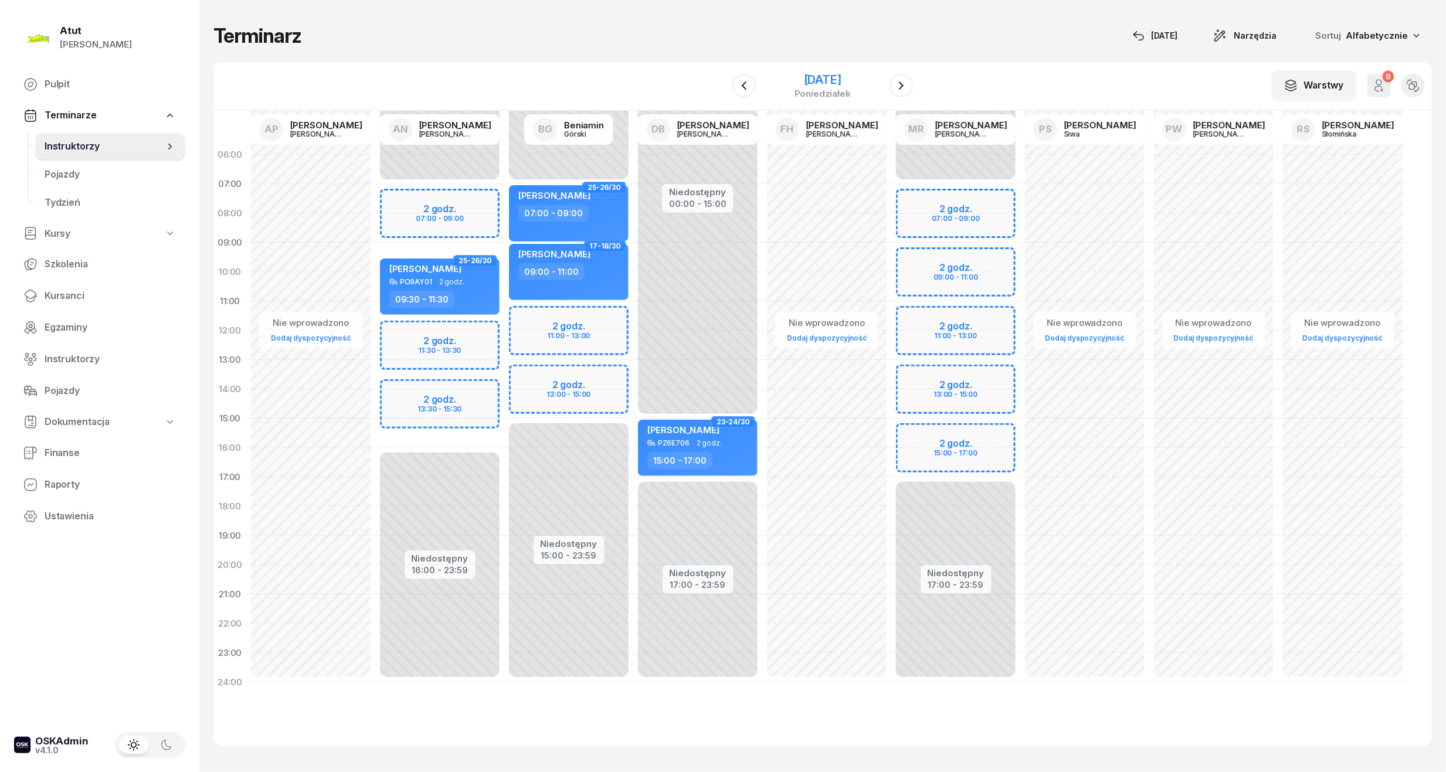
click at [835, 80] on div "[DATE]" at bounding box center [822, 80] width 56 height 12
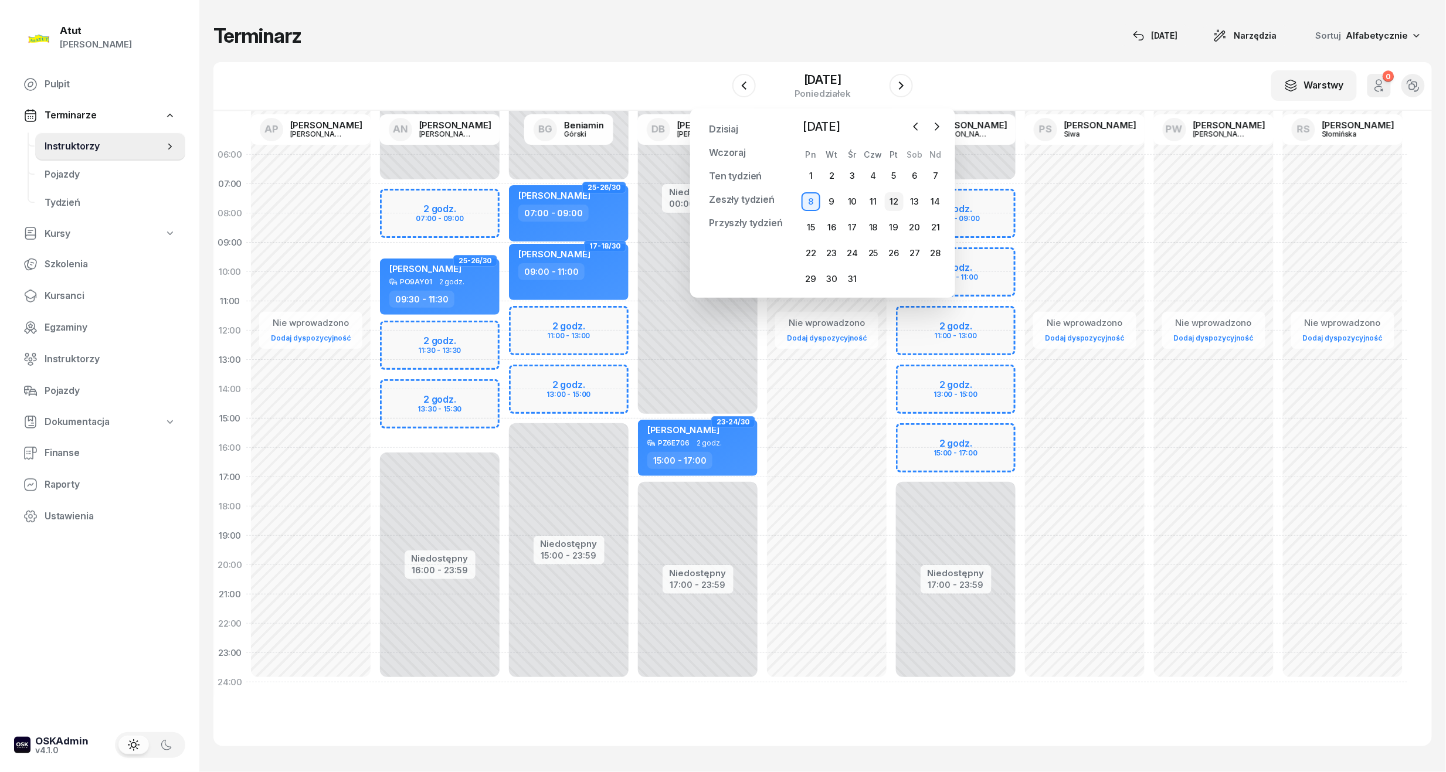
click at [889, 198] on div "12" at bounding box center [894, 201] width 19 height 19
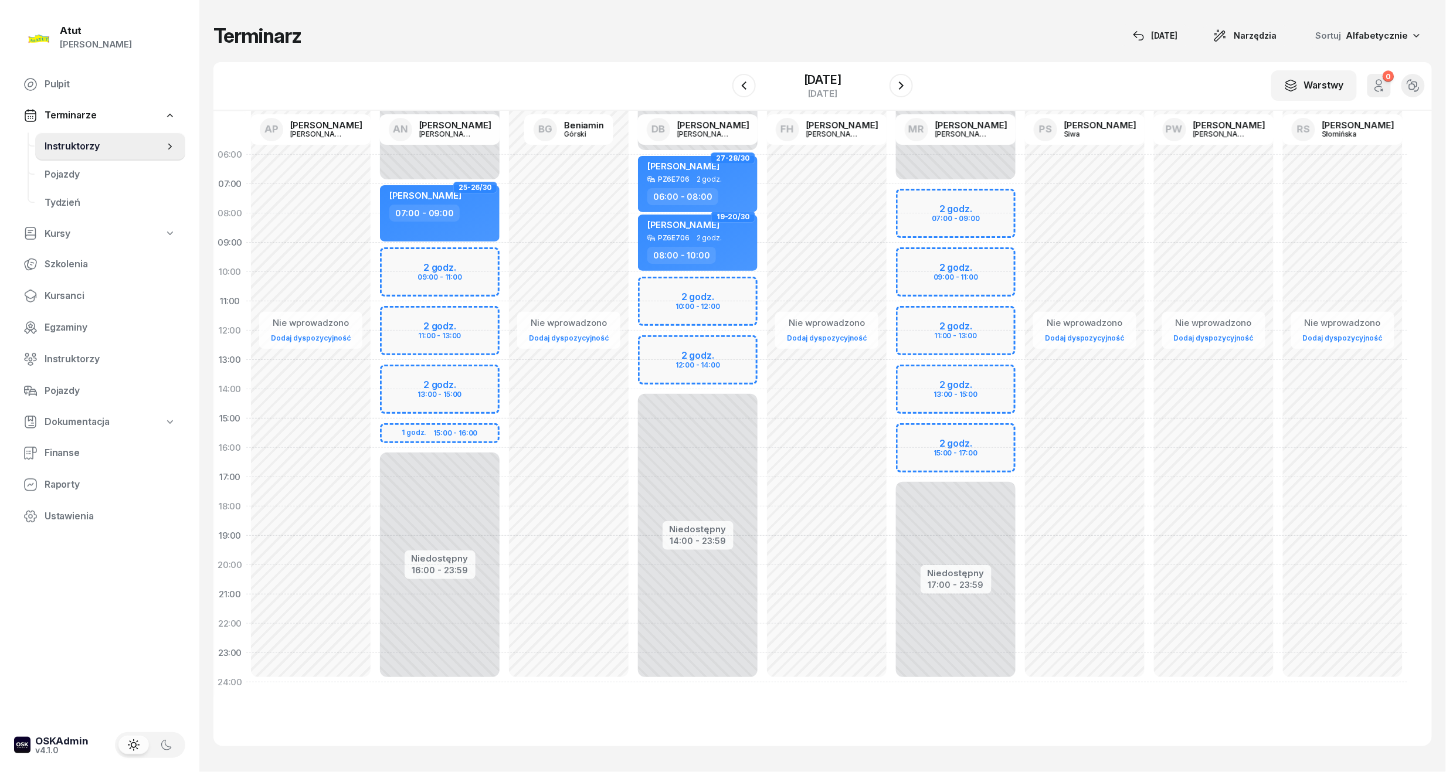
click at [678, 285] on div "Niedostępny 00:00 - 06:00 Niedostępny 14:00 - 23:59 2 godz. 10:00 - 12:00 2 god…" at bounding box center [697, 418] width 129 height 557
select select "10"
select select "12"
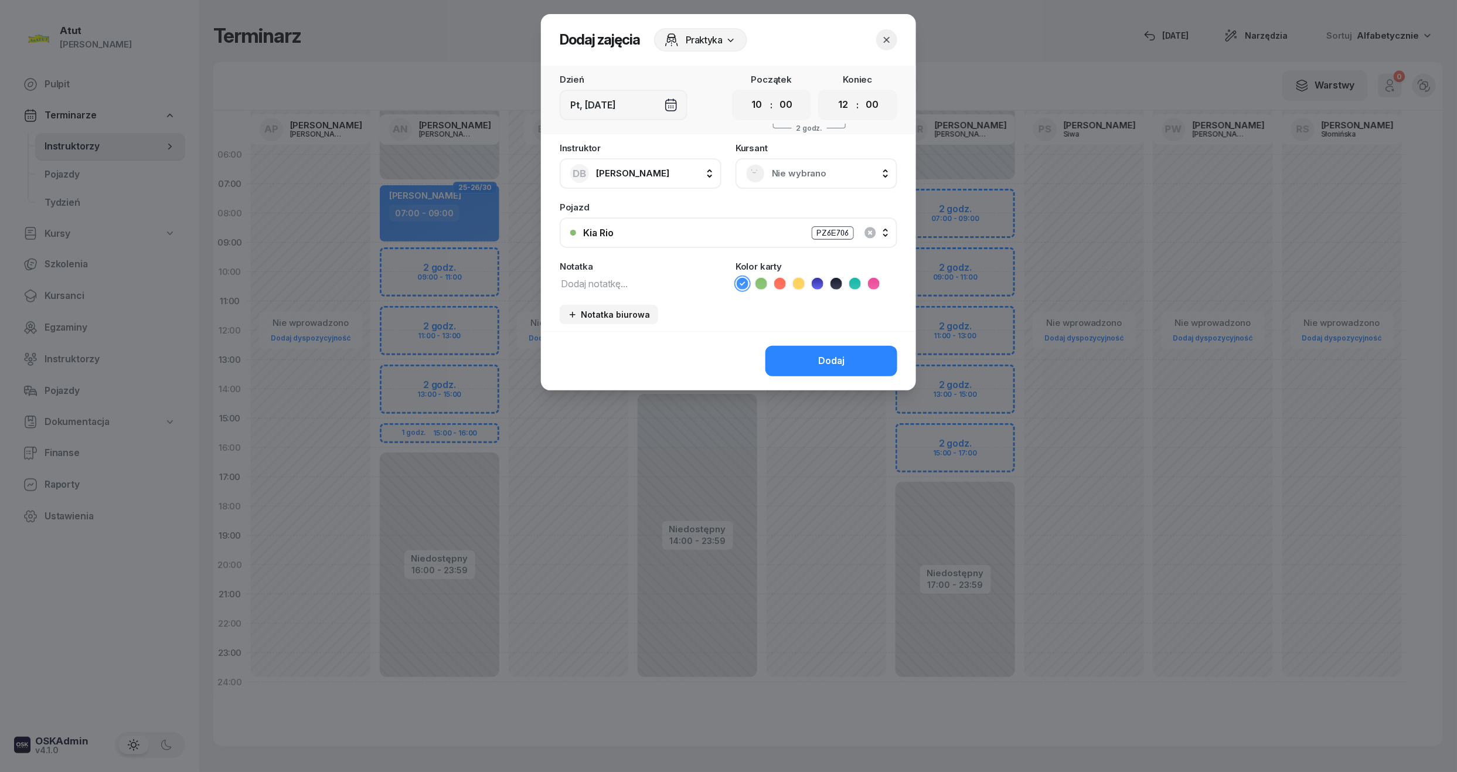
click at [790, 172] on span "Nie wybrano" at bounding box center [829, 173] width 115 height 15
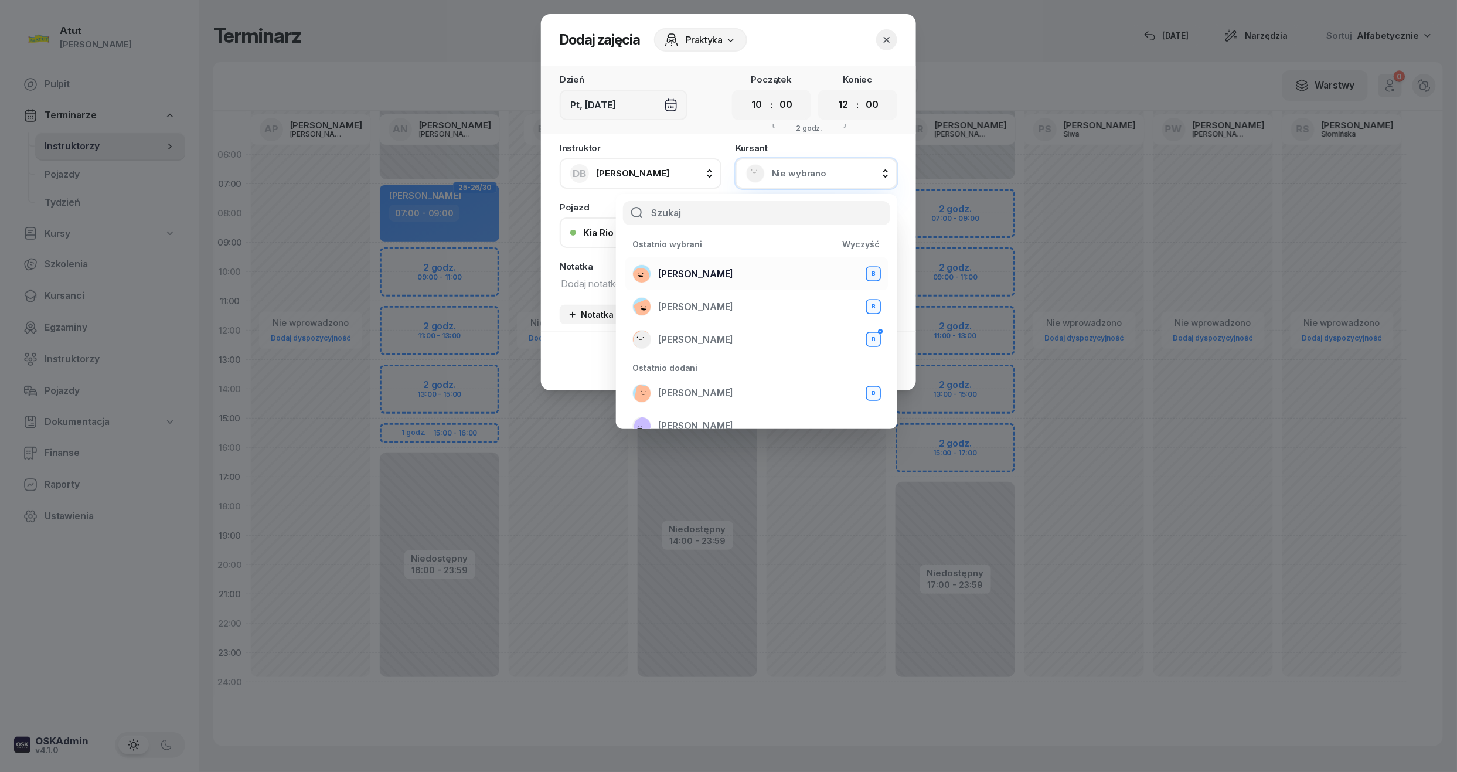
click at [721, 267] on span "[PERSON_NAME]" at bounding box center [695, 274] width 75 height 15
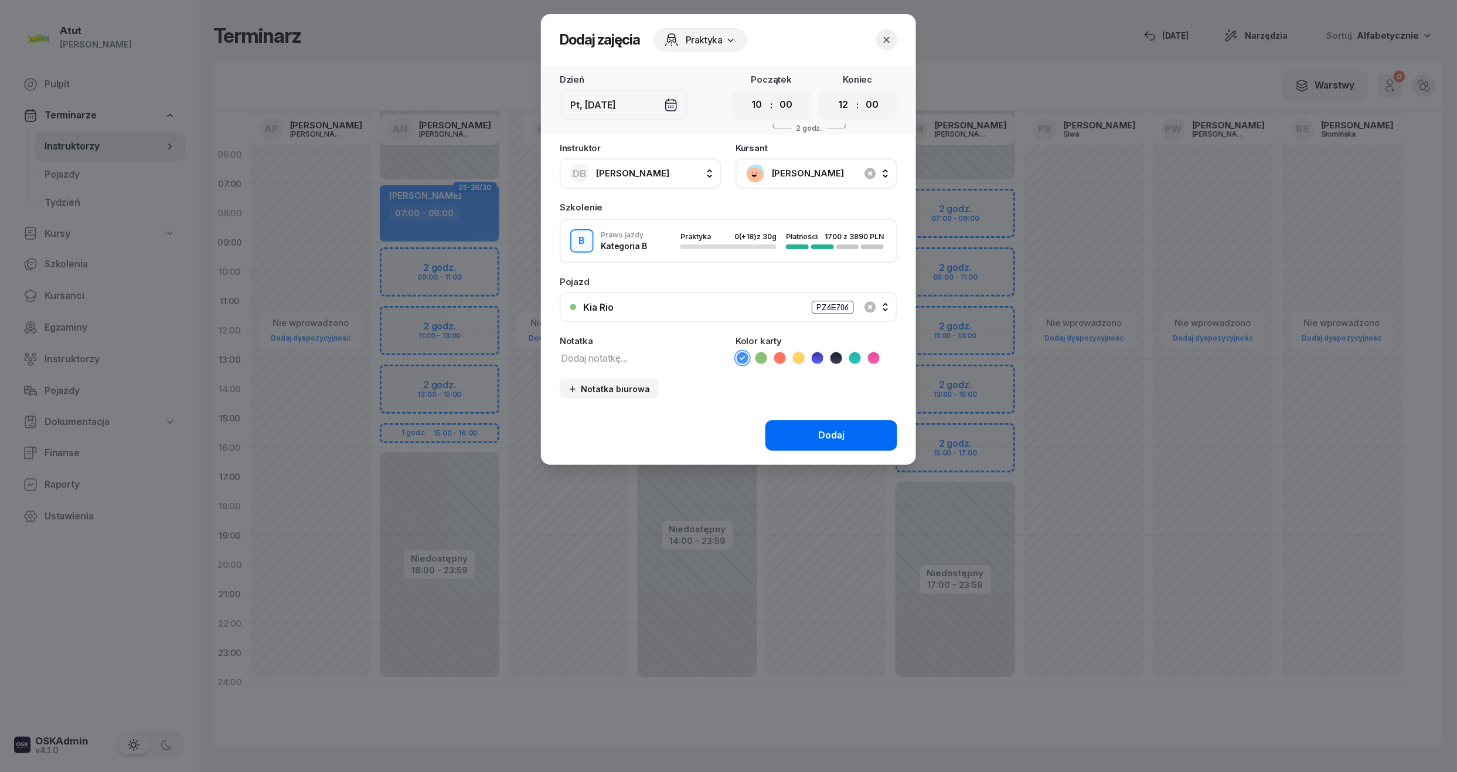
click at [844, 425] on button "Dodaj" at bounding box center [832, 435] width 132 height 30
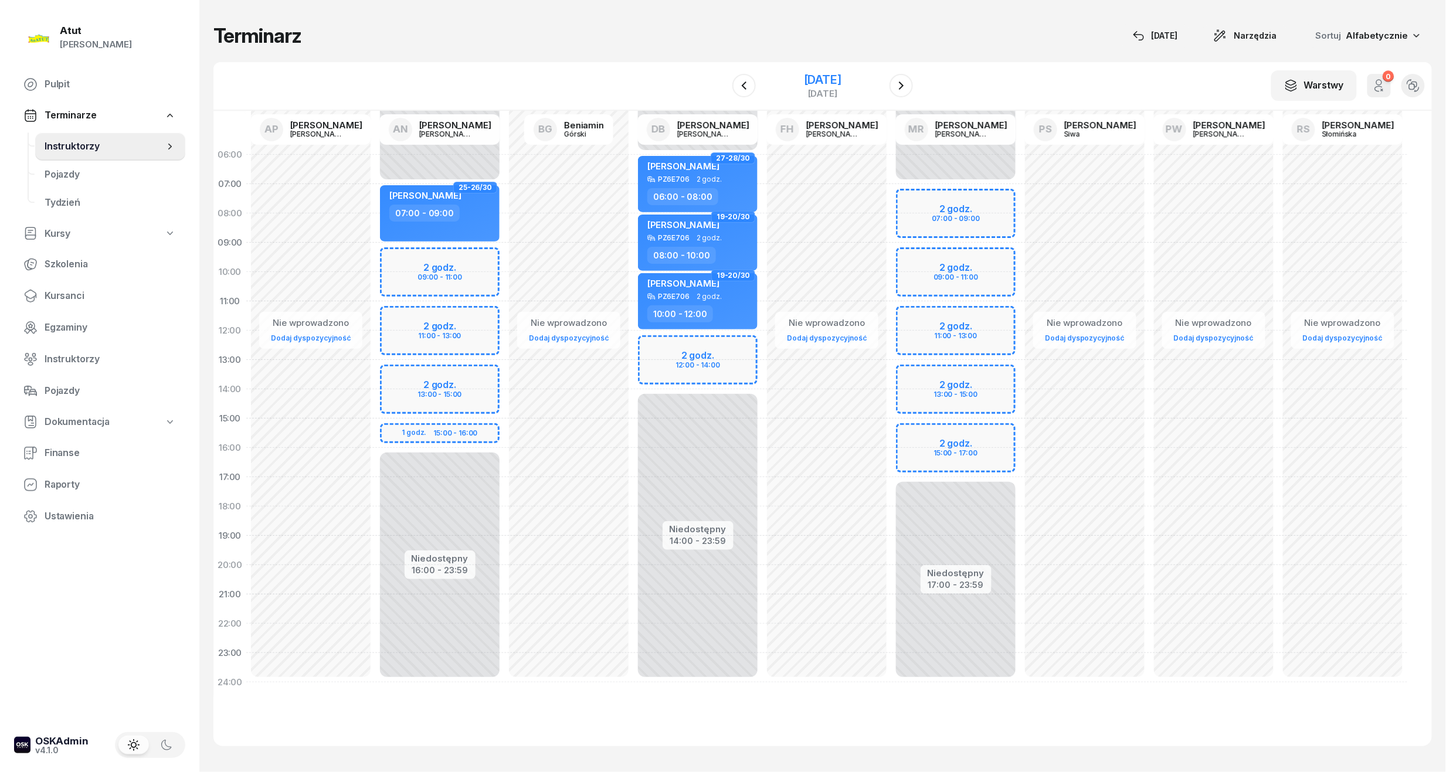
click at [836, 77] on div "[DATE]" at bounding box center [823, 80] width 38 height 12
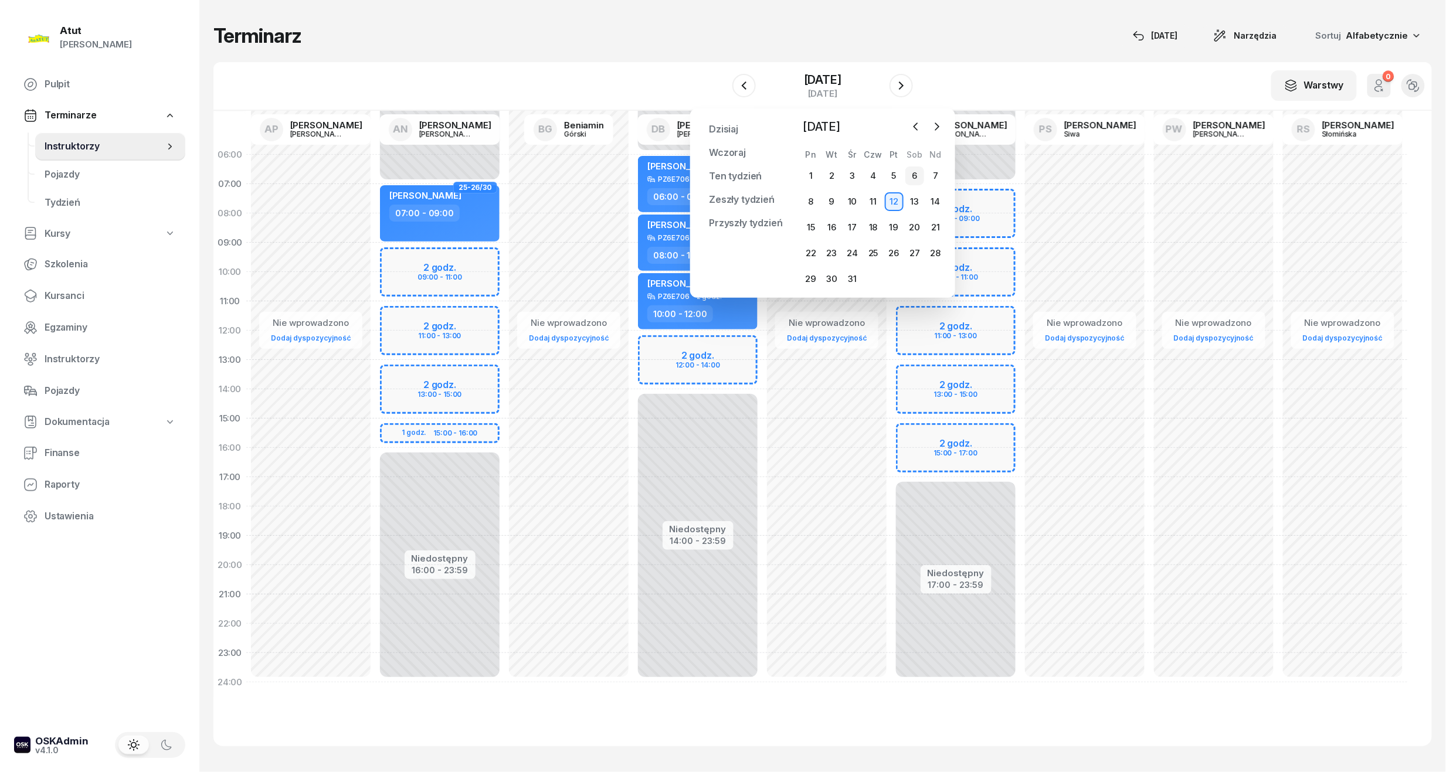
click at [905, 168] on div "6" at bounding box center [914, 175] width 19 height 19
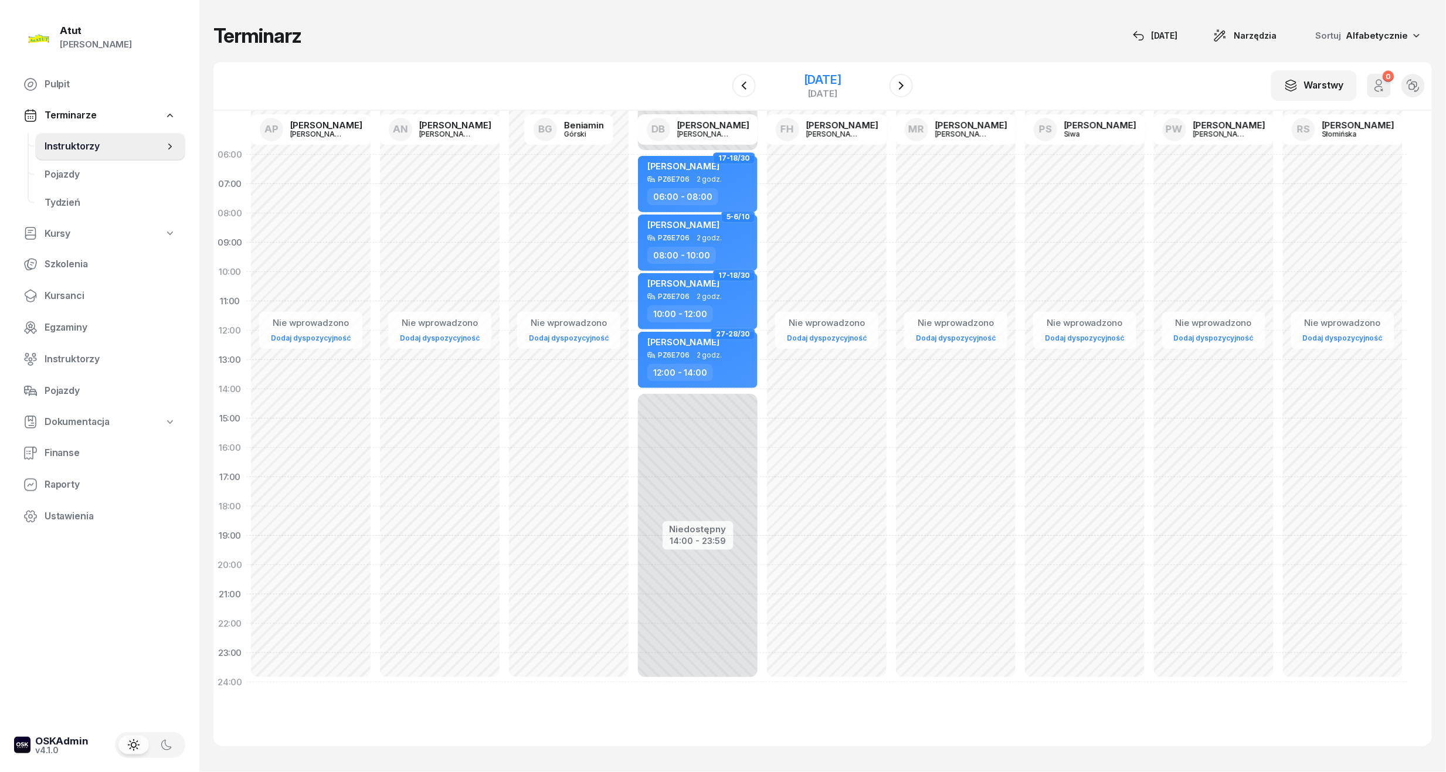
click at [826, 76] on div "[DATE]" at bounding box center [823, 80] width 38 height 12
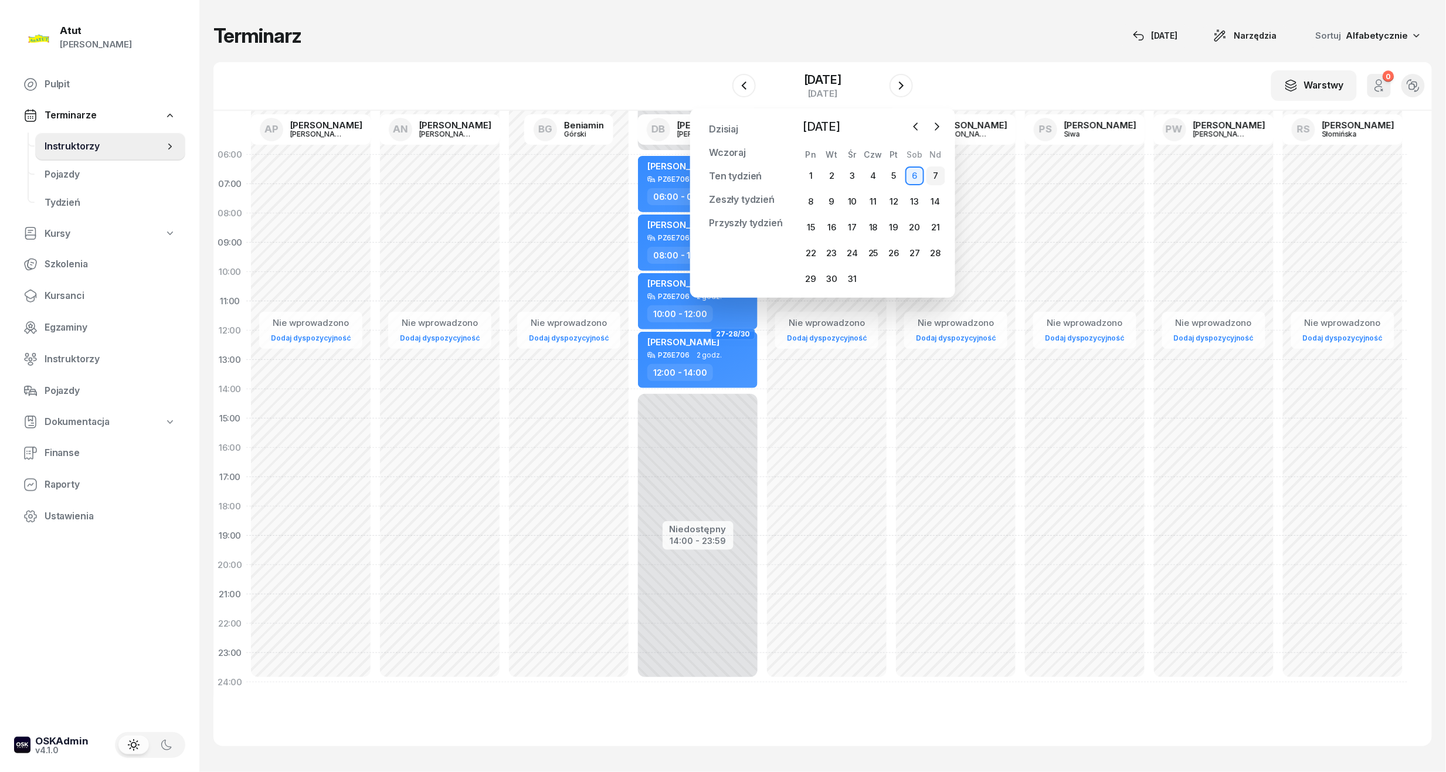
click at [940, 170] on div "7" at bounding box center [935, 175] width 19 height 19
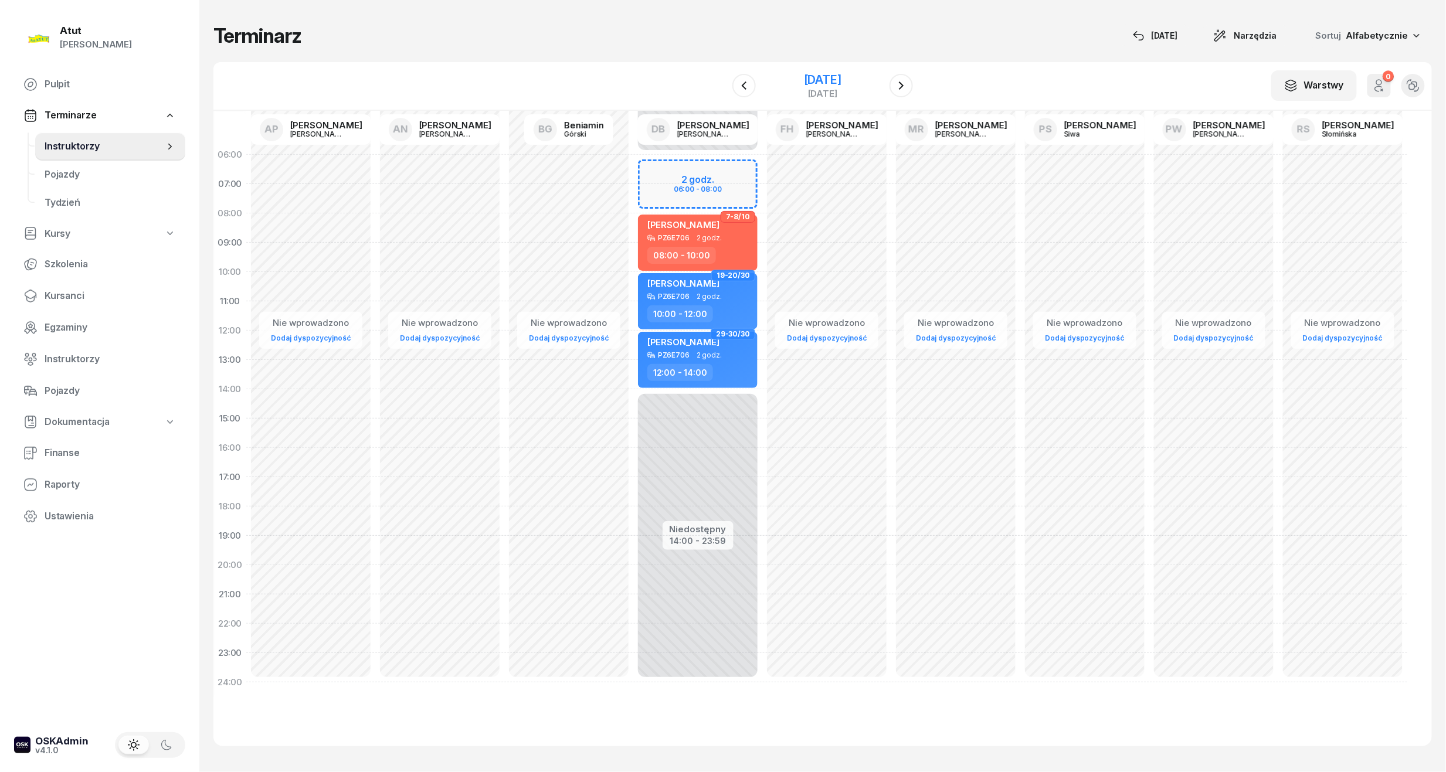
click at [807, 74] on div "[DATE]" at bounding box center [823, 80] width 38 height 12
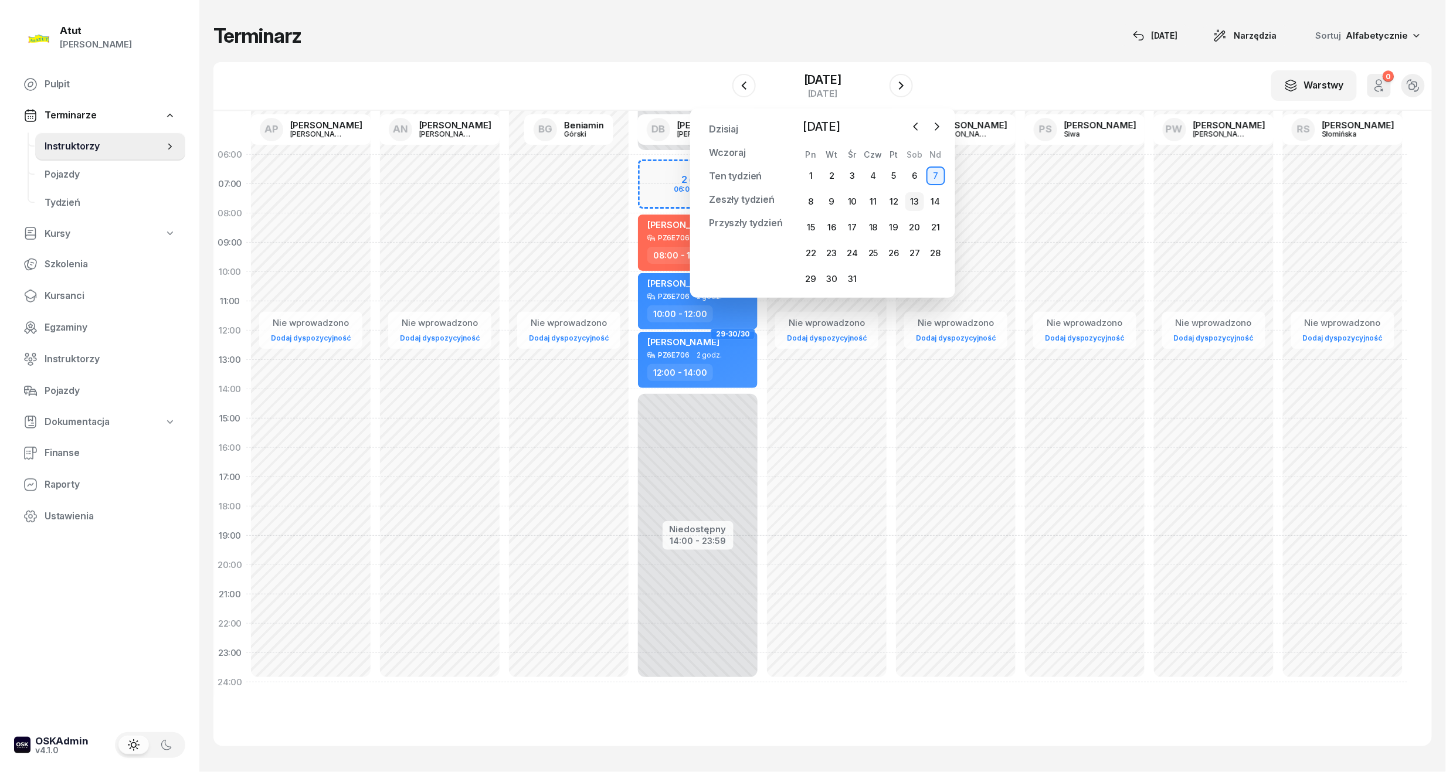
click at [912, 205] on div "13" at bounding box center [914, 201] width 19 height 19
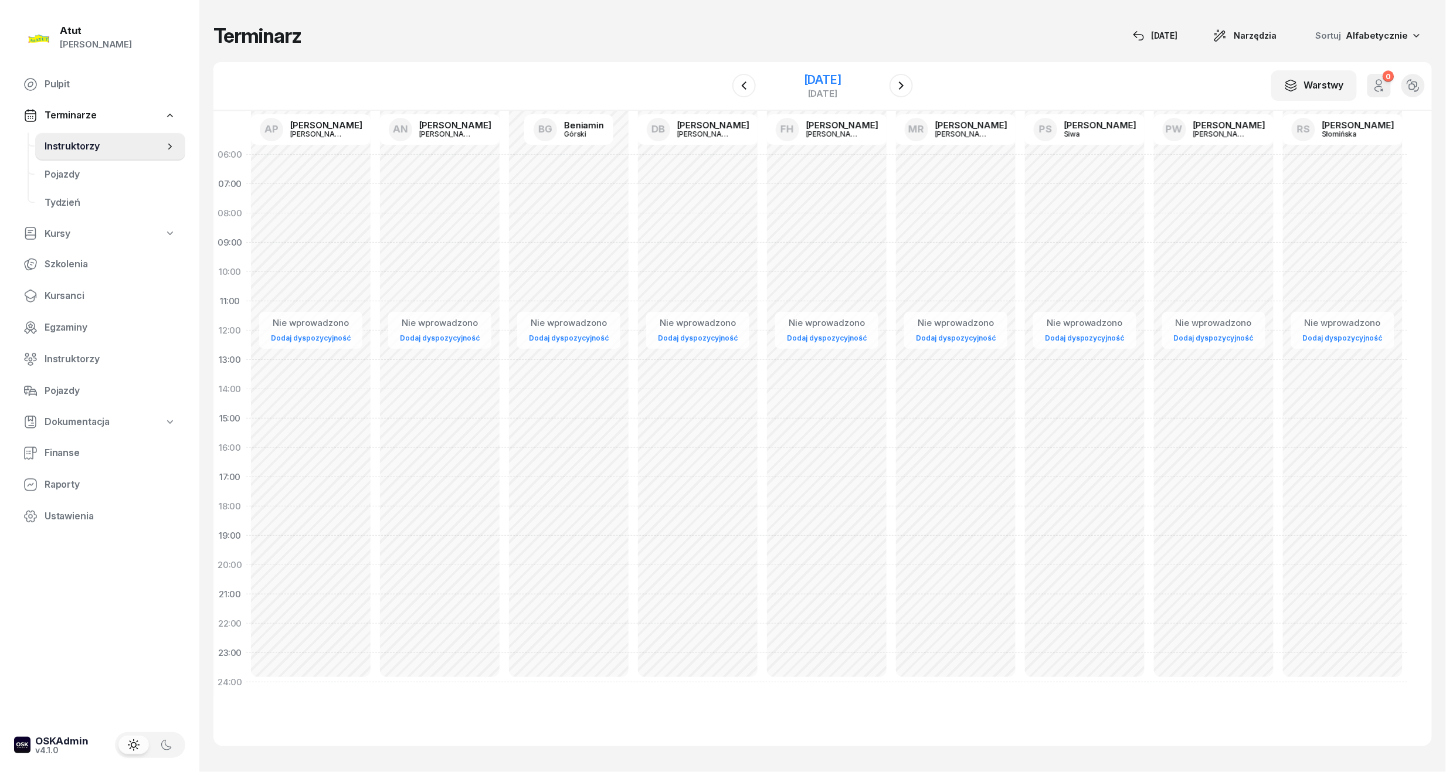
click at [804, 86] on div "[DATE]" at bounding box center [823, 80] width 38 height 12
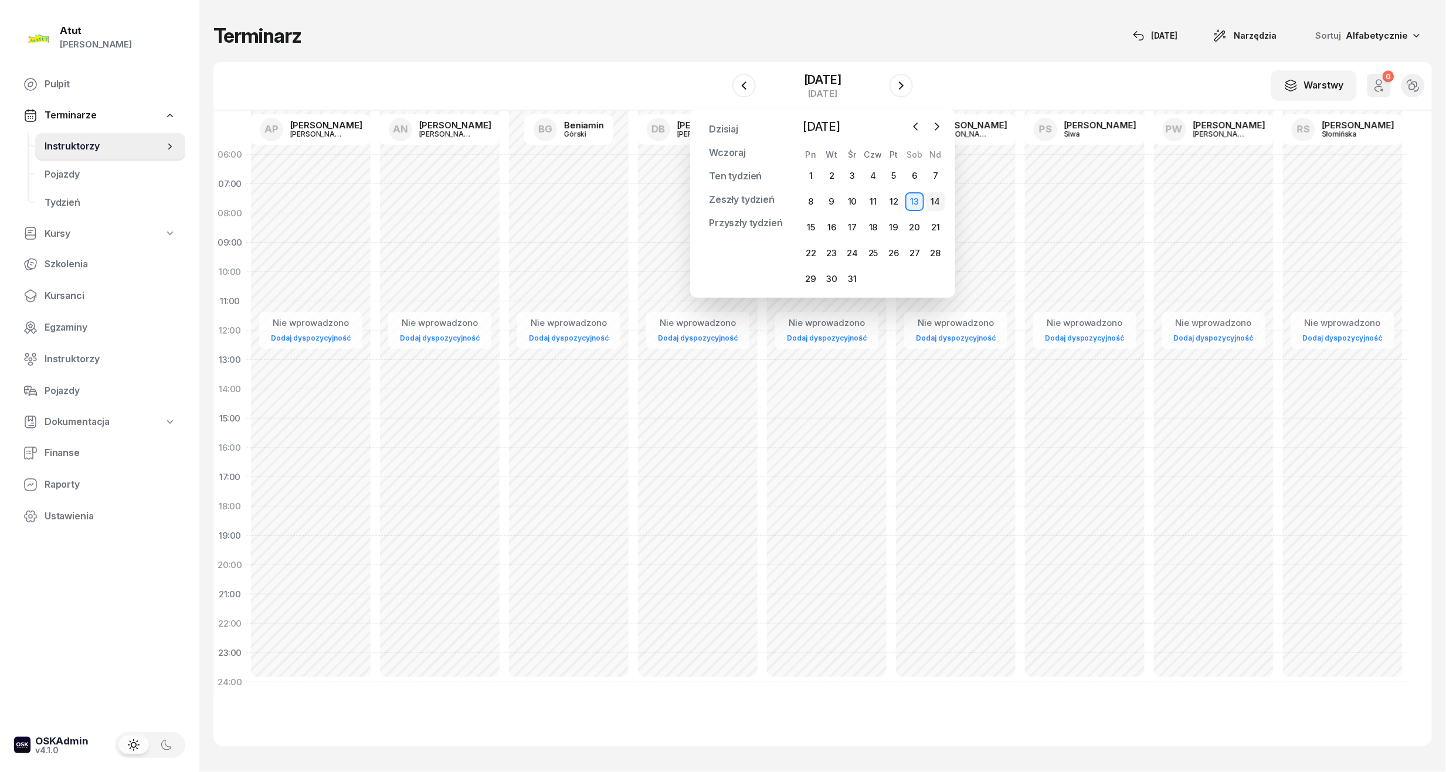
click at [943, 202] on div "14" at bounding box center [935, 201] width 19 height 19
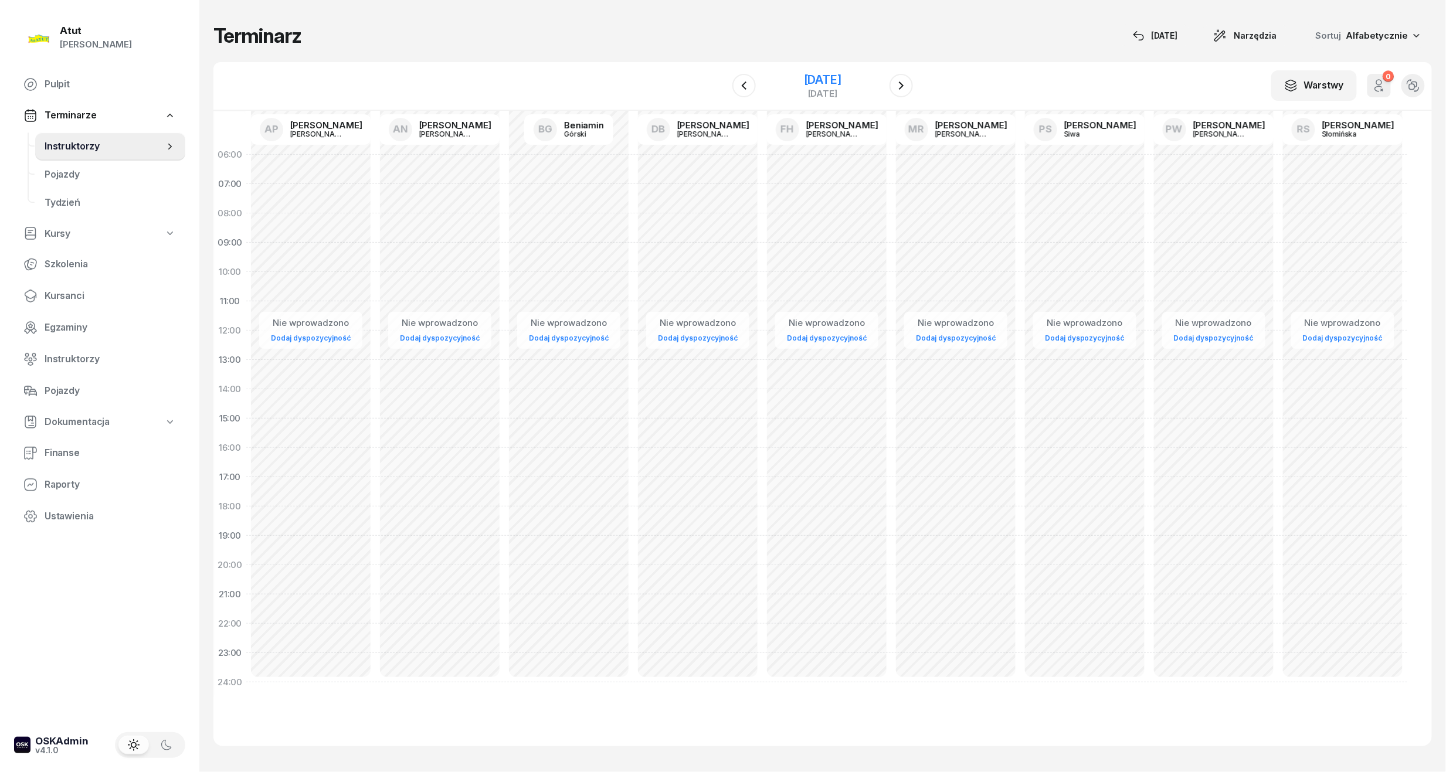
click at [841, 80] on div "[DATE]" at bounding box center [823, 80] width 38 height 12
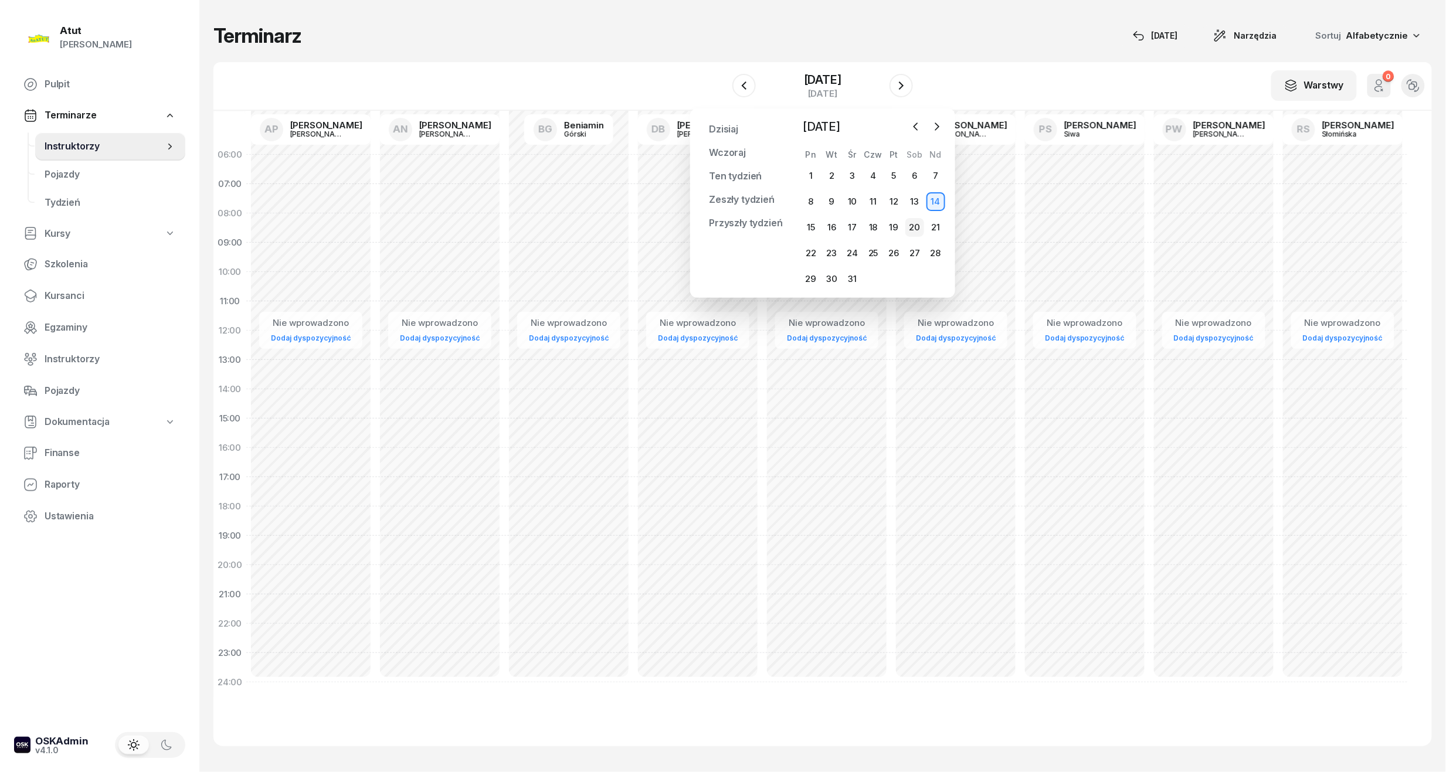
click at [912, 228] on div "20" at bounding box center [914, 227] width 19 height 19
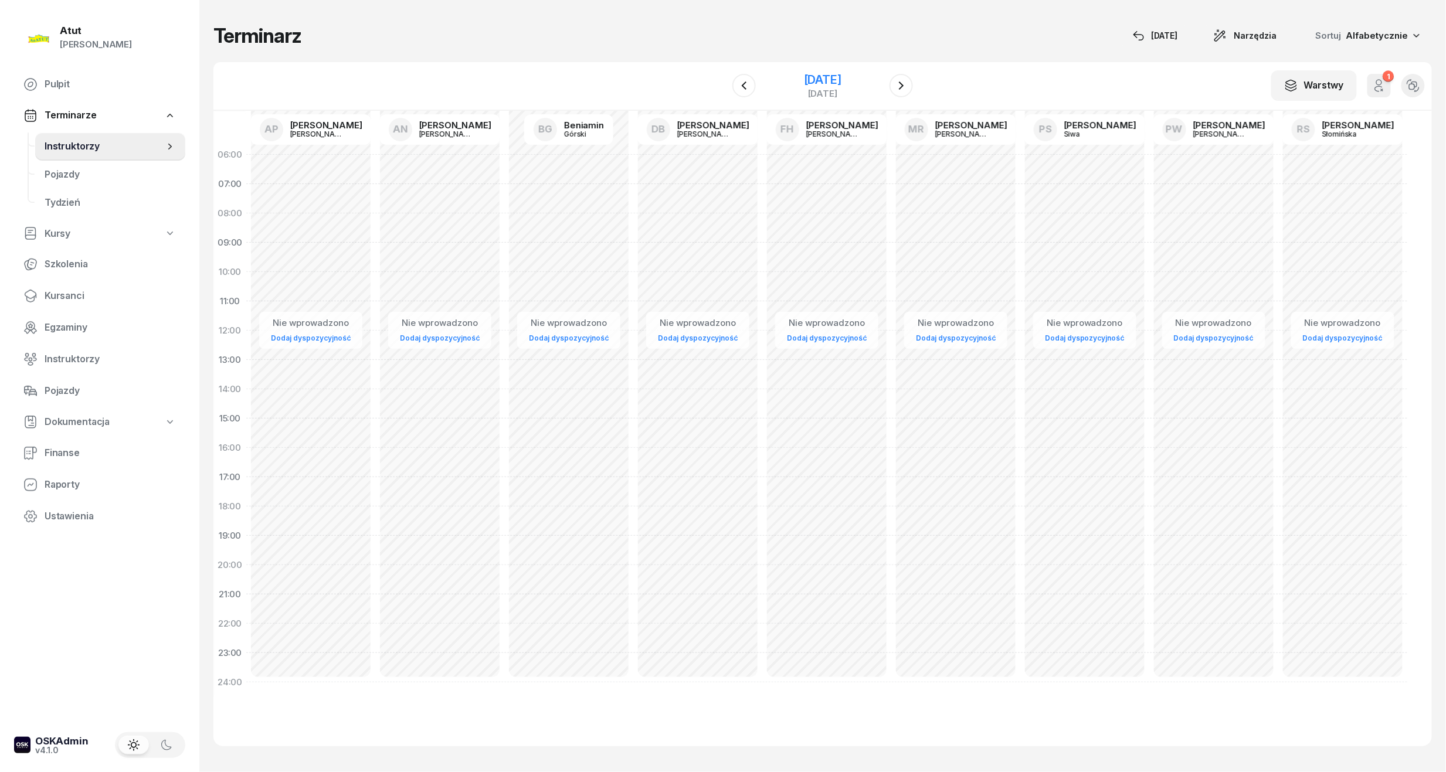
click at [805, 83] on div "[DATE]" at bounding box center [823, 80] width 38 height 12
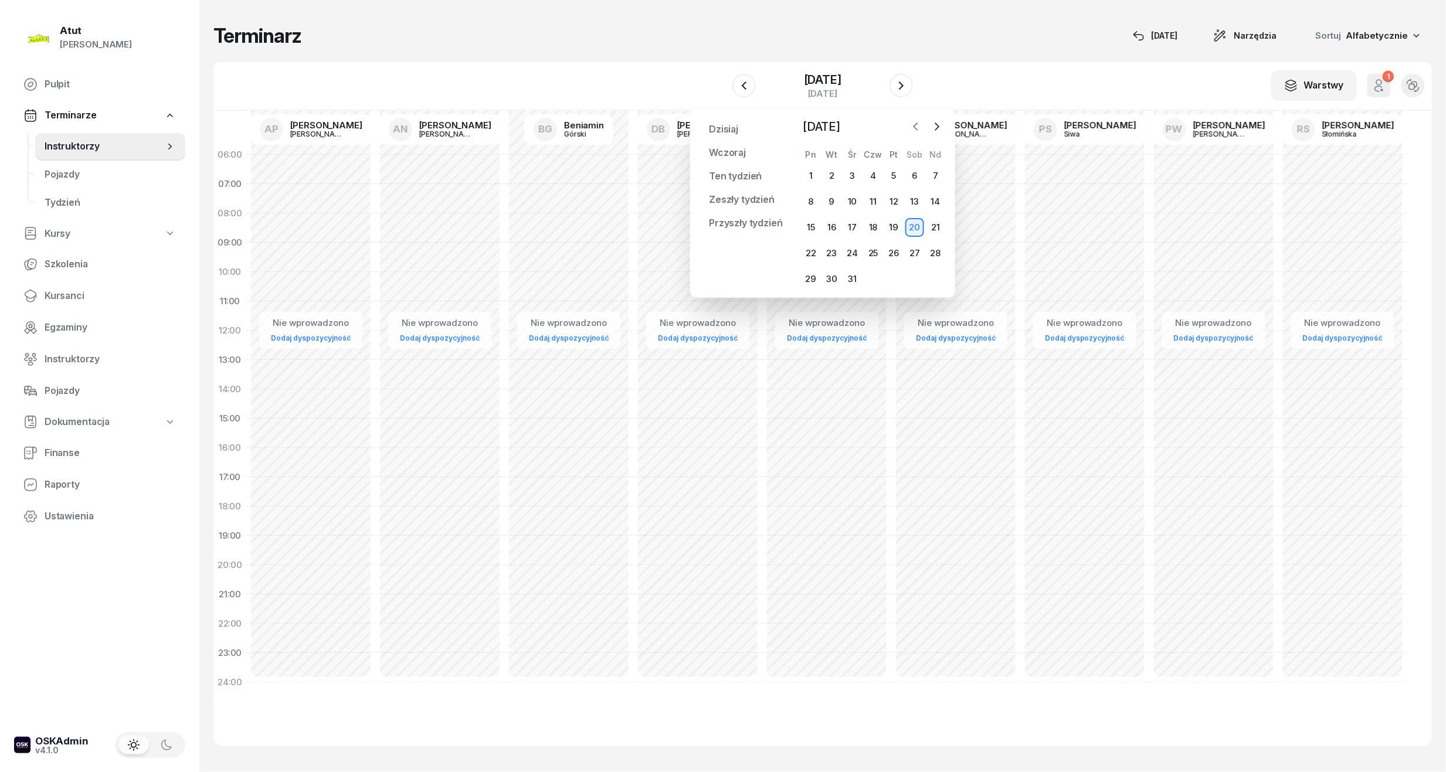
click at [917, 130] on icon "button" at bounding box center [916, 127] width 12 height 12
click at [911, 284] on div "29" at bounding box center [914, 279] width 19 height 19
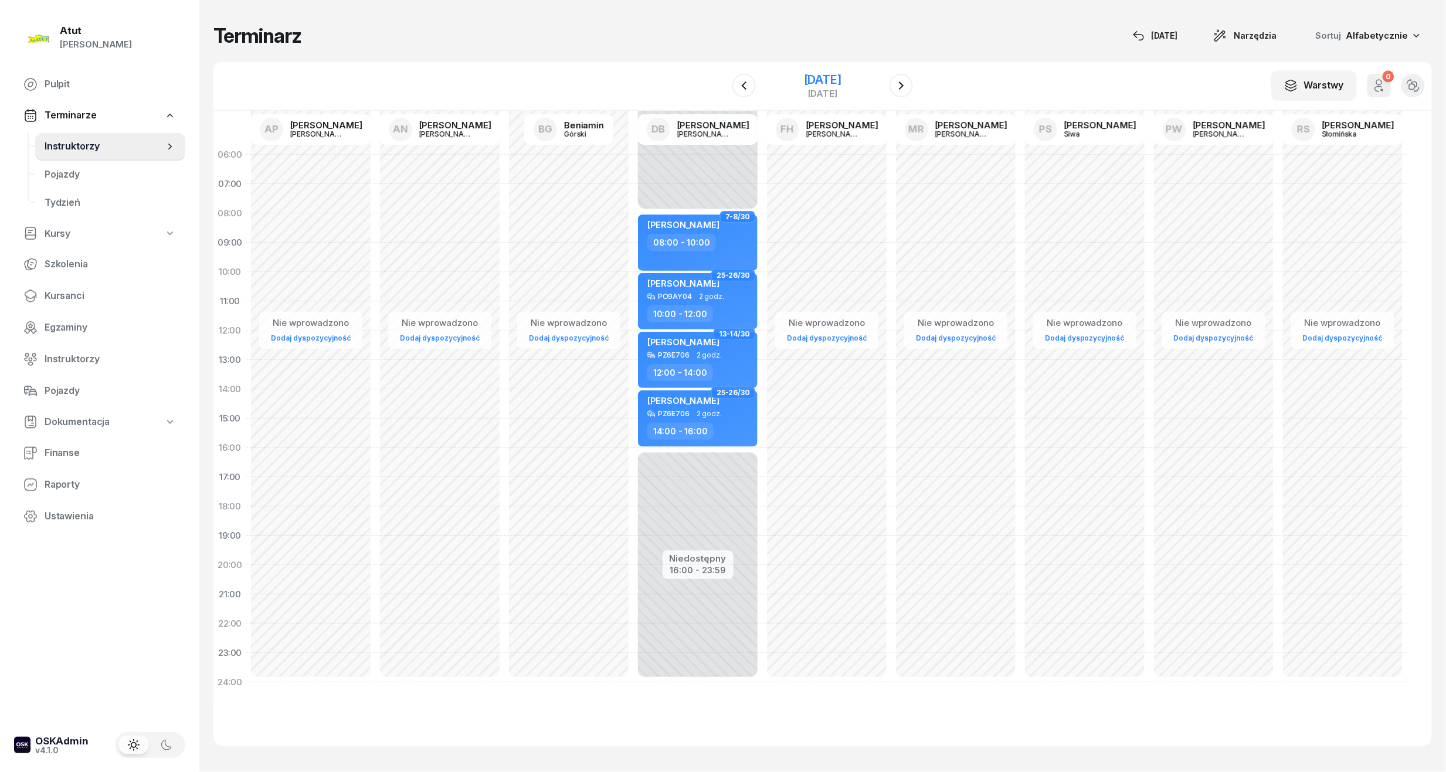
click at [807, 84] on div "[DATE]" at bounding box center [823, 80] width 38 height 12
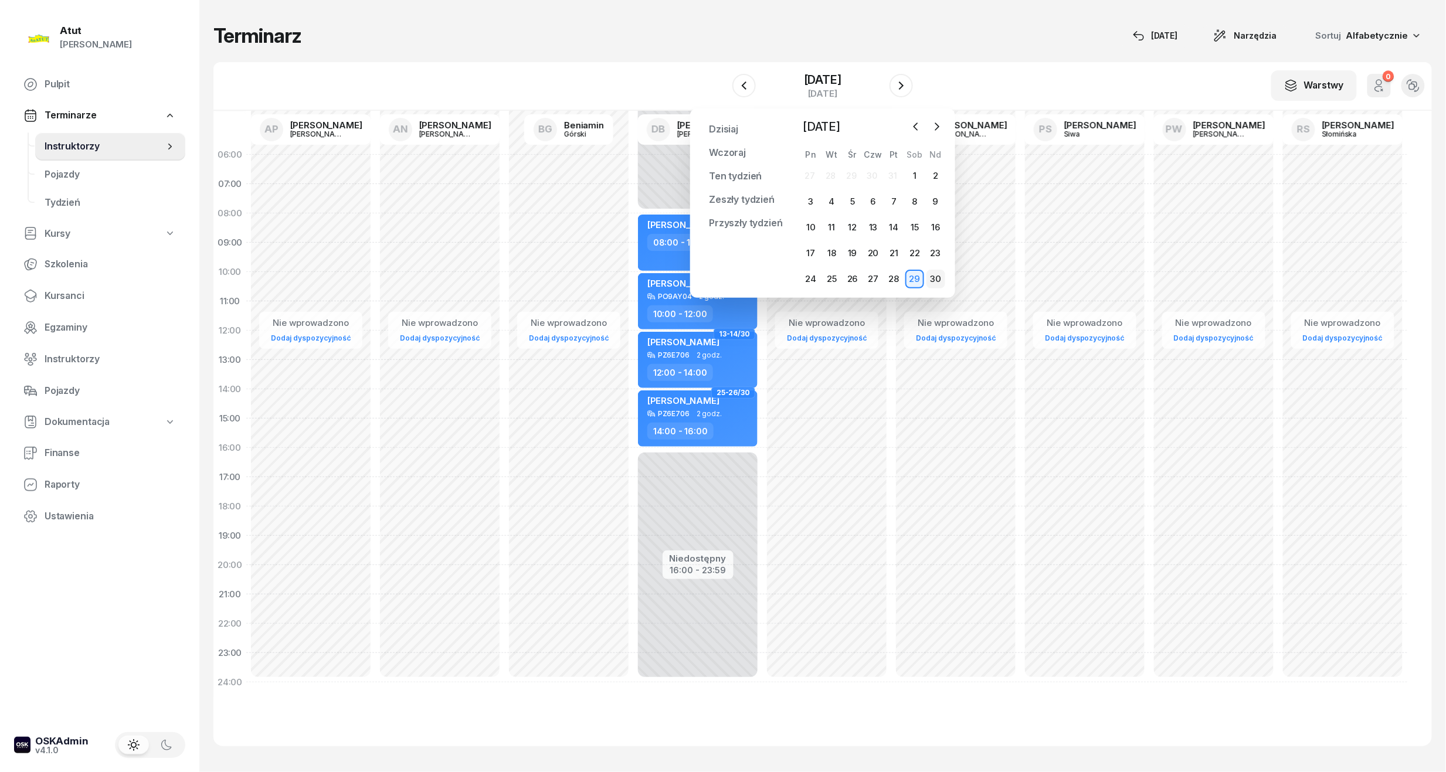
click at [941, 277] on div "30" at bounding box center [935, 279] width 19 height 19
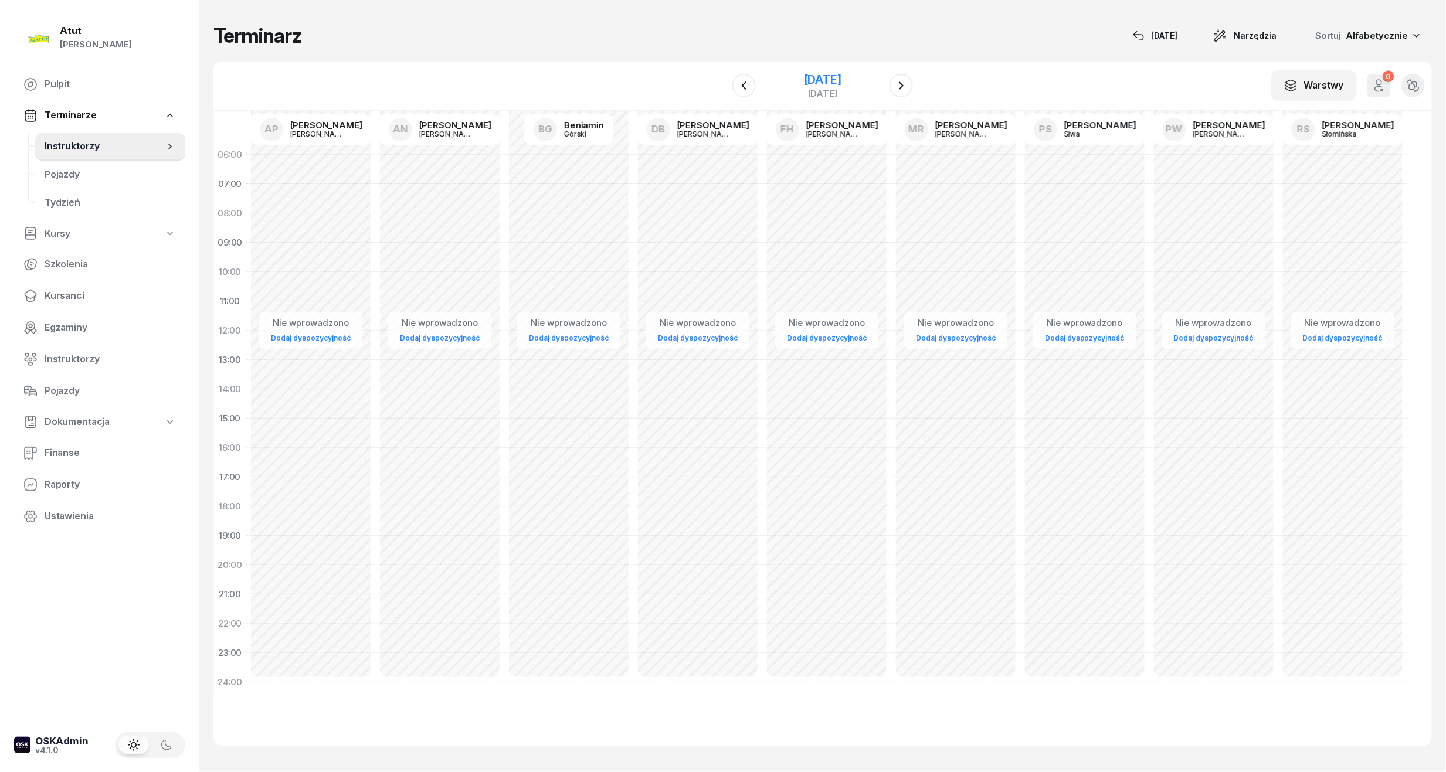
click at [818, 74] on div "[DATE]" at bounding box center [823, 80] width 38 height 12
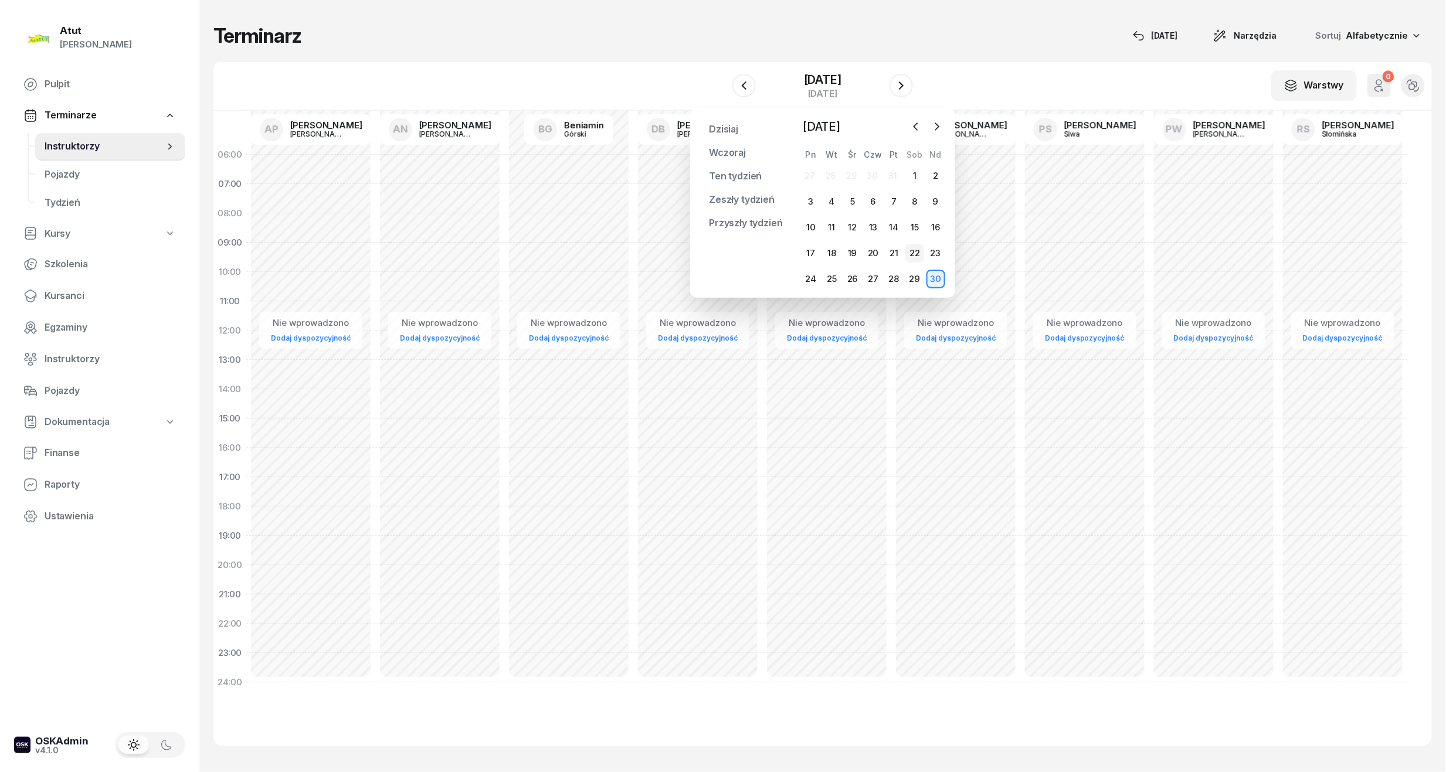
click at [915, 253] on div "22" at bounding box center [914, 253] width 19 height 19
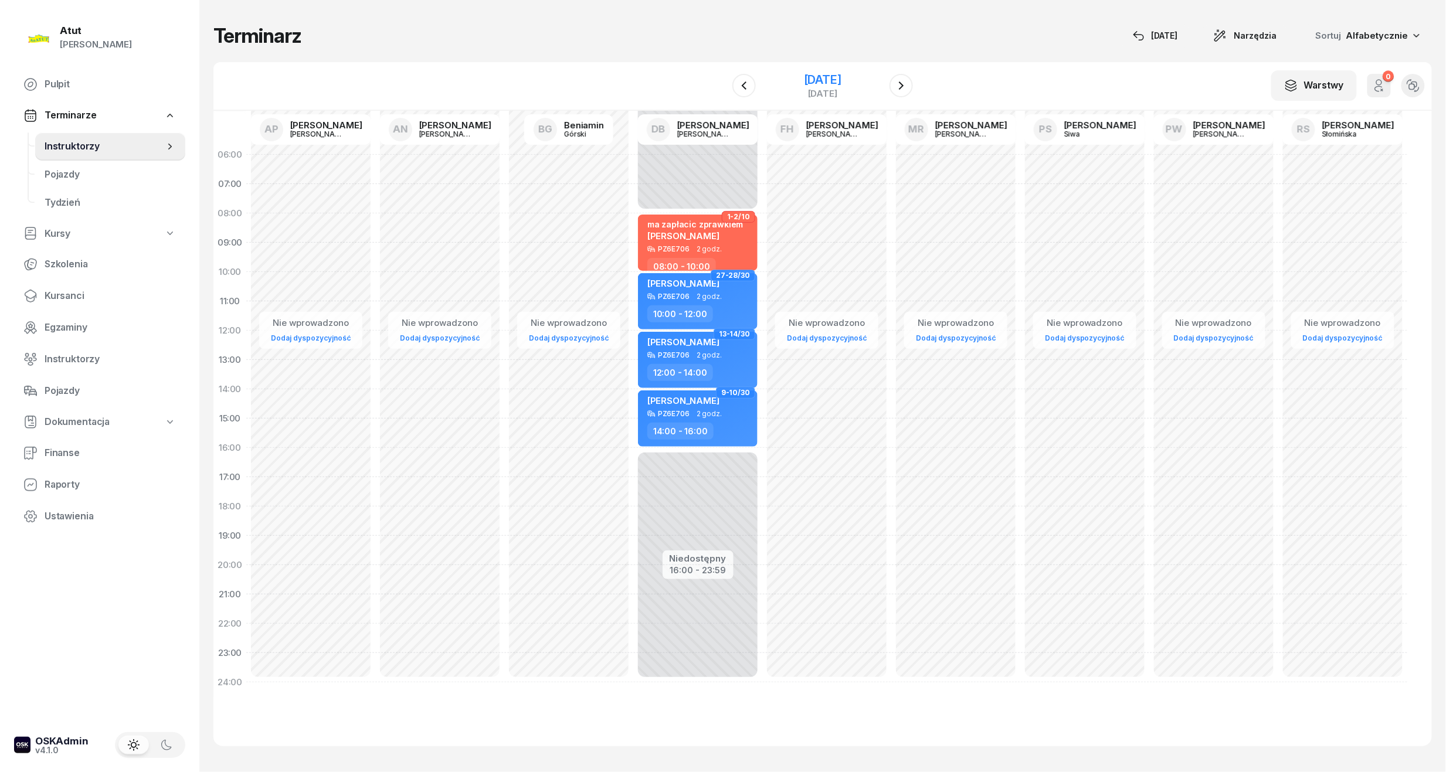
click at [812, 74] on div "[DATE]" at bounding box center [823, 80] width 38 height 12
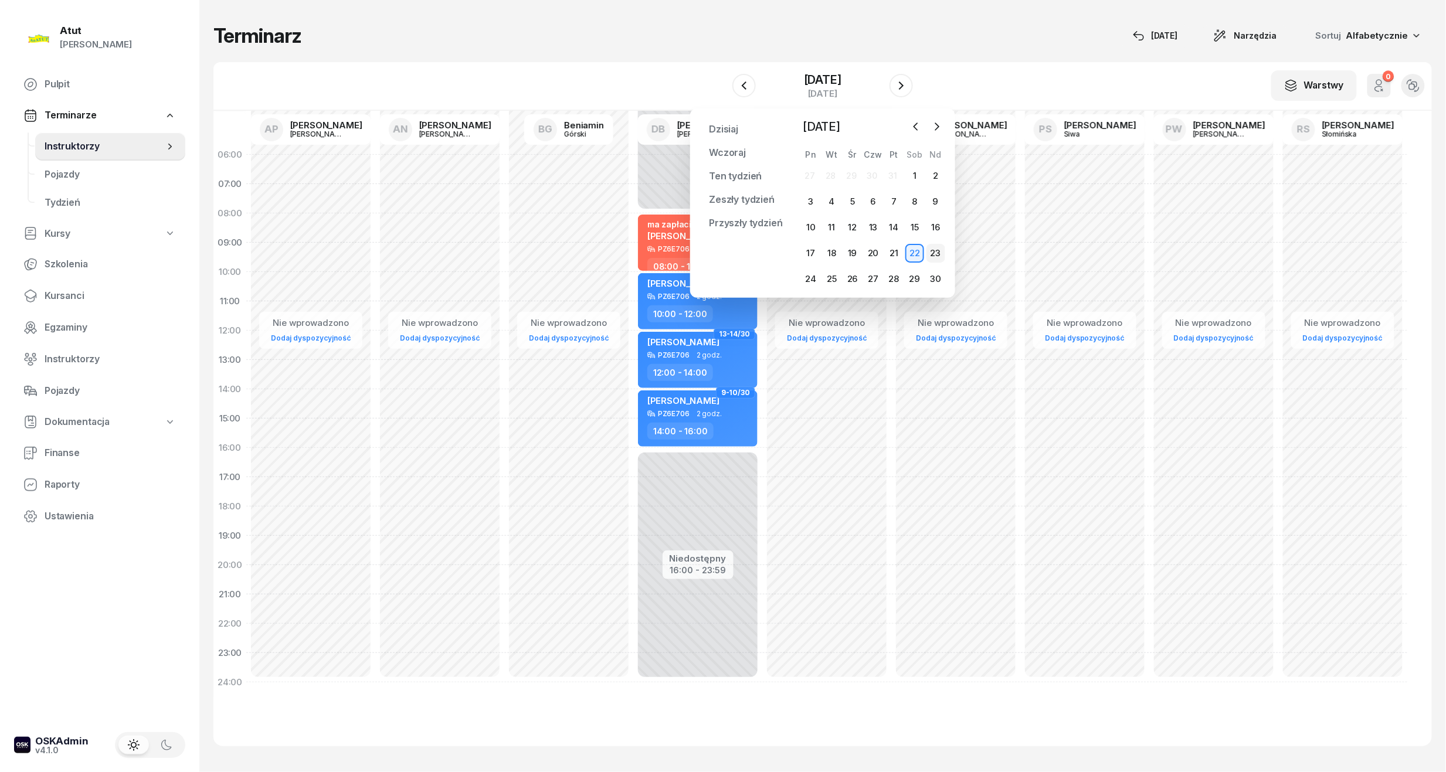
click at [929, 256] on div "23" at bounding box center [935, 253] width 19 height 19
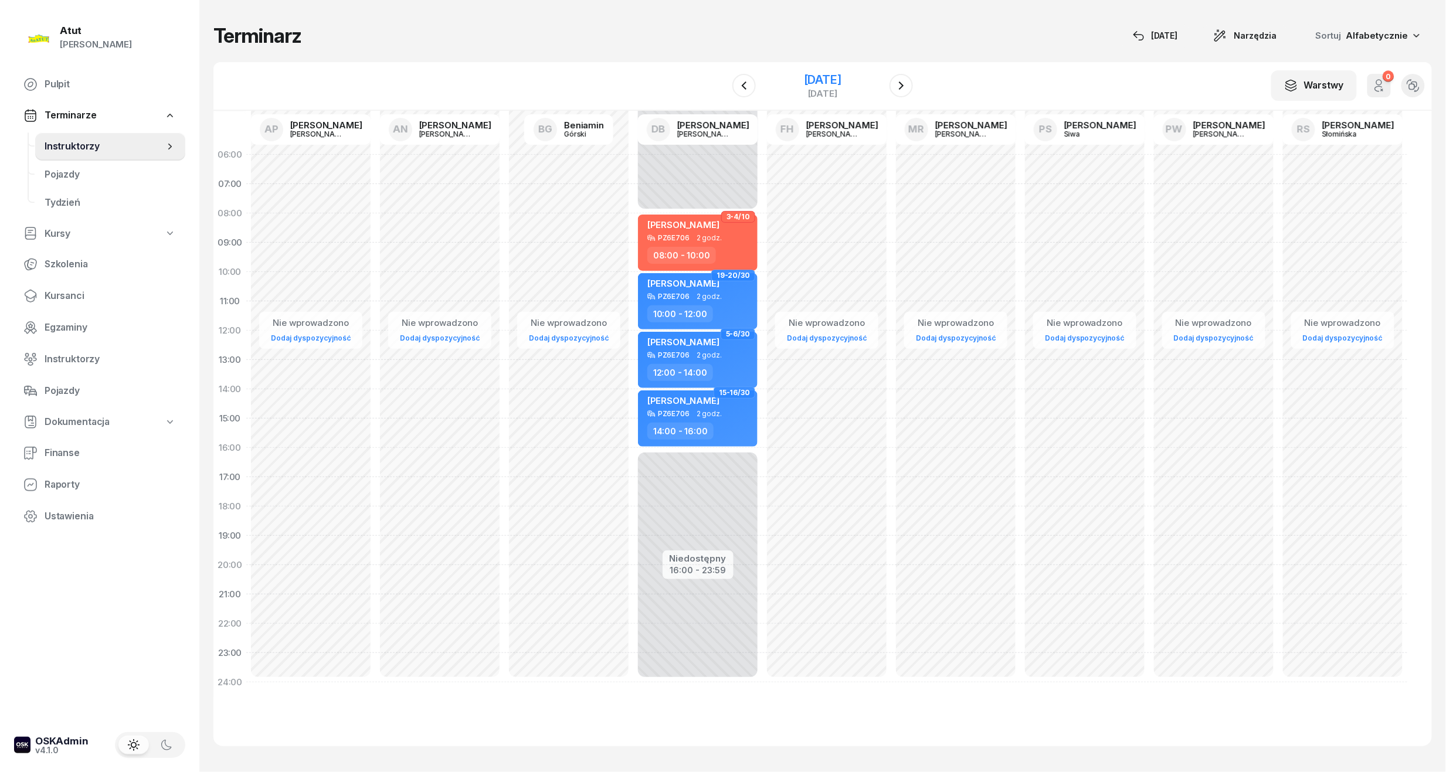
click at [804, 74] on div "[DATE]" at bounding box center [823, 80] width 38 height 12
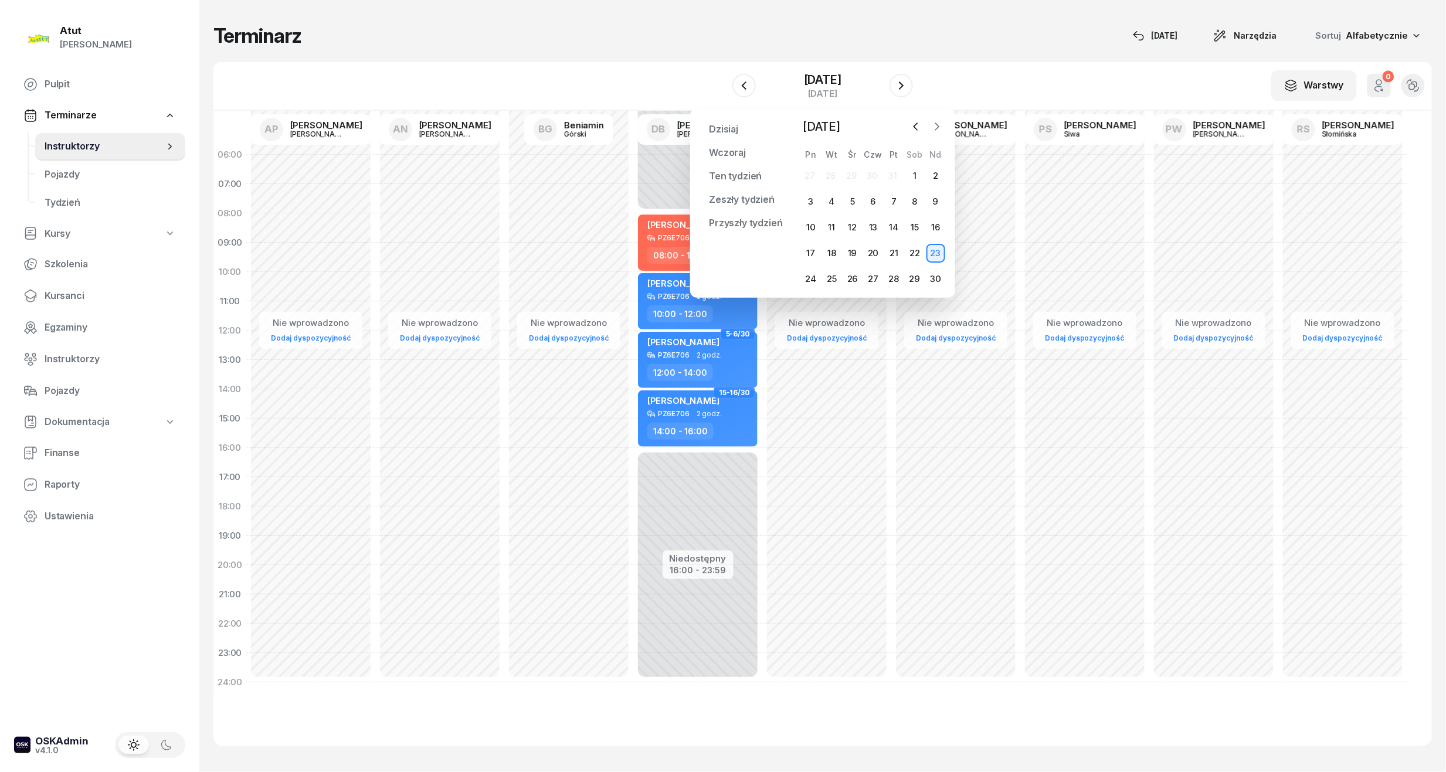
click at [936, 125] on icon "button" at bounding box center [937, 127] width 12 height 12
click at [812, 230] on div "15" at bounding box center [810, 227] width 19 height 19
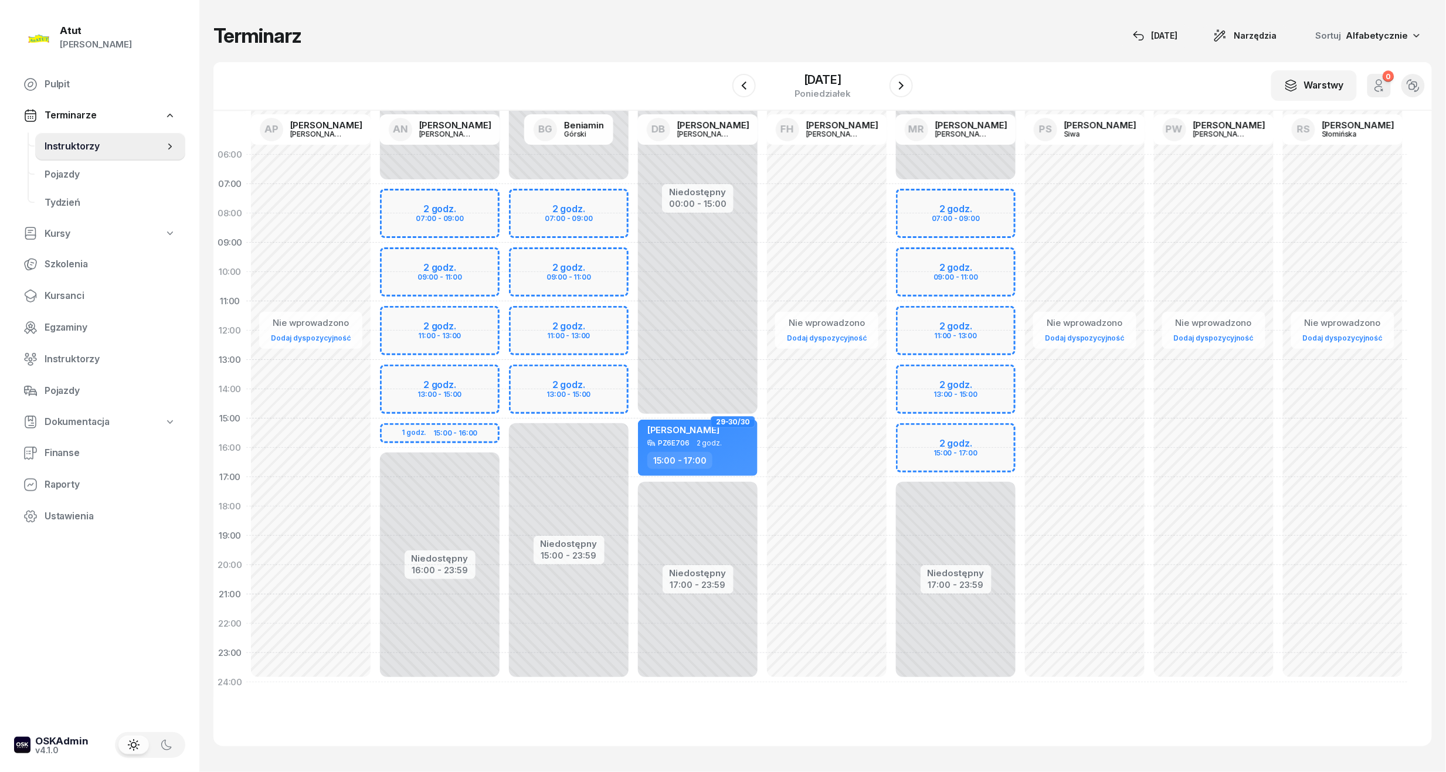
click at [598, 277] on div "Niedostępny 00:00 - 07:00 Niedostępny 15:00 - 23:59 2 godz. 07:00 - 09:00 2 god…" at bounding box center [568, 418] width 129 height 557
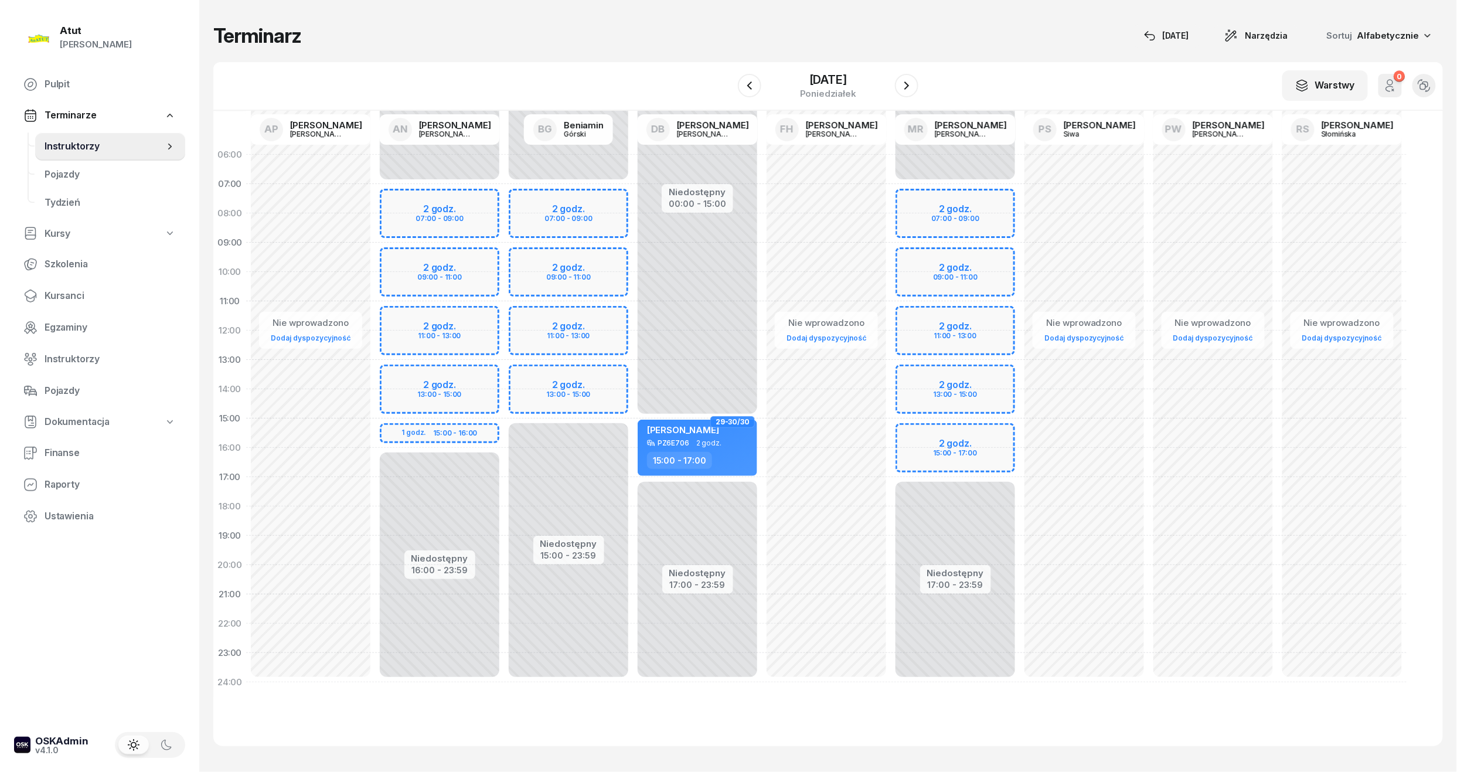
select select "10"
select select "12"
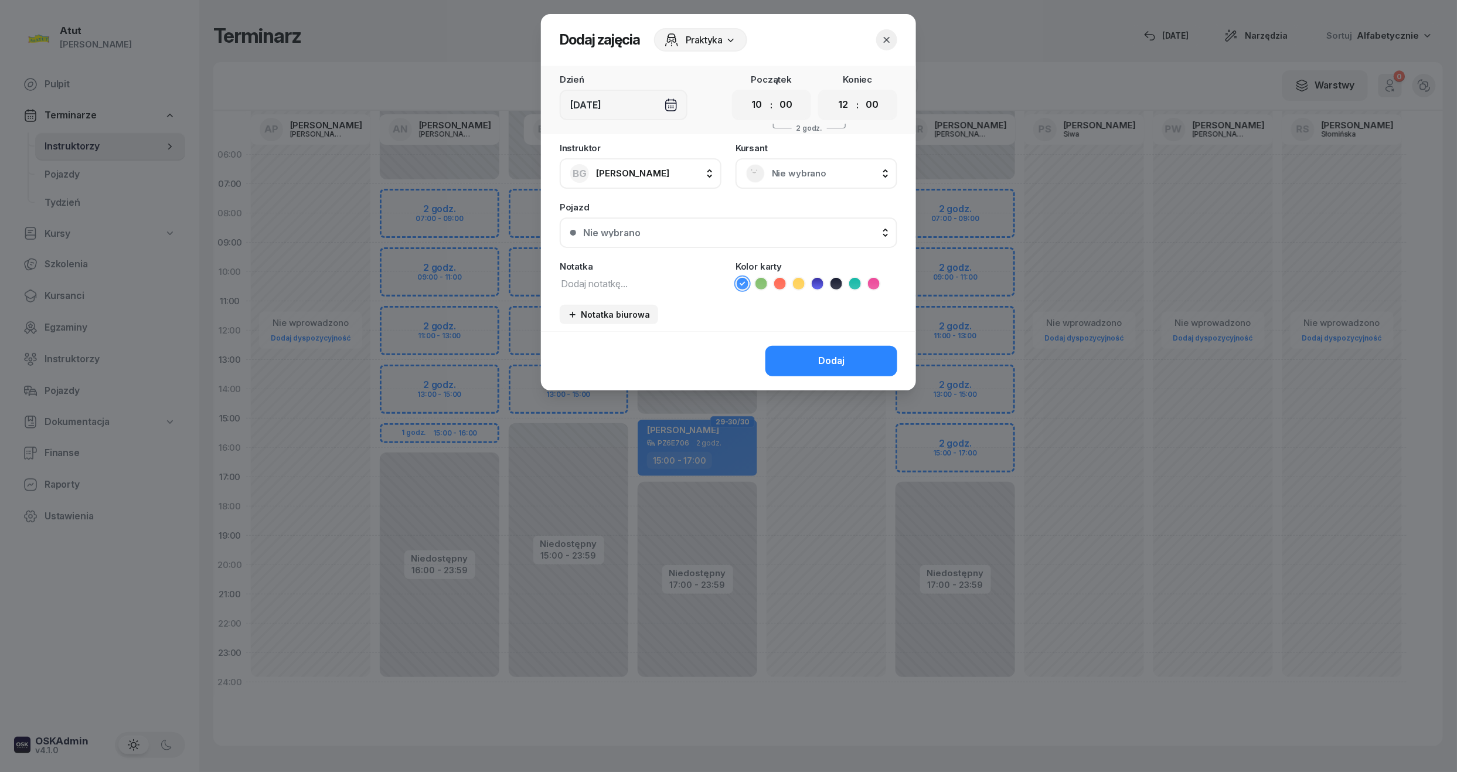
click at [831, 172] on span "Nie wybrano" at bounding box center [829, 173] width 115 height 15
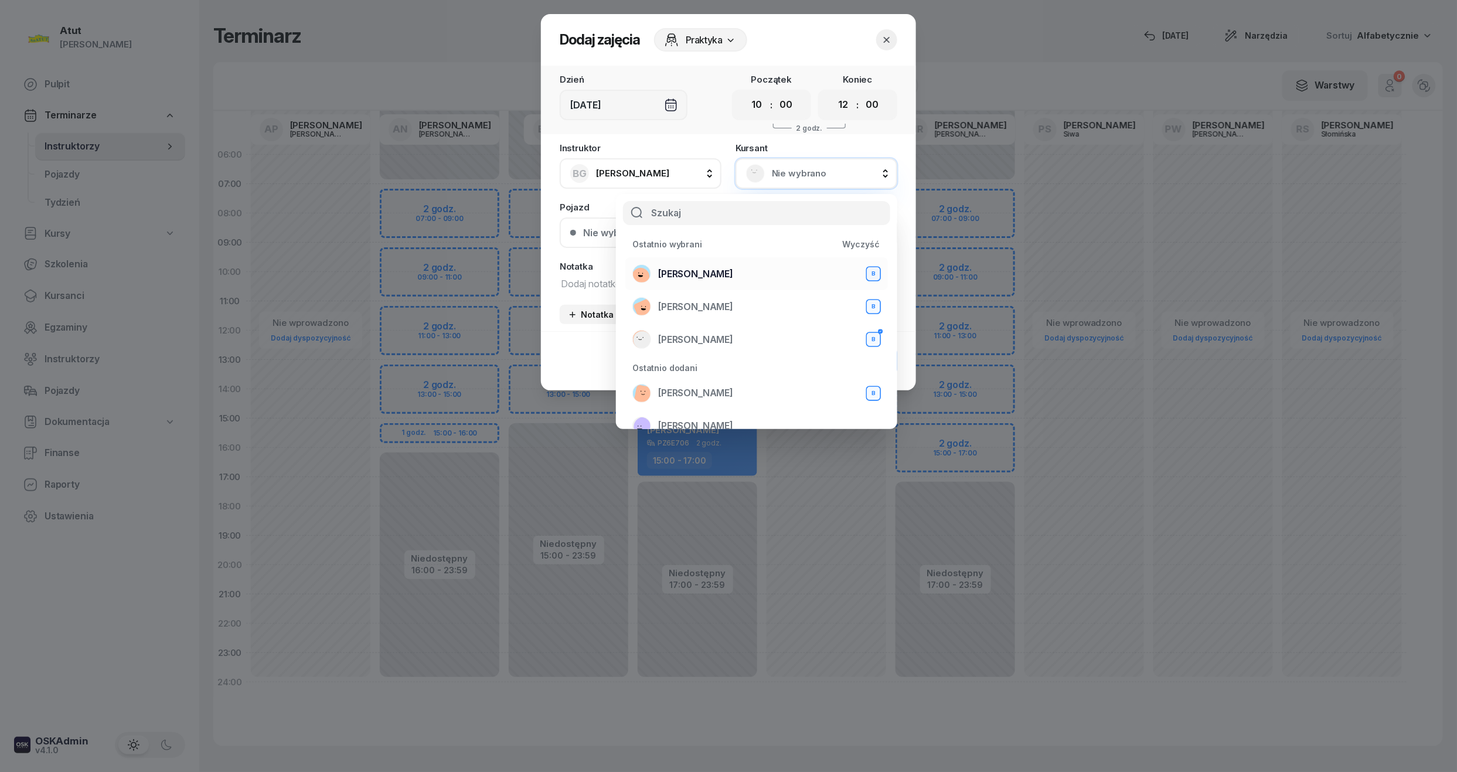
click at [699, 267] on span "[PERSON_NAME]" at bounding box center [695, 274] width 75 height 15
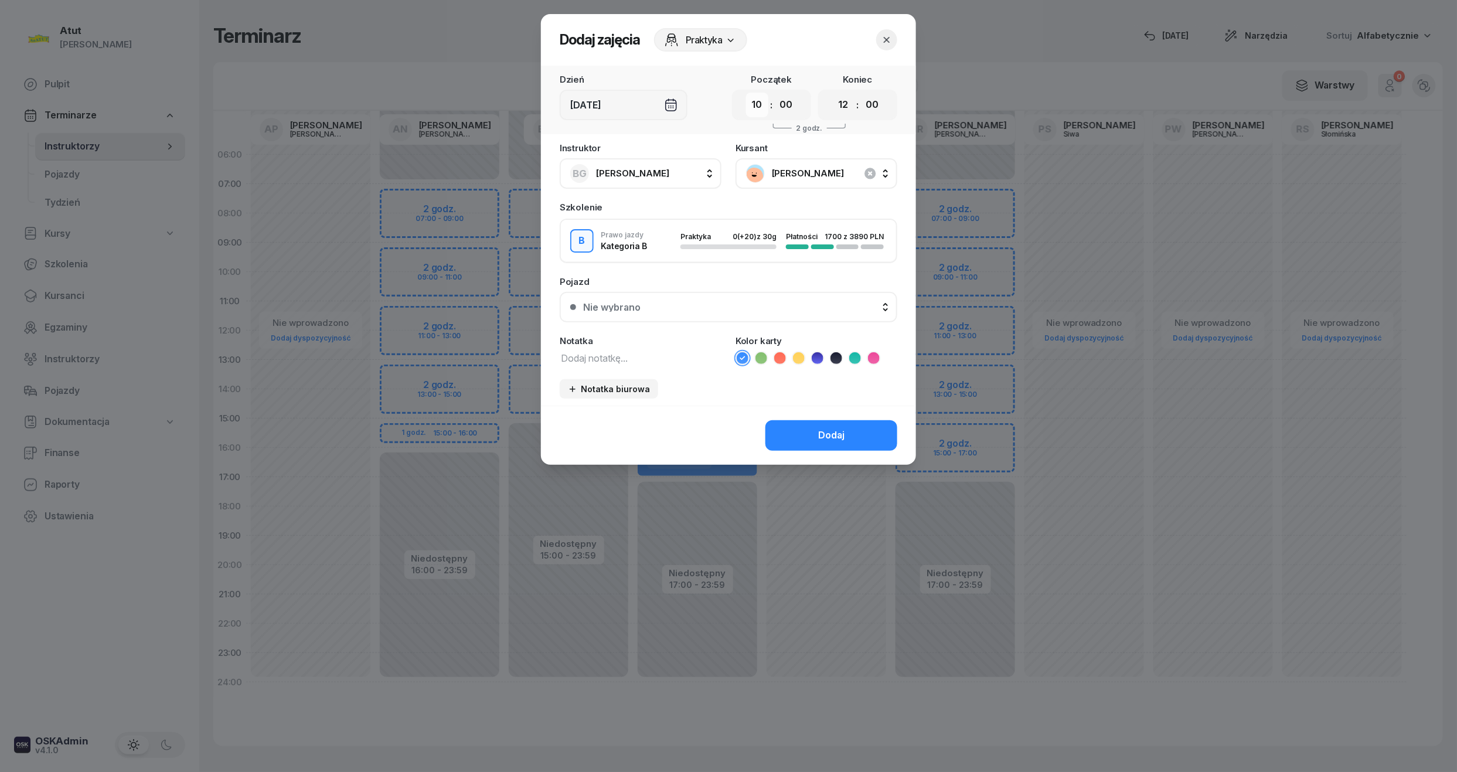
click at [765, 101] on select "00 01 02 03 04 05 06 07 08 09 10 11 12 13 14 15 16 17 18 19 20 21 22 23" at bounding box center [757, 105] width 22 height 25
select select "09"
click at [746, 93] on select "00 01 02 03 04 05 06 07 08 09 10 11 12 13 14 15 16 17 18 19 20 21 22 23" at bounding box center [757, 105] width 22 height 25
drag, startPoint x: 836, startPoint y: 104, endPoint x: 849, endPoint y: 114, distance: 15.9
click at [836, 104] on select "00 01 02 03 04 05 06 07 08 09 10 11 12 13 14 15 16 17 18 19 20 21 22 23" at bounding box center [843, 105] width 22 height 25
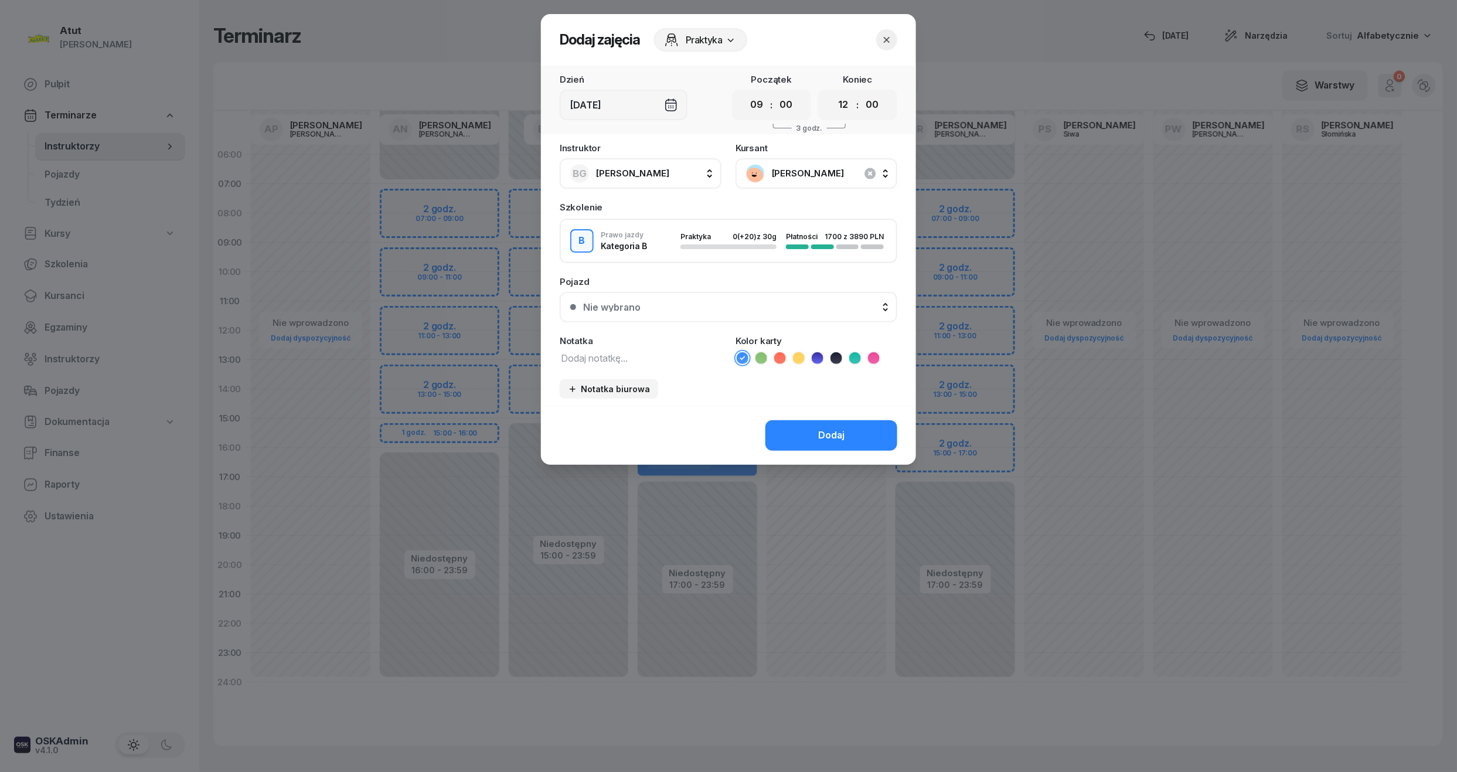
select select "11"
click at [832, 93] on select "00 01 02 03 04 05 06 07 08 09 10 11 12 13 14 15 16 17 18 19 20 21 22 23" at bounding box center [843, 105] width 22 height 25
click at [831, 423] on button "Dodaj" at bounding box center [832, 435] width 132 height 30
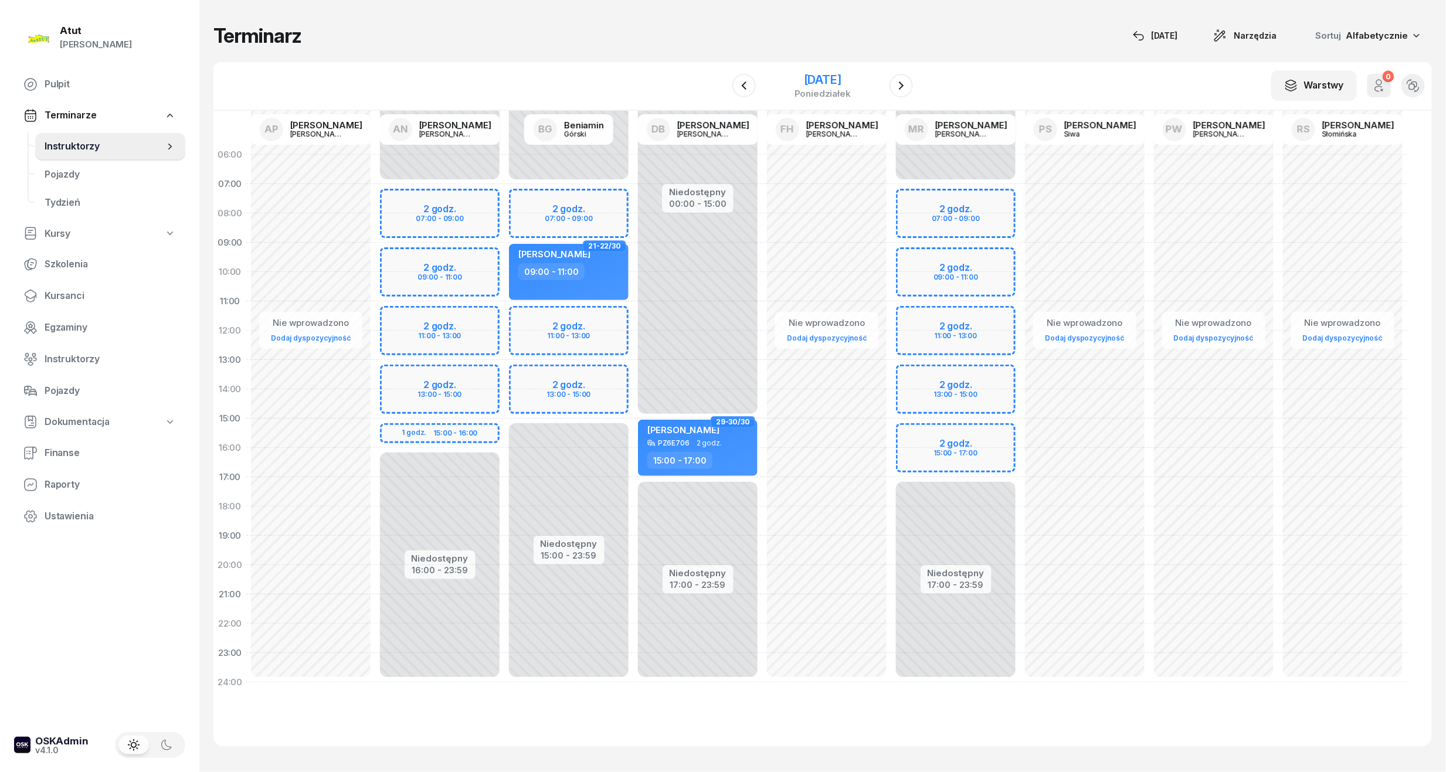
click at [826, 74] on div "[DATE]" at bounding box center [822, 80] width 56 height 12
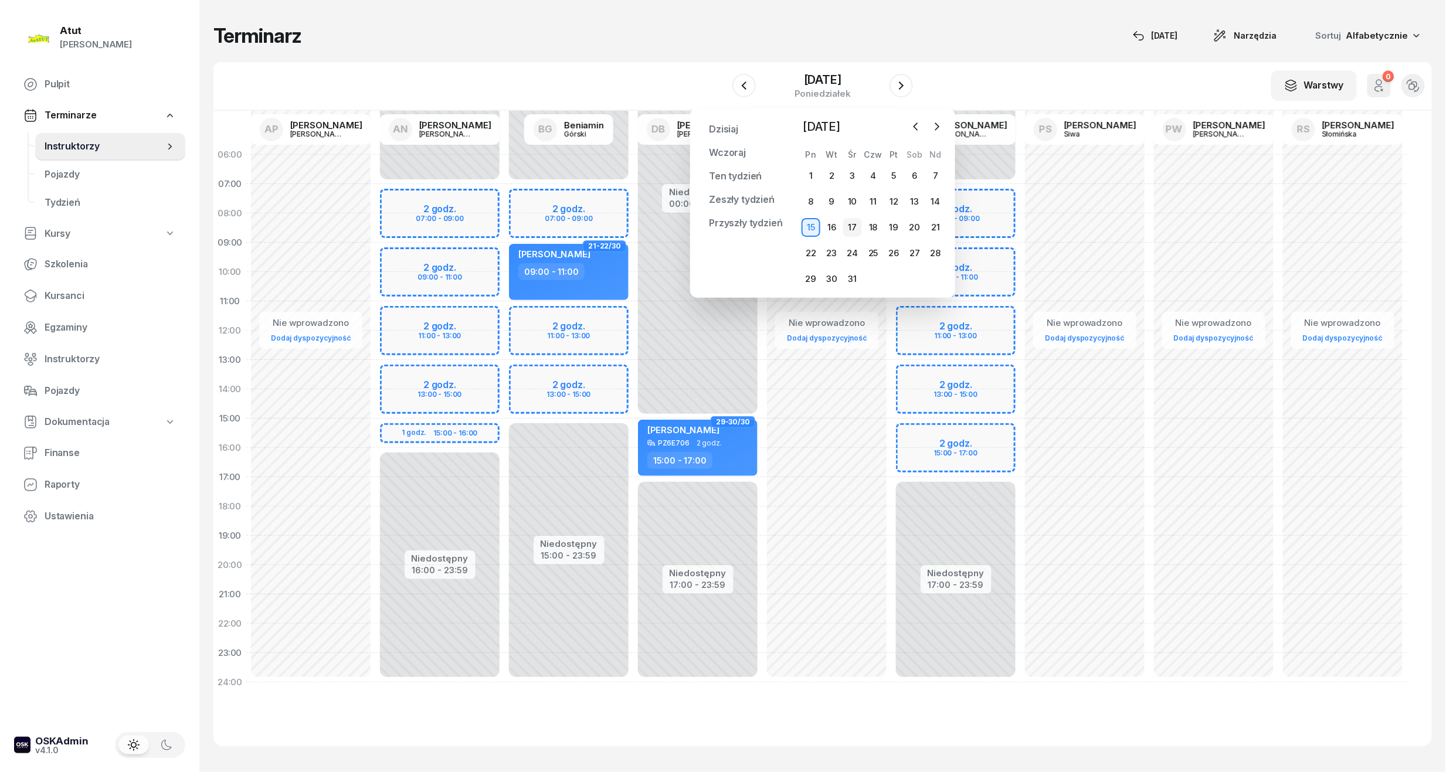
click at [852, 227] on div "17" at bounding box center [852, 227] width 19 height 19
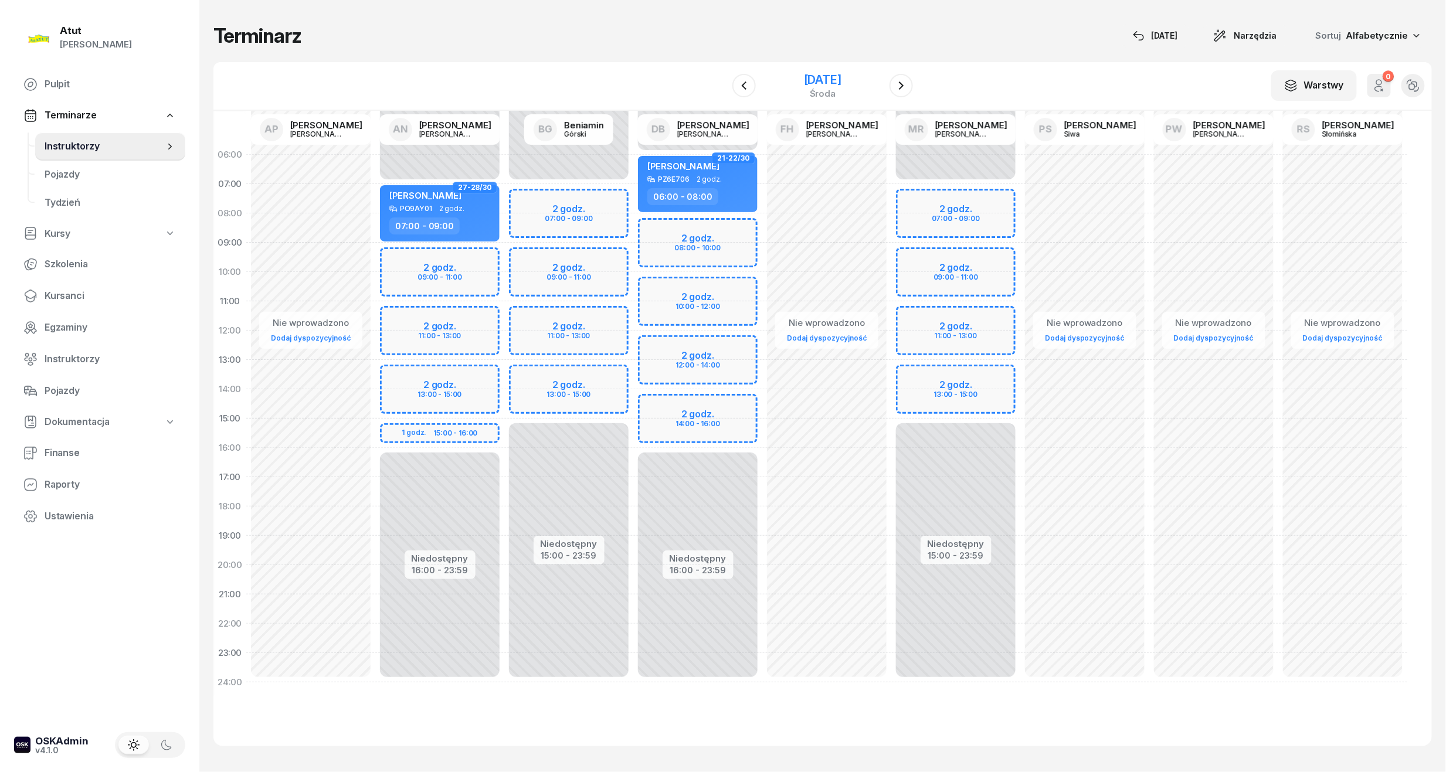
click at [841, 80] on div "[DATE]" at bounding box center [823, 80] width 38 height 12
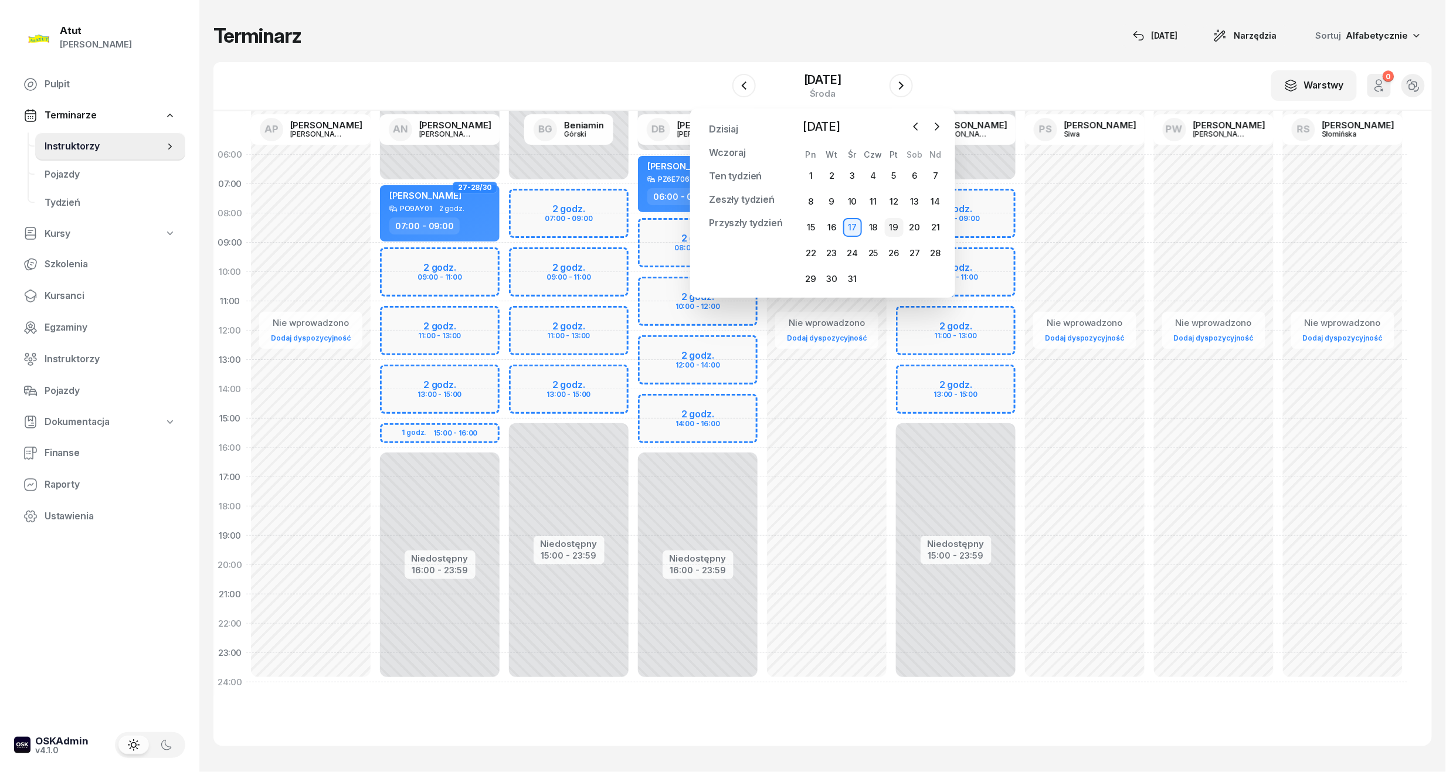
click at [894, 228] on div "19" at bounding box center [894, 227] width 19 height 19
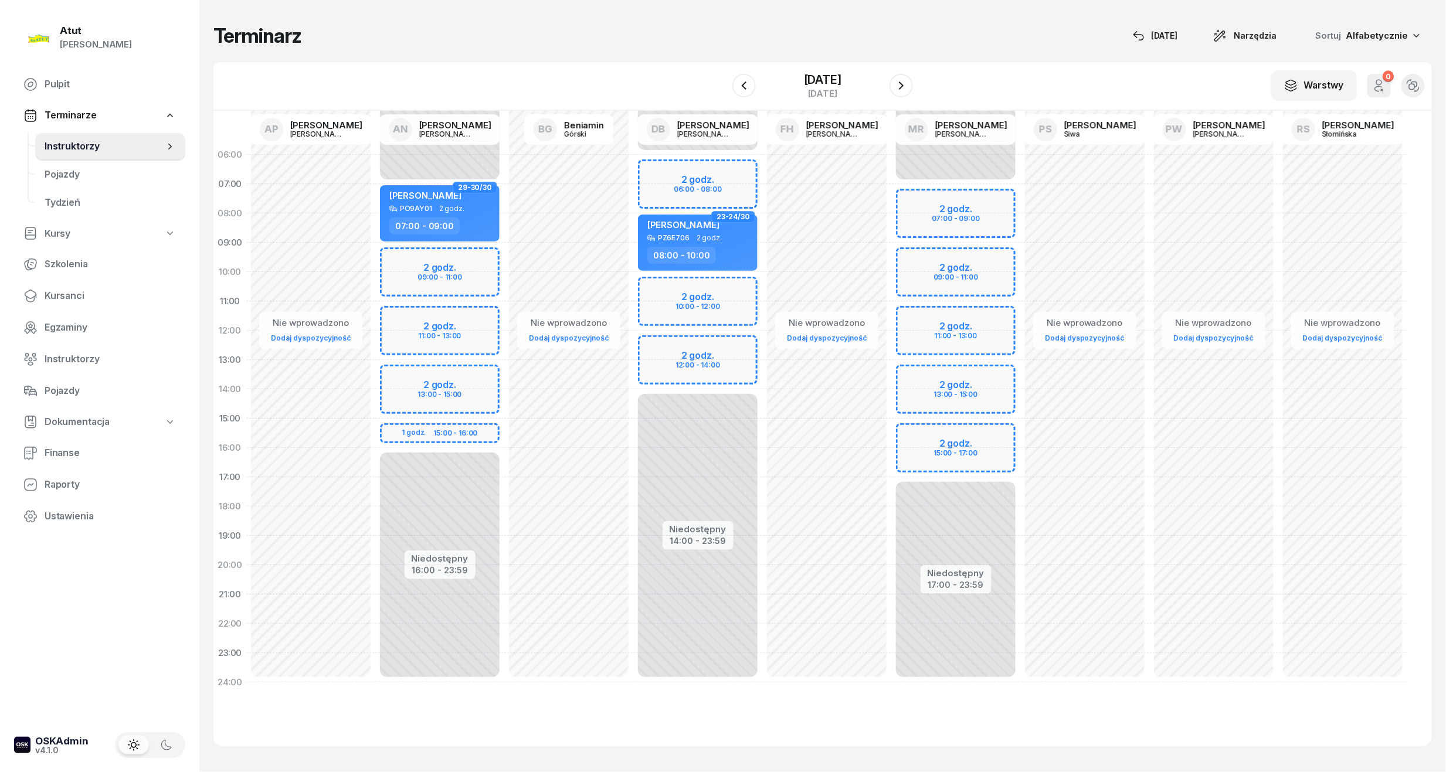
click at [704, 305] on div "Niedostępny 00:00 - 06:00 Niedostępny 14:00 - 23:59 2 godz. 06:00 - 08:00 2 god…" at bounding box center [697, 418] width 129 height 557
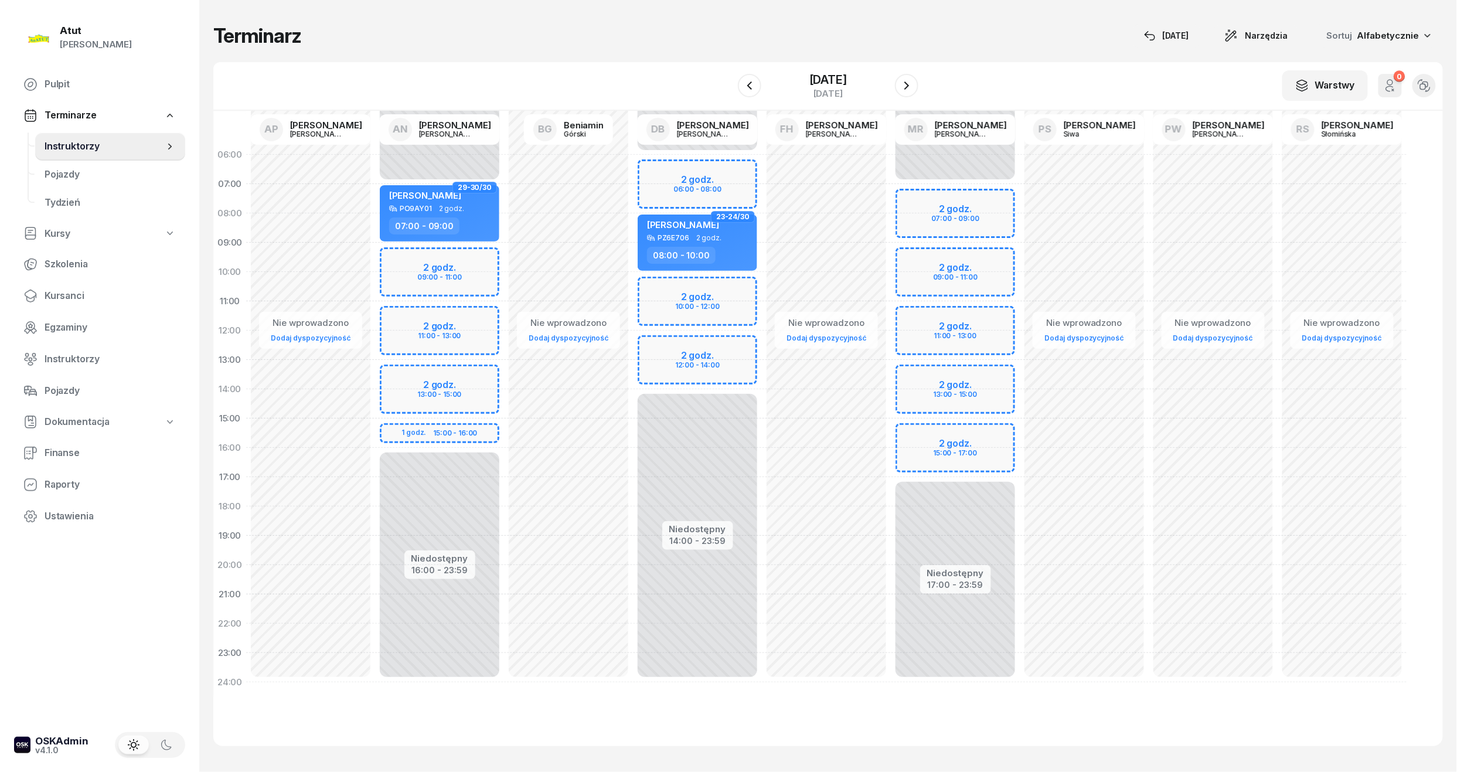
select select "11"
select select "13"
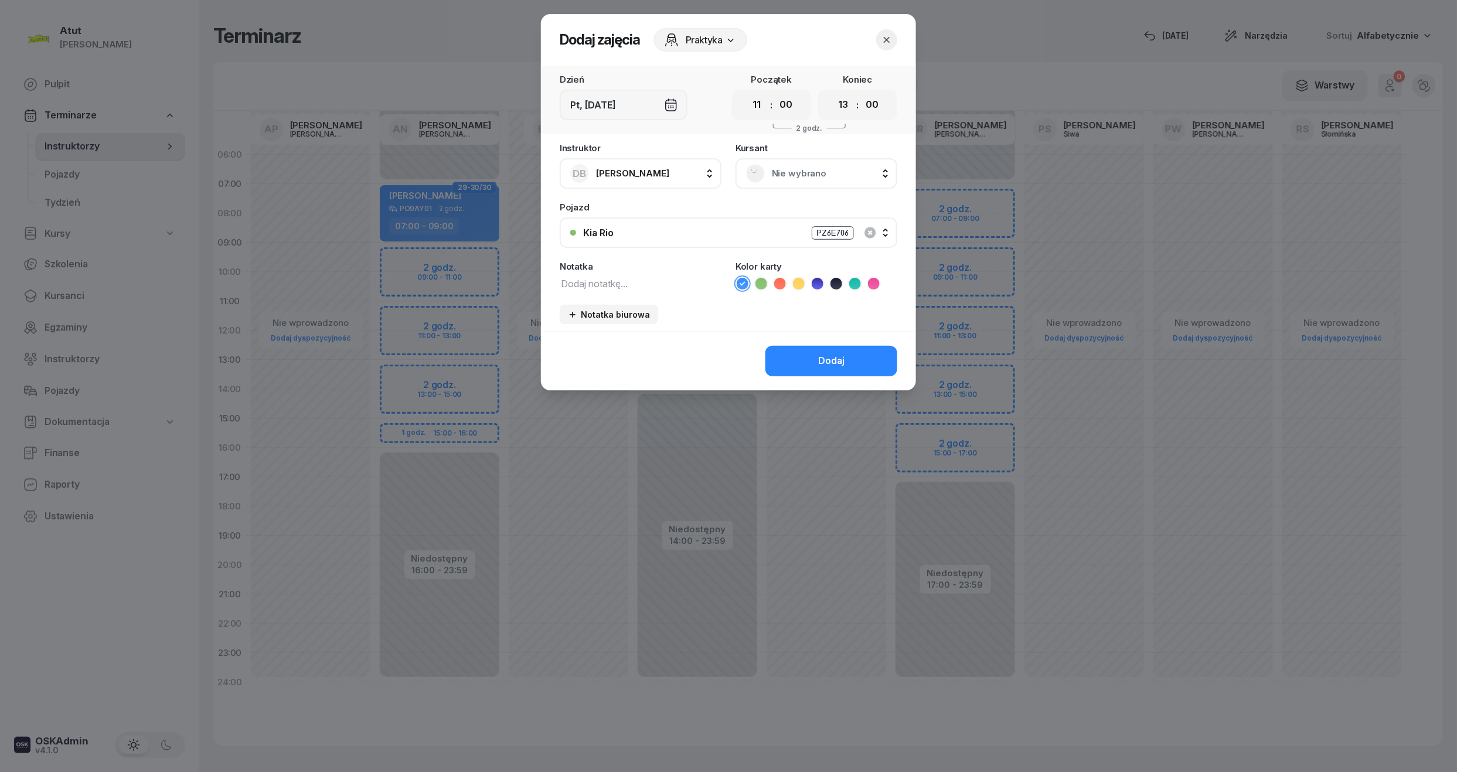
click at [821, 168] on div "Nie wybrano" at bounding box center [817, 173] width 162 height 30
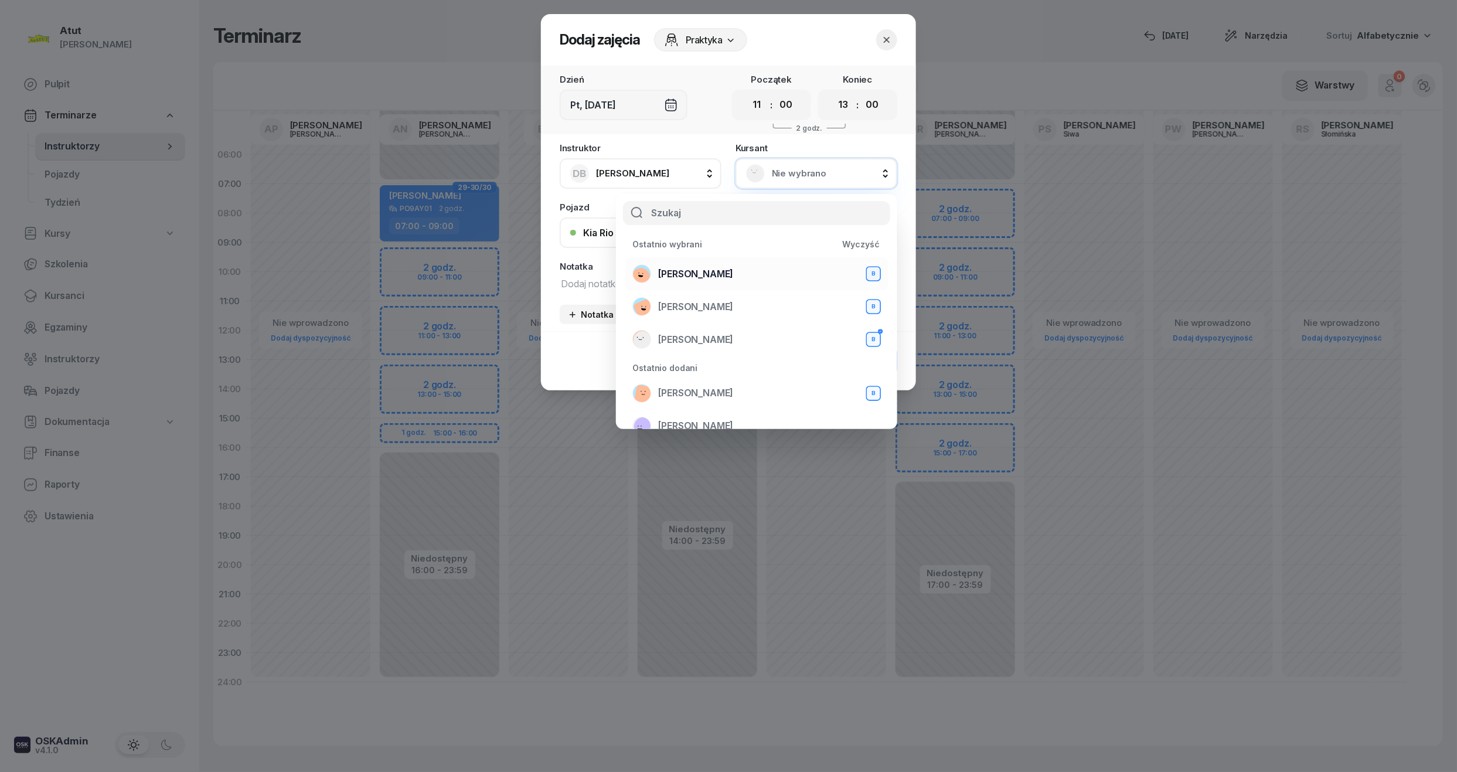
click at [718, 282] on div "[PERSON_NAME] B" at bounding box center [757, 273] width 249 height 19
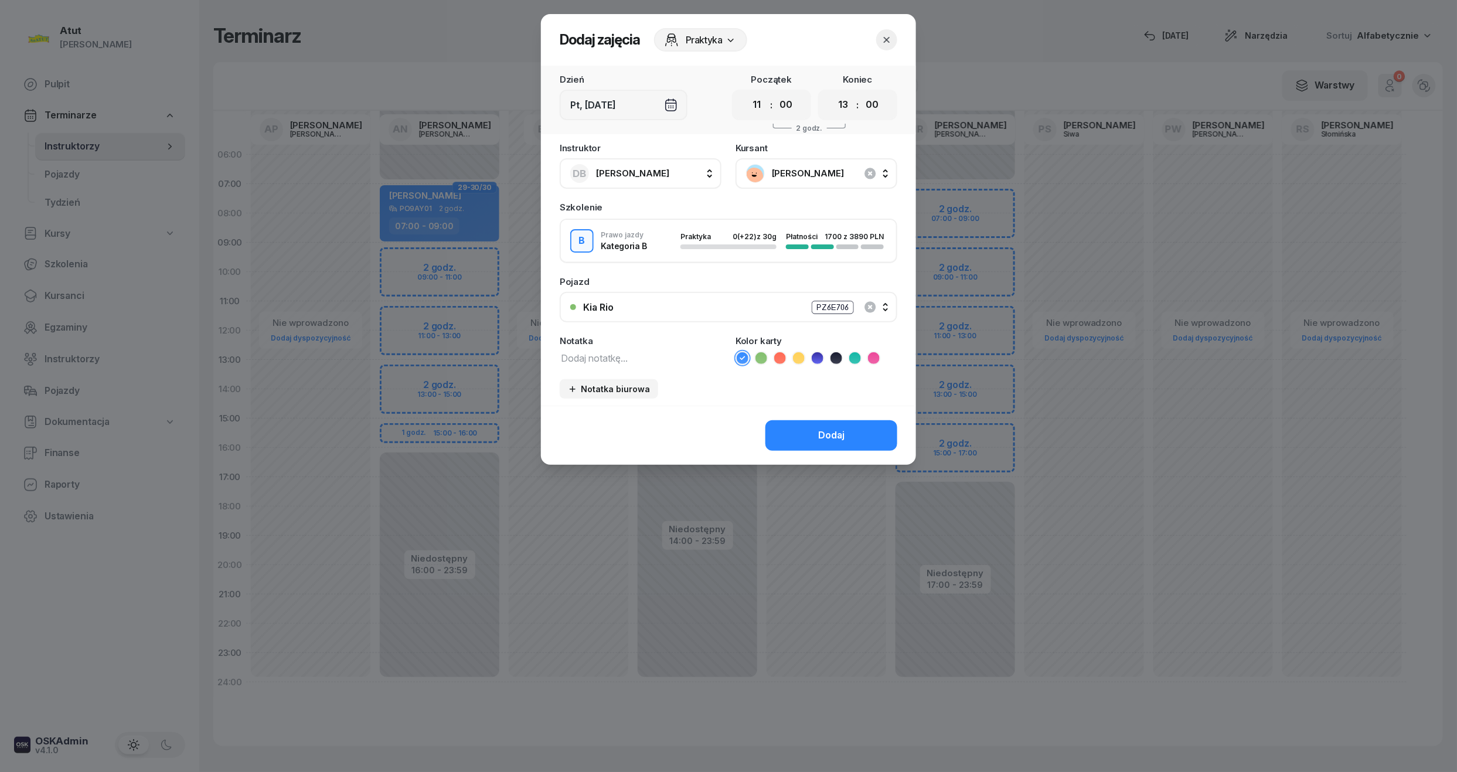
click at [745, 109] on div "00 01 02 03 04 05 06 07 08 09 10 11 12 13 14 15 16 17 18 19 20 21 22 23 : 00 05…" at bounding box center [771, 105] width 79 height 30
click at [763, 109] on select "00 01 02 03 04 05 06 07 08 09 10 11 12 13 14 15 16 17 18 19 20 21 22 23" at bounding box center [757, 105] width 22 height 25
select select "10"
click at [746, 93] on select "00 01 02 03 04 05 06 07 08 09 10 11 12 13 14 15 16 17 18 19 20 21 22 23" at bounding box center [757, 105] width 22 height 25
click at [842, 104] on select "00 01 02 03 04 05 06 07 08 09 10 11 12 13 14 15 16 17 18 19 20 21 22 23" at bounding box center [843, 105] width 22 height 25
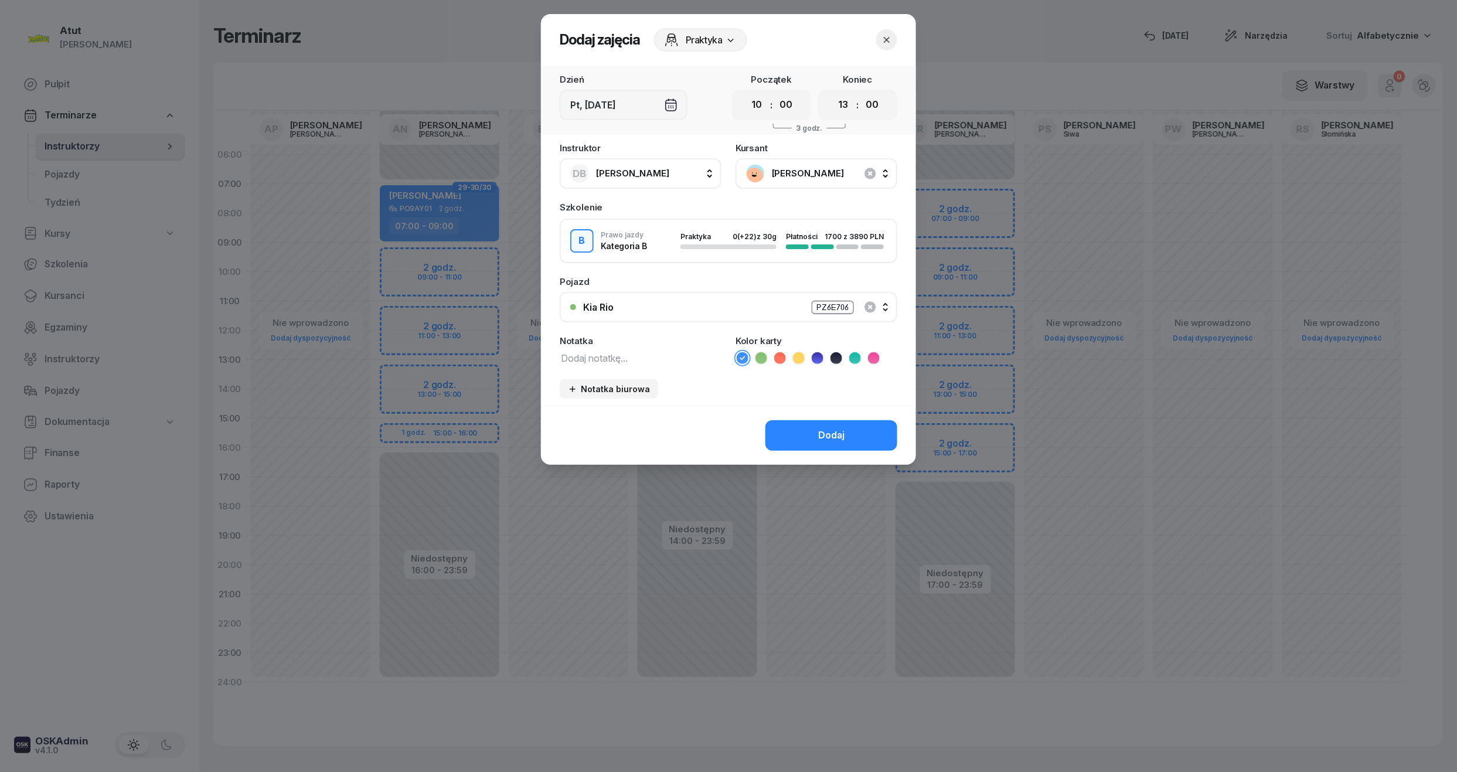
select select "12"
click at [832, 93] on select "00 01 02 03 04 05 06 07 08 09 10 11 12 13 14 15 16 17 18 19 20 21 22 23" at bounding box center [843, 105] width 22 height 25
click at [826, 431] on div "Dodaj" at bounding box center [831, 435] width 26 height 15
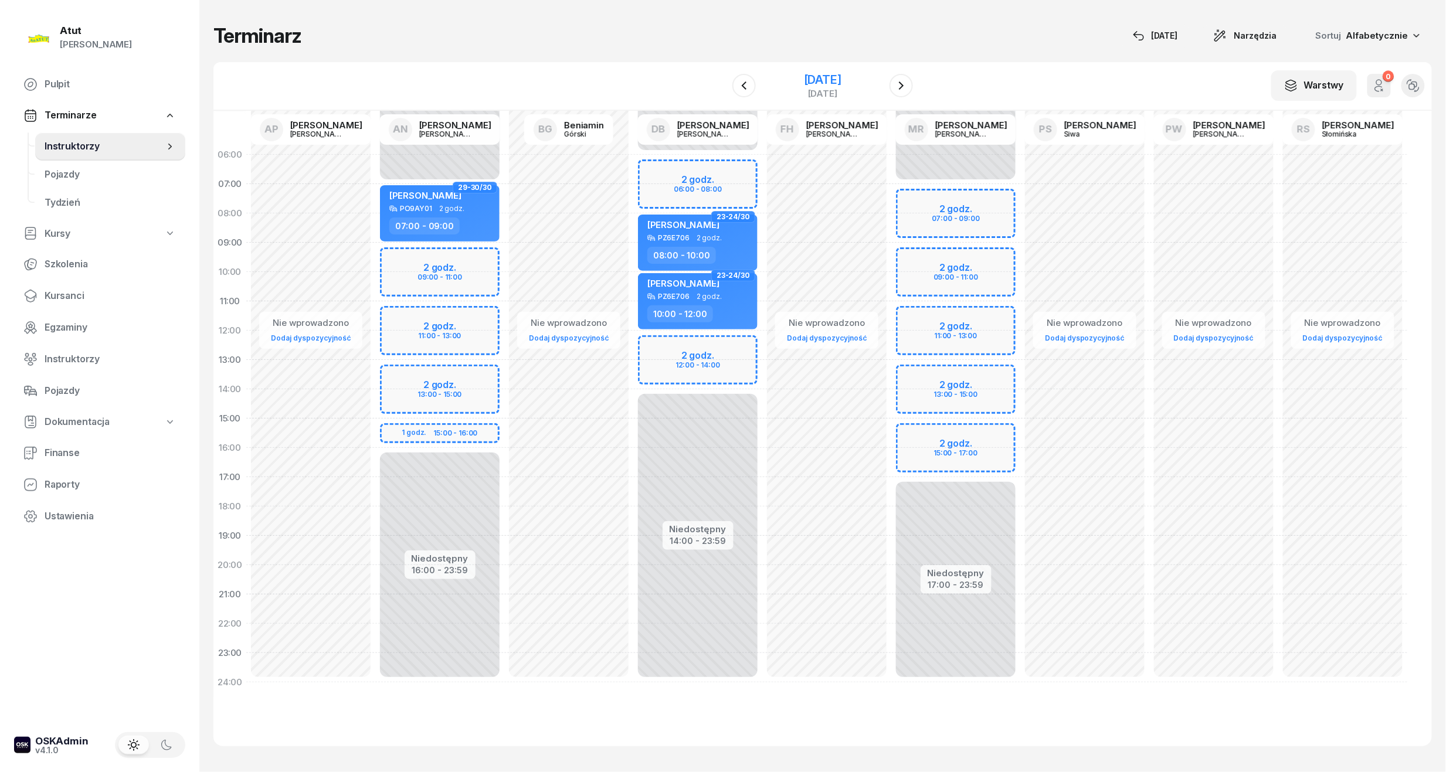
click at [810, 80] on div "[DATE]" at bounding box center [823, 80] width 38 height 12
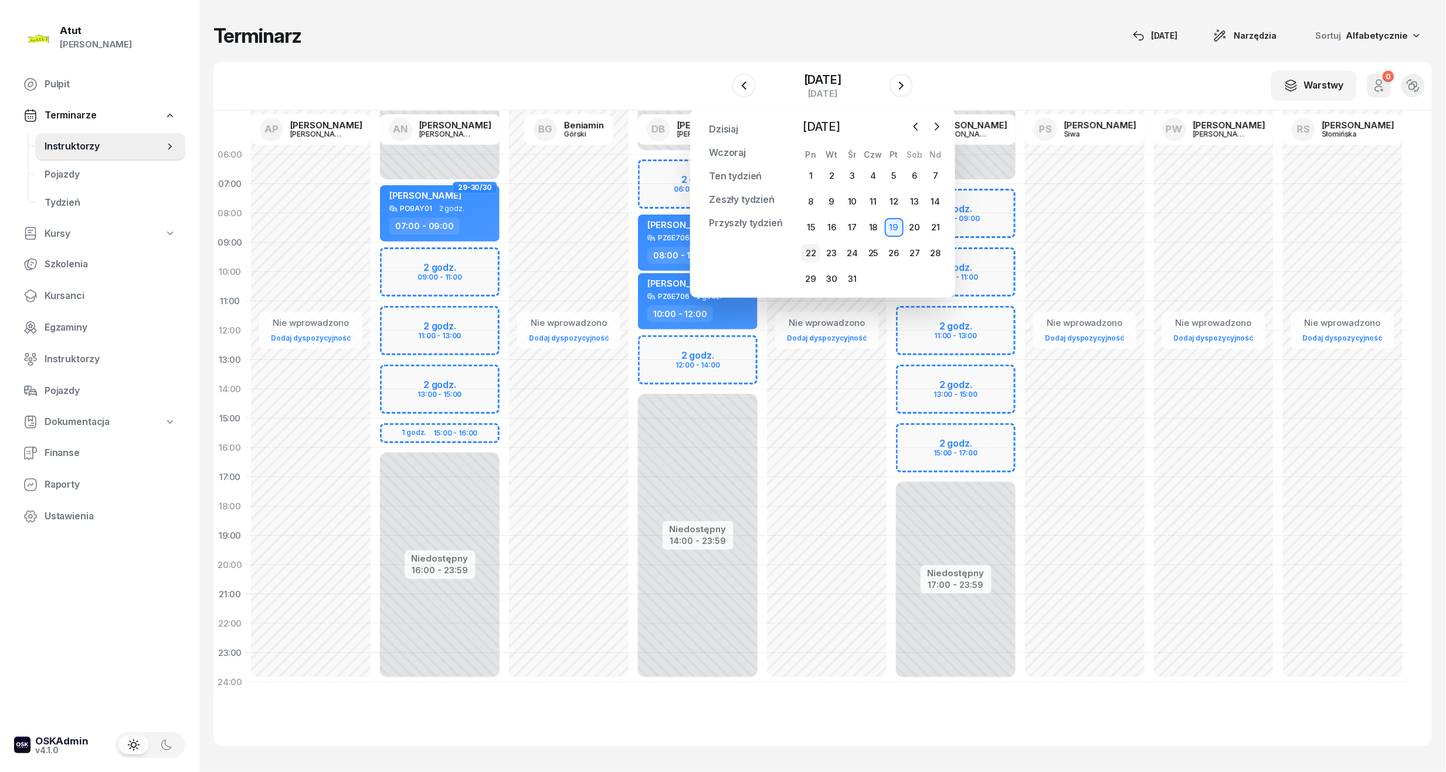
click at [807, 256] on div "22" at bounding box center [810, 253] width 19 height 19
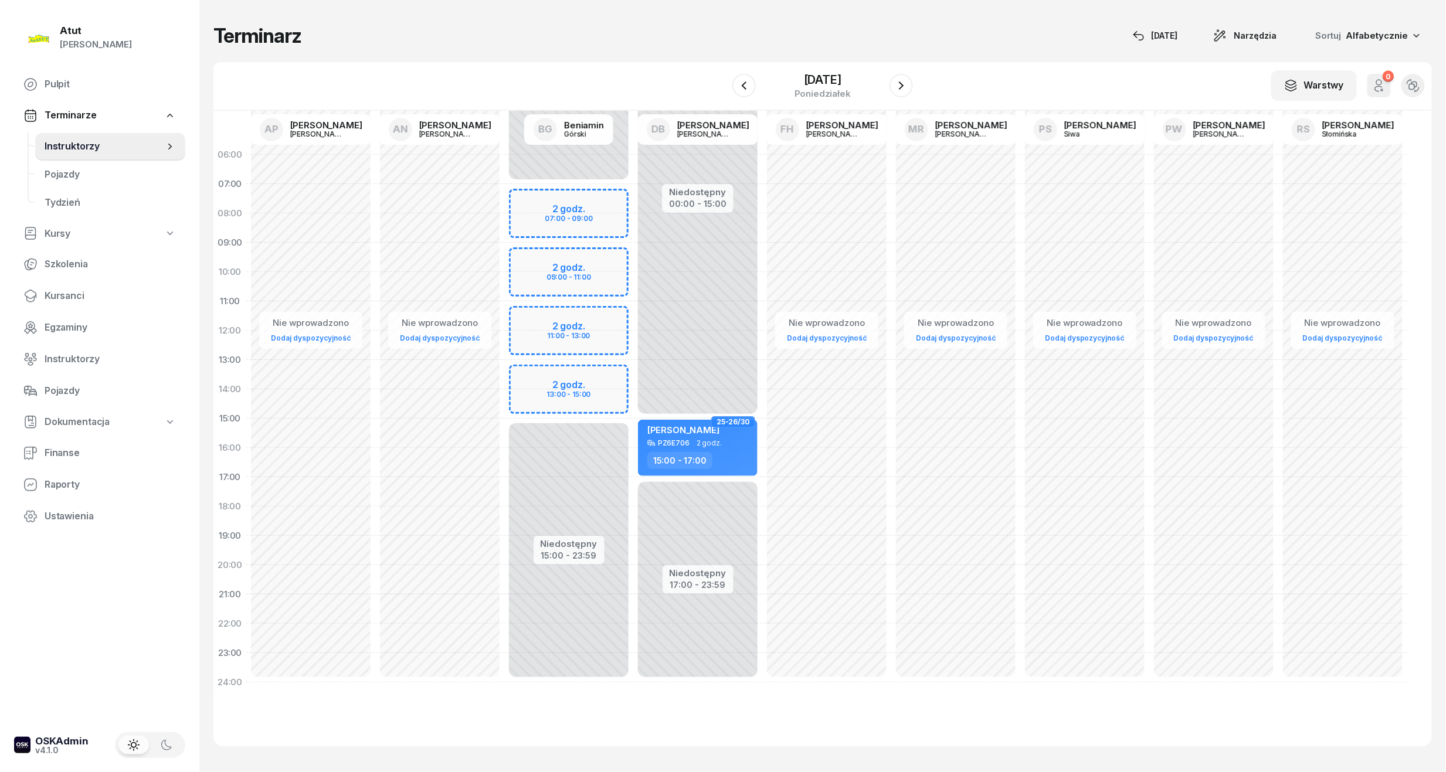
click at [575, 273] on div "Niedostępny 00:00 - 07:00 Niedostępny 15:00 - 23:59 2 godz. 07:00 - 09:00 2 god…" at bounding box center [568, 418] width 129 height 557
select select "10"
select select "12"
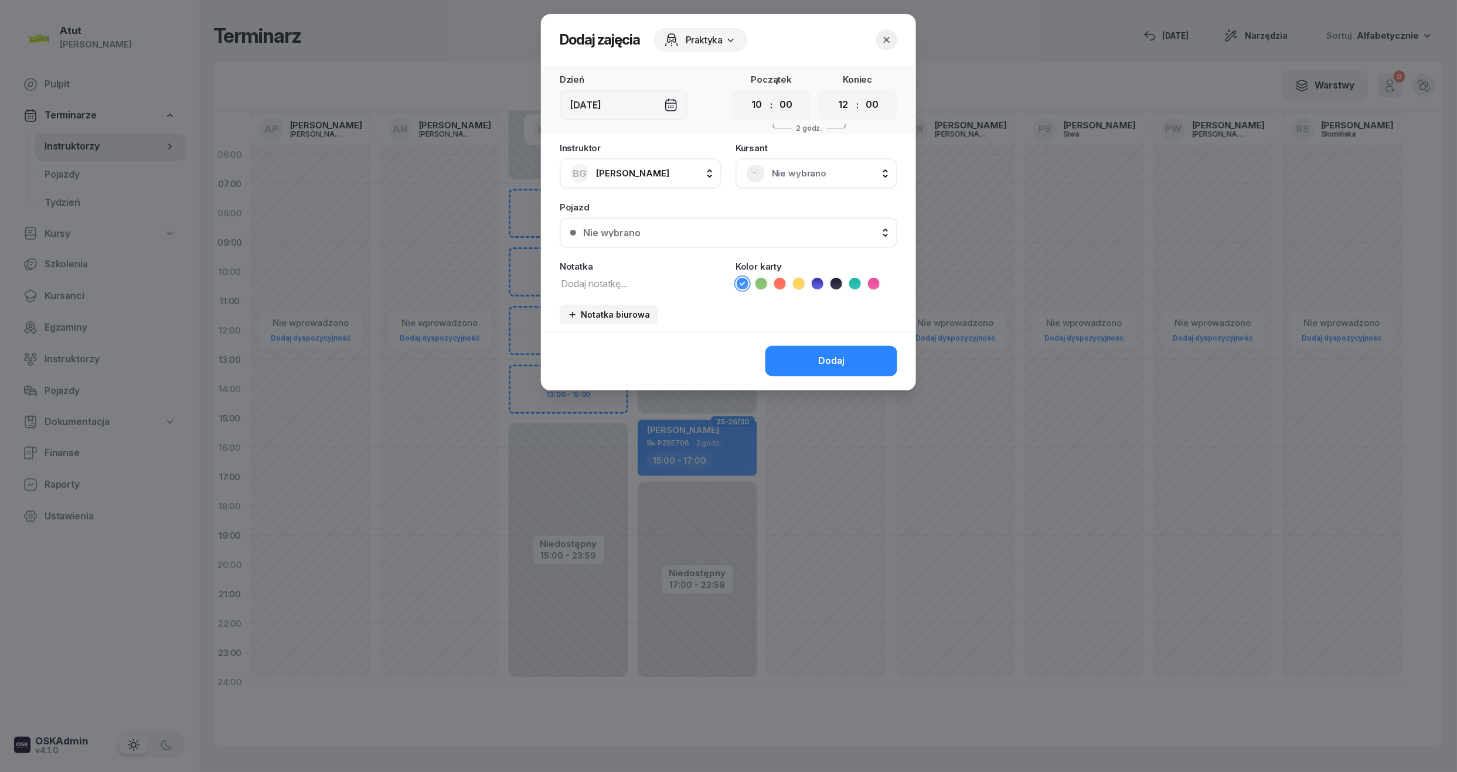
click at [791, 168] on span "Nie wybrano" at bounding box center [829, 173] width 115 height 15
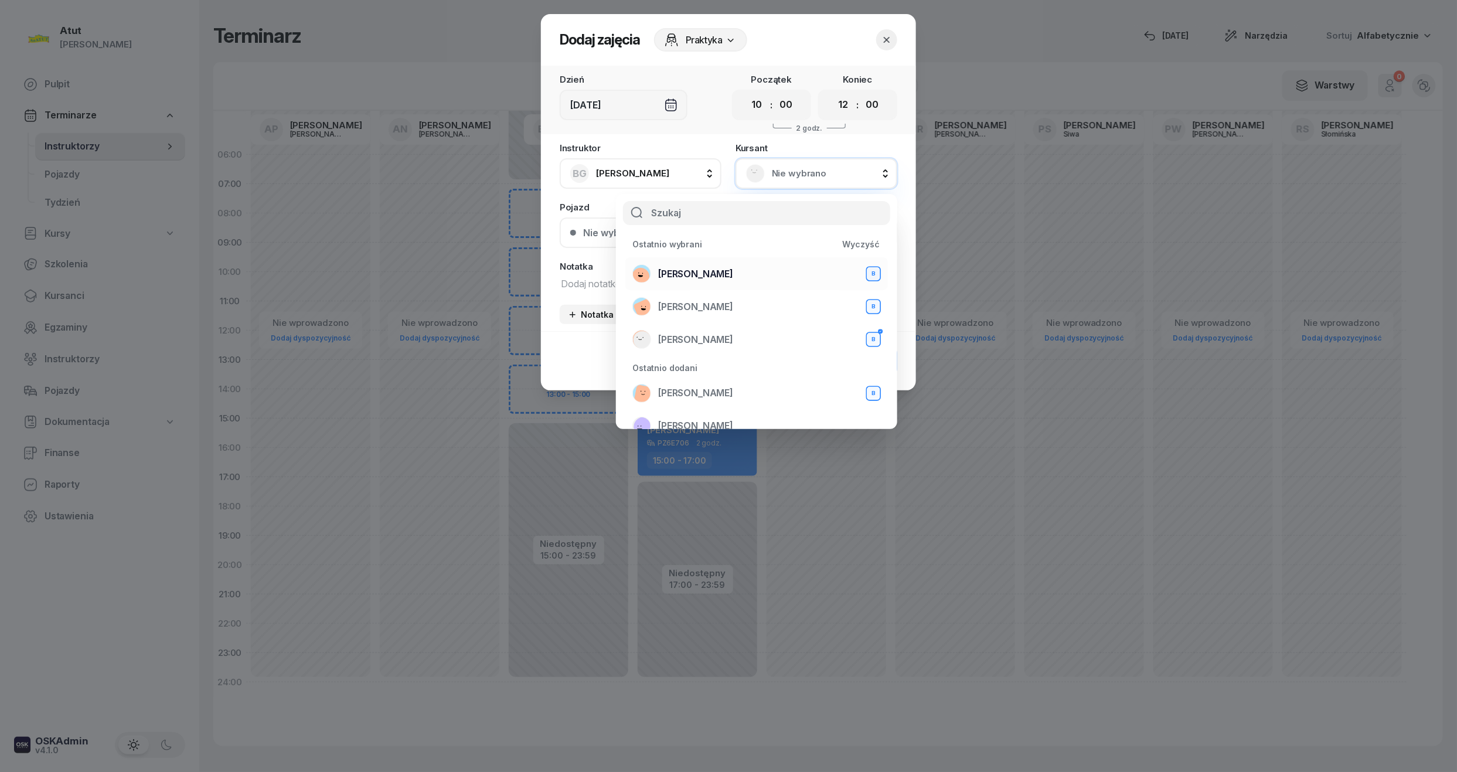
click at [702, 270] on span "[PERSON_NAME]" at bounding box center [695, 274] width 75 height 15
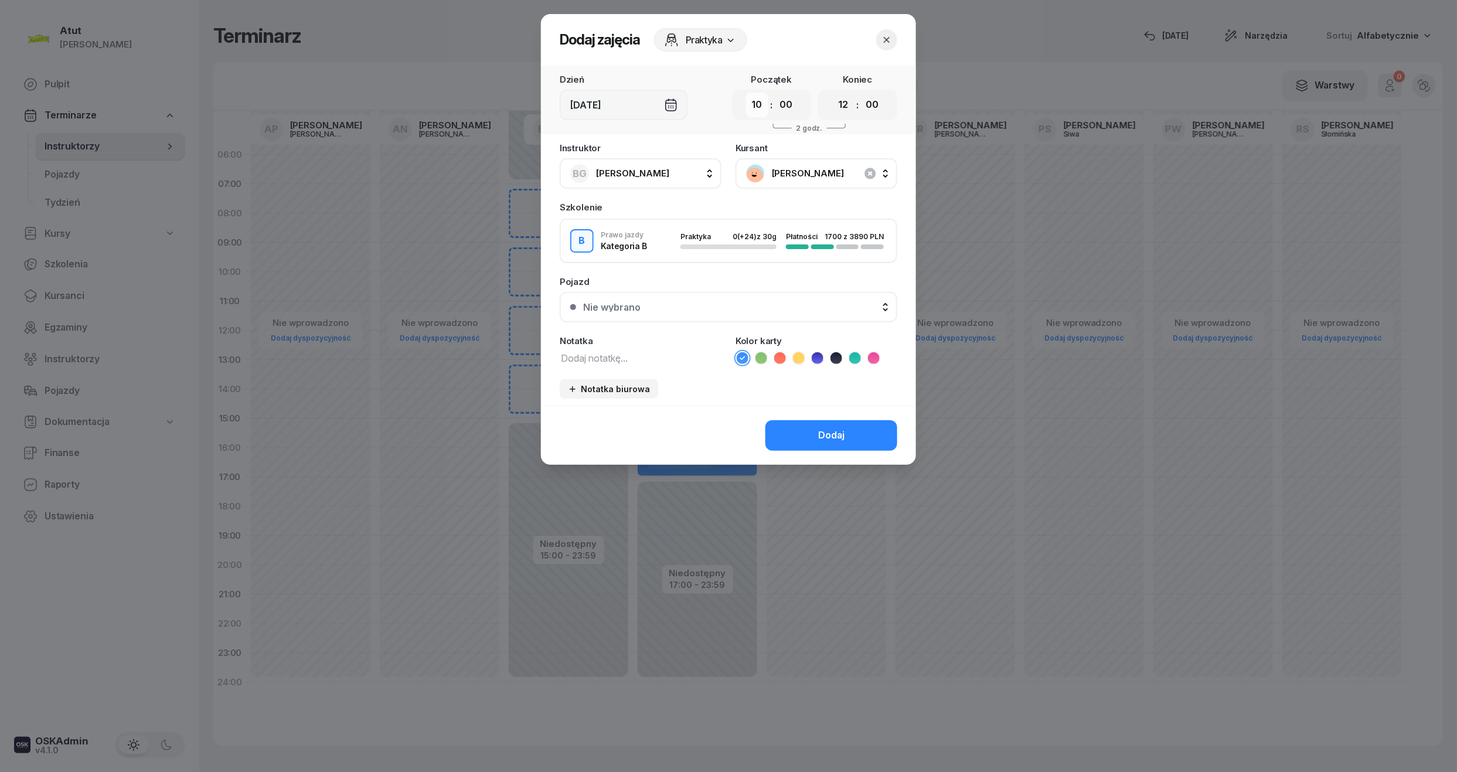
drag, startPoint x: 756, startPoint y: 106, endPoint x: 749, endPoint y: 108, distance: 7.4
click at [756, 106] on select "00 01 02 03 04 05 06 07 08 09 10 11 12 13 14 15 16 17 18 19 20 21 22 23" at bounding box center [757, 105] width 22 height 25
select select "09"
click at [746, 93] on select "00 01 02 03 04 05 06 07 08 09 10 11 12 13 14 15 16 17 18 19 20 21 22 23" at bounding box center [757, 105] width 22 height 25
click at [849, 109] on select "00 01 02 03 04 05 06 07 08 09 10 11 12 13 14 15 16 17 18 19 20 21 22 23" at bounding box center [843, 105] width 22 height 25
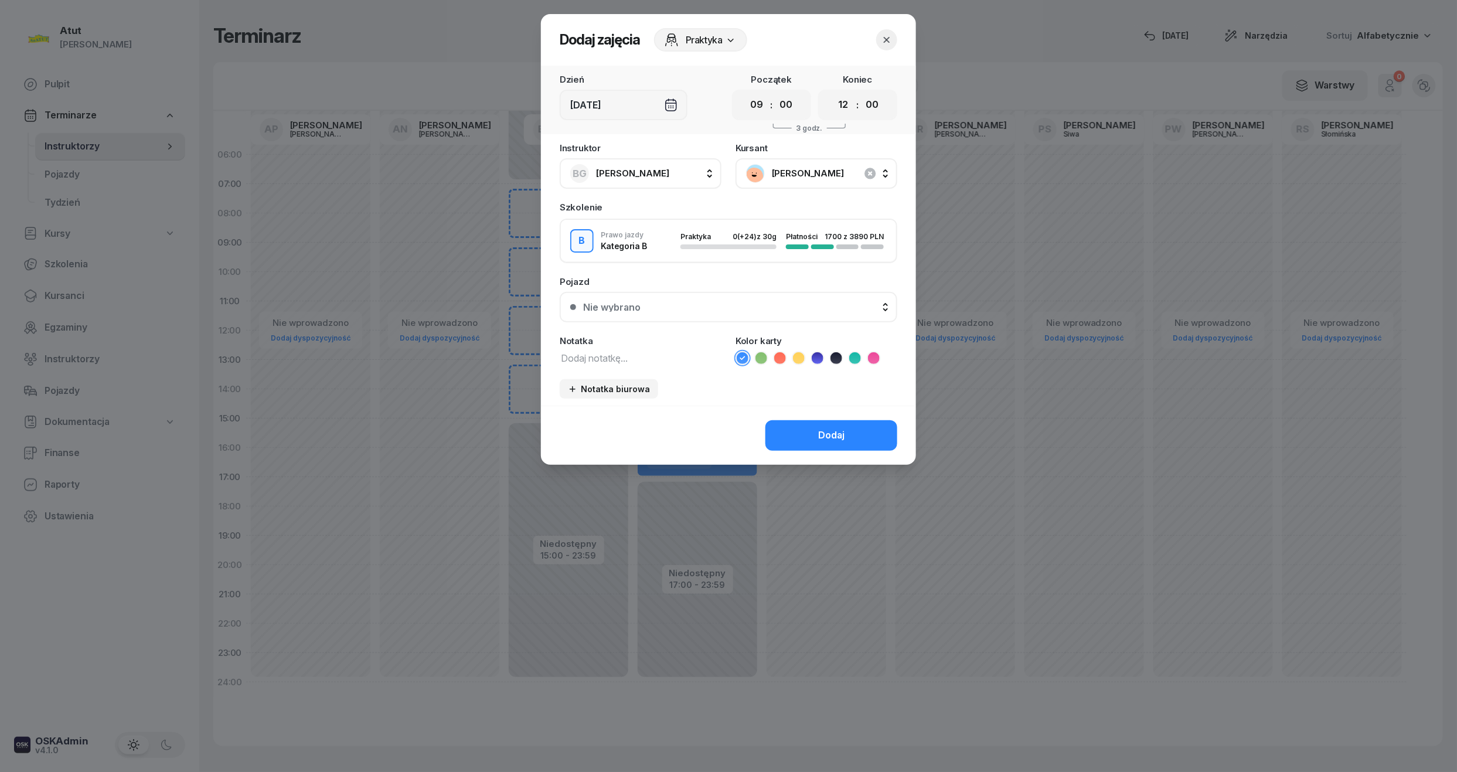
select select "11"
click at [832, 93] on select "00 01 02 03 04 05 06 07 08 09 10 11 12 13 14 15 16 17 18 19 20 21 22 23" at bounding box center [843, 105] width 22 height 25
click at [821, 431] on div "Dodaj" at bounding box center [831, 435] width 26 height 15
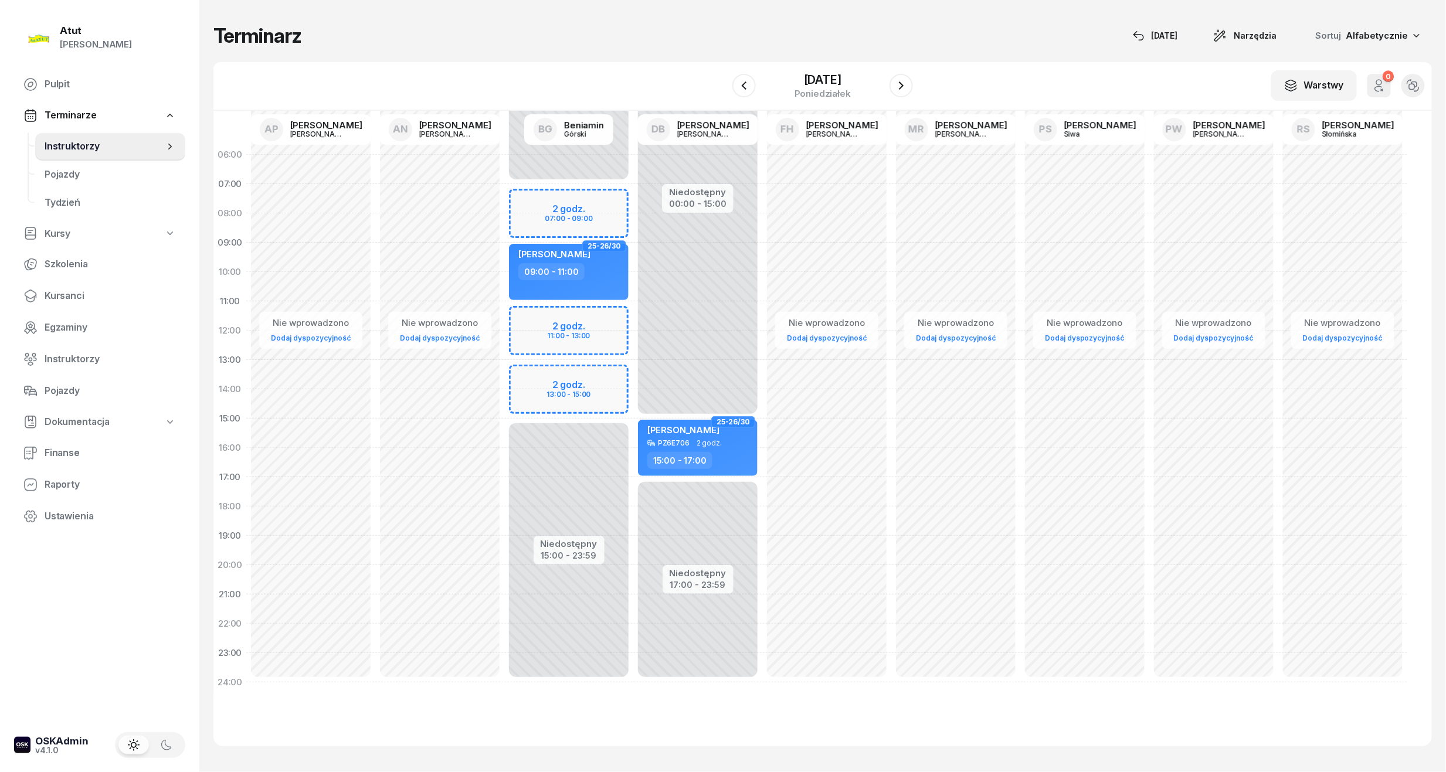
click at [590, 247] on span "25-26/30" at bounding box center [603, 246] width 33 height 2
select select "09"
select select "11"
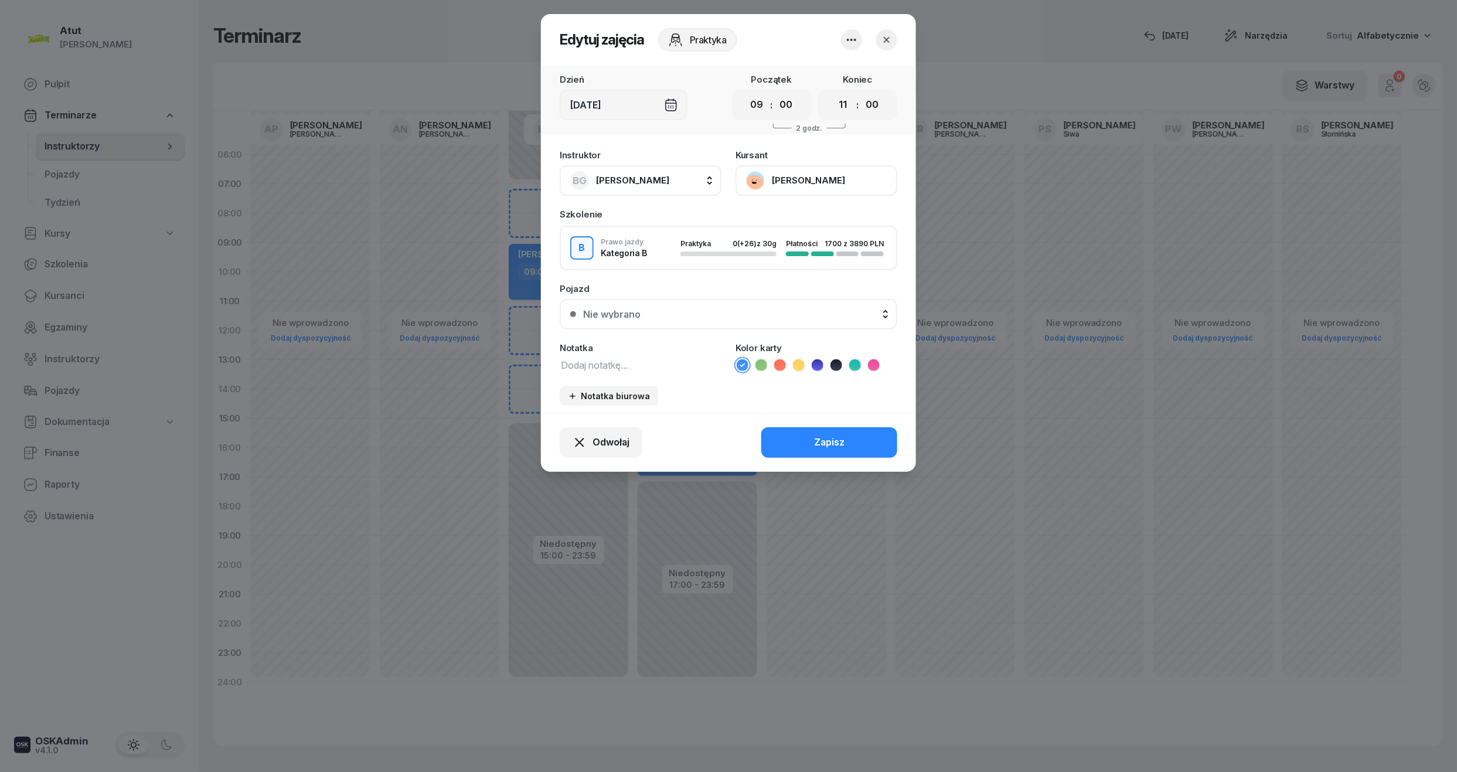
click at [889, 35] on icon "button" at bounding box center [887, 40] width 12 height 12
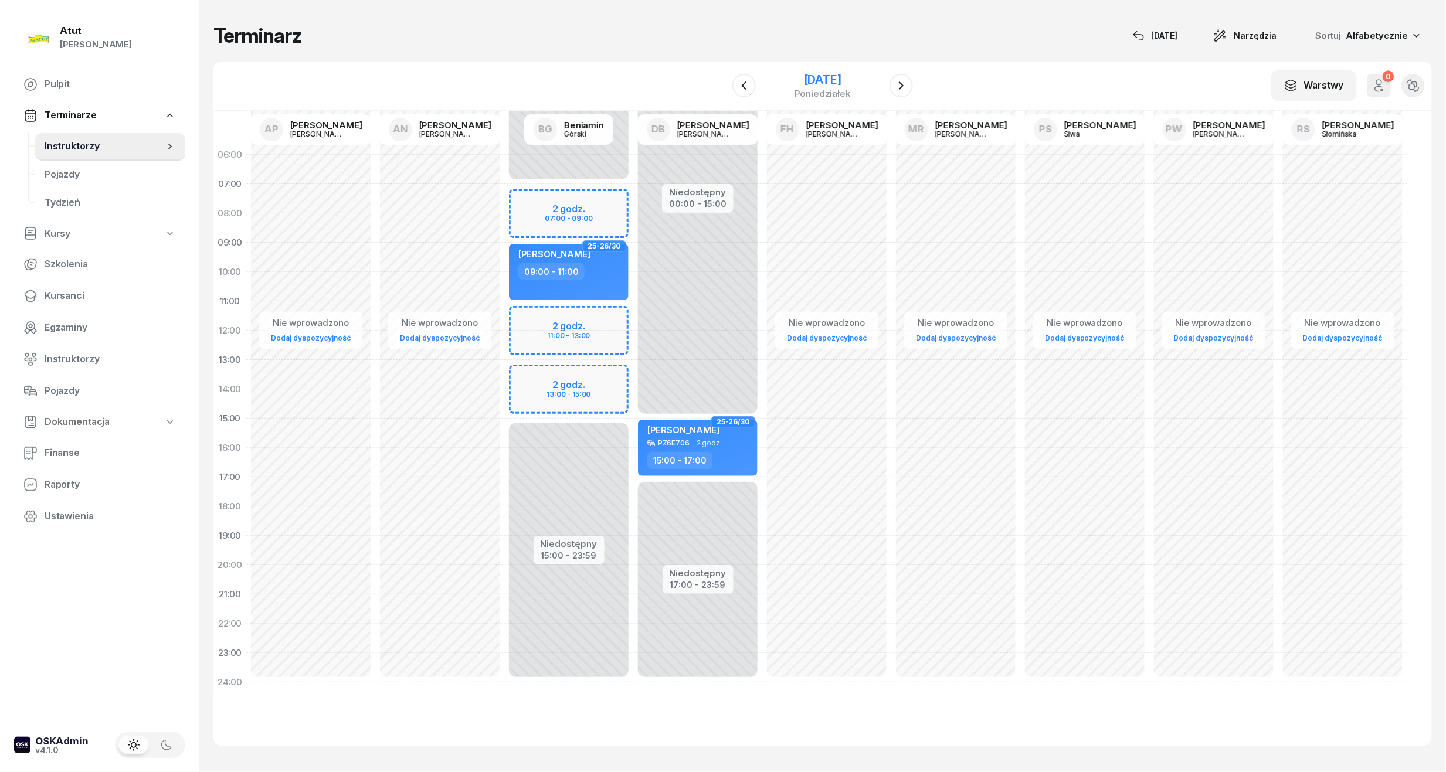
click at [813, 71] on div "[DATE]" at bounding box center [823, 85] width 120 height 33
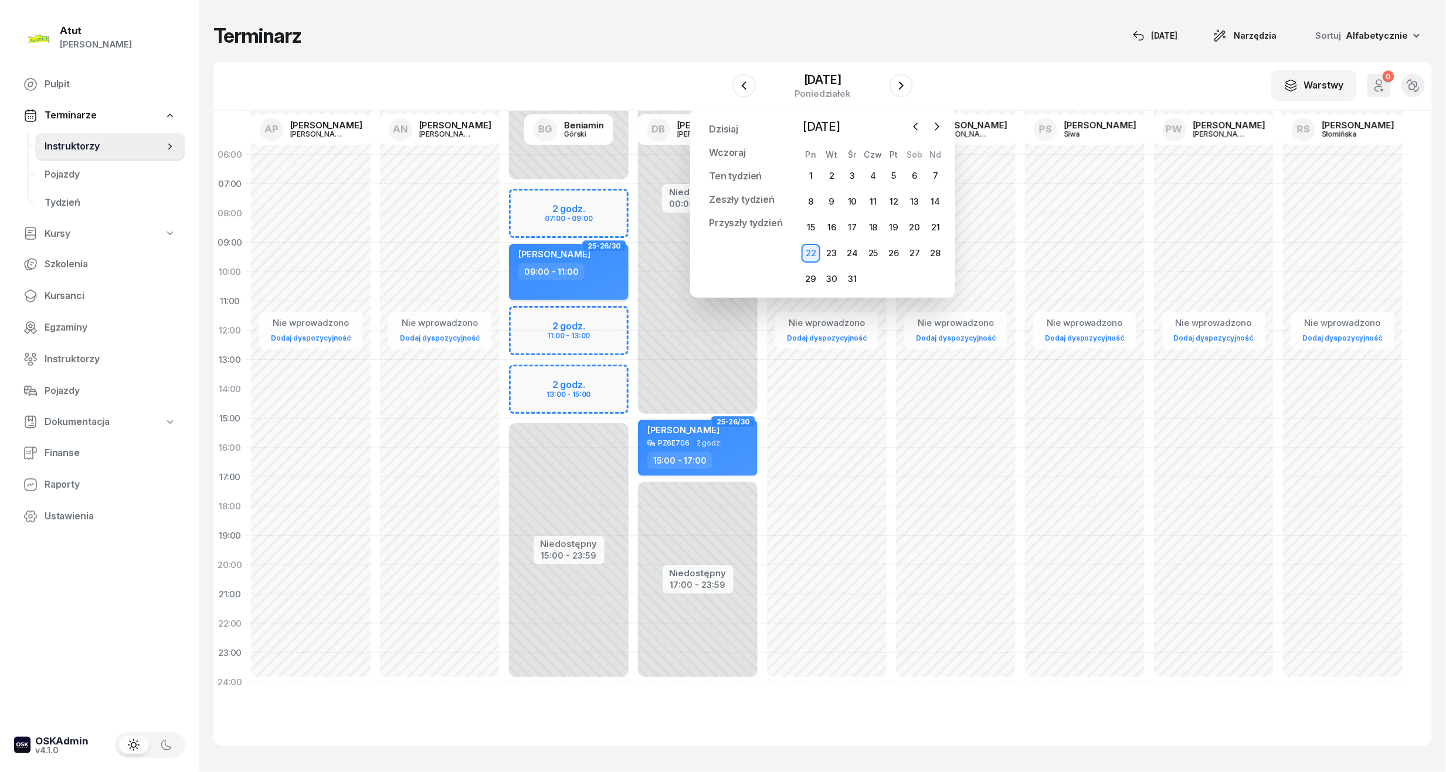
click at [585, 263] on div "[PERSON_NAME]" at bounding box center [554, 256] width 72 height 15
select select "09"
select select "11"
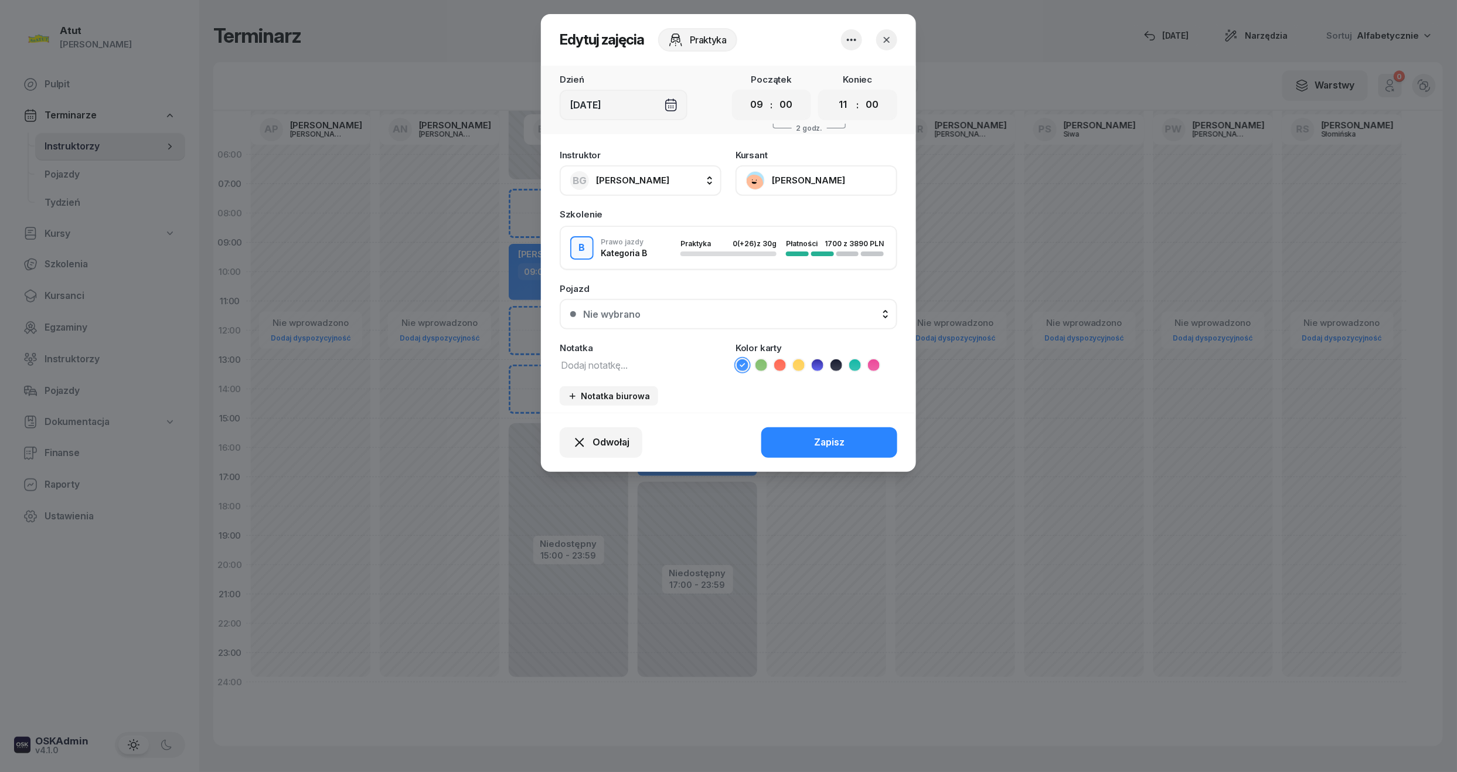
drag, startPoint x: 852, startPoint y: 181, endPoint x: 845, endPoint y: 193, distance: 13.9
click at [851, 181] on button "[PERSON_NAME]" at bounding box center [817, 180] width 162 height 30
click at [807, 217] on link "Otwórz profil" at bounding box center [815, 220] width 155 height 29
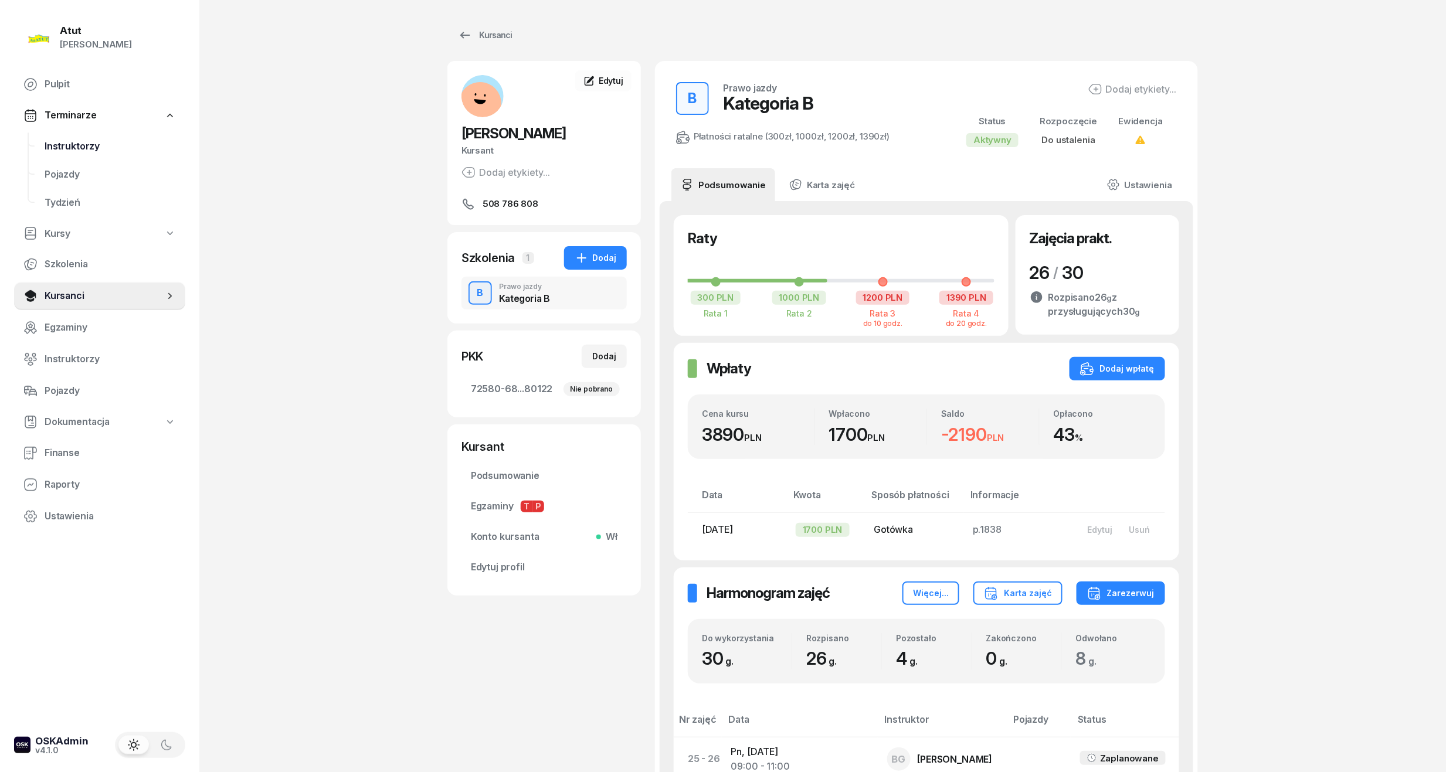
click at [69, 150] on span "Instruktorzy" at bounding box center [110, 146] width 131 height 15
